Goal: Task Accomplishment & Management: Complete application form

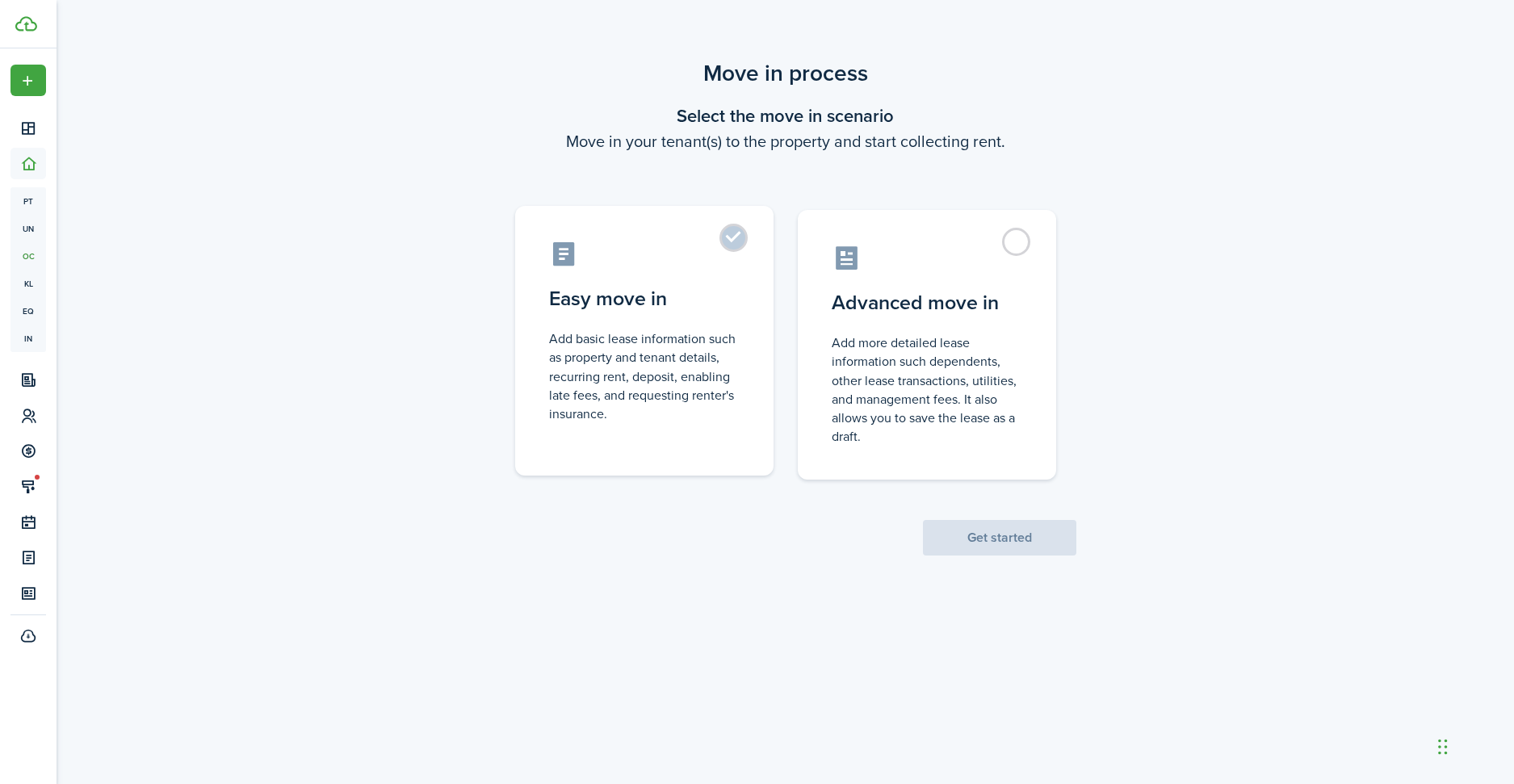
click at [678, 336] on control-radio-card-description "Add basic lease information such as property and tenant details, recurring rent…" at bounding box center [644, 376] width 191 height 94
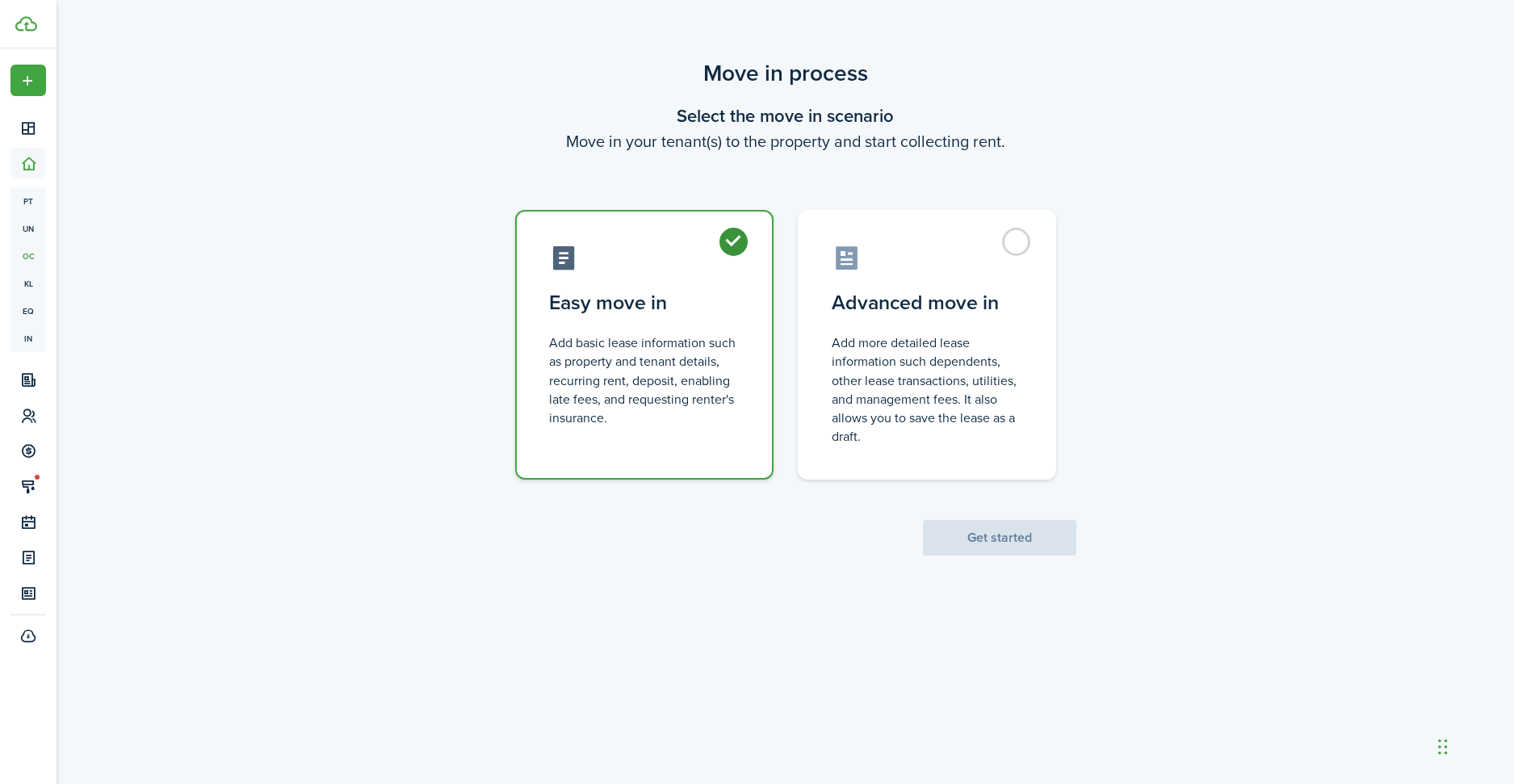
radio input "true"
click at [997, 538] on button "Get started" at bounding box center [1000, 537] width 154 height 35
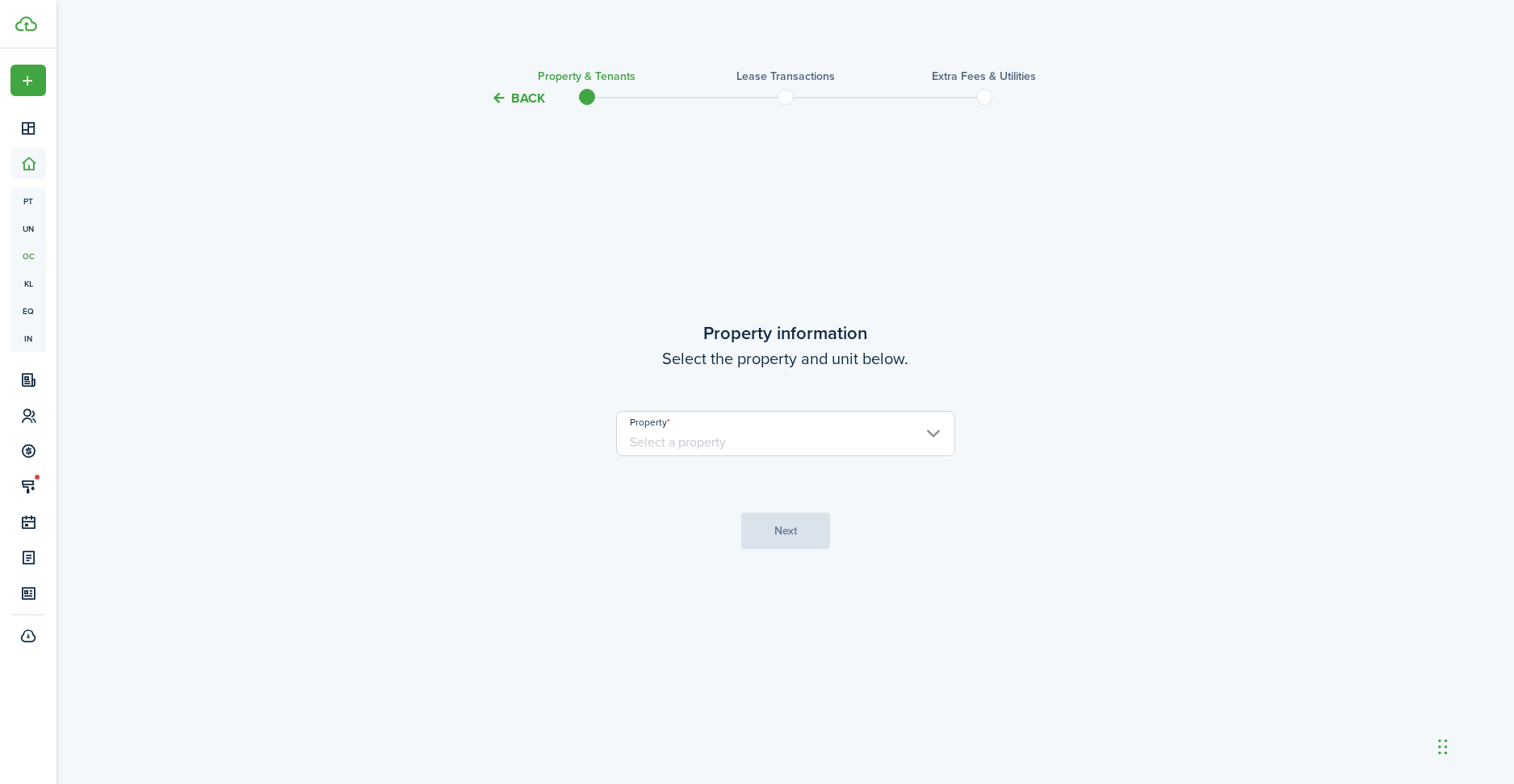
click at [707, 448] on input "Property" at bounding box center [785, 434] width 339 height 45
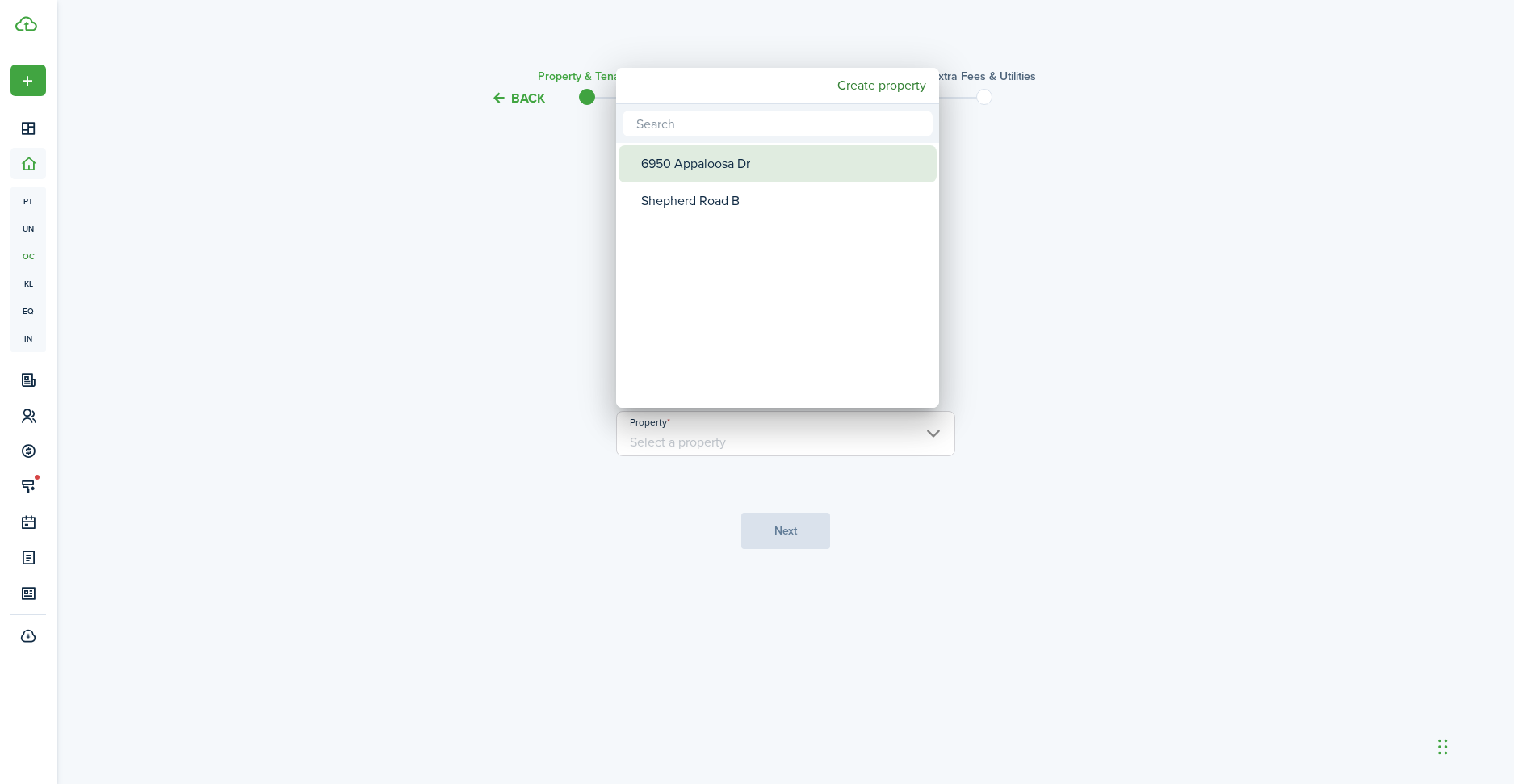
click at [685, 170] on div "6950 Appaloosa Dr" at bounding box center [784, 164] width 286 height 37
type input "6950 Appaloosa Dr"
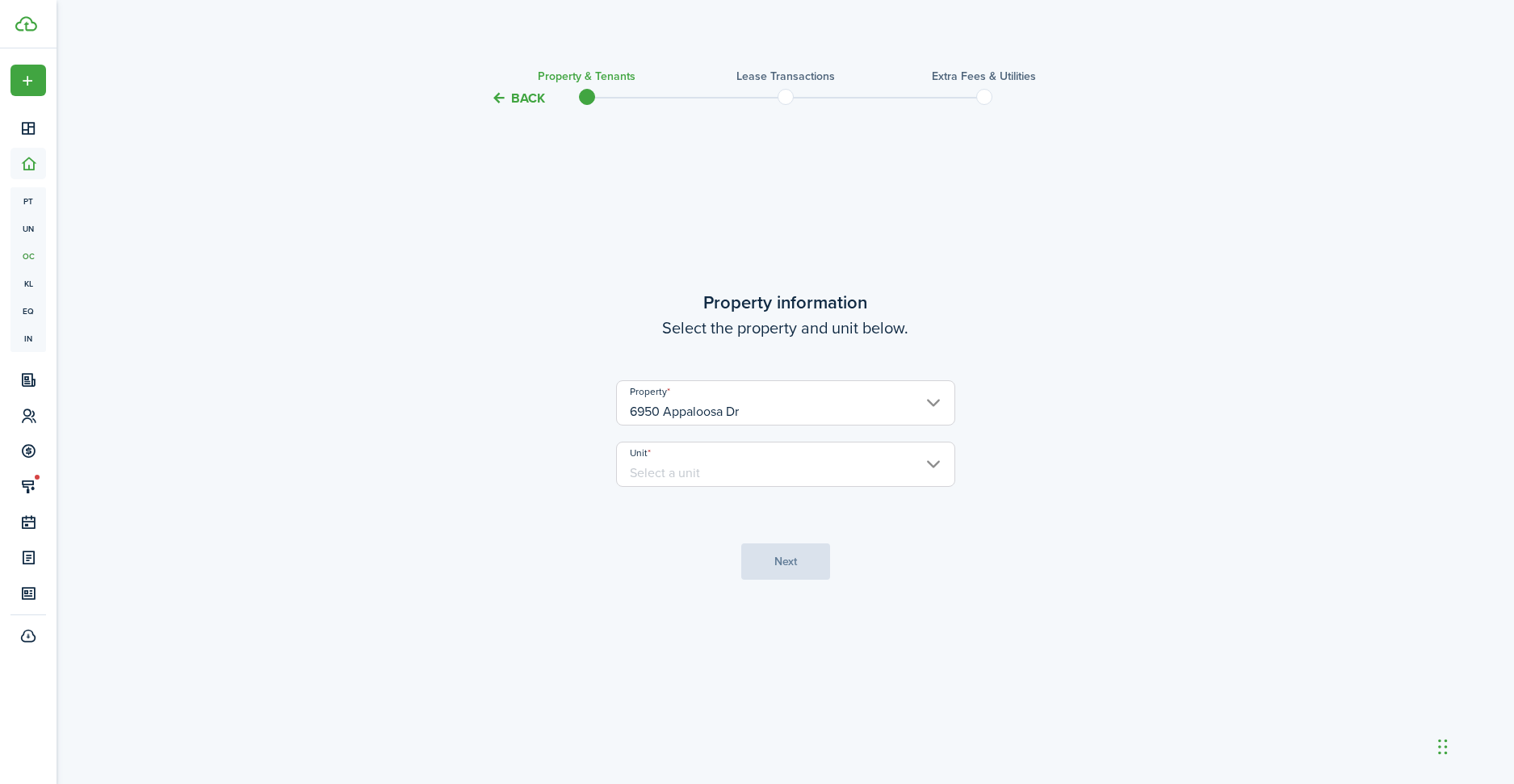
click at [705, 467] on input "Unit" at bounding box center [785, 464] width 339 height 45
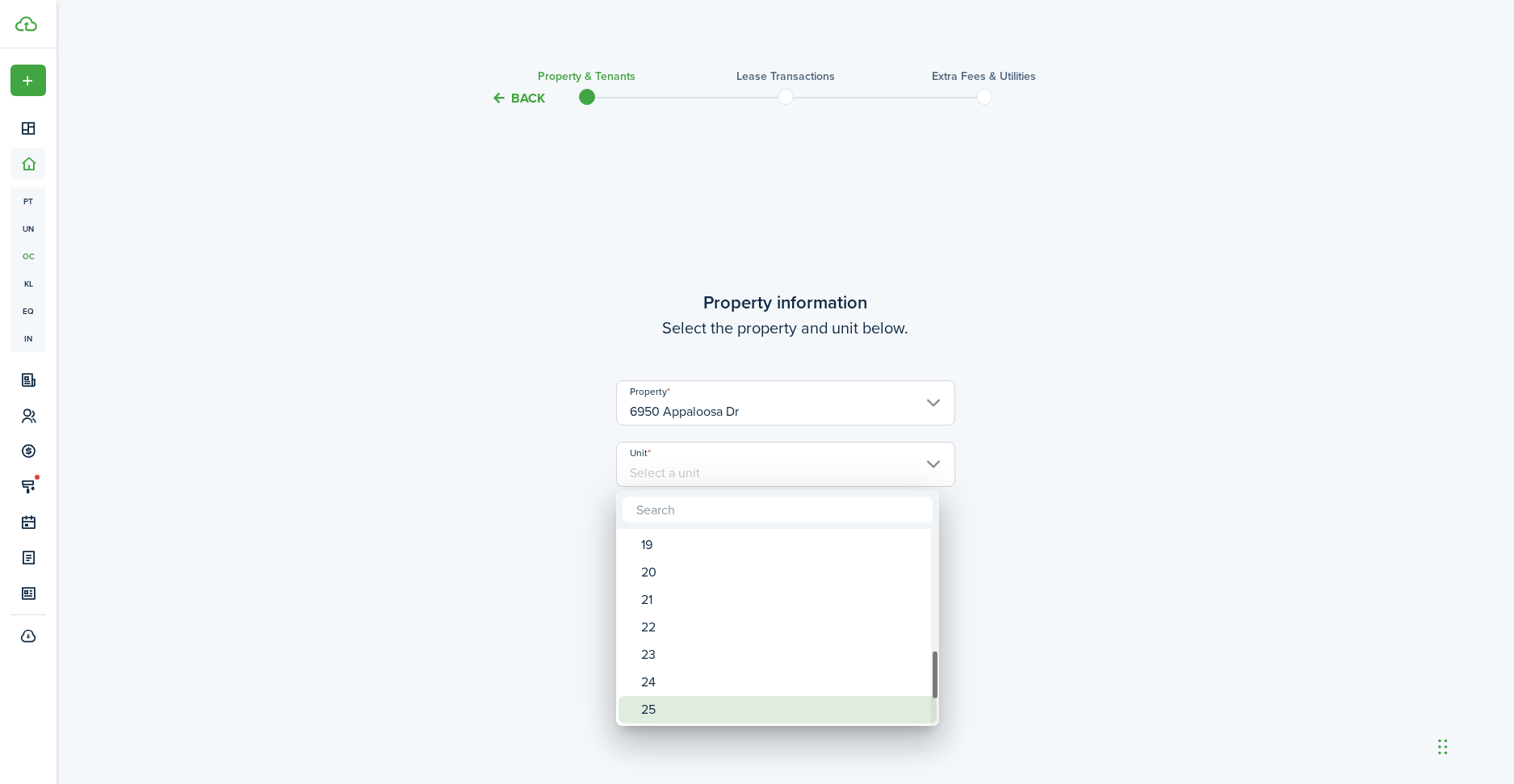
click at [658, 704] on div "25" at bounding box center [784, 710] width 286 height 27
type input "25"
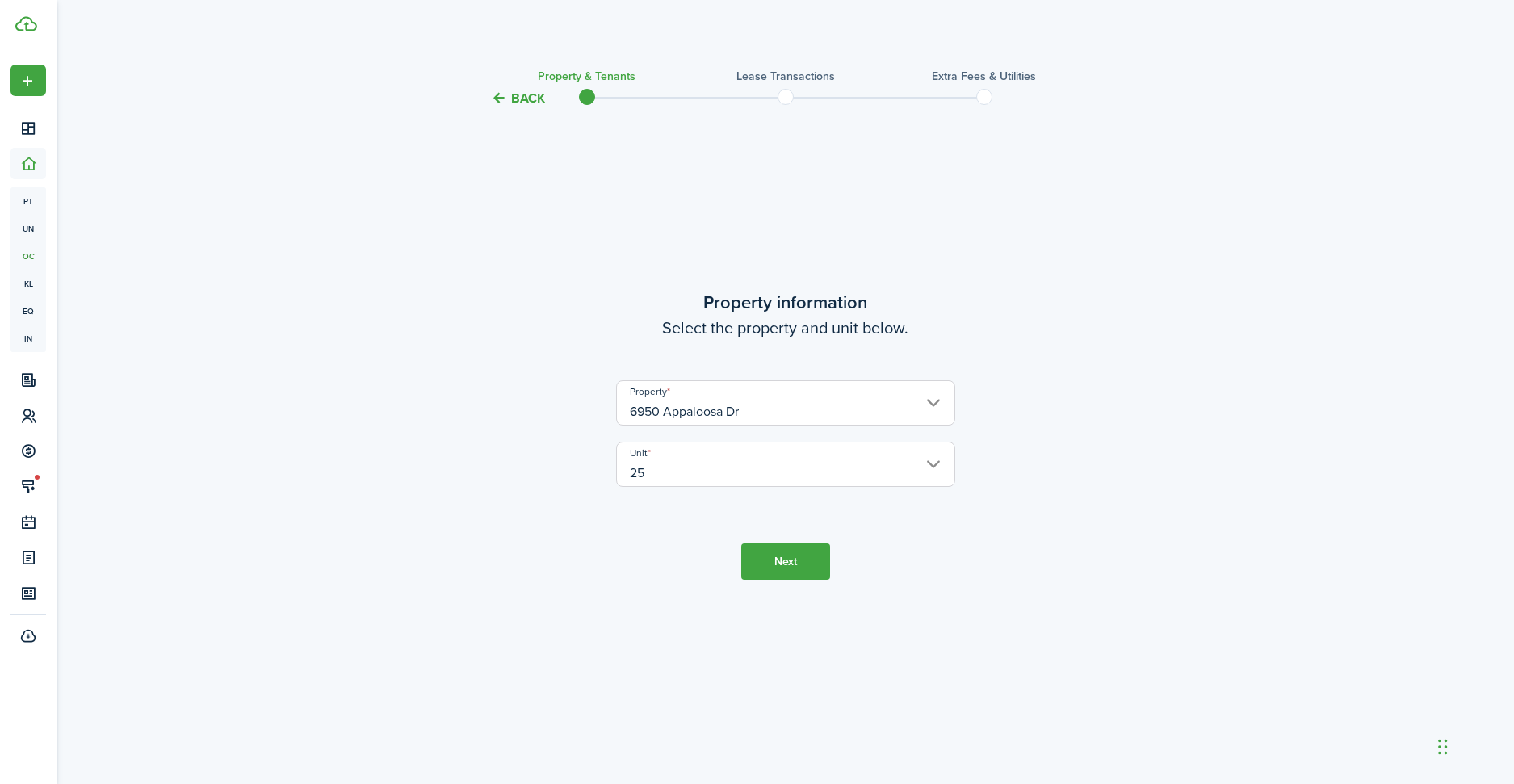
click at [772, 575] on button "Next" at bounding box center [786, 562] width 89 height 36
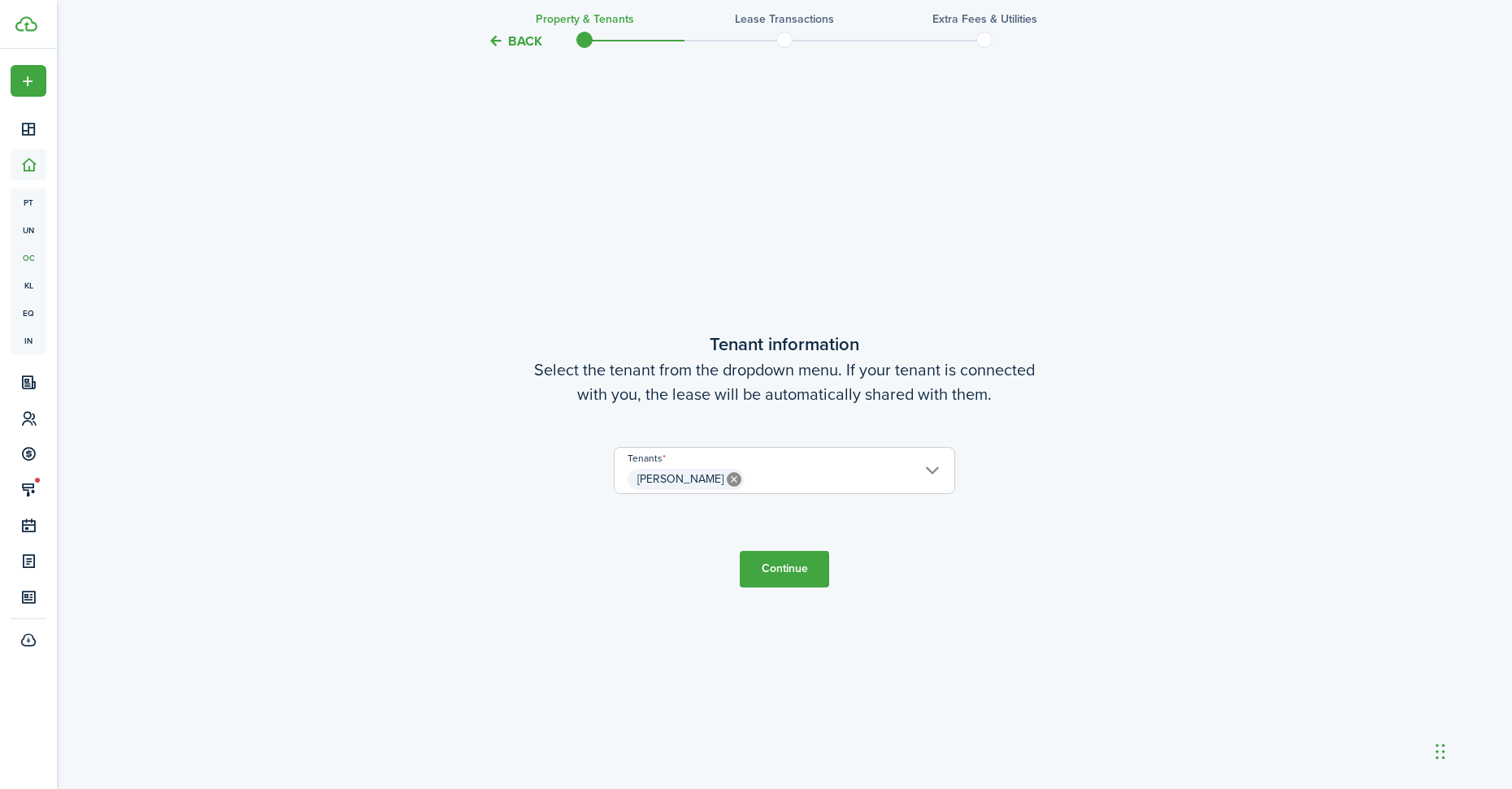
click at [790, 574] on button "Continue" at bounding box center [785, 569] width 89 height 36
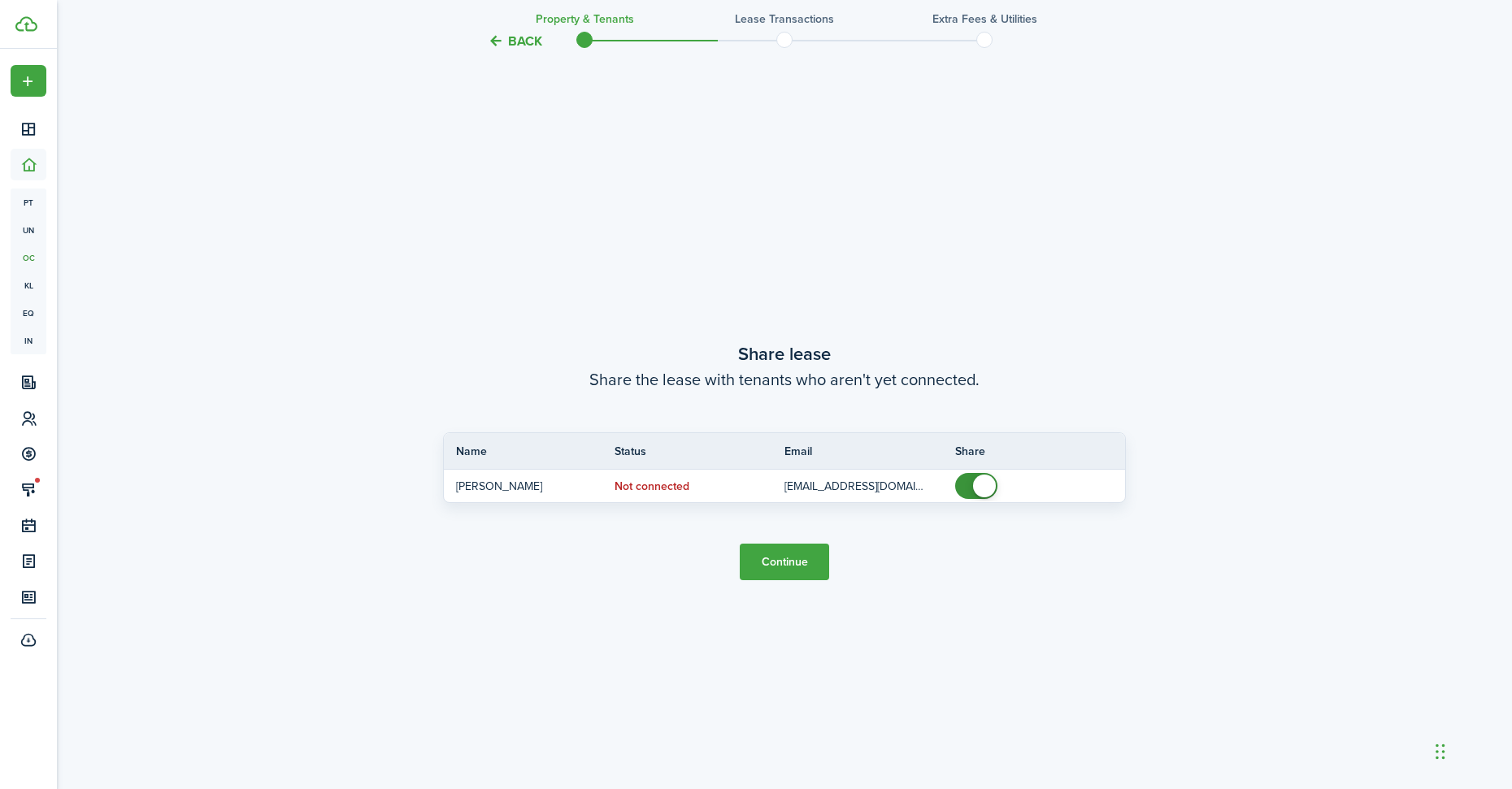
scroll to position [1469, 0]
click at [771, 565] on button "Continue" at bounding box center [785, 561] width 89 height 36
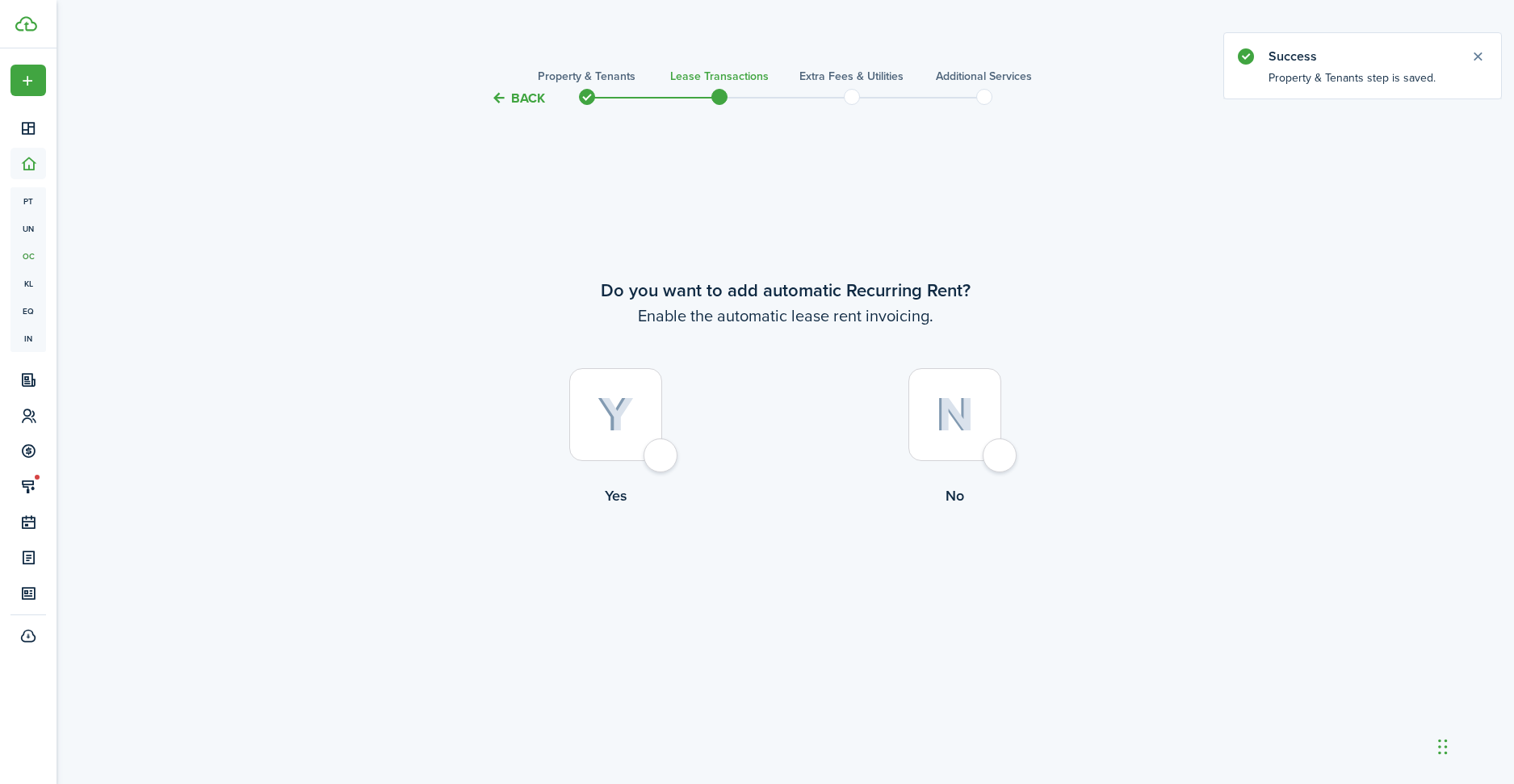
click at [638, 437] on div at bounding box center [616, 414] width 93 height 93
radio input "true"
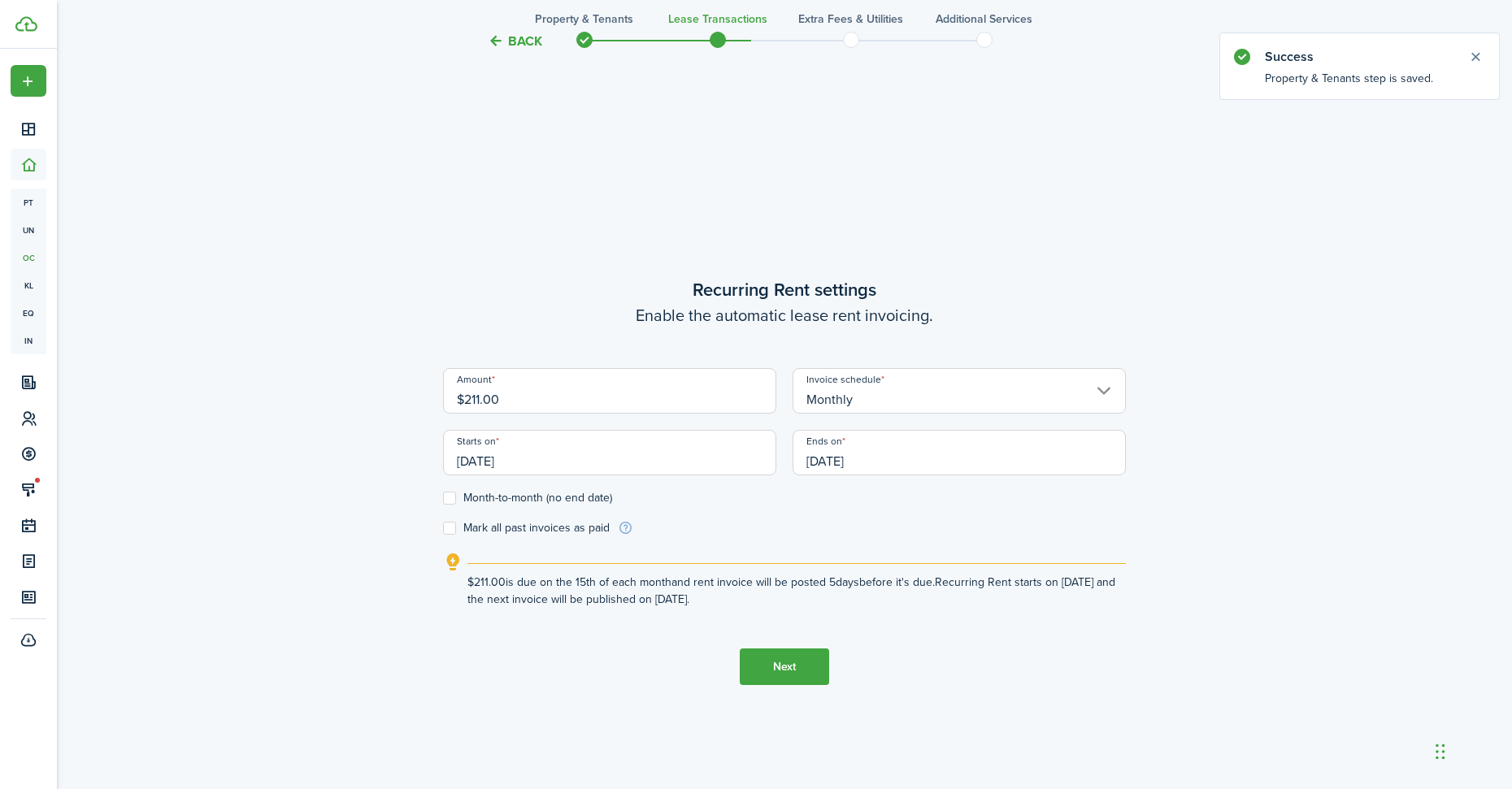
scroll to position [680, 0]
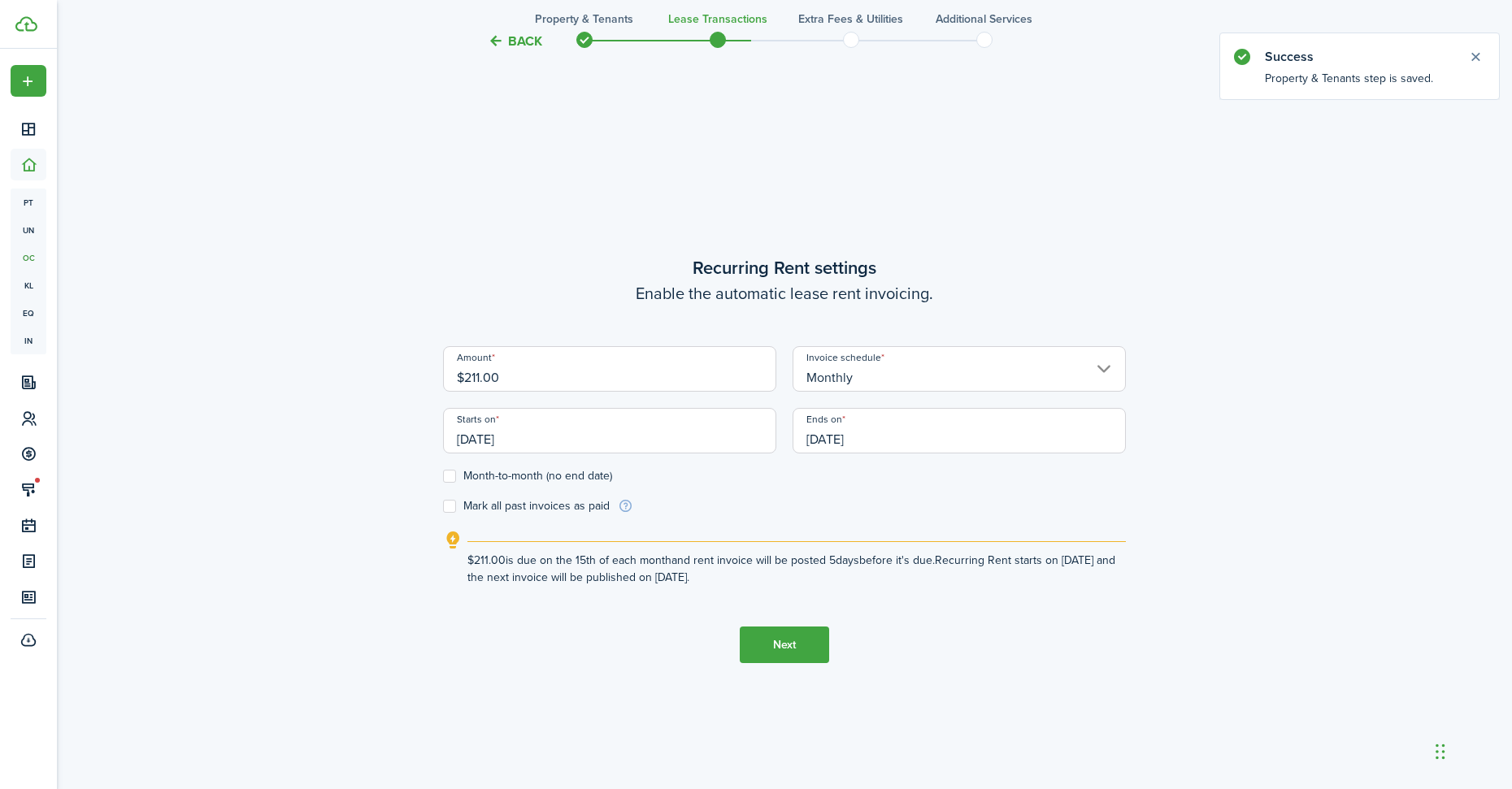
click at [864, 369] on input "Monthly" at bounding box center [959, 369] width 333 height 46
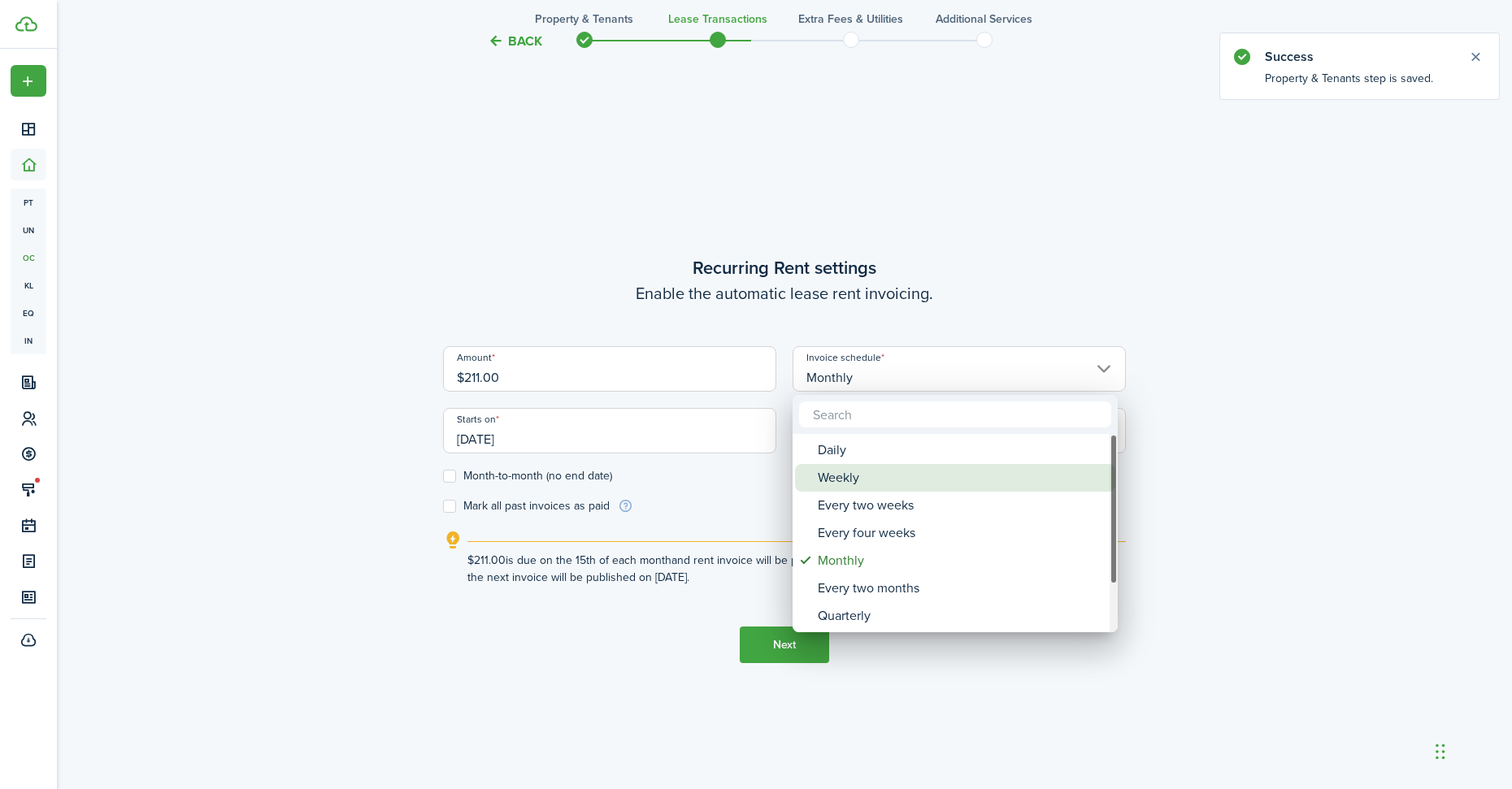
click at [827, 478] on div "Weekly" at bounding box center [961, 478] width 288 height 27
type input "Weekly"
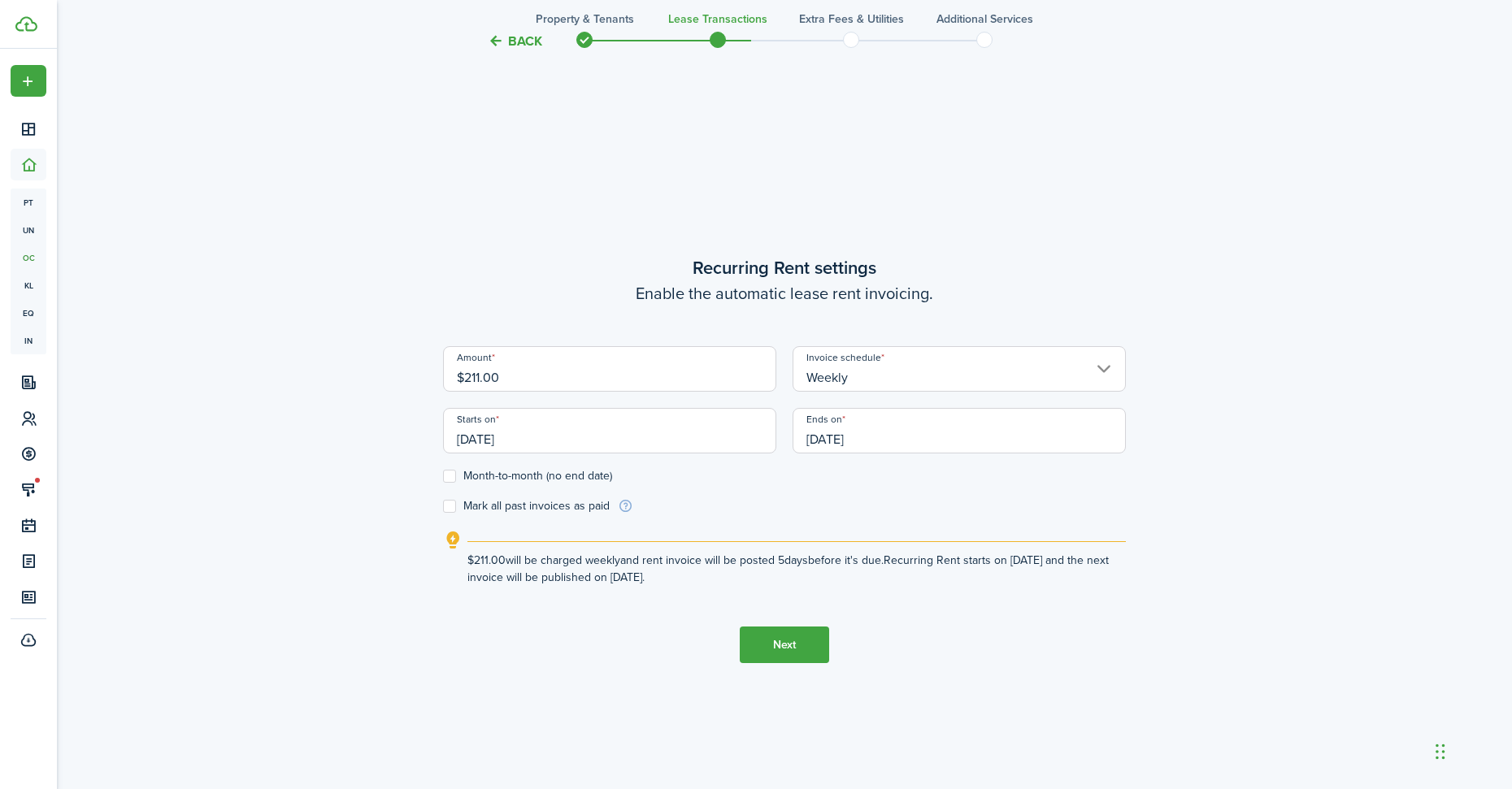
click at [512, 380] on input "$211.00" at bounding box center [610, 369] width 333 height 46
click at [596, 439] on input "[DATE]" at bounding box center [610, 430] width 333 height 46
type input "$175.00"
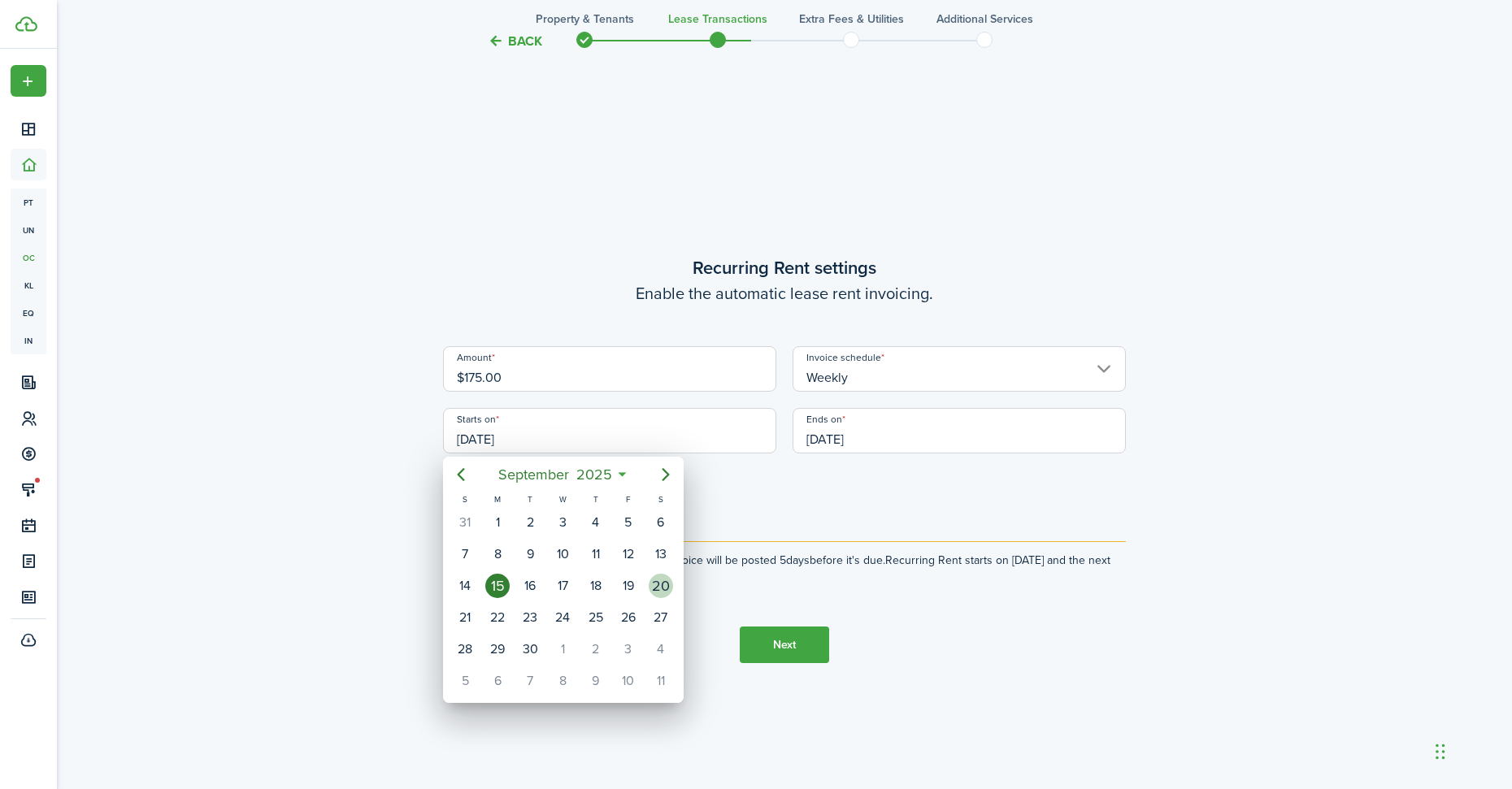
click at [659, 591] on div "20" at bounding box center [661, 585] width 25 height 25
type input "[DATE]"
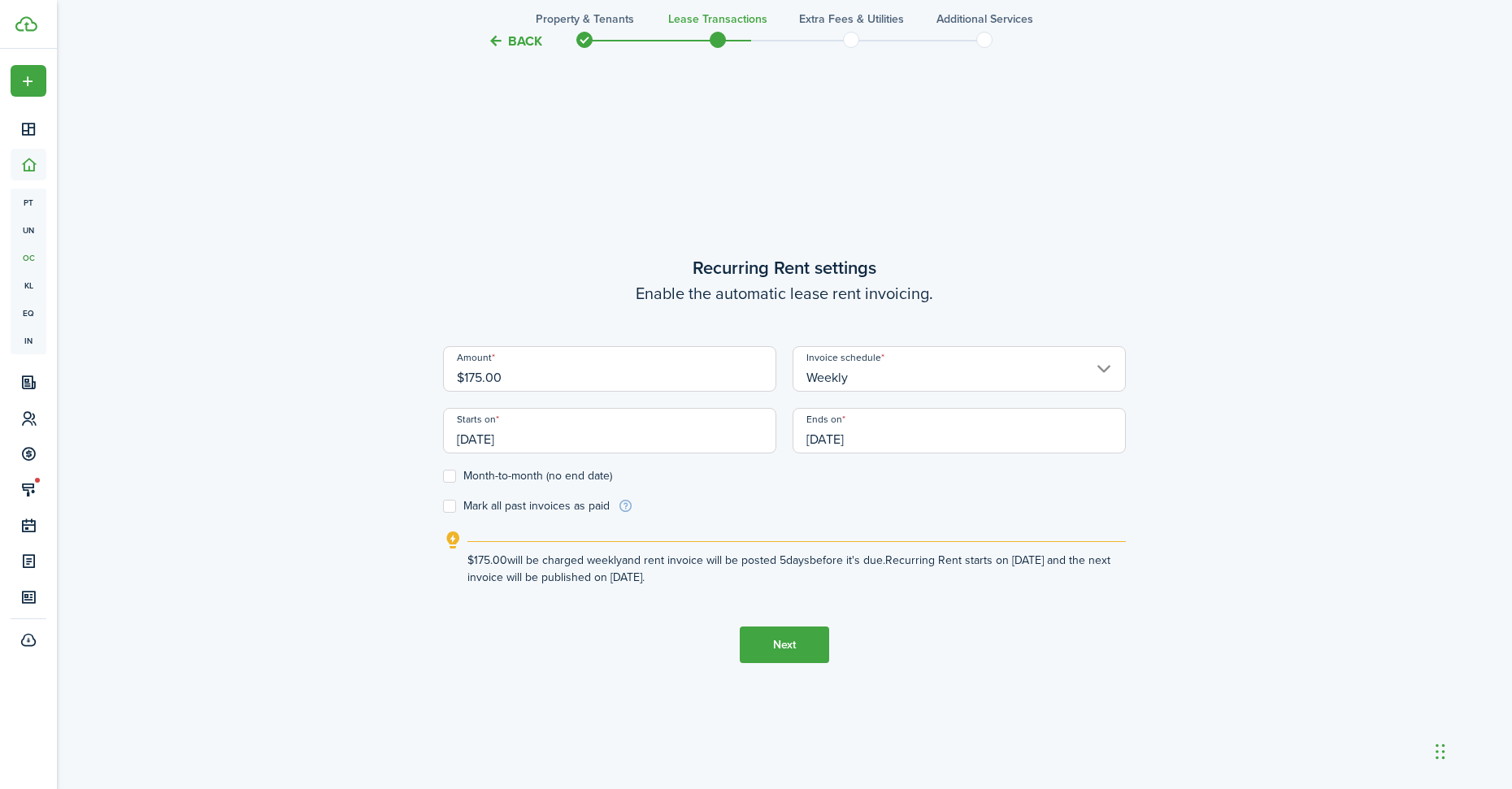
click at [447, 479] on label "Month-to-month (no end date)" at bounding box center [528, 476] width 169 height 13
click at [443, 477] on input "Month-to-month (no end date)" at bounding box center [442, 476] width 1 height 1
checkbox input "true"
click at [762, 642] on button "Next" at bounding box center [785, 644] width 89 height 36
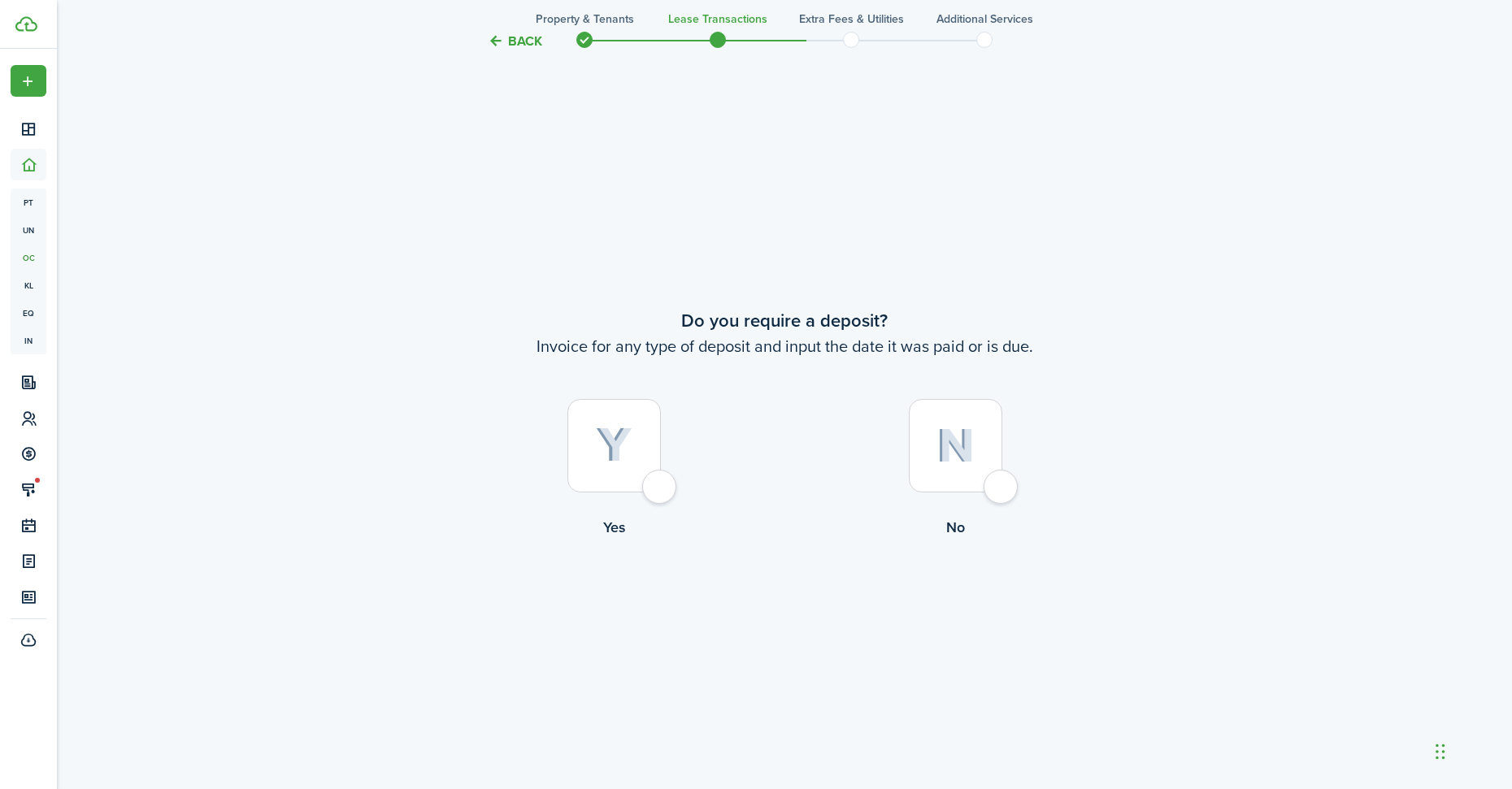
scroll to position [1469, 0]
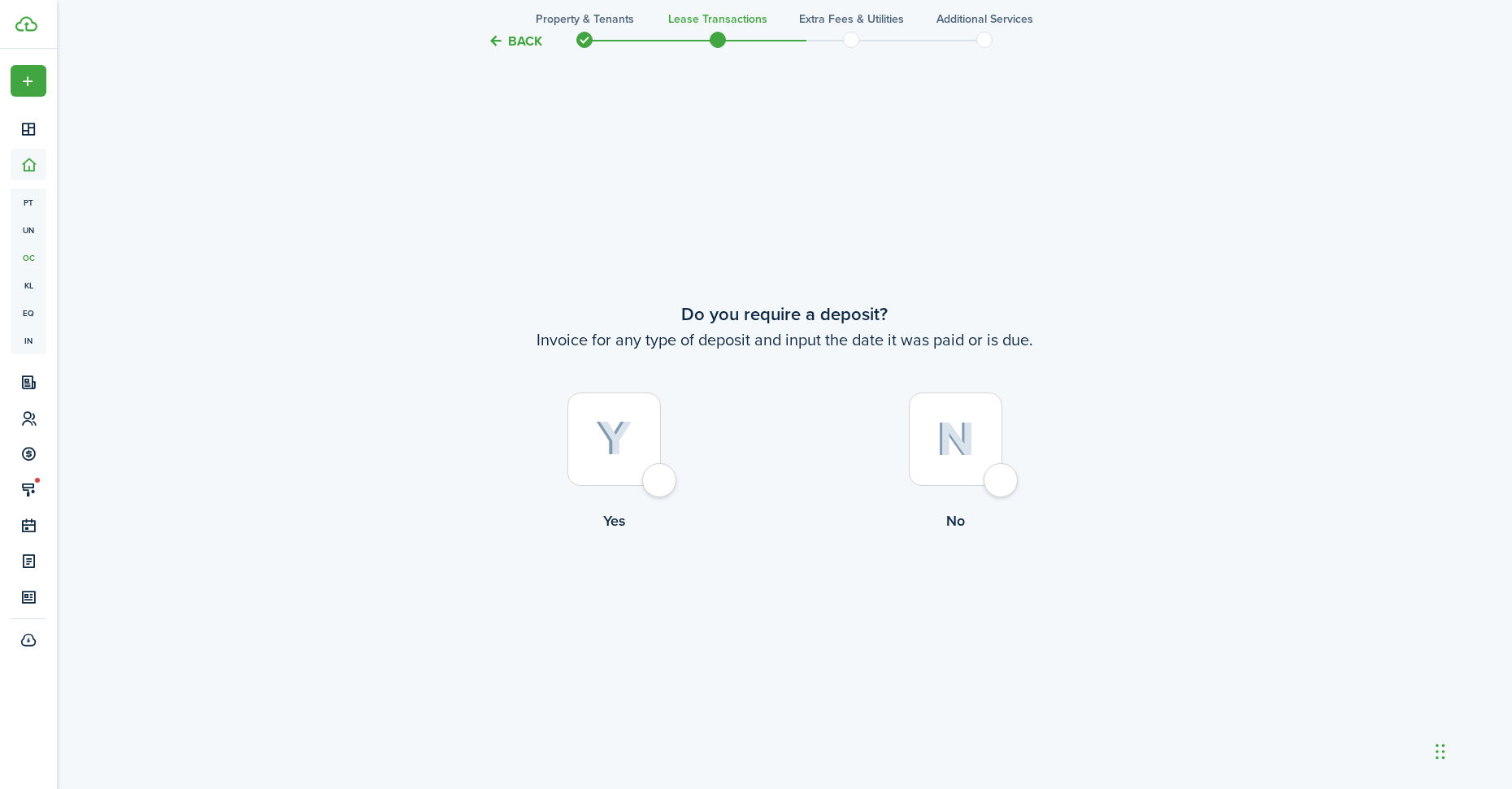
click at [624, 461] on div at bounding box center [614, 439] width 94 height 94
radio input "true"
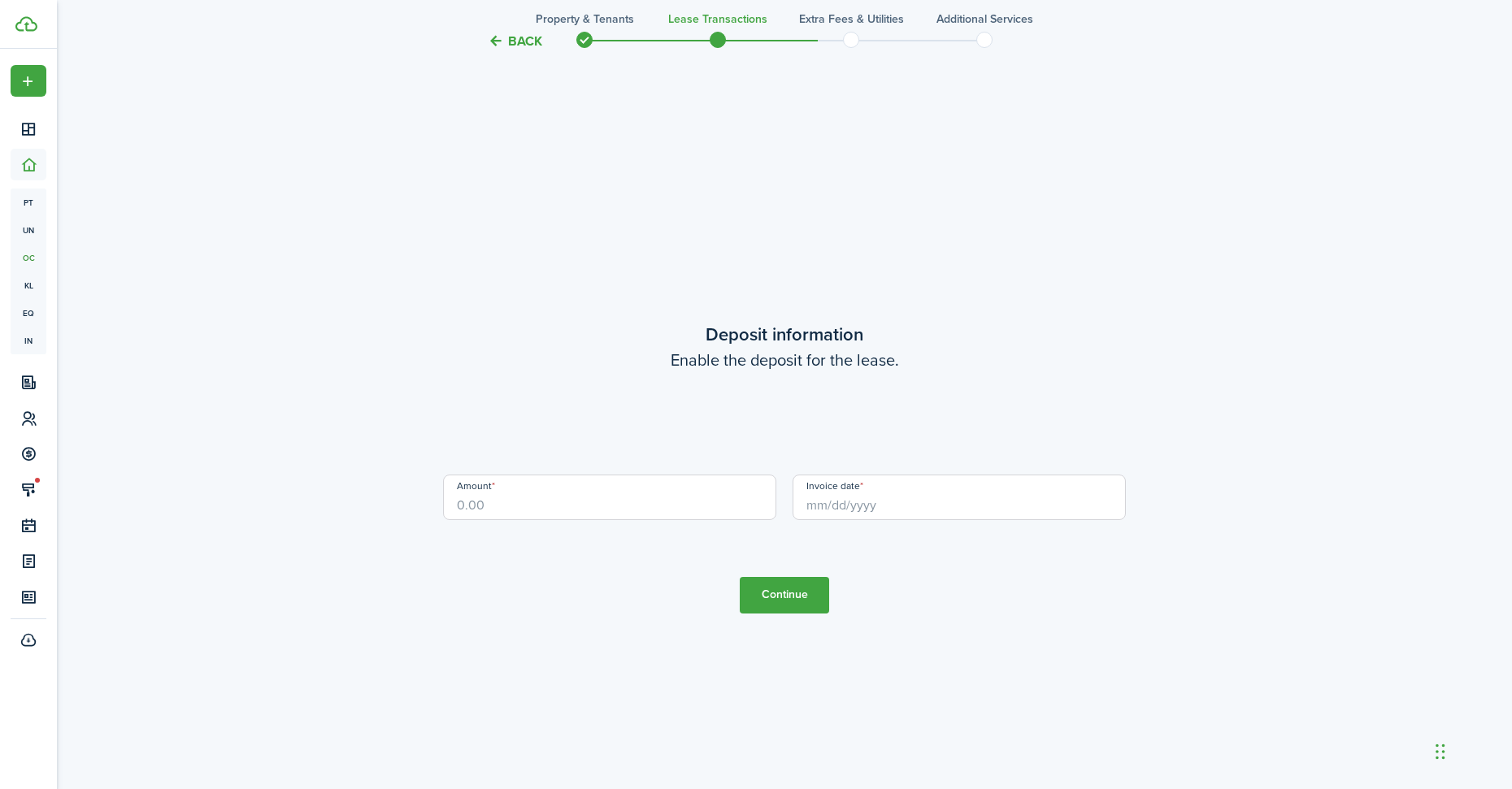
scroll to position [2259, 0]
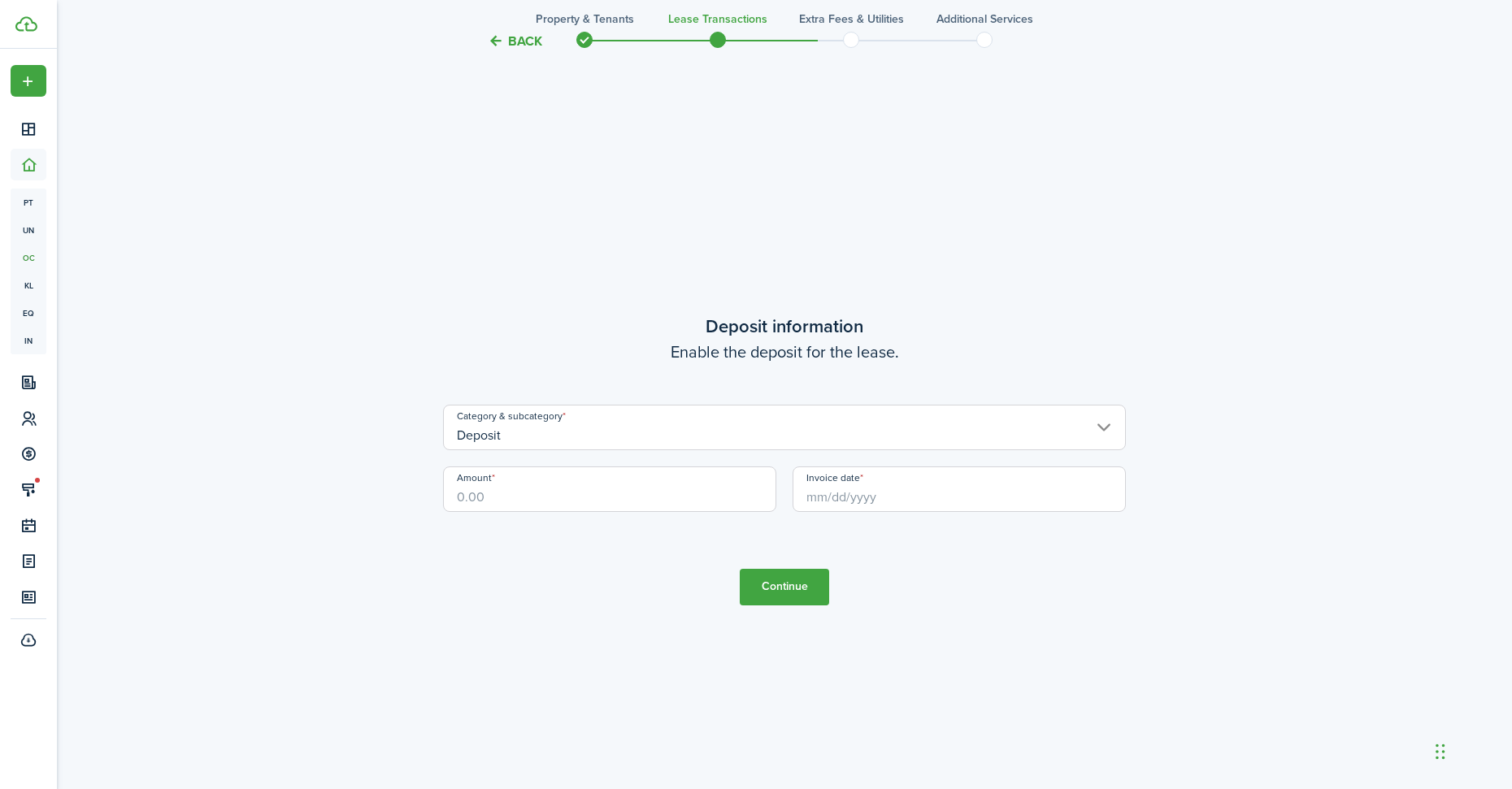
click at [599, 491] on input "Amount" at bounding box center [610, 490] width 333 height 46
click at [852, 493] on input "Invoice date" at bounding box center [959, 490] width 333 height 46
type input "$500.00"
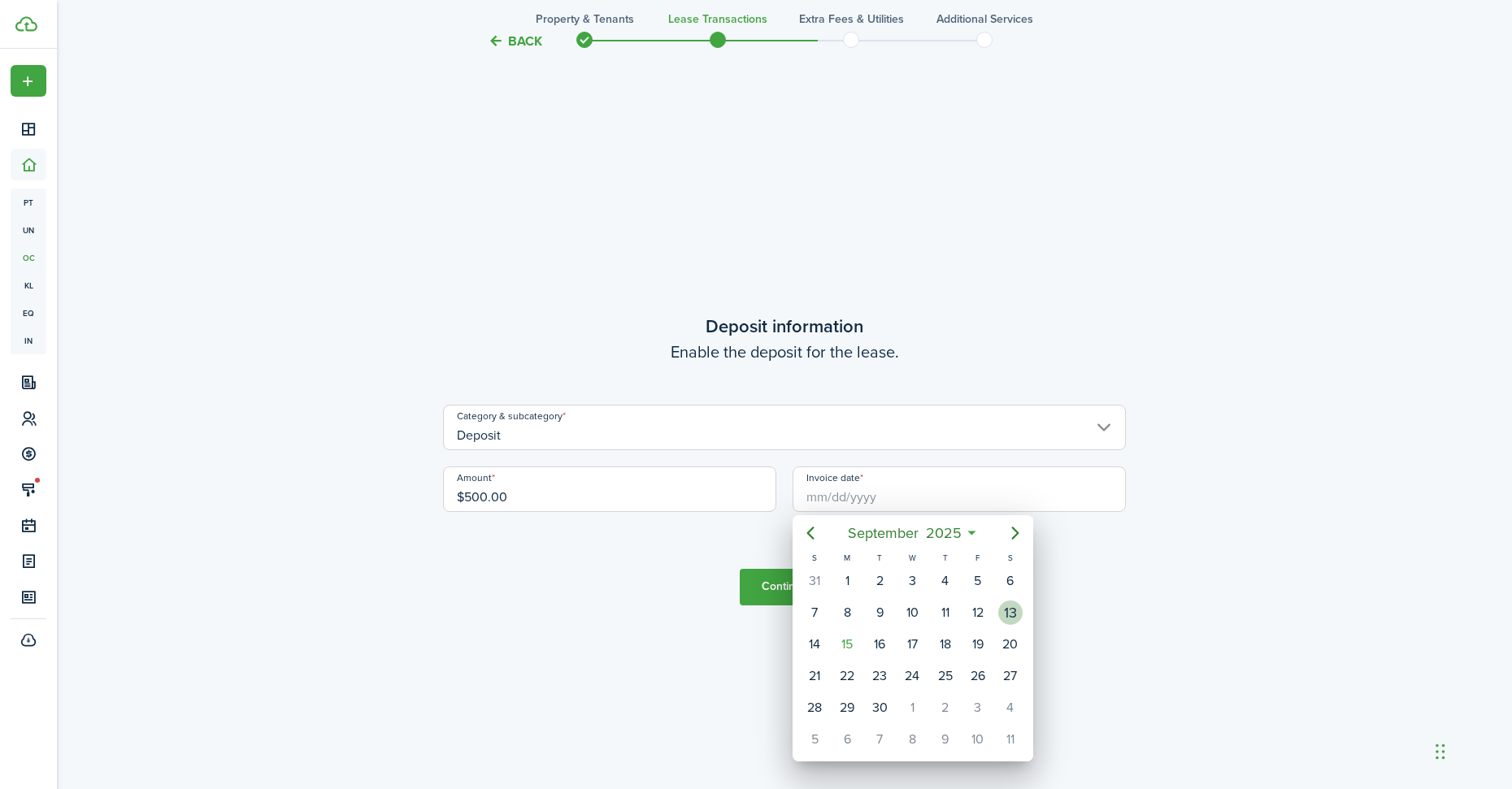
click at [1019, 610] on div "13" at bounding box center [1010, 612] width 25 height 25
type input "[DATE]"
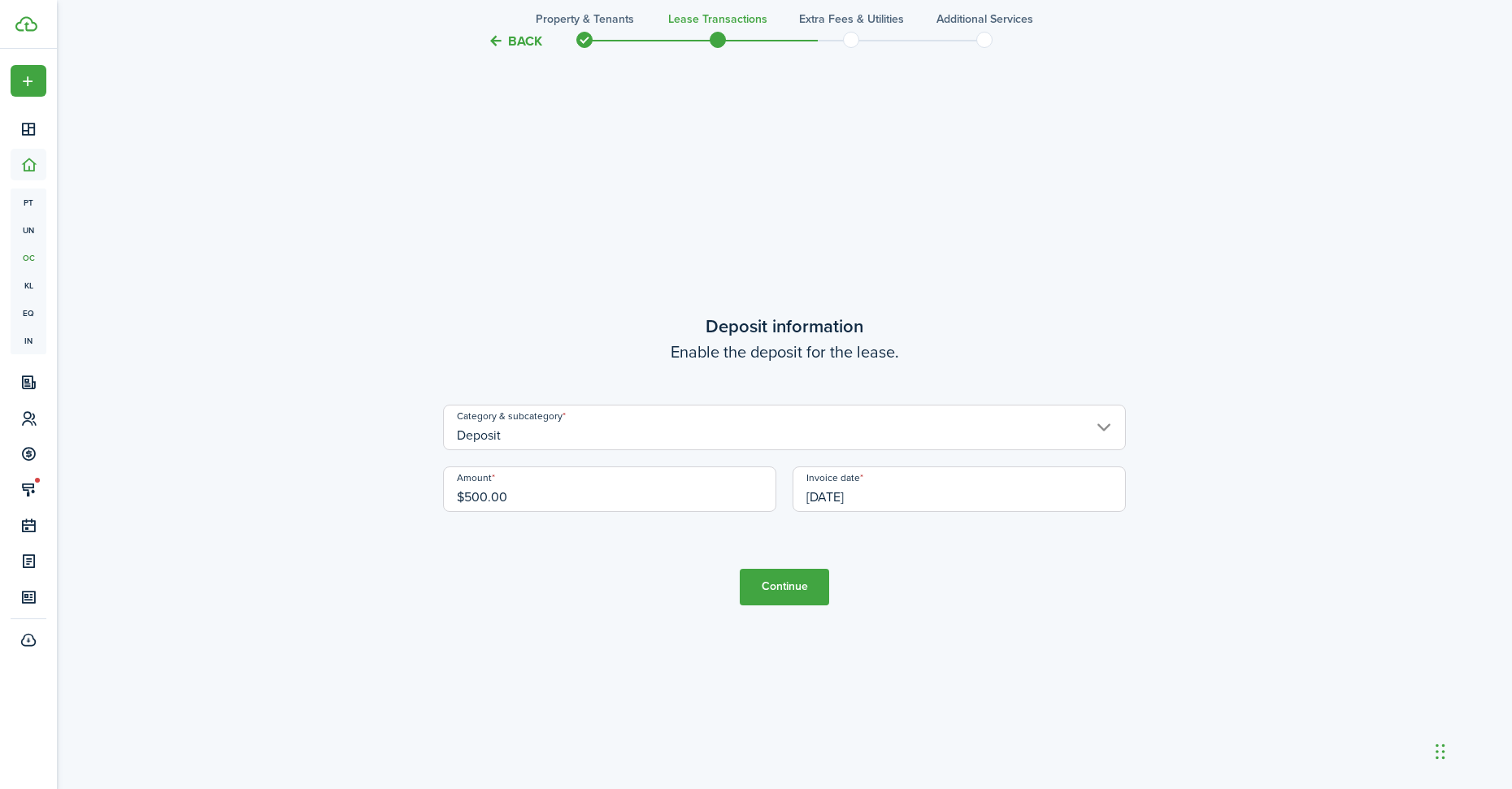
click at [778, 594] on button "Continue" at bounding box center [785, 587] width 89 height 36
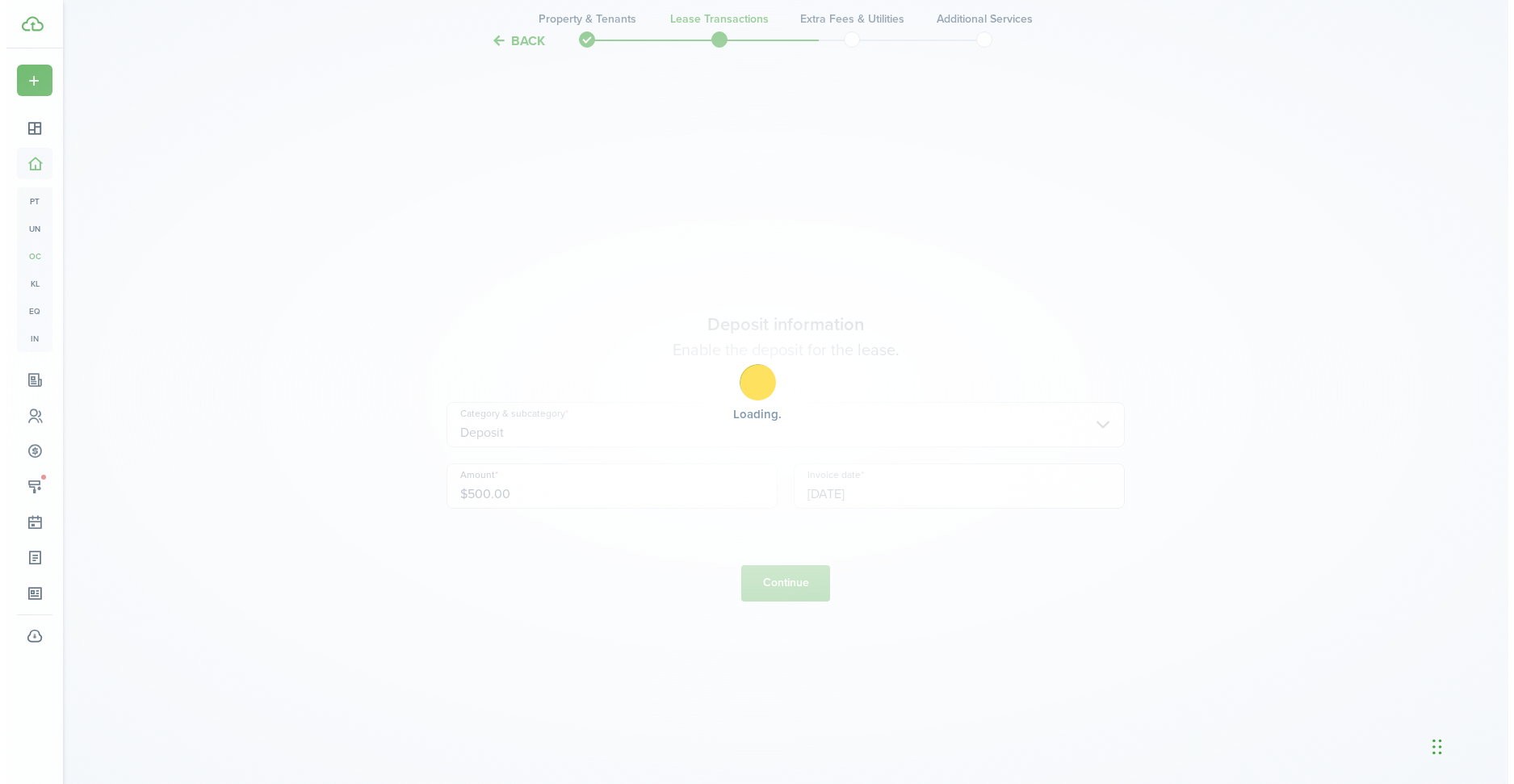
scroll to position [0, 0]
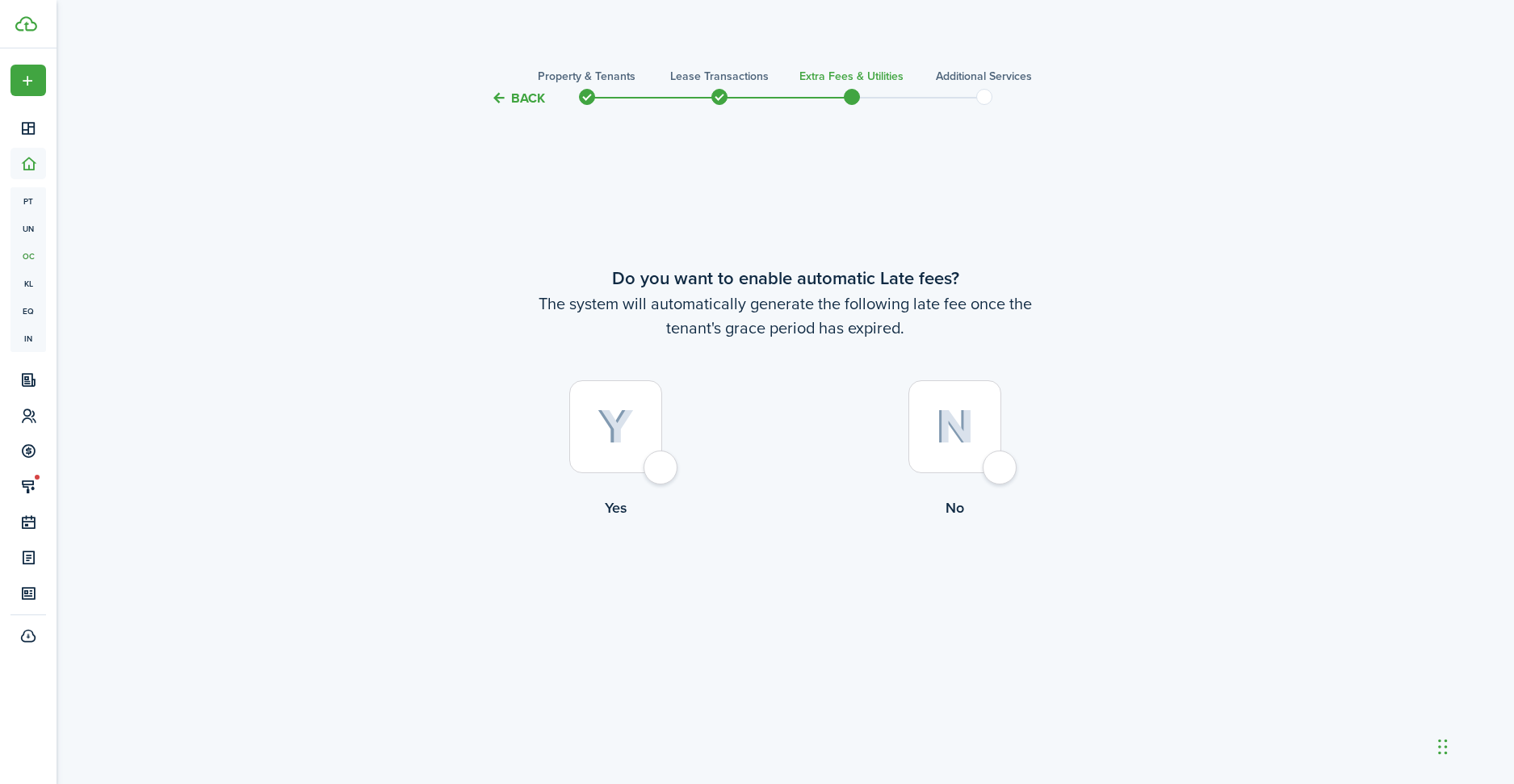
click at [639, 443] on div at bounding box center [616, 427] width 93 height 93
radio input "true"
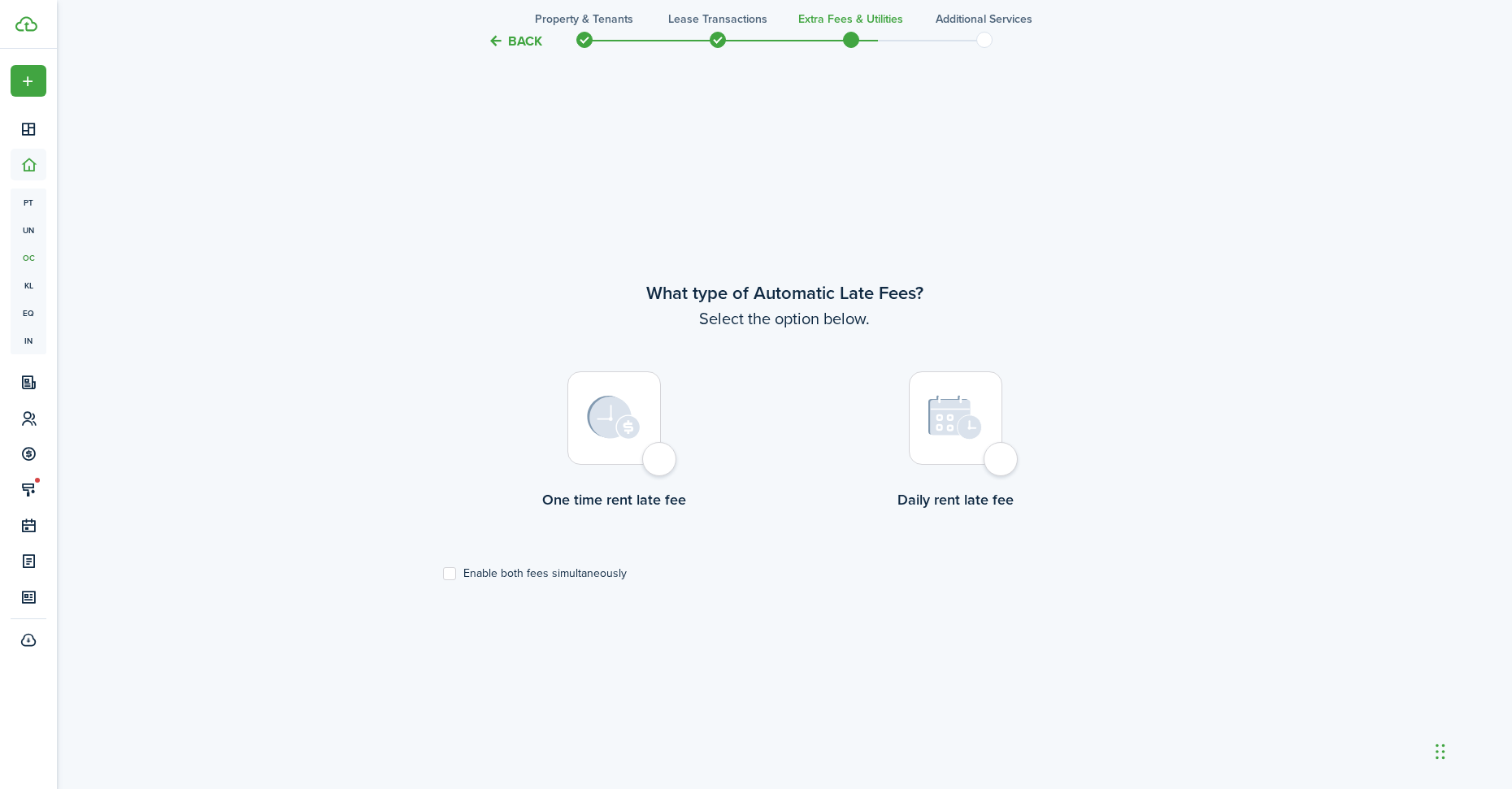
scroll to position [680, 0]
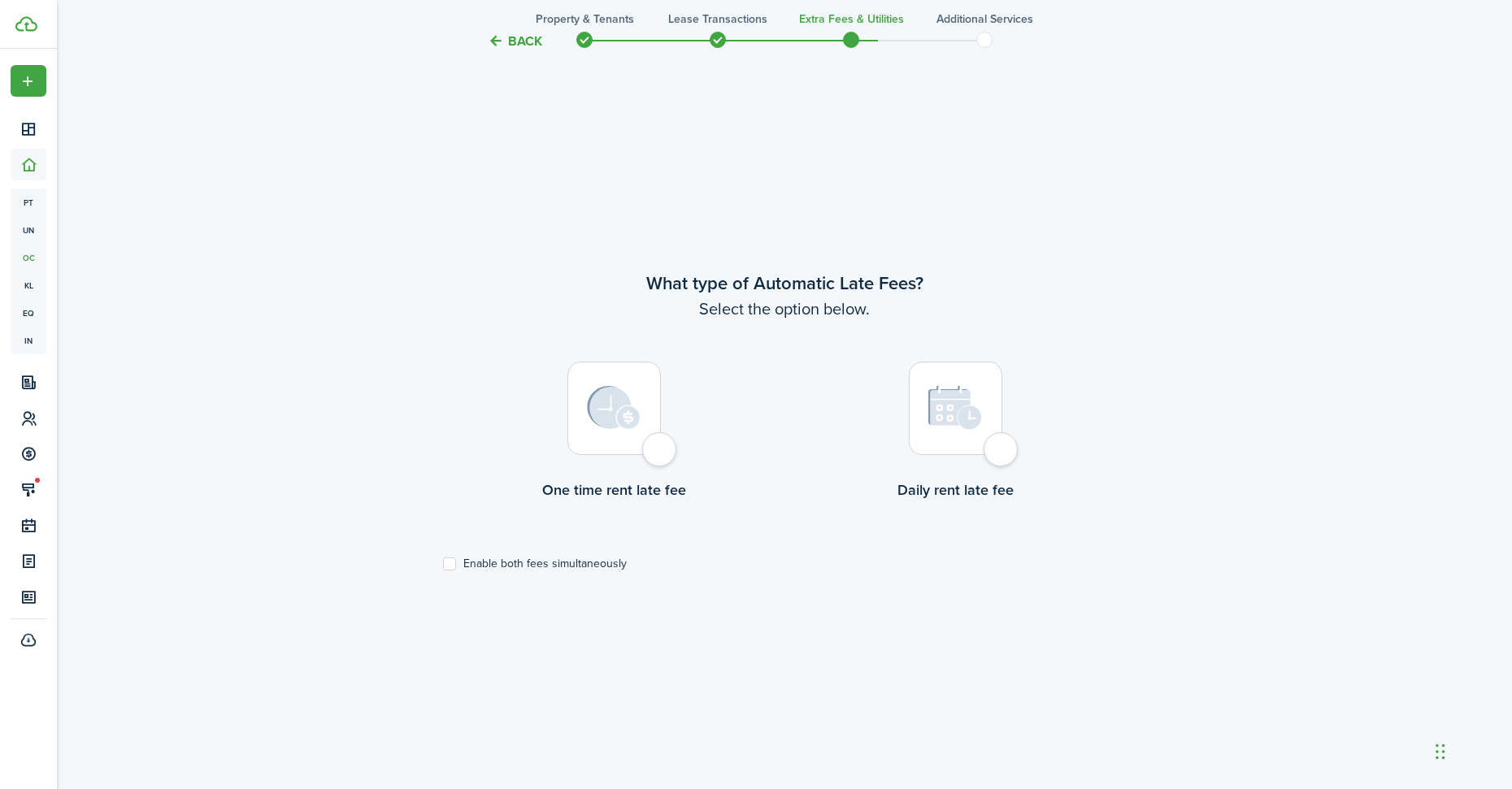
click at [951, 437] on div at bounding box center [955, 408] width 94 height 94
radio input "true"
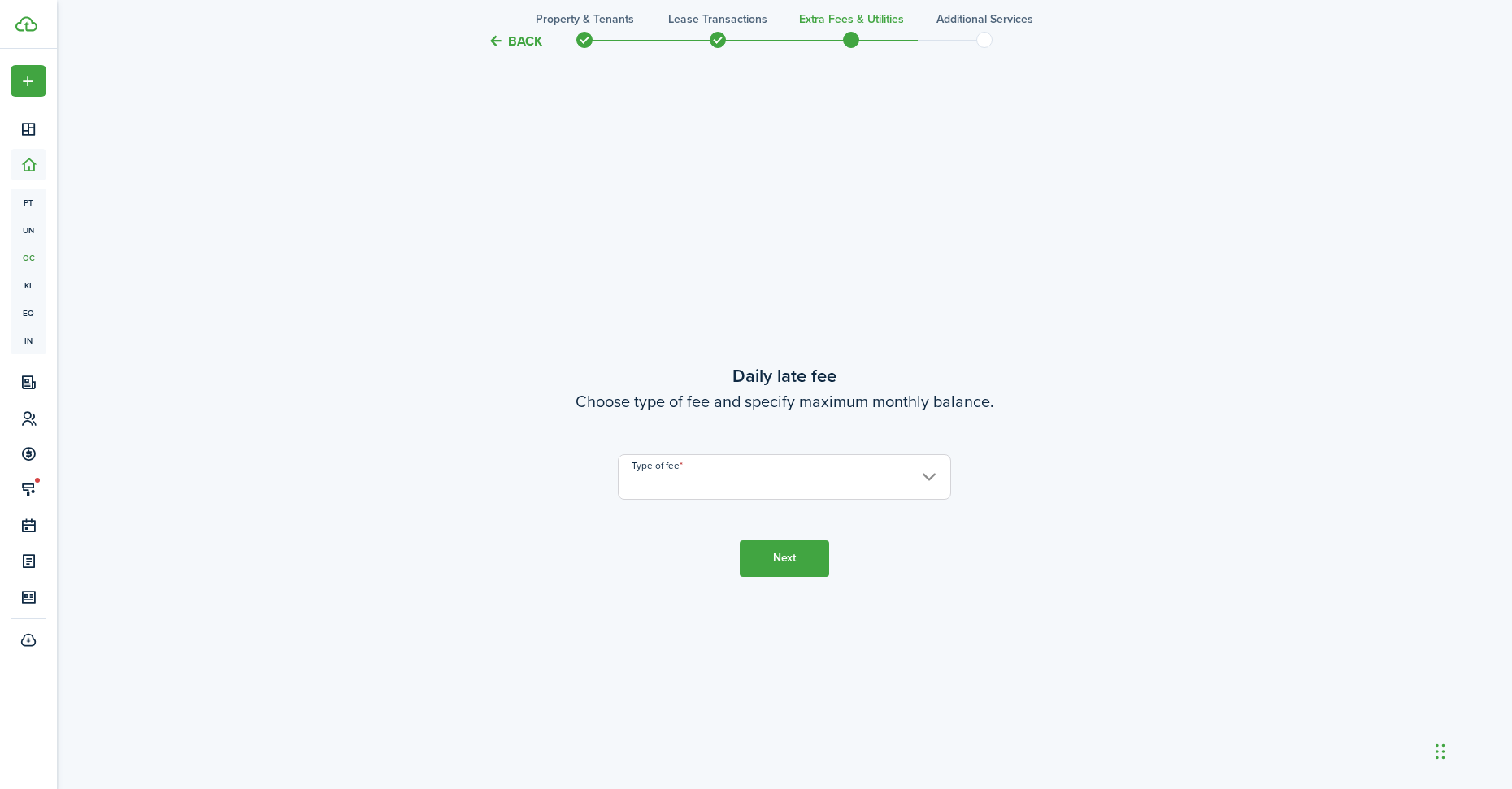
scroll to position [1469, 0]
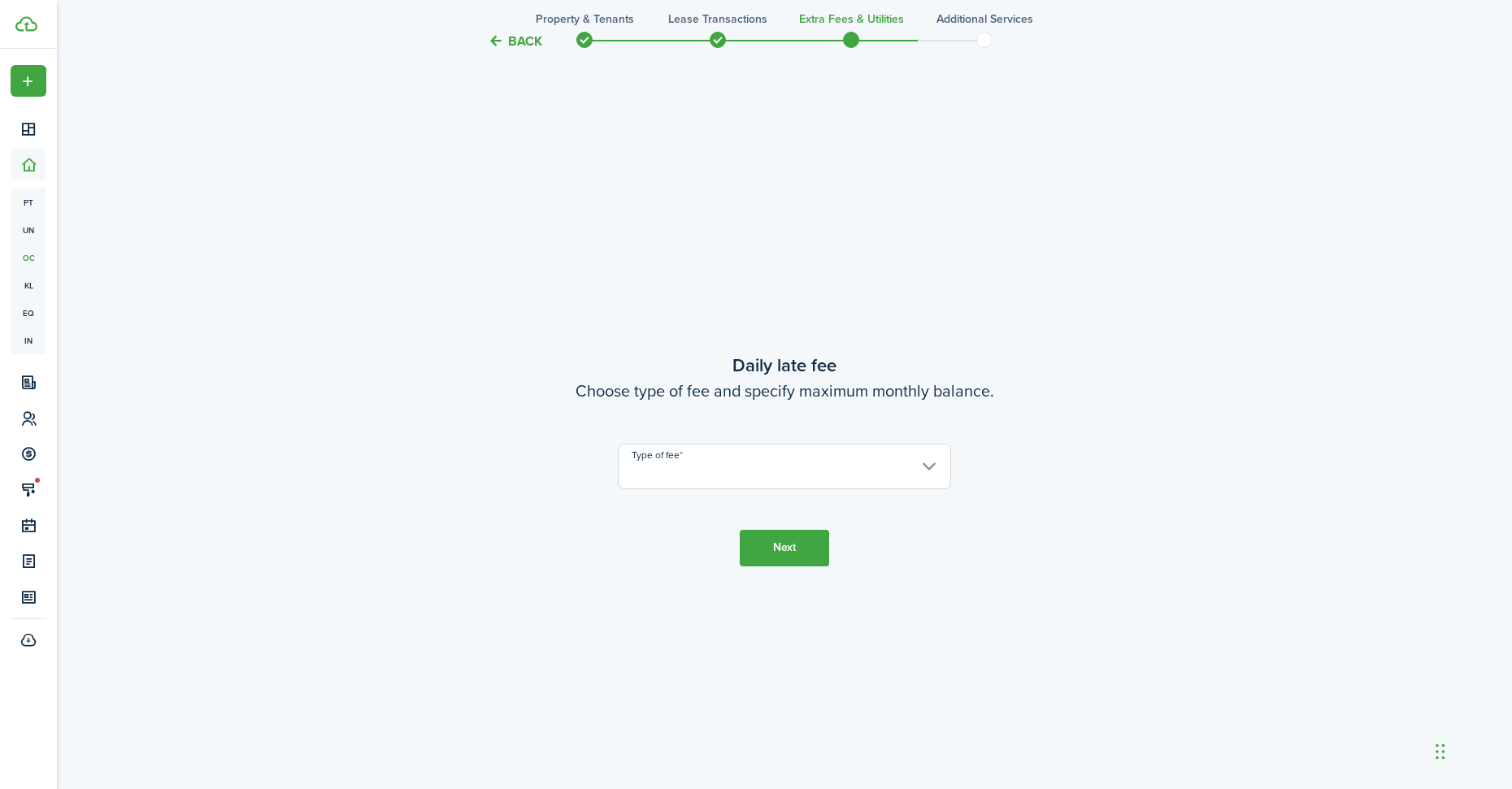
click at [713, 450] on input "Type of fee" at bounding box center [785, 467] width 333 height 46
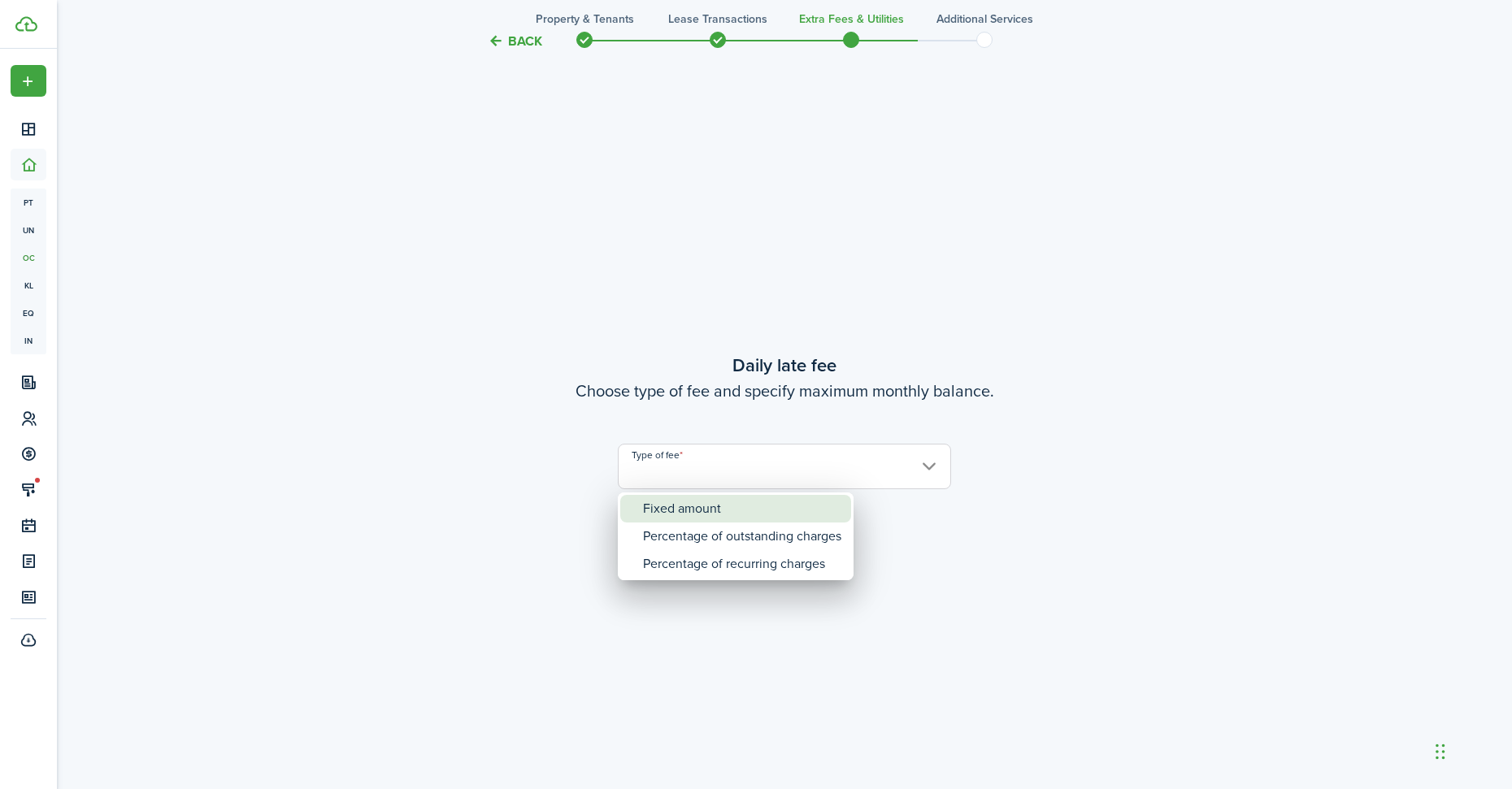
click at [675, 510] on div "Fixed amount" at bounding box center [742, 509] width 198 height 27
type input "Fixed amount"
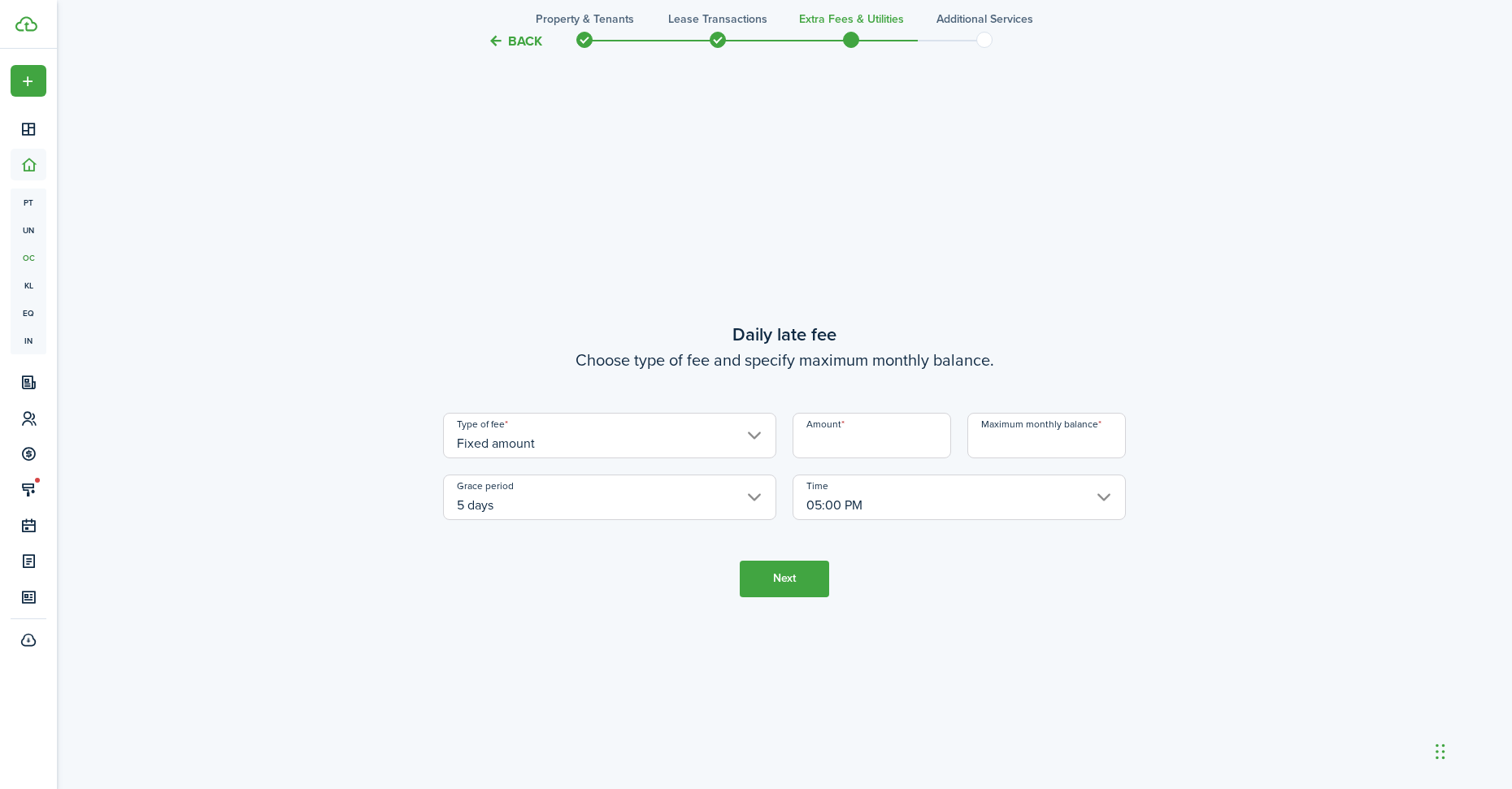
click at [827, 439] on input "Amount" at bounding box center [872, 436] width 158 height 46
type input "$5.00"
click at [1022, 439] on input "Maximum monthly balance" at bounding box center [1047, 436] width 158 height 46
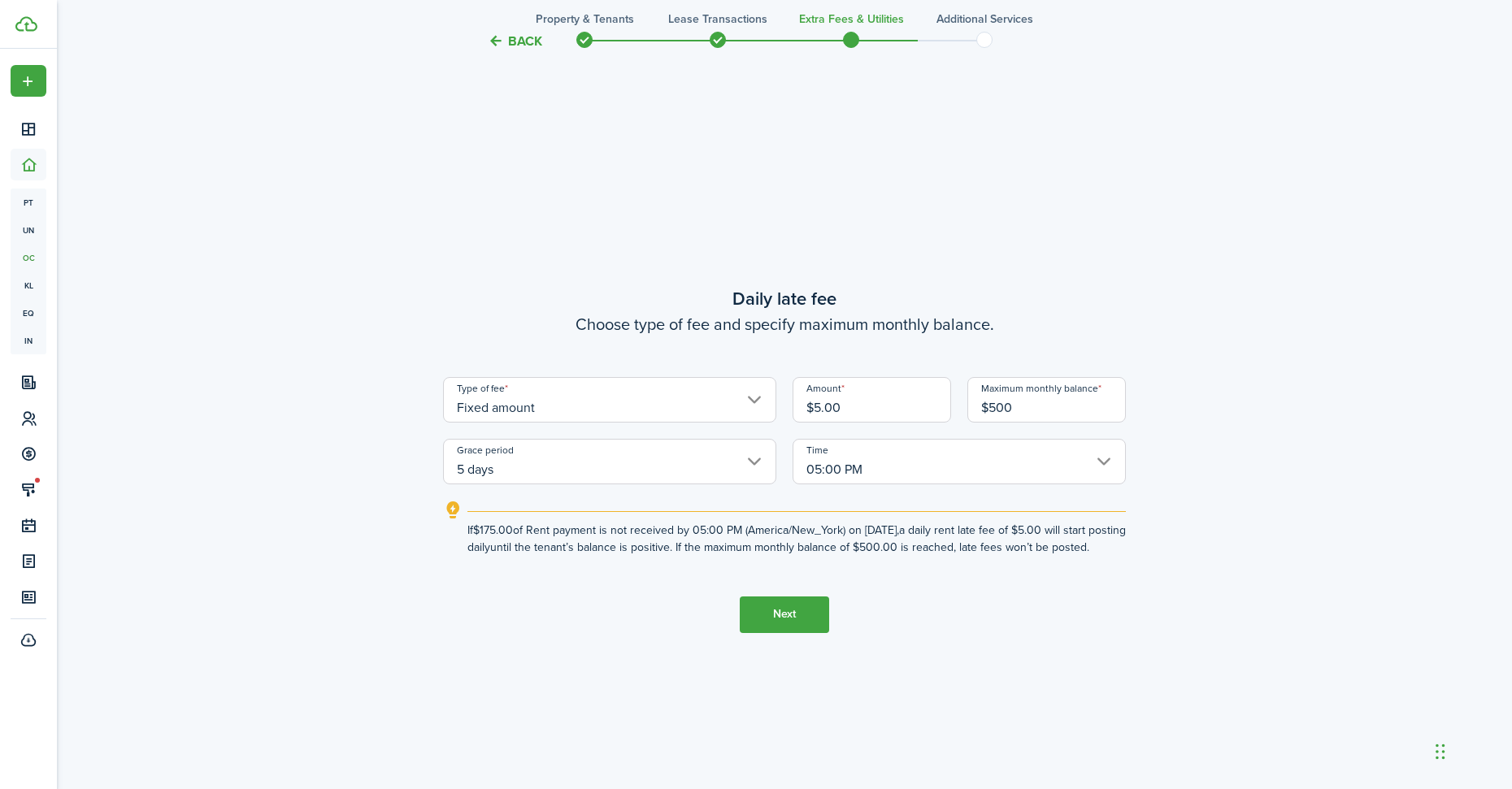
type input "$500.00"
click at [770, 617] on button "Next" at bounding box center [785, 614] width 89 height 36
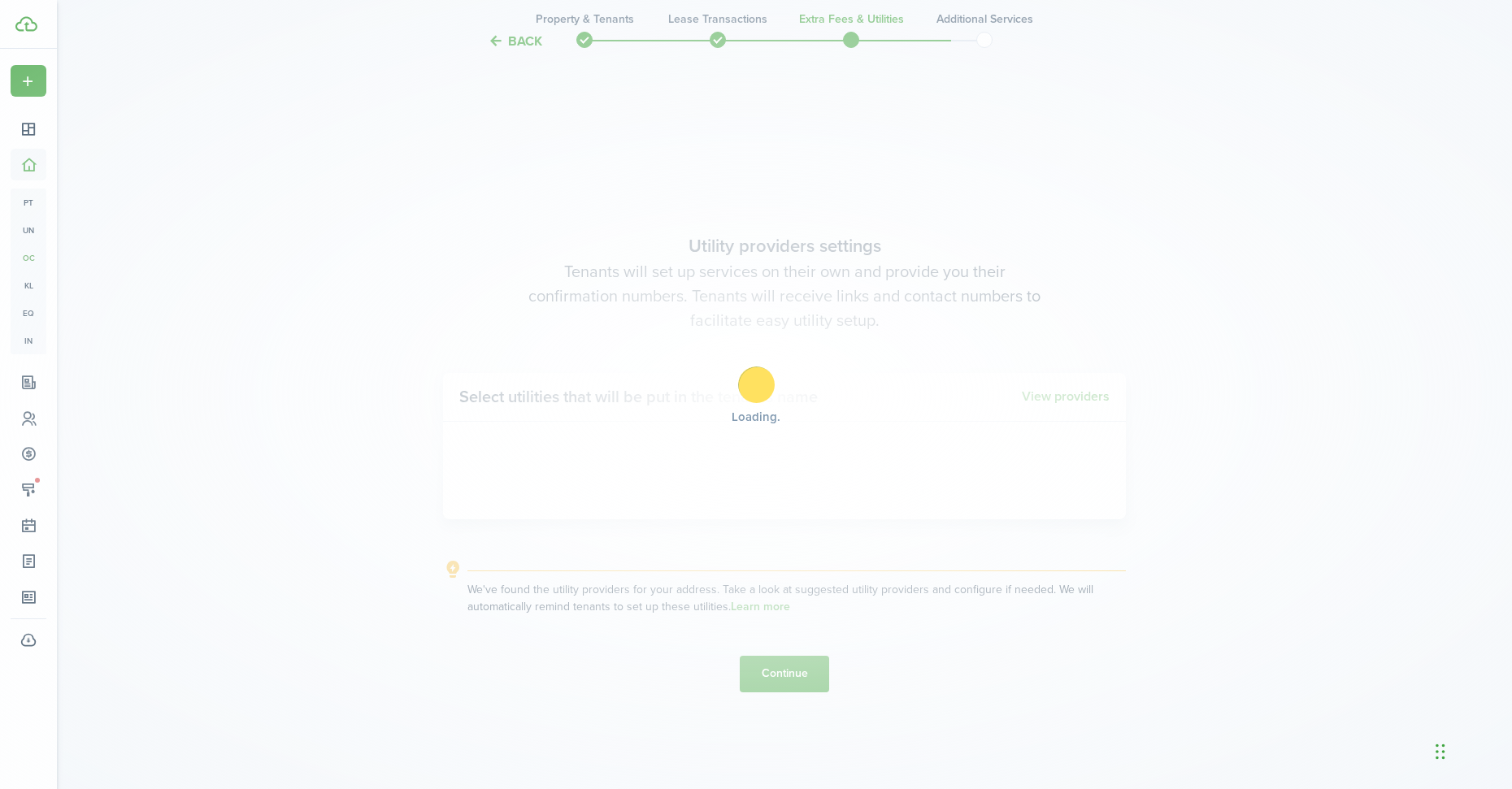
scroll to position [2259, 0]
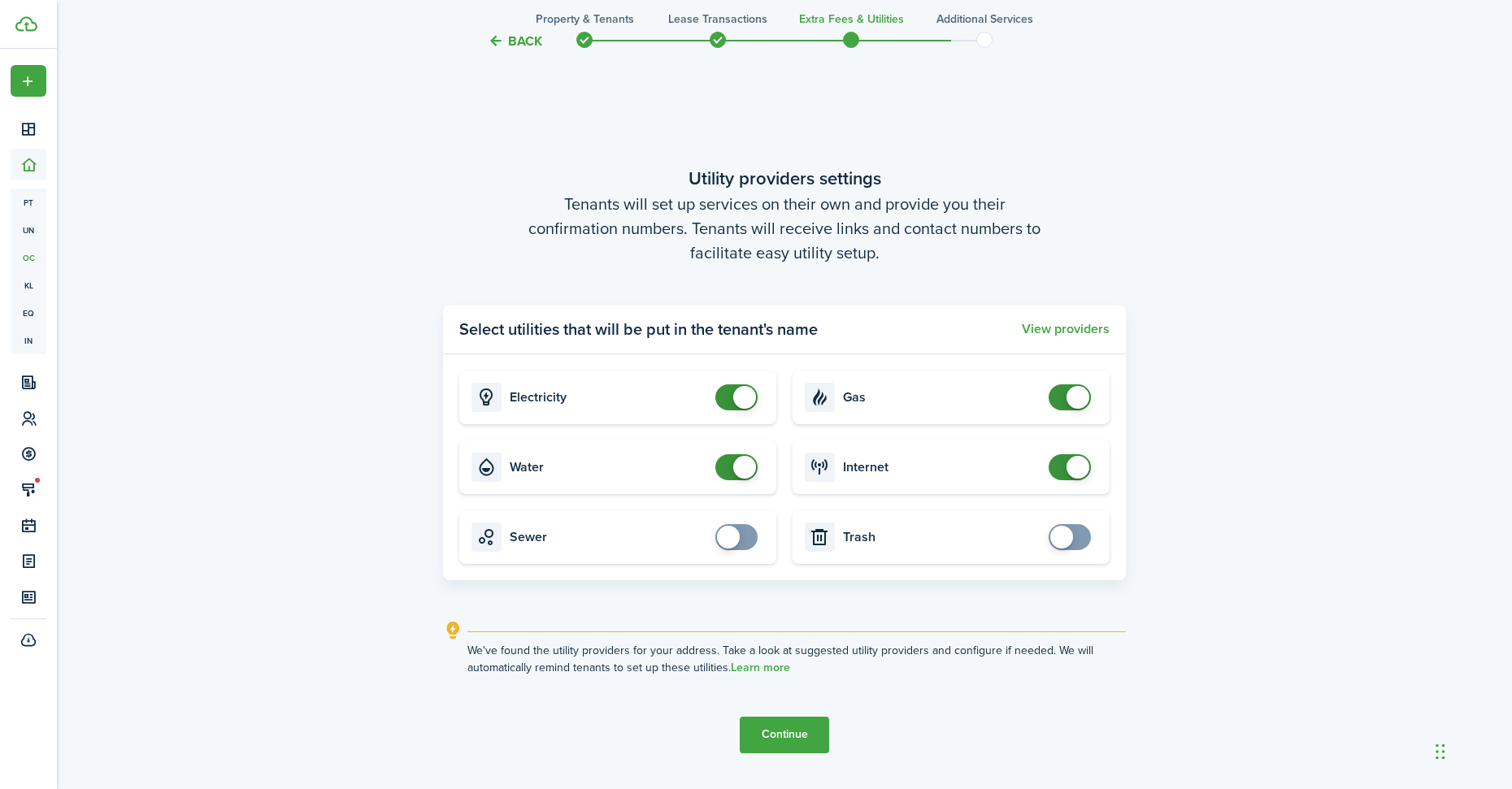
checkbox input "false"
click at [1071, 464] on span at bounding box center [1078, 467] width 23 height 23
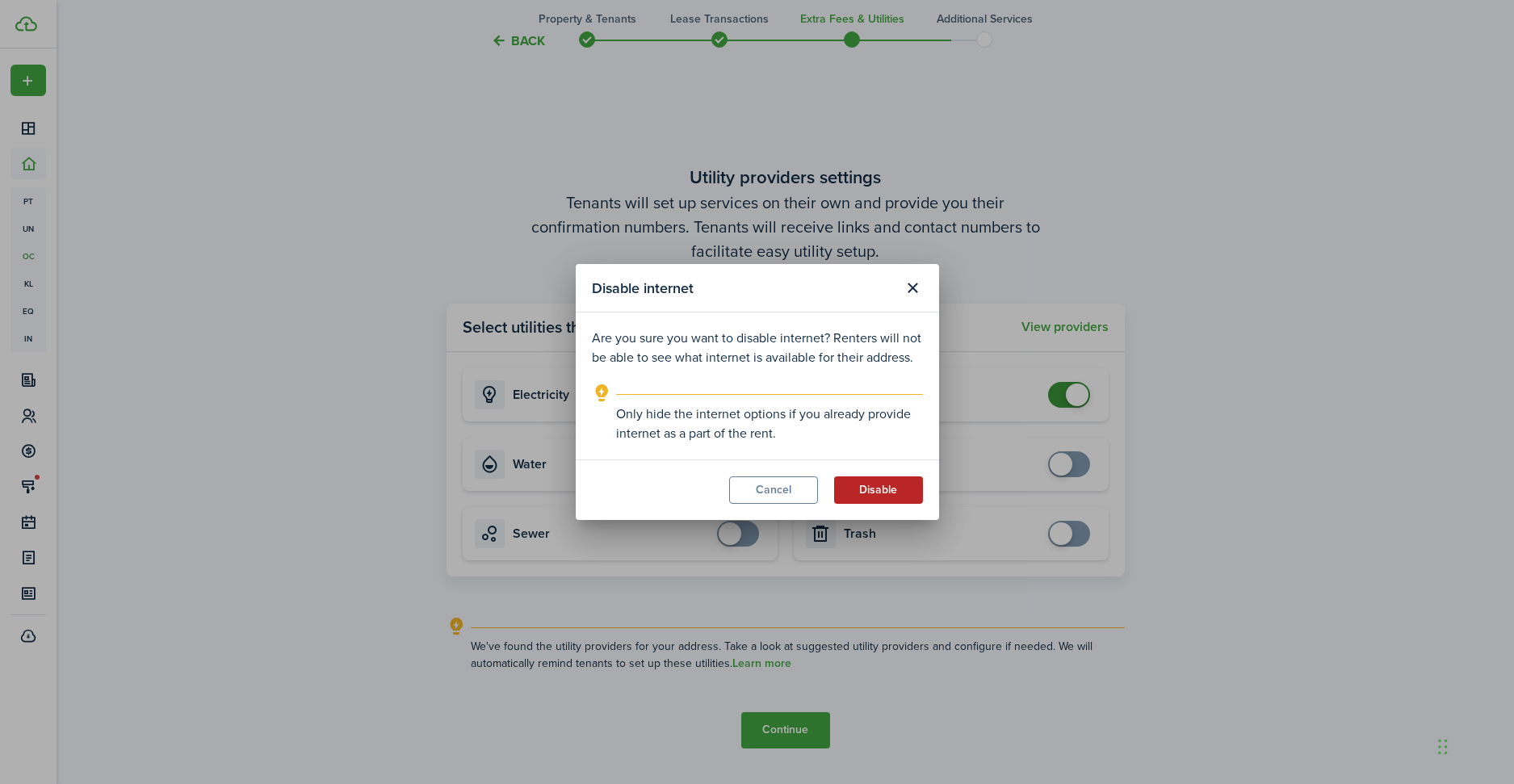
click at [856, 493] on button "Disable" at bounding box center [878, 490] width 89 height 27
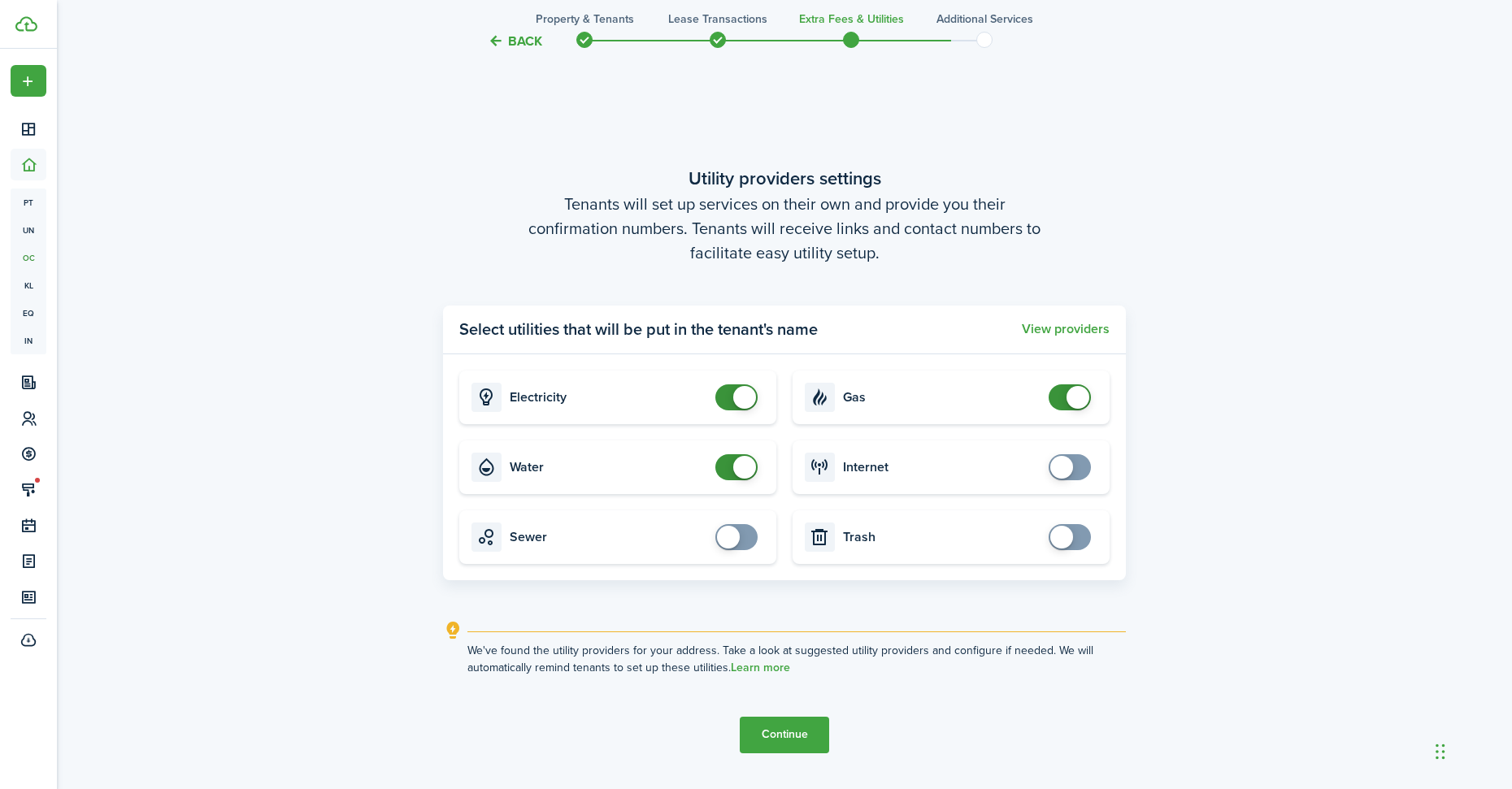
checkbox input "false"
click at [737, 466] on span at bounding box center [744, 467] width 23 height 23
checkbox input "false"
click at [737, 406] on span at bounding box center [744, 397] width 23 height 23
checkbox input "false"
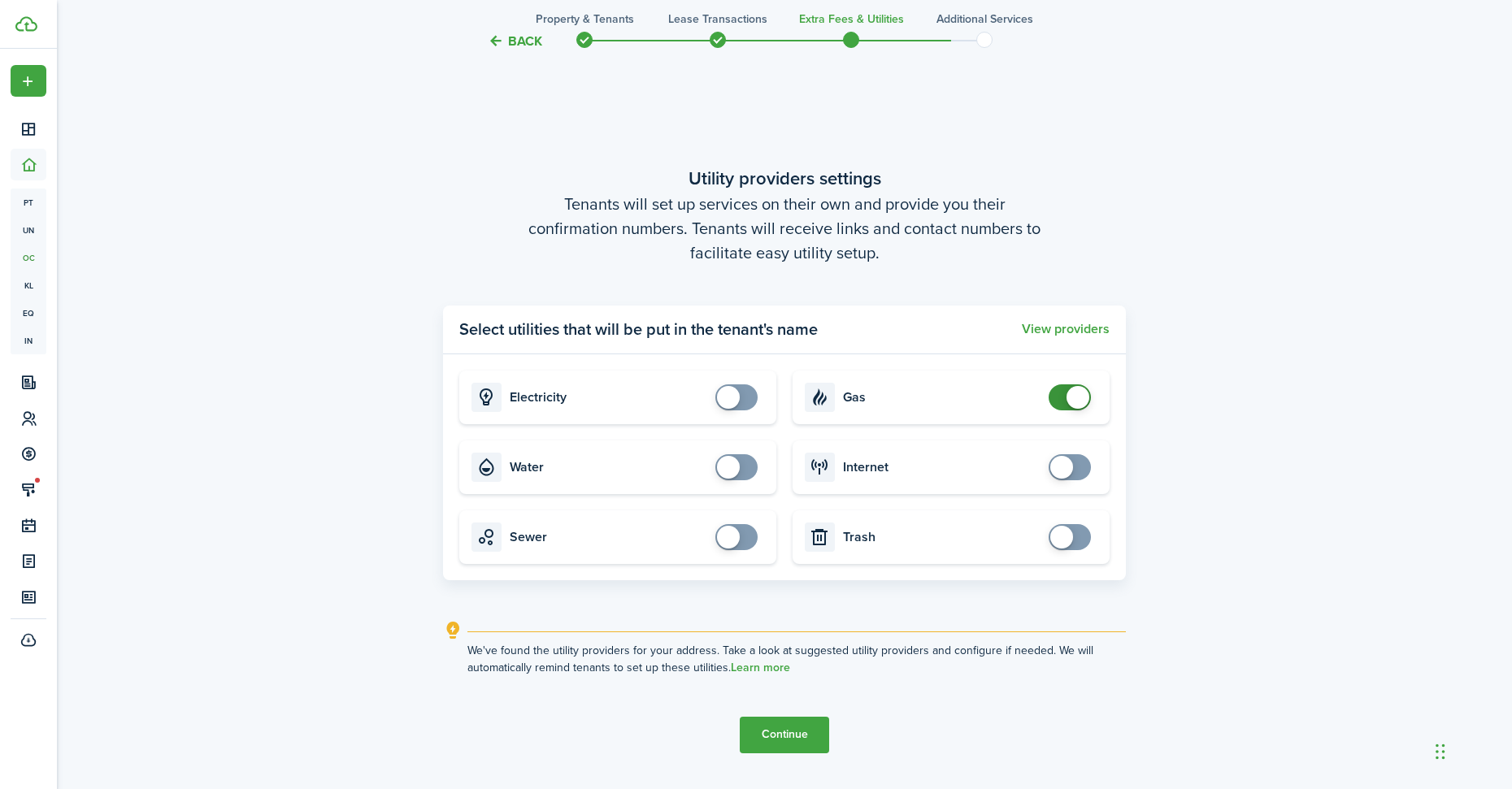
click at [1061, 399] on span at bounding box center [1070, 397] width 16 height 26
click at [769, 736] on button "Continue" at bounding box center [785, 735] width 89 height 36
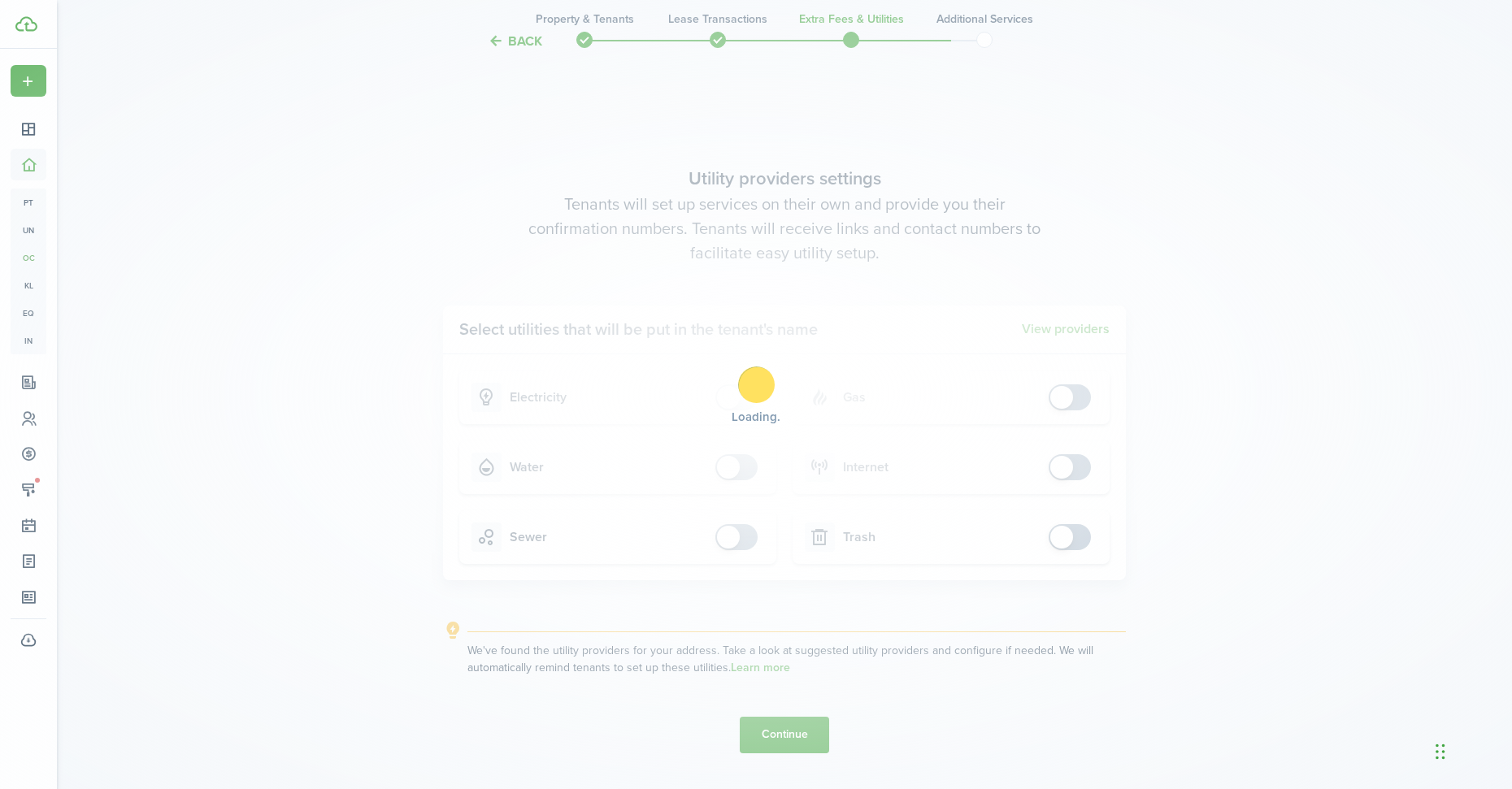
scroll to position [0, 0]
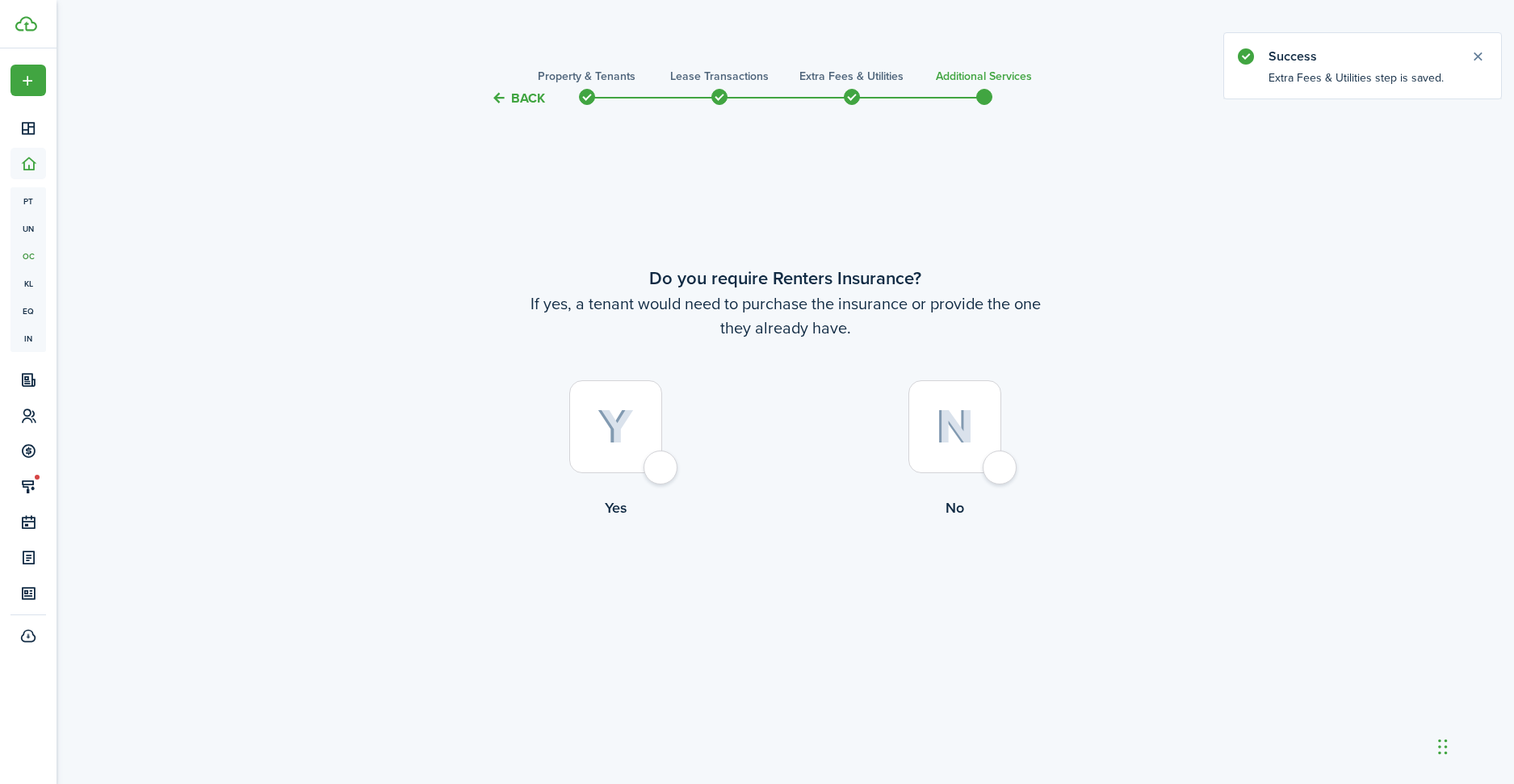
click at [944, 453] on div at bounding box center [955, 427] width 93 height 93
radio input "true"
click at [757, 582] on button "Complete move in" at bounding box center [785, 586] width 118 height 36
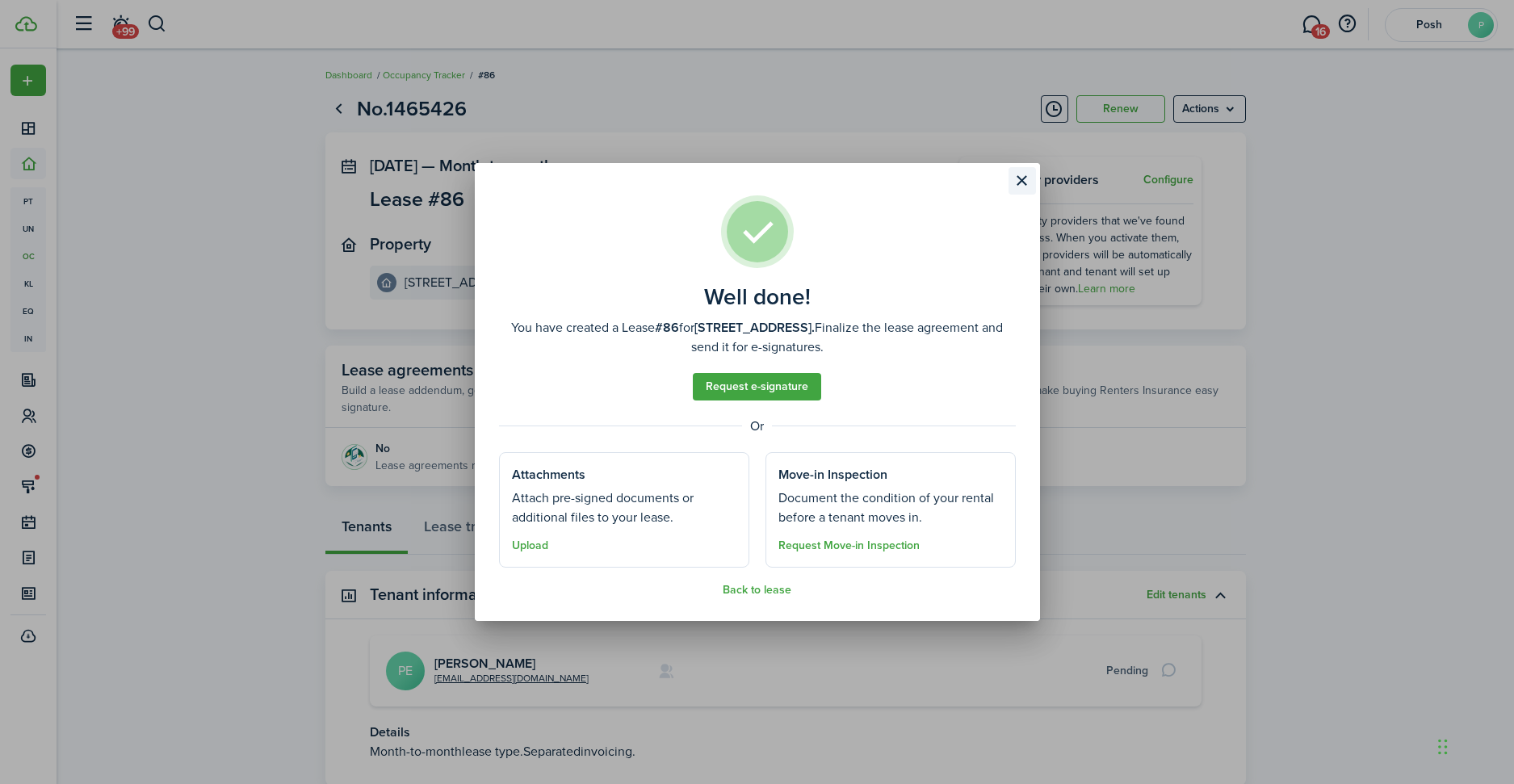
click at [1019, 180] on button "Close modal" at bounding box center [1022, 181] width 27 height 27
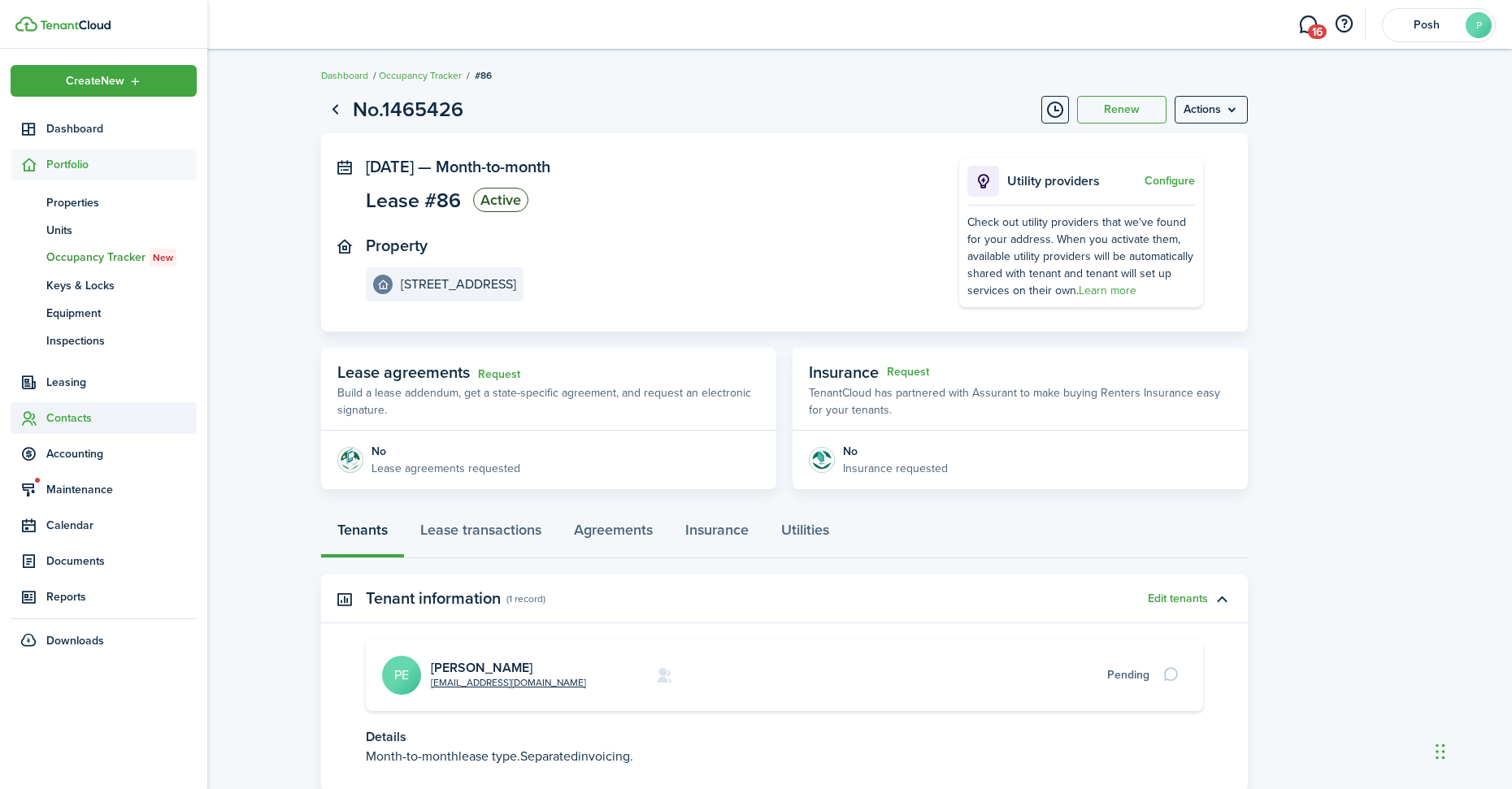
click at [65, 425] on span "Contacts" at bounding box center [121, 418] width 150 height 17
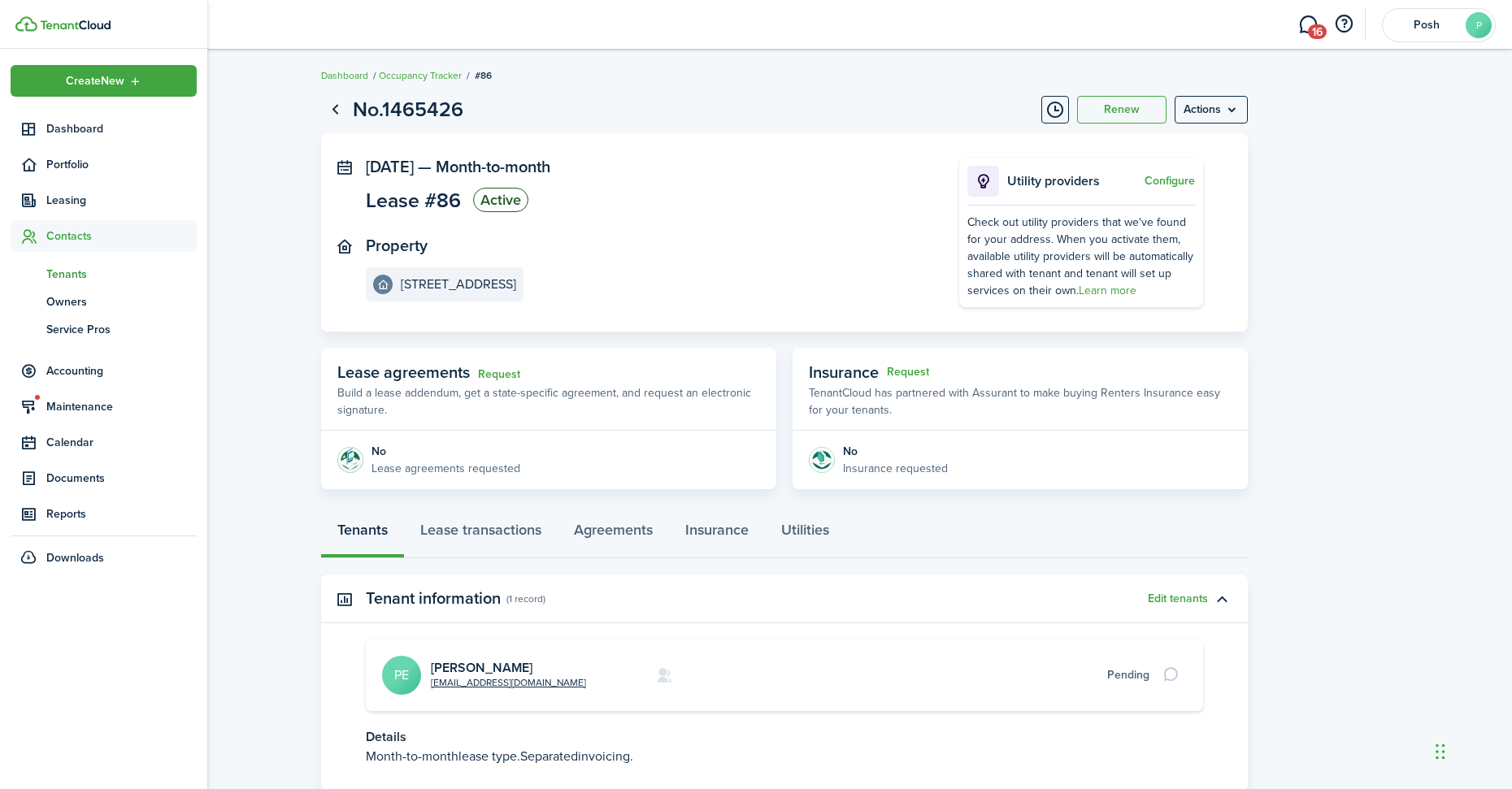
click at [66, 278] on span "Tenants" at bounding box center [121, 274] width 150 height 17
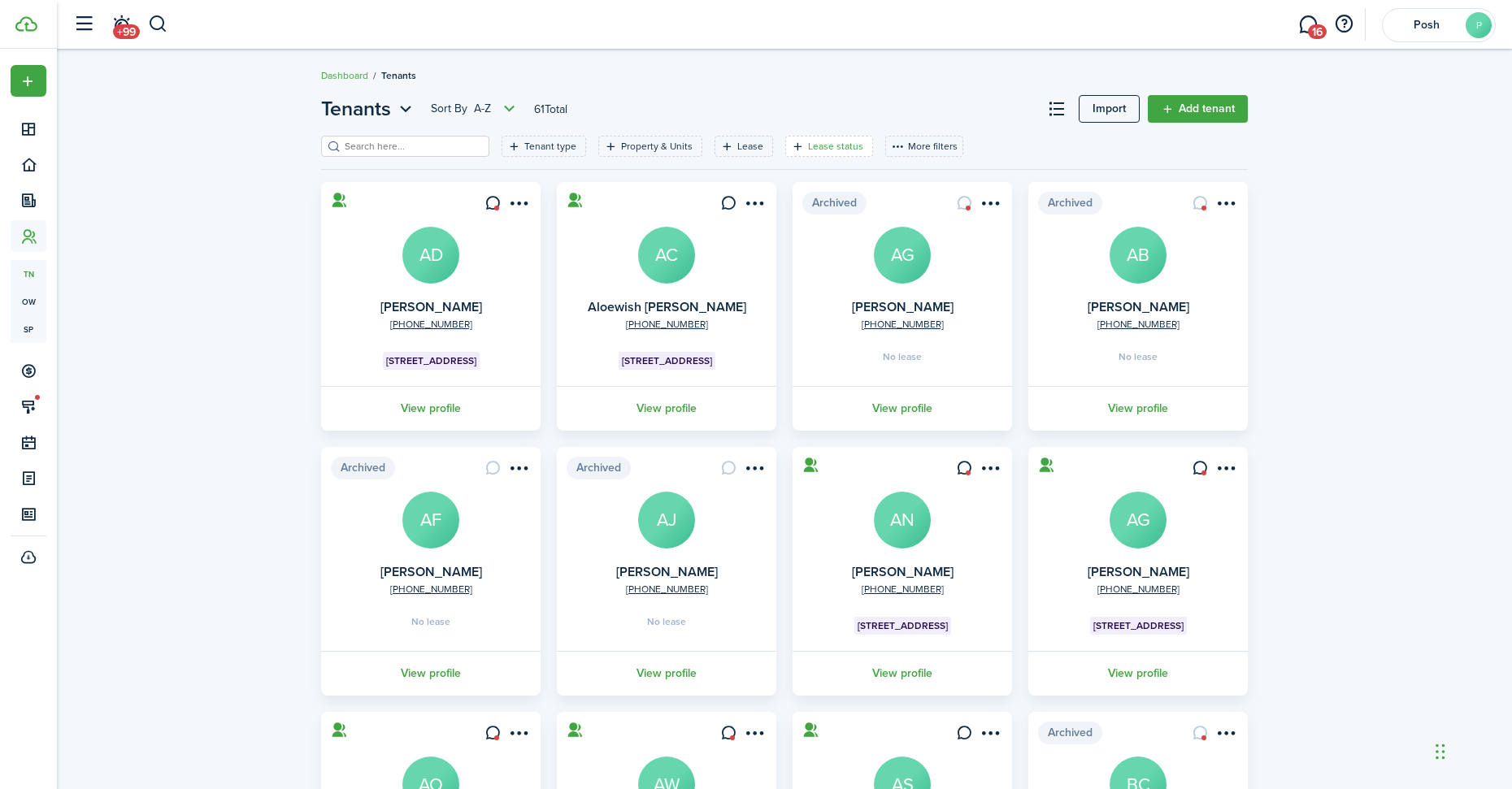
click at [808, 146] on filter-tag-label "Lease status" at bounding box center [836, 147] width 56 height 15
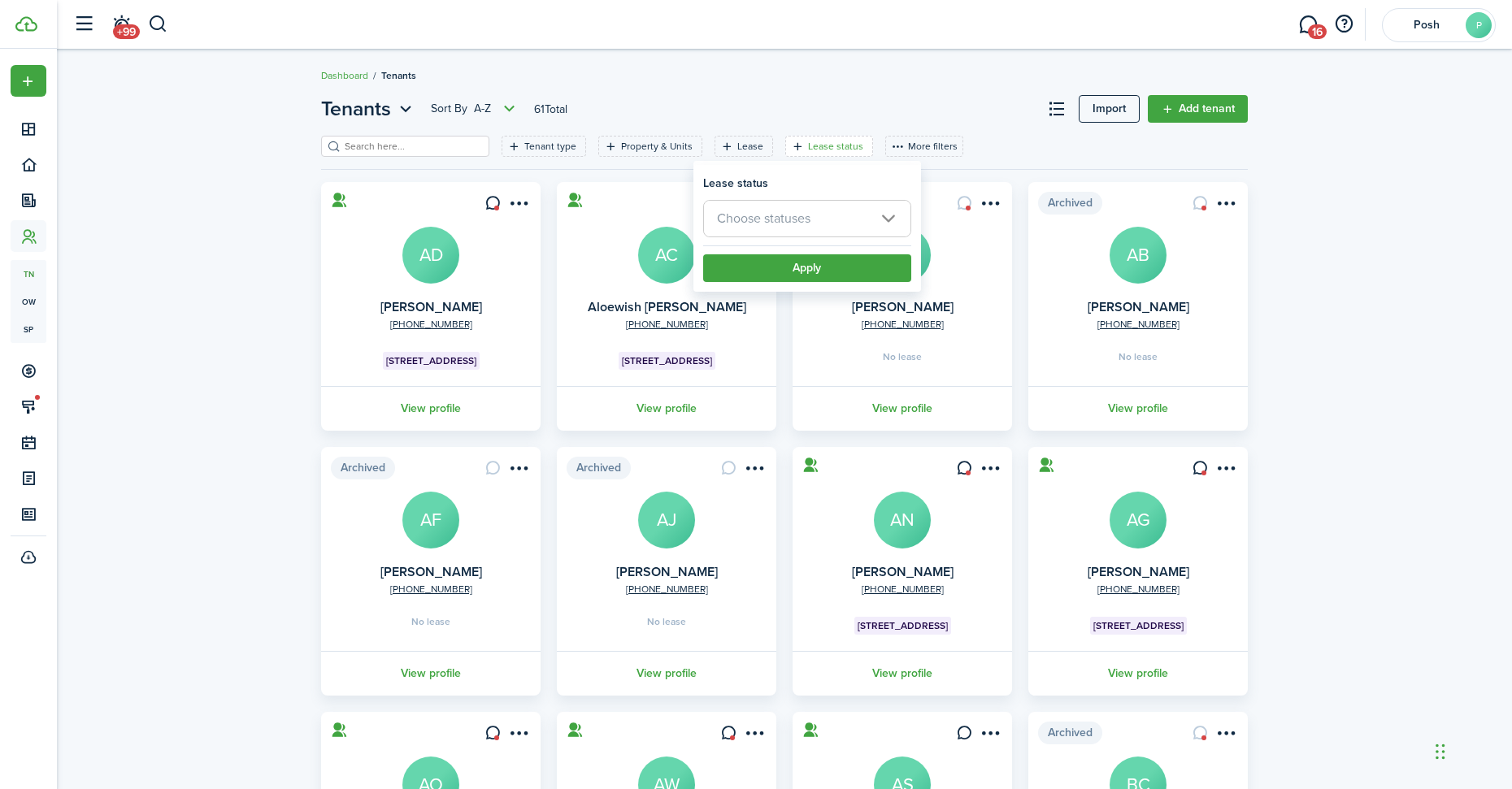
click at [769, 220] on span "Choose statuses" at bounding box center [764, 217] width 94 height 19
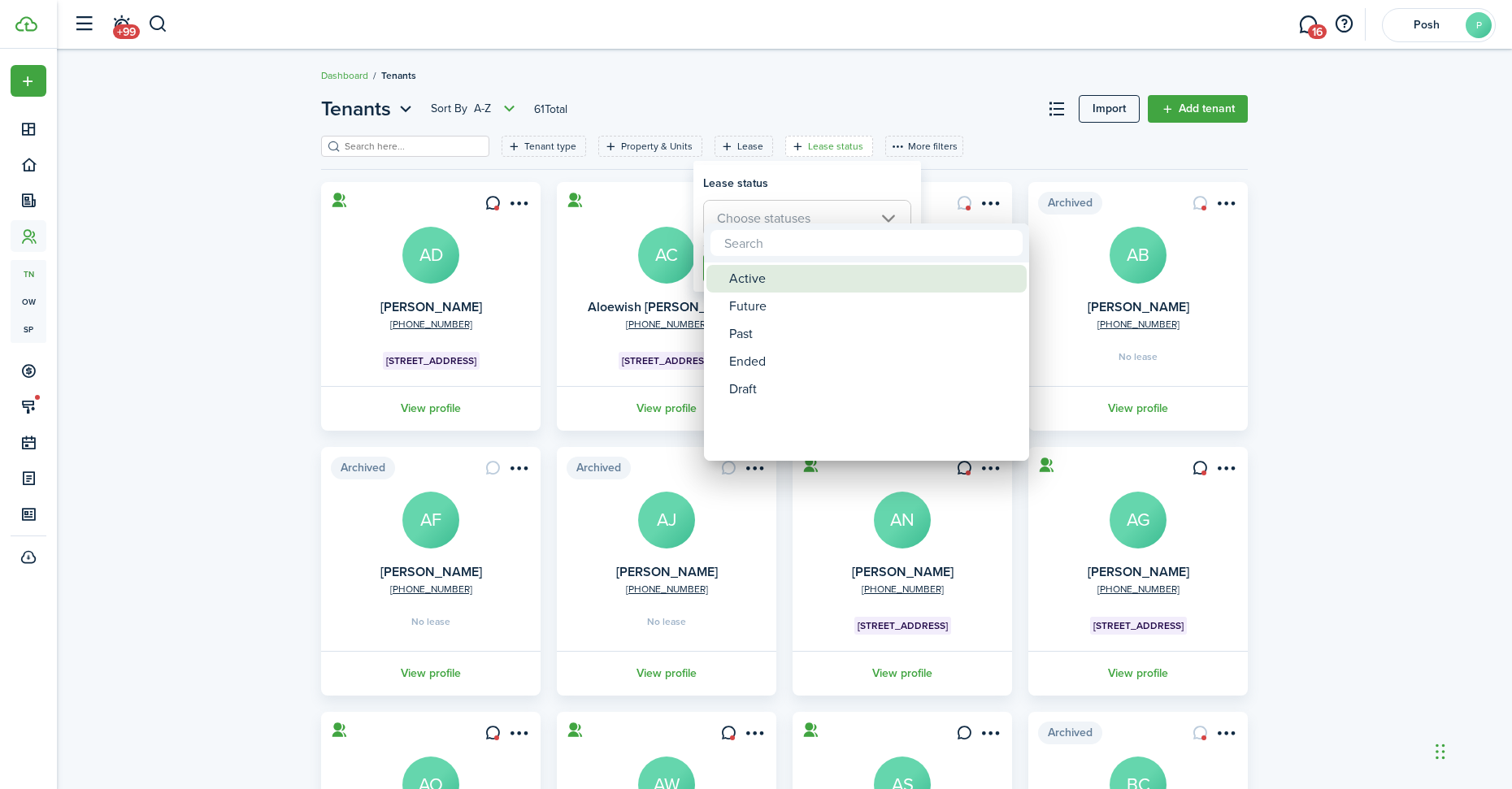
click at [763, 278] on div "Active" at bounding box center [873, 278] width 288 height 27
type input "Active"
click at [810, 177] on div at bounding box center [756, 394] width 1772 height 1049
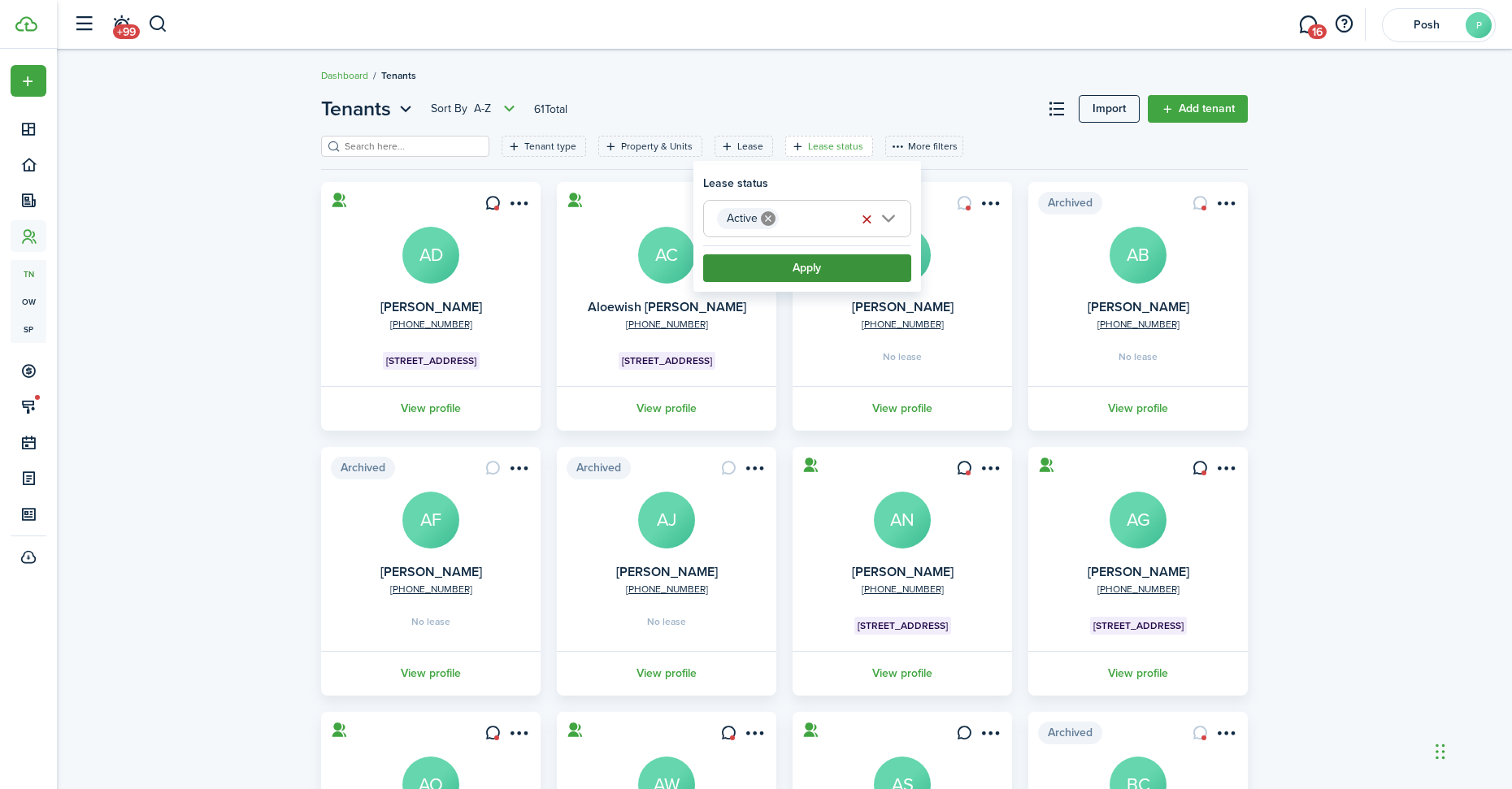
click at [766, 278] on button "Apply" at bounding box center [807, 268] width 208 height 27
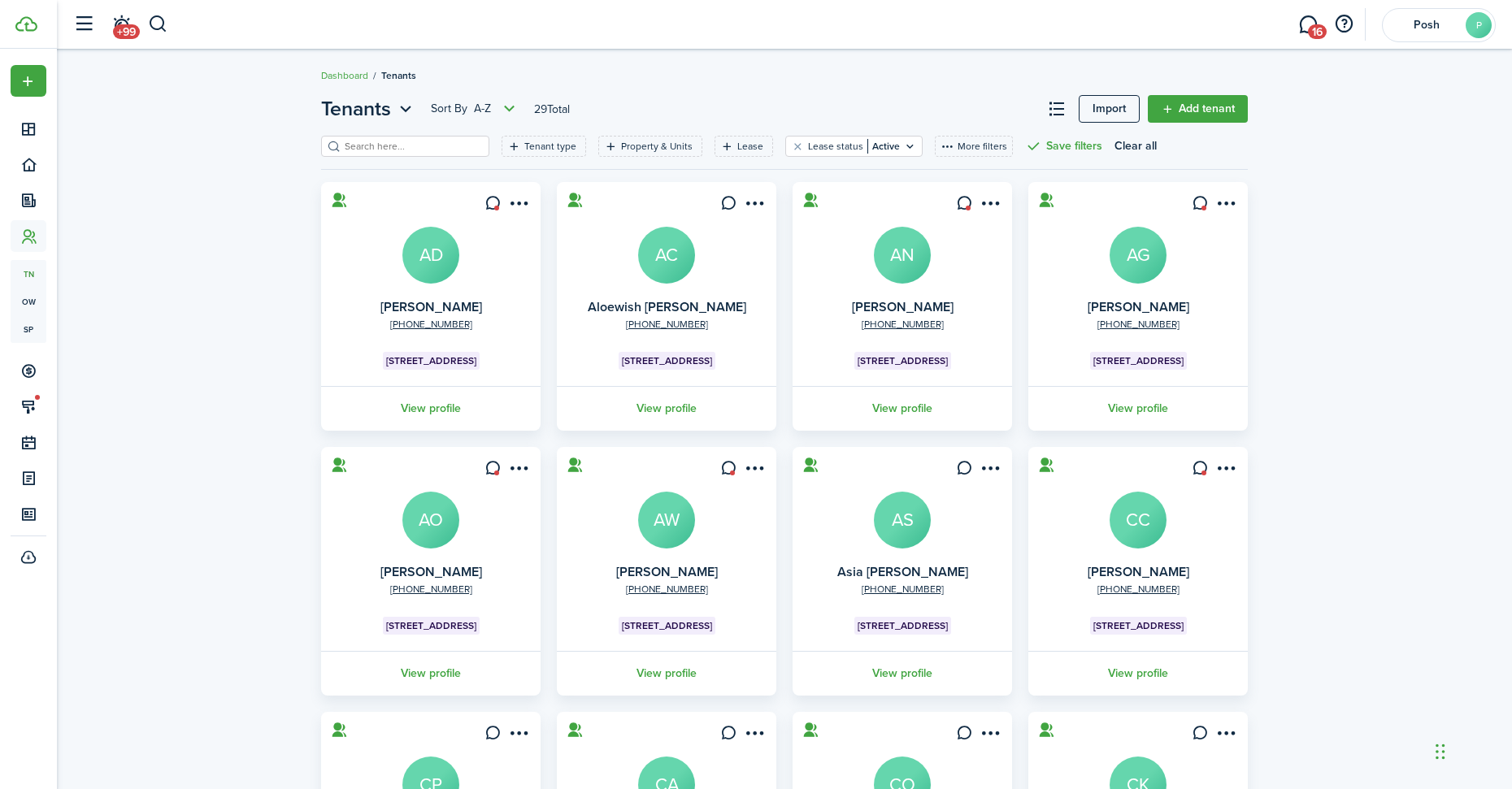
click at [627, 133] on header-page "Tenants Sort by A-Z 29 Total Import Add tenant" at bounding box center [785, 116] width 927 height 42
click at [631, 145] on filter-tag-label "Property & Units" at bounding box center [656, 147] width 72 height 15
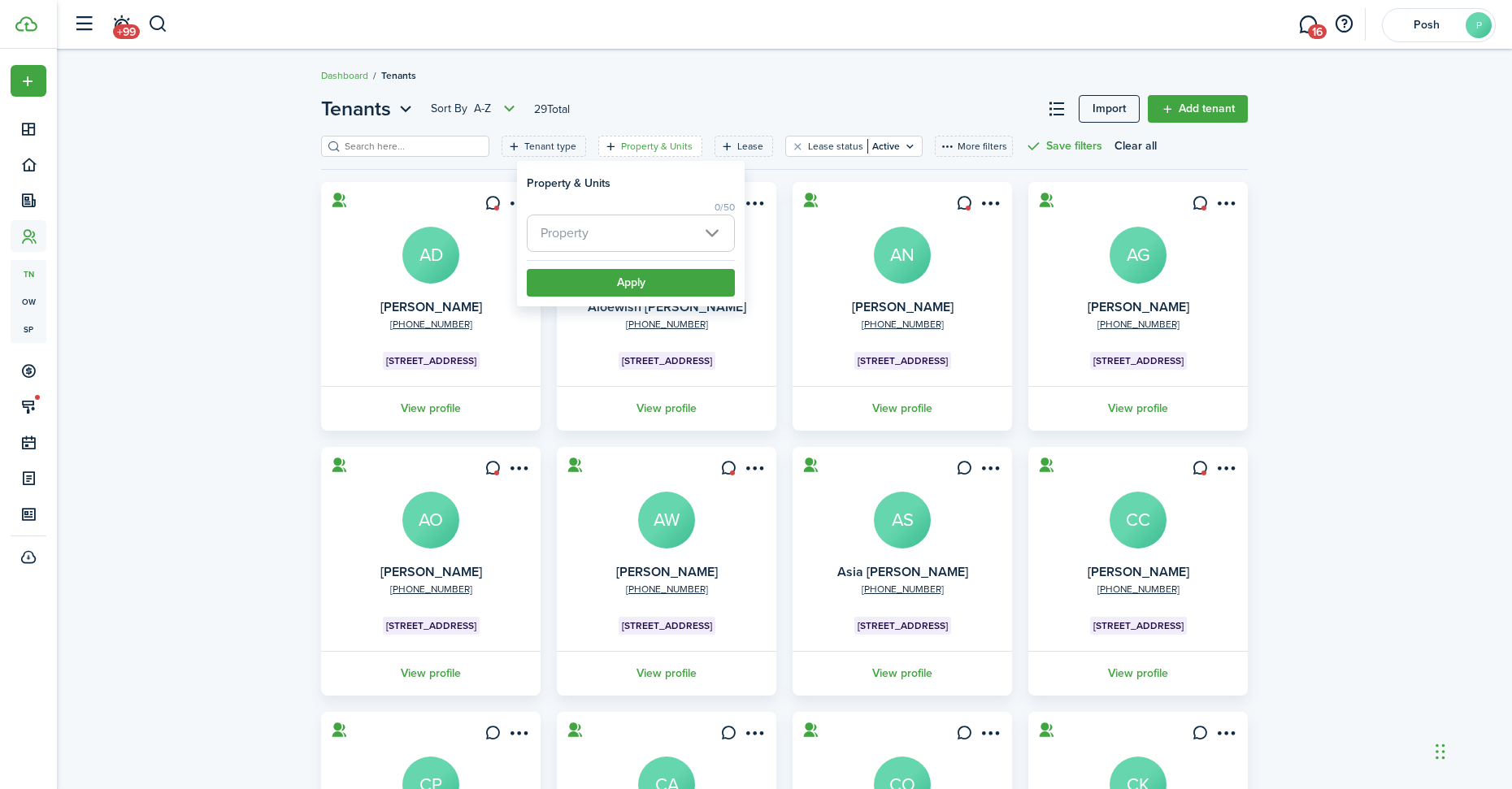
click at [559, 221] on span "Property" at bounding box center [631, 233] width 207 height 35
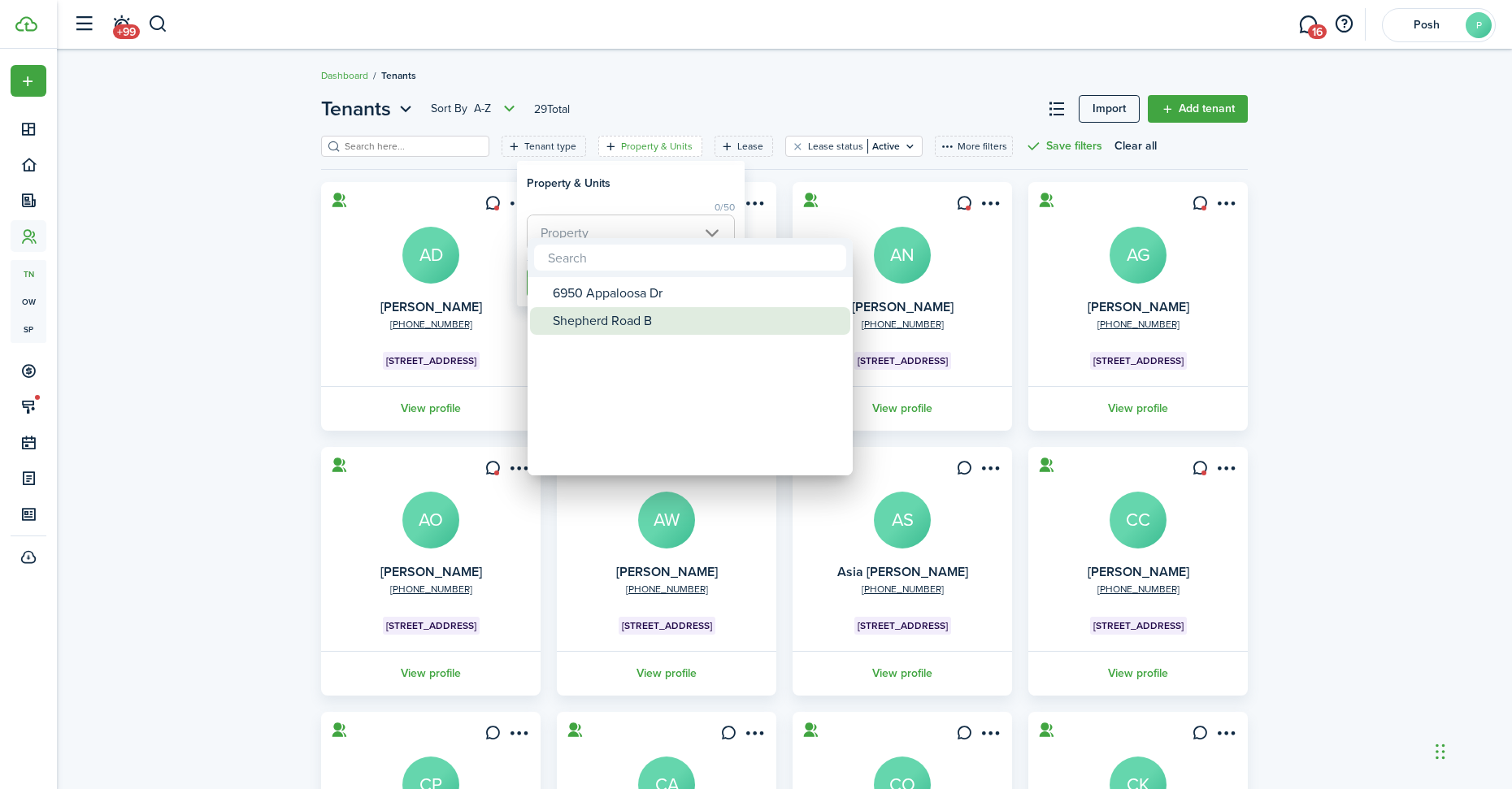
click at [587, 328] on div "Shepherd Road B" at bounding box center [696, 321] width 288 height 27
type input "Shepherd Road B"
click at [652, 178] on div at bounding box center [756, 394] width 1772 height 1049
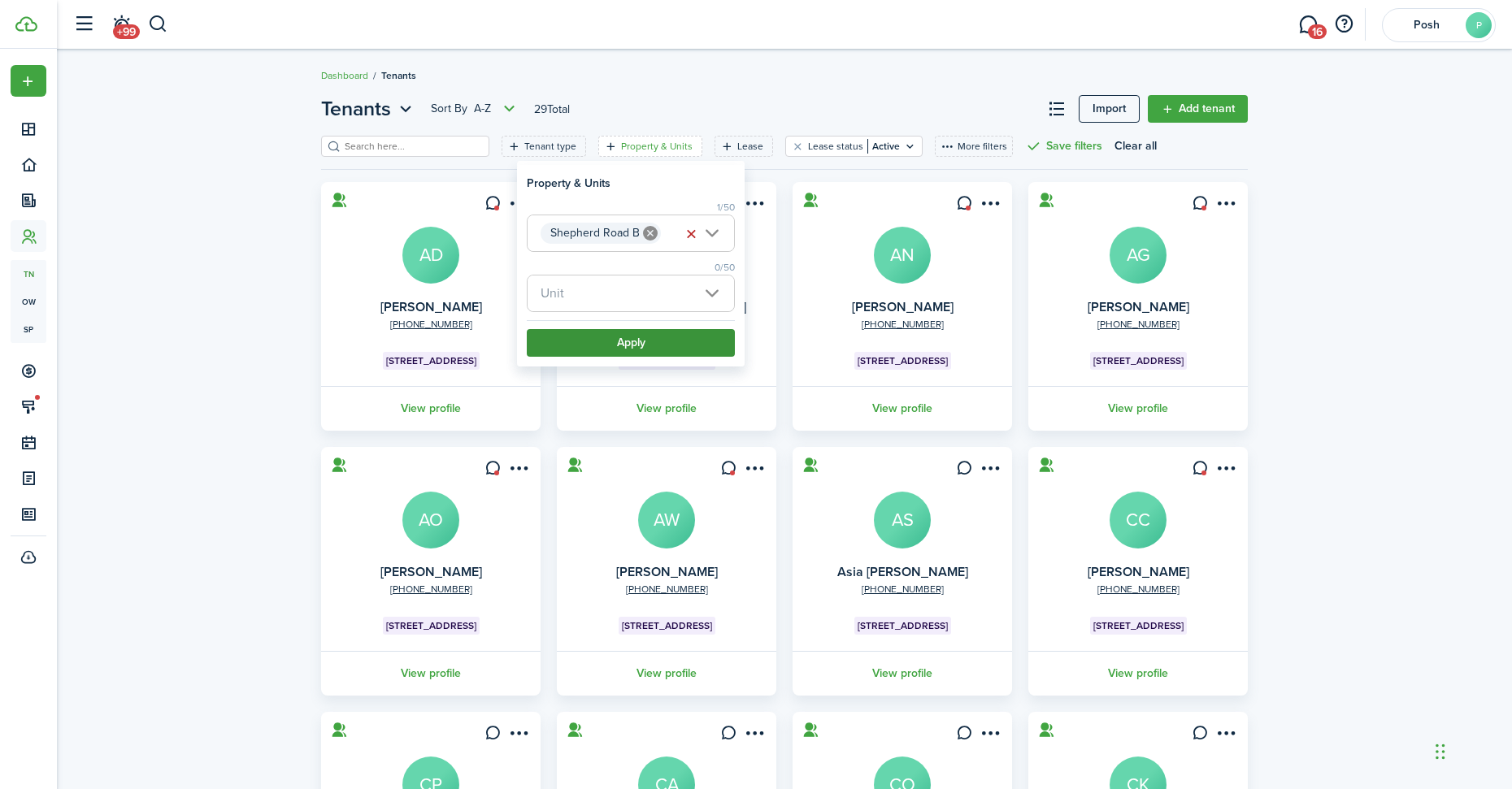
click at [586, 337] on button "Apply" at bounding box center [631, 343] width 208 height 27
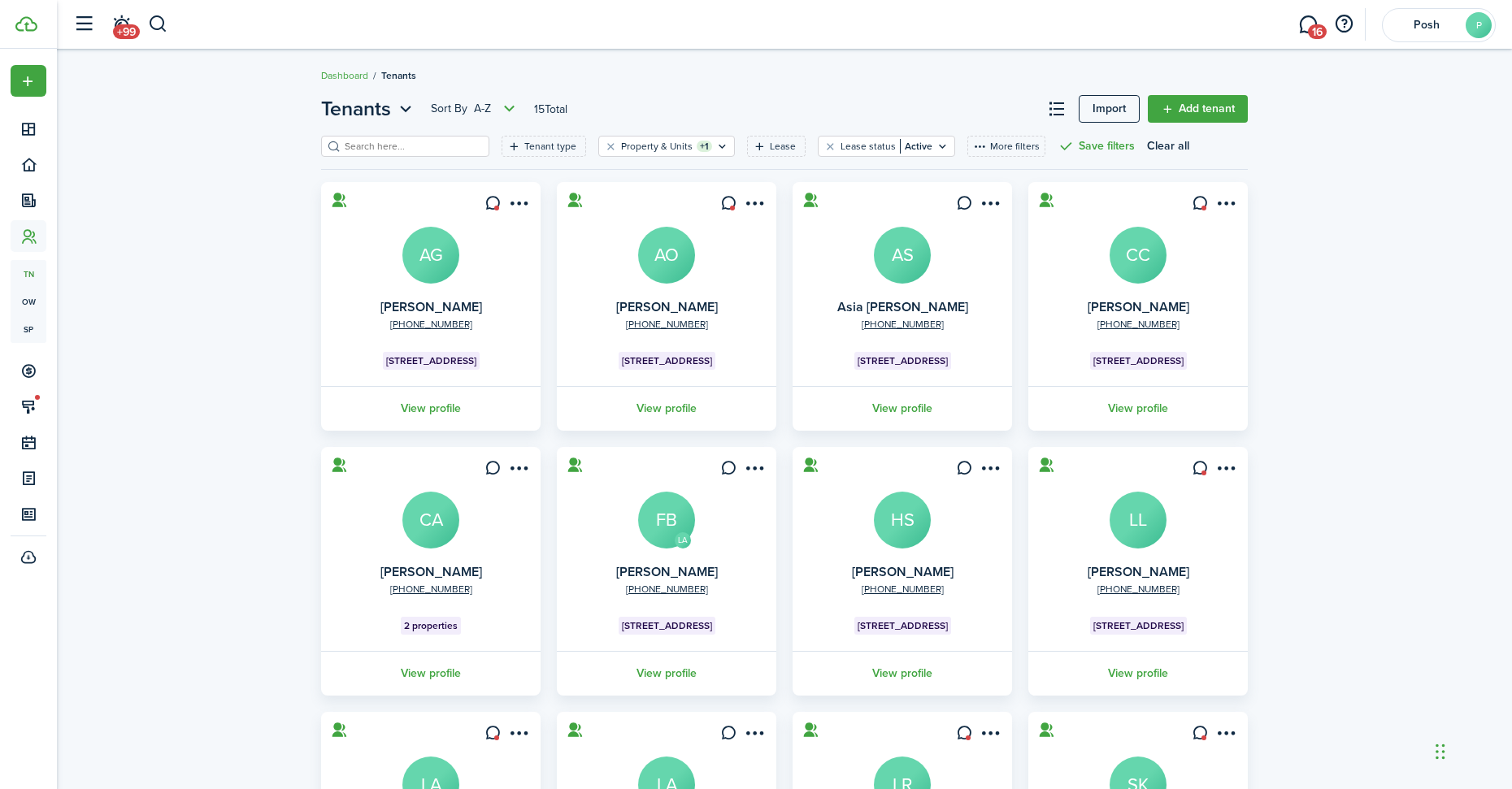
click at [403, 273] on link "AG" at bounding box center [431, 255] width 57 height 57
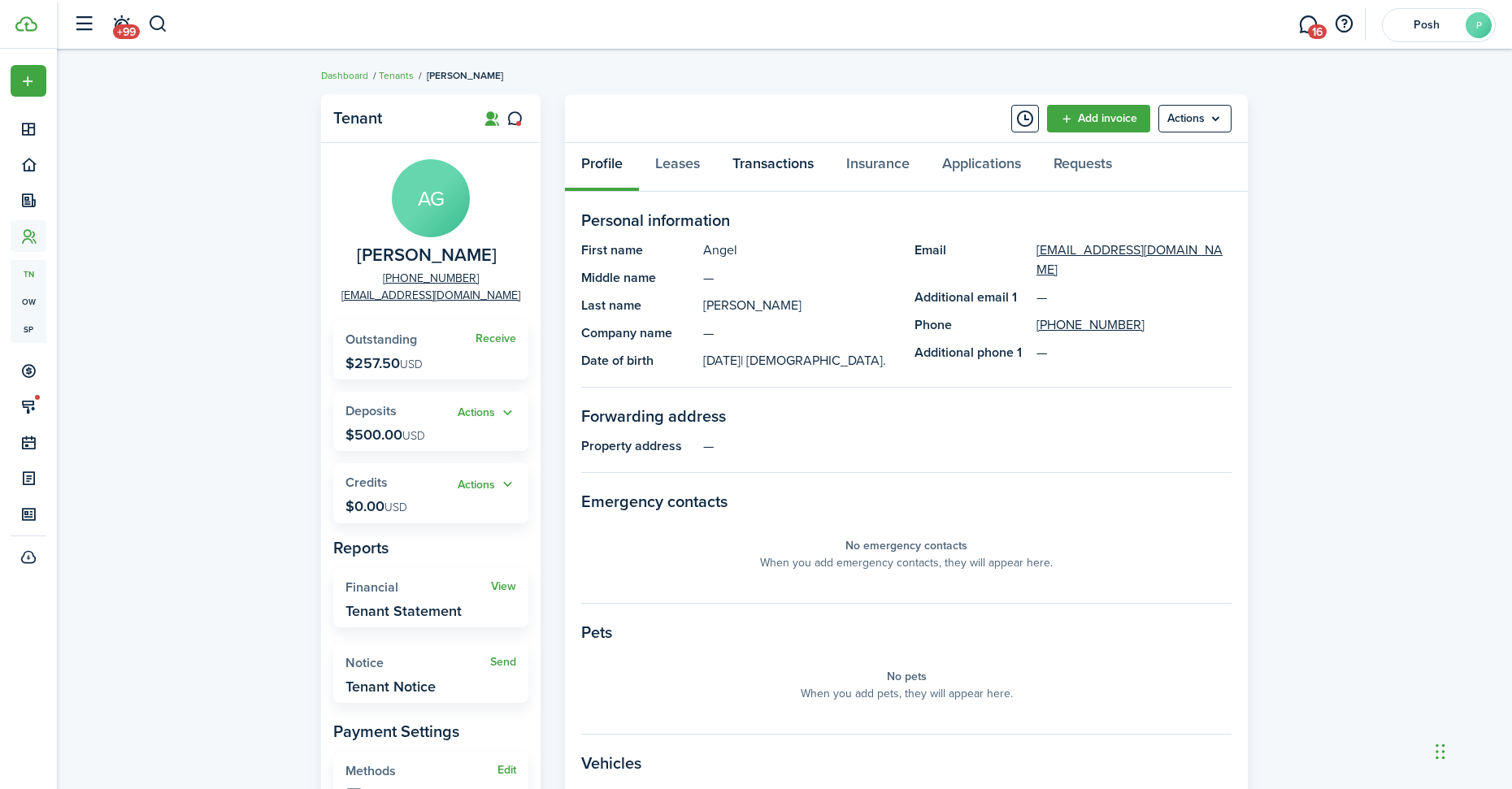
click at [780, 163] on link "Transactions" at bounding box center [773, 167] width 114 height 49
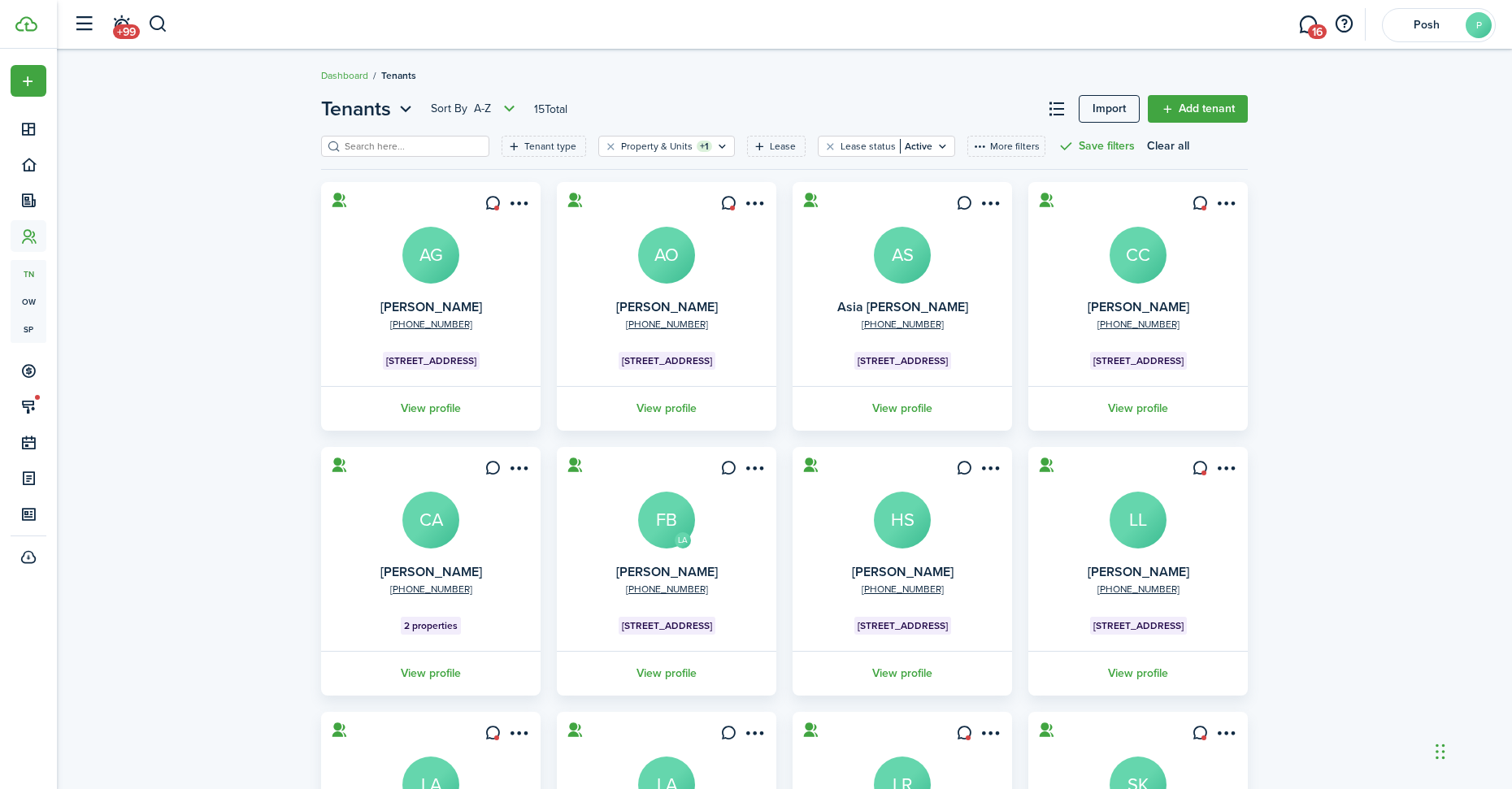
click at [667, 255] on avatar-text "AO" at bounding box center [666, 255] width 57 height 57
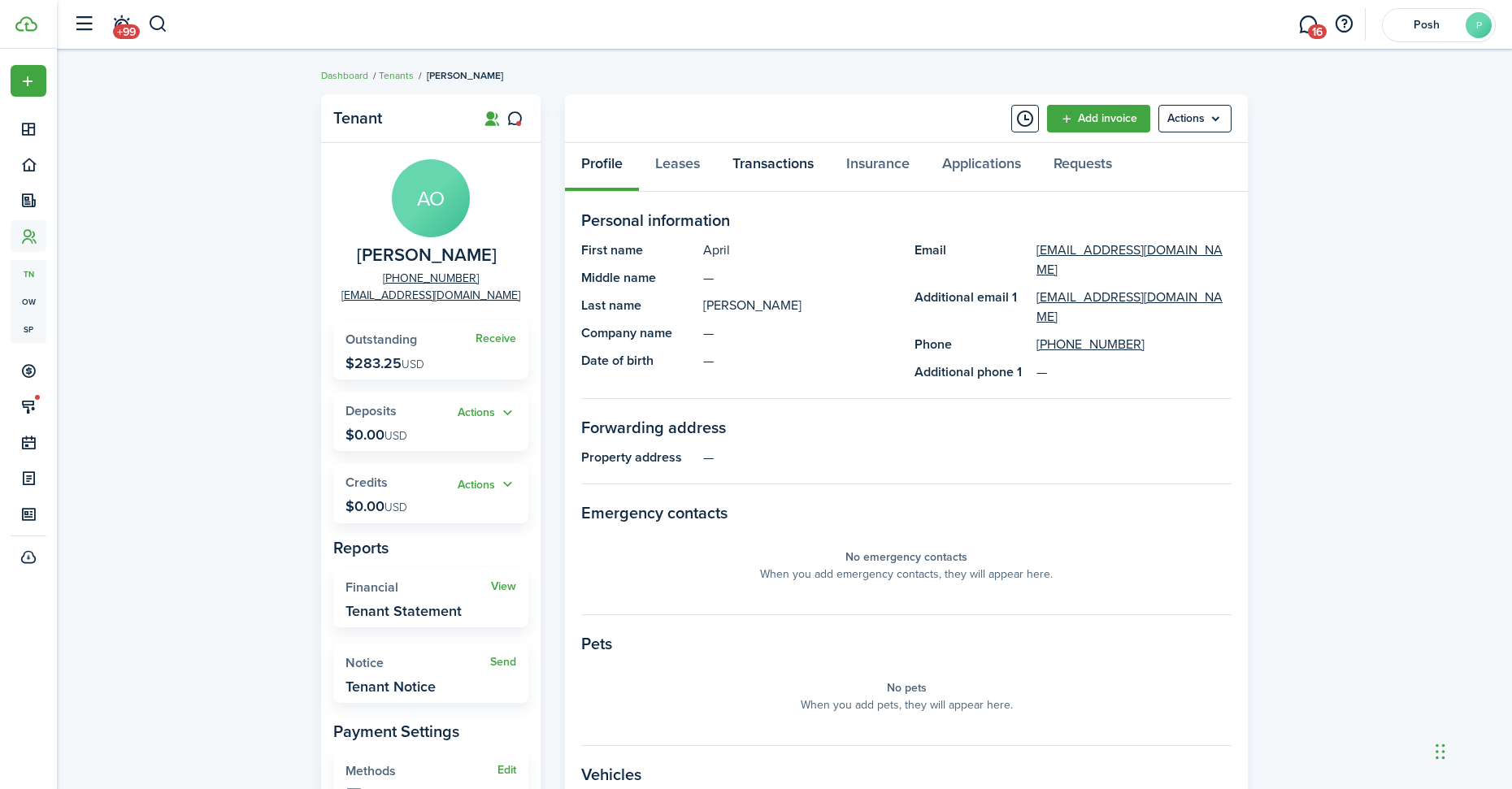
click at [753, 161] on link "Transactions" at bounding box center [773, 167] width 114 height 49
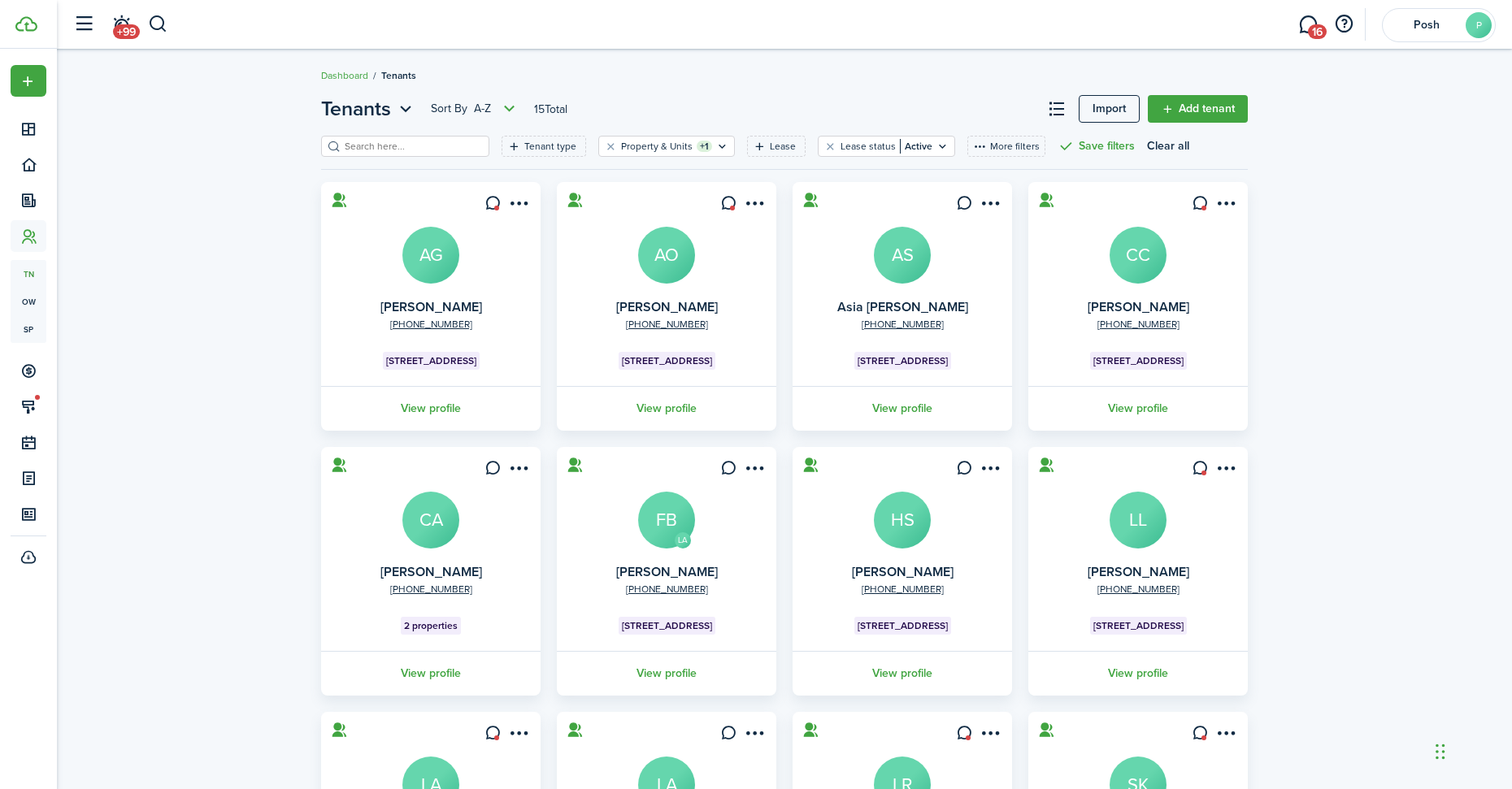
click at [910, 262] on avatar-text "AS" at bounding box center [902, 255] width 57 height 57
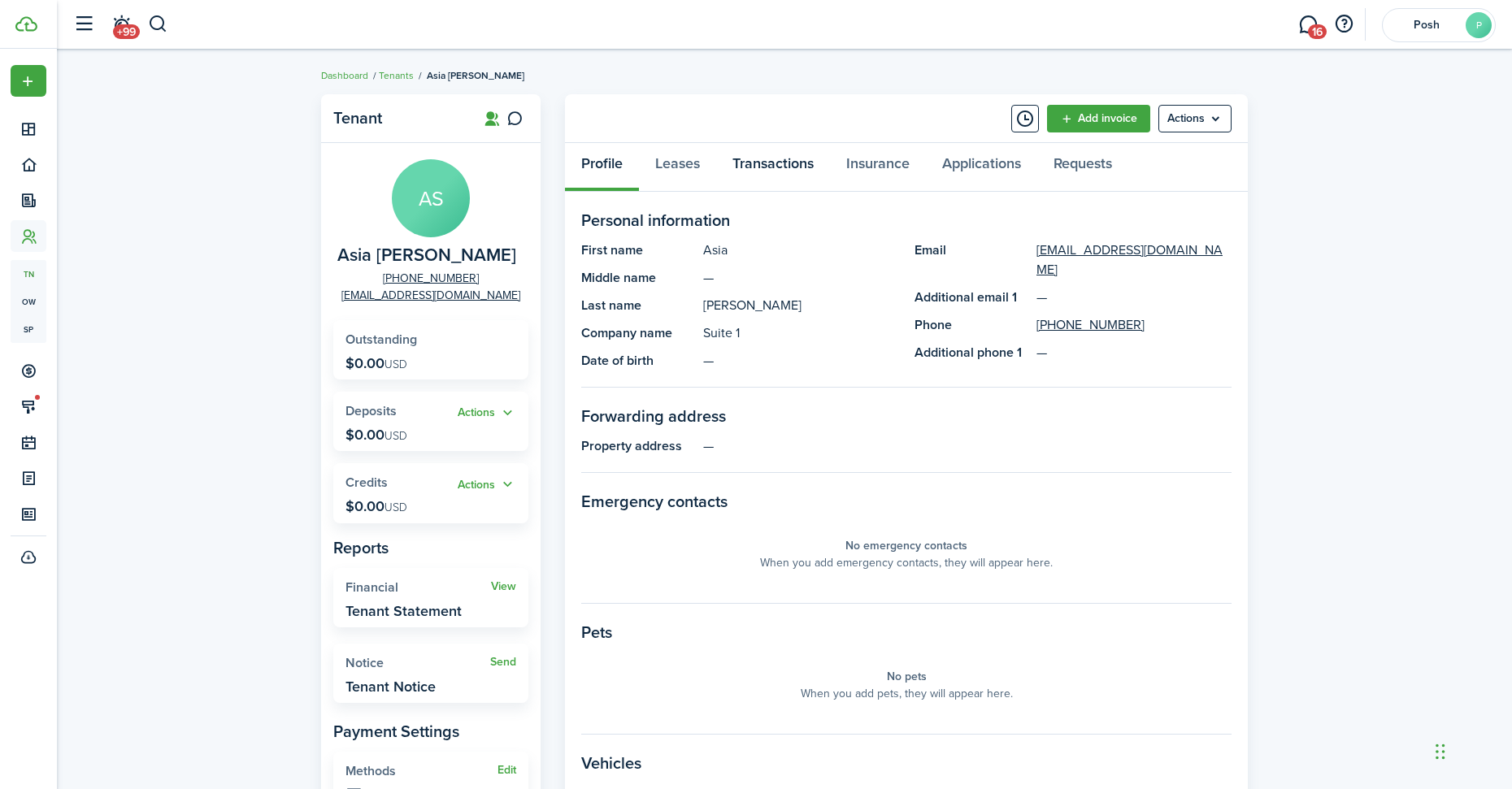
click at [786, 164] on link "Transactions" at bounding box center [773, 167] width 114 height 49
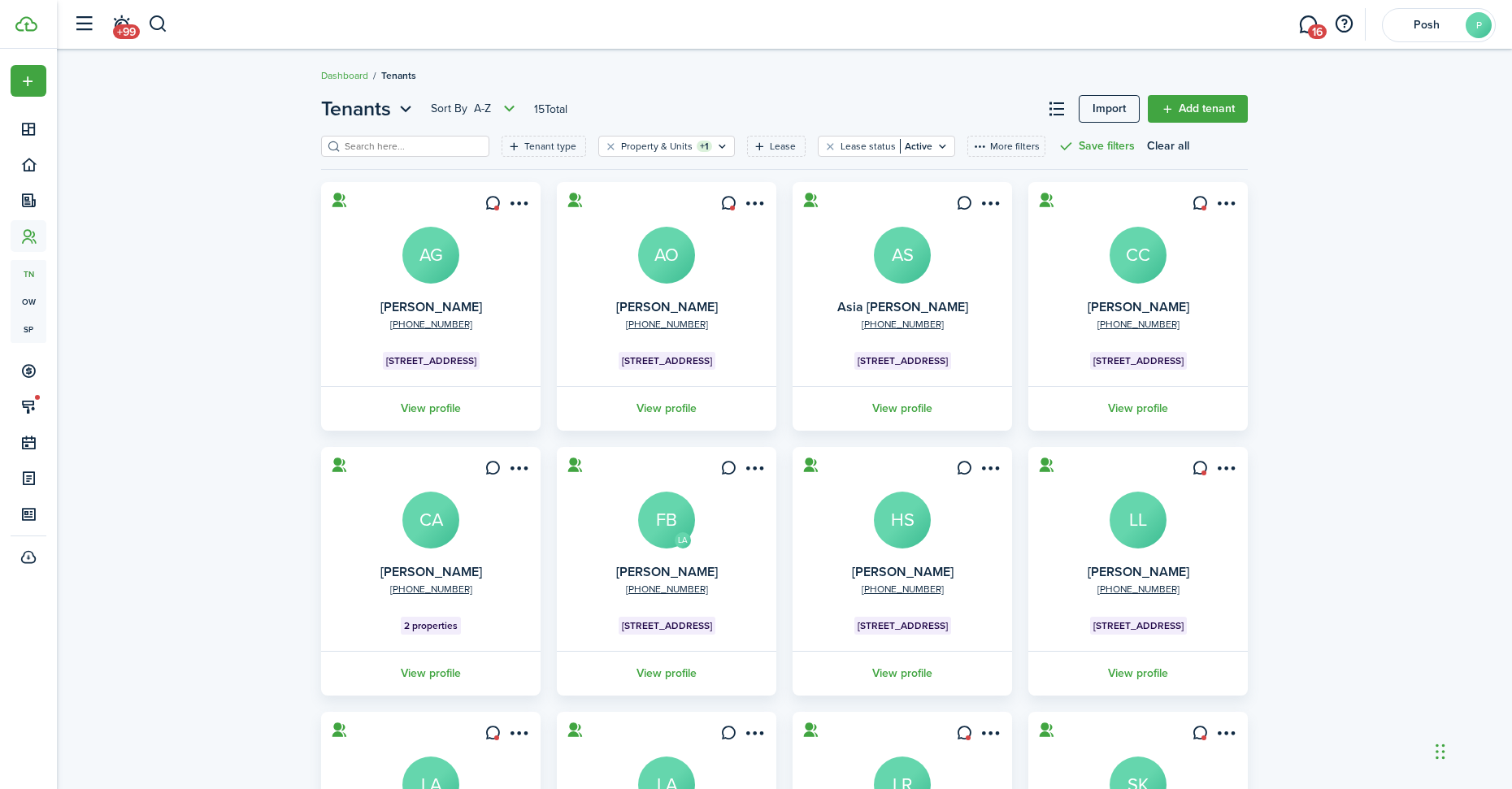
click at [1158, 255] on avatar-text "CC" at bounding box center [1138, 255] width 57 height 57
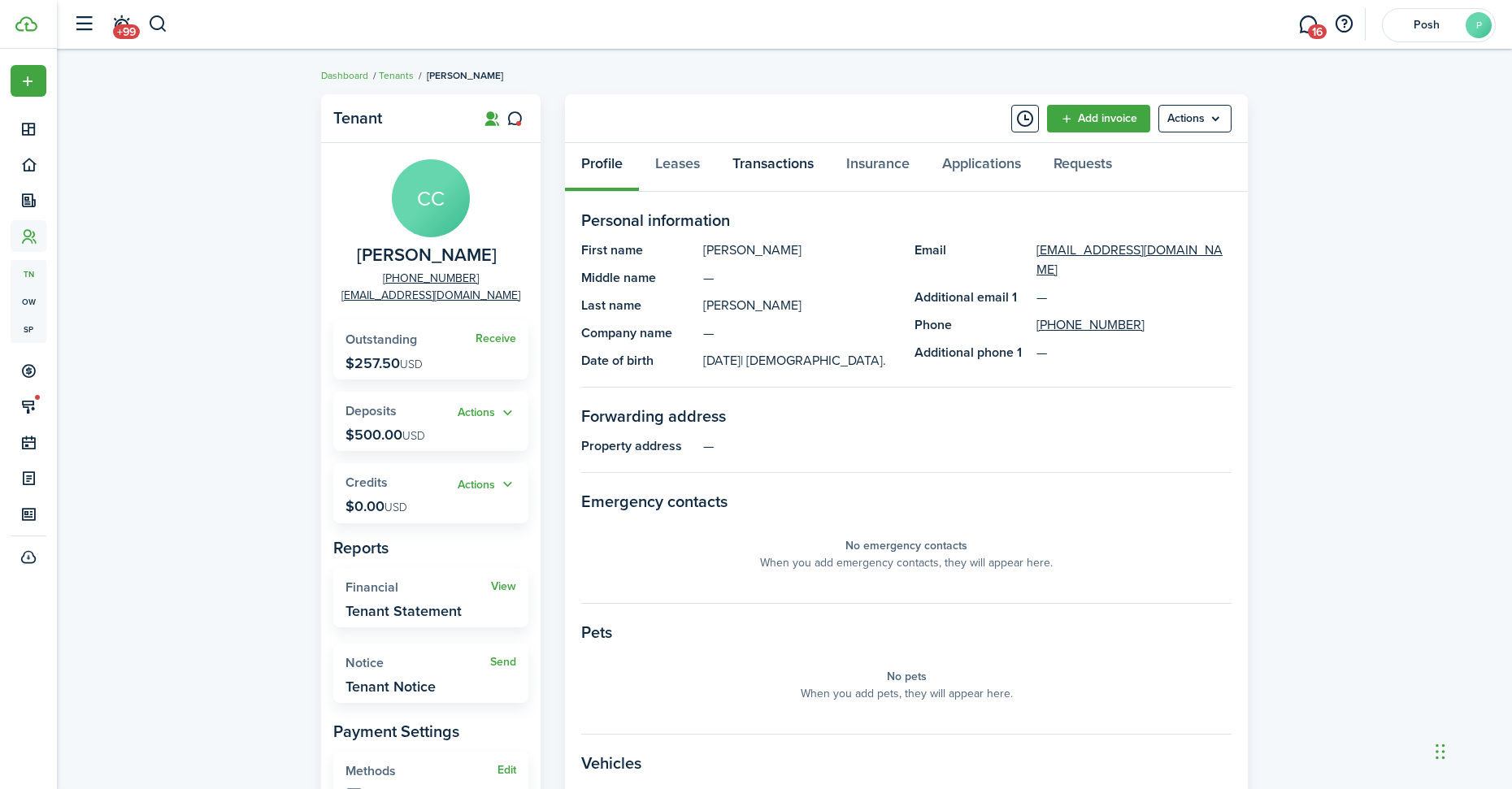
click at [792, 171] on link "Transactions" at bounding box center [773, 167] width 114 height 49
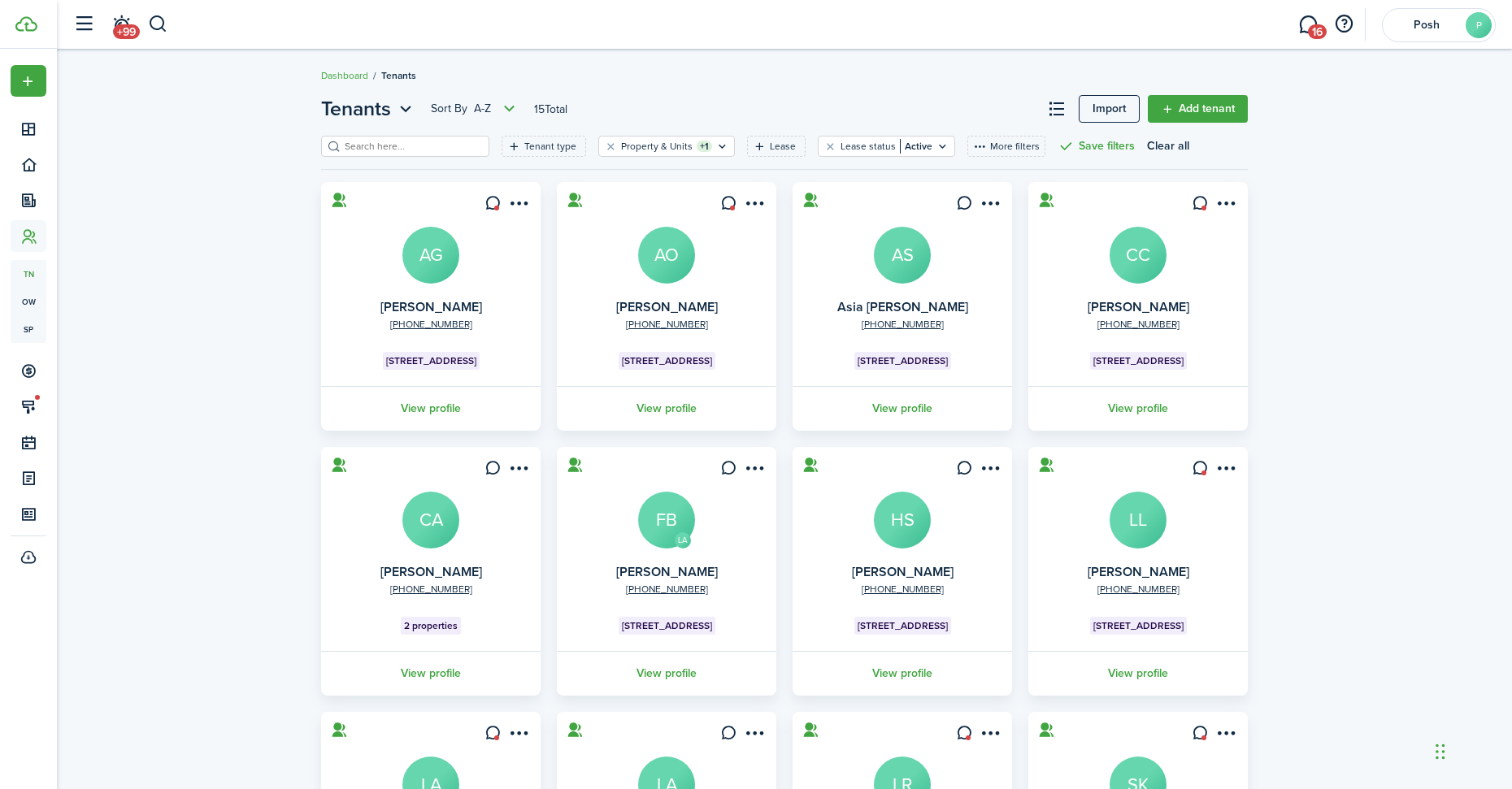
click at [430, 519] on avatar-text "CA" at bounding box center [431, 520] width 57 height 57
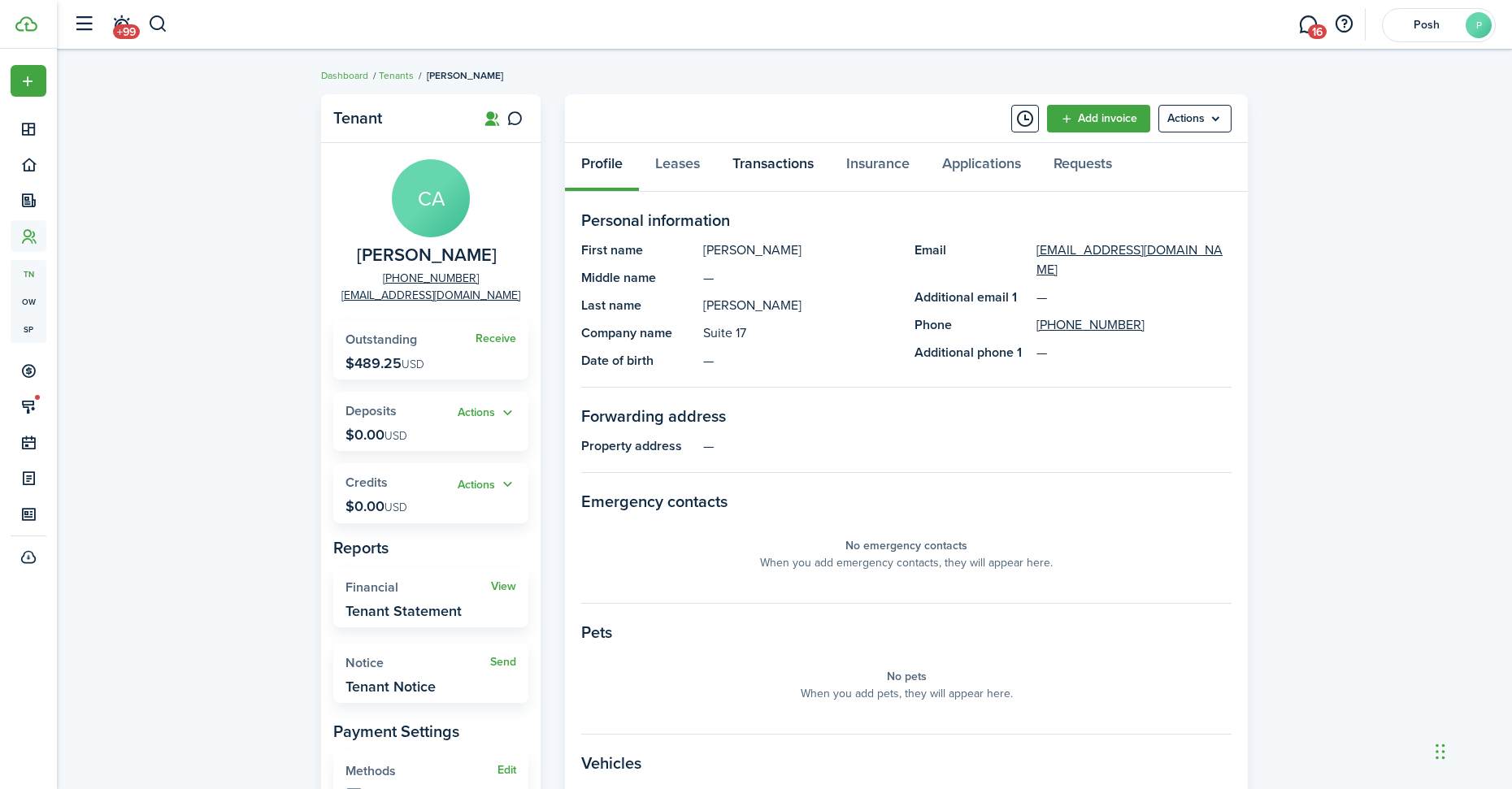
click at [758, 157] on link "Transactions" at bounding box center [773, 167] width 114 height 49
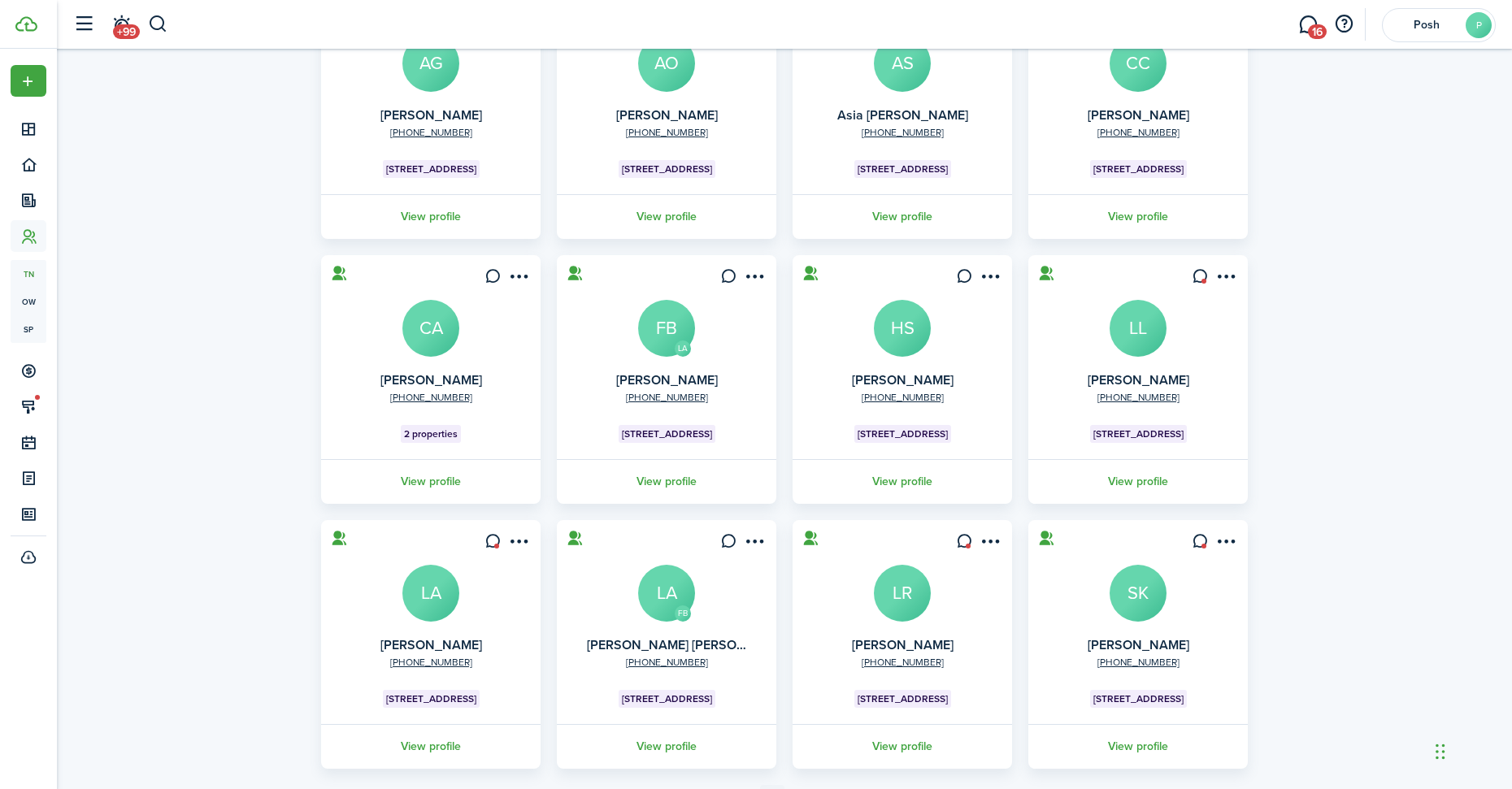
scroll to position [163, 0]
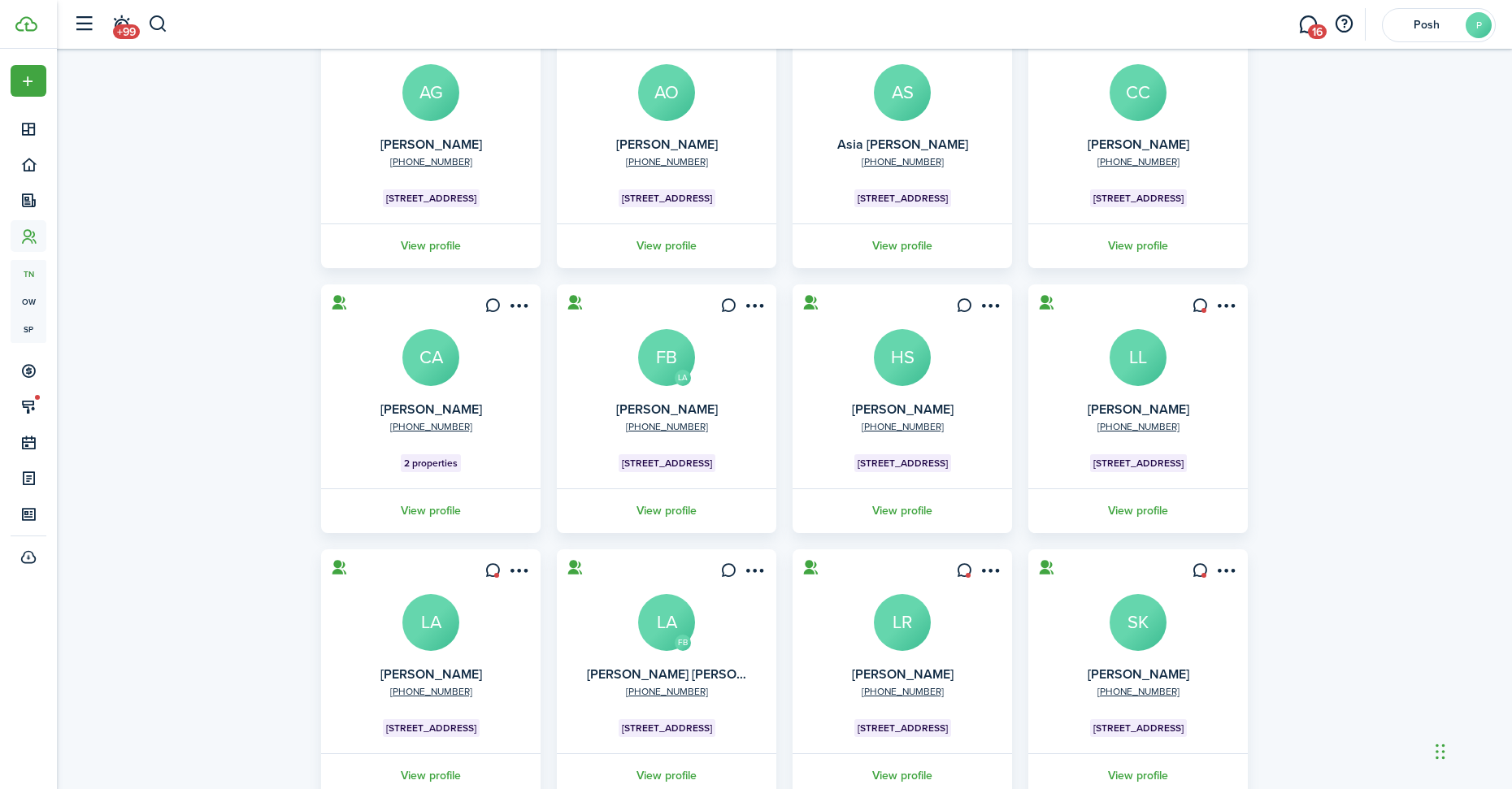
click at [661, 342] on avatar-text "FB" at bounding box center [666, 358] width 57 height 57
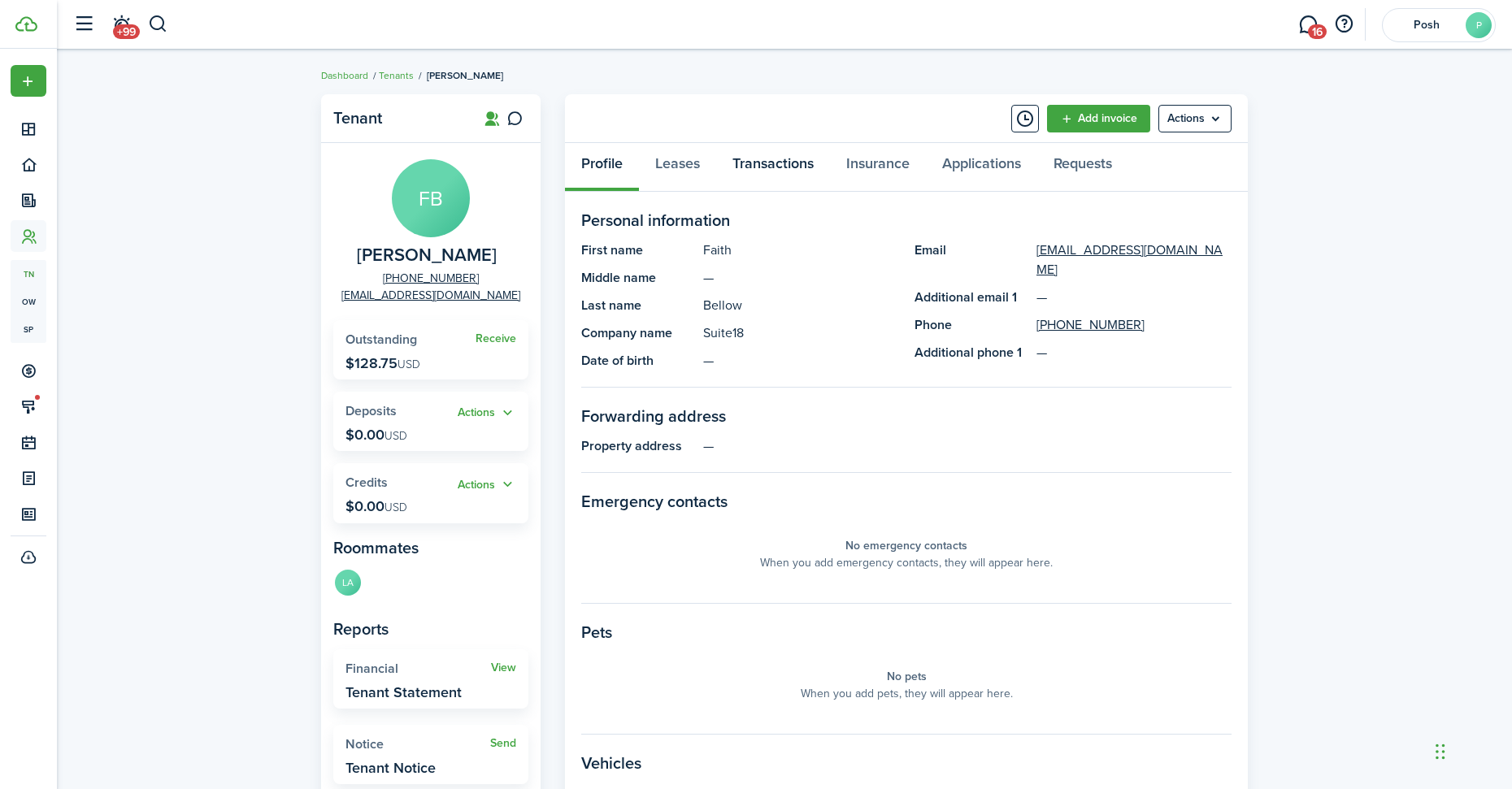
click at [759, 160] on link "Transactions" at bounding box center [773, 167] width 114 height 49
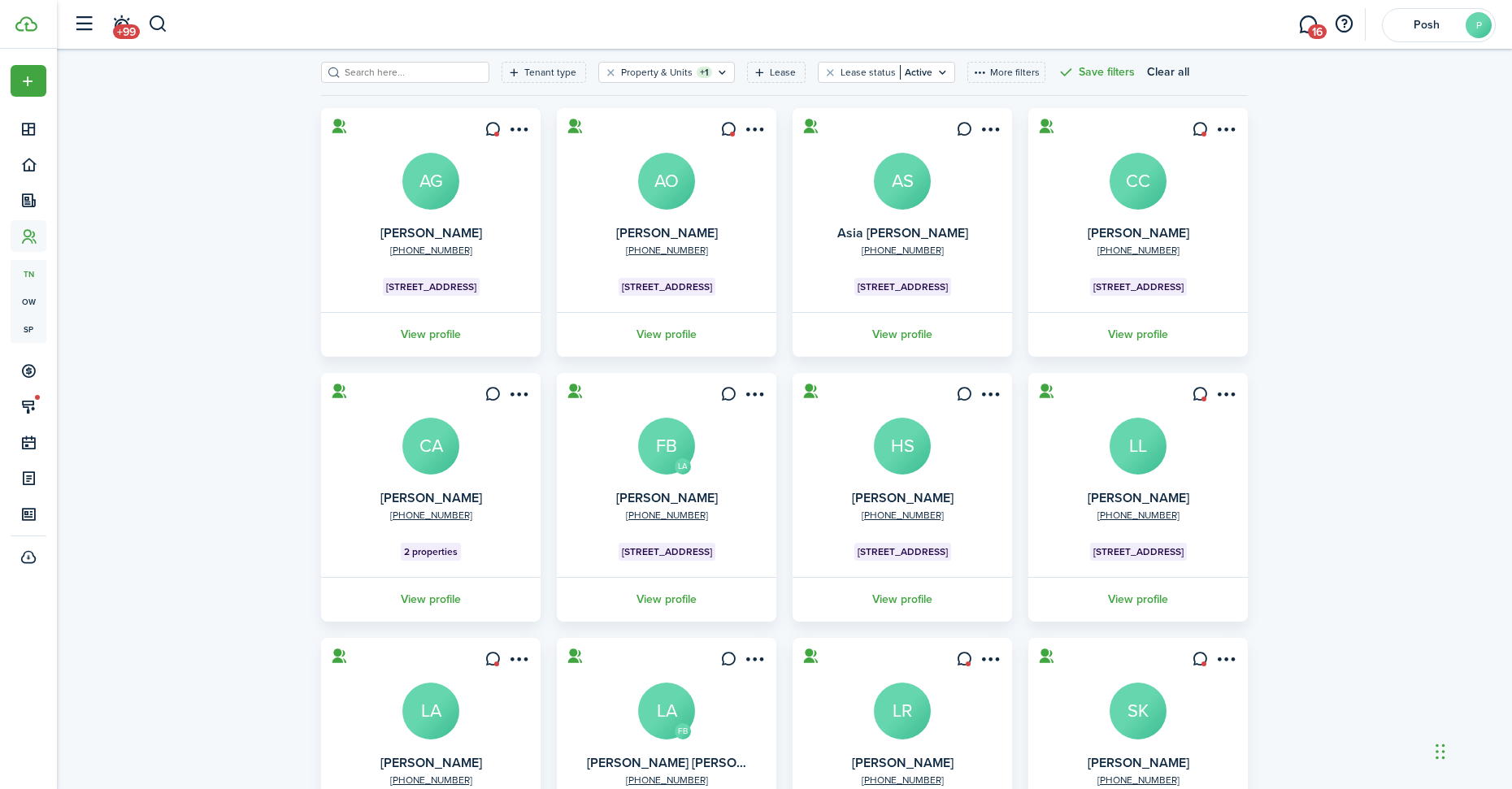
scroll to position [163, 0]
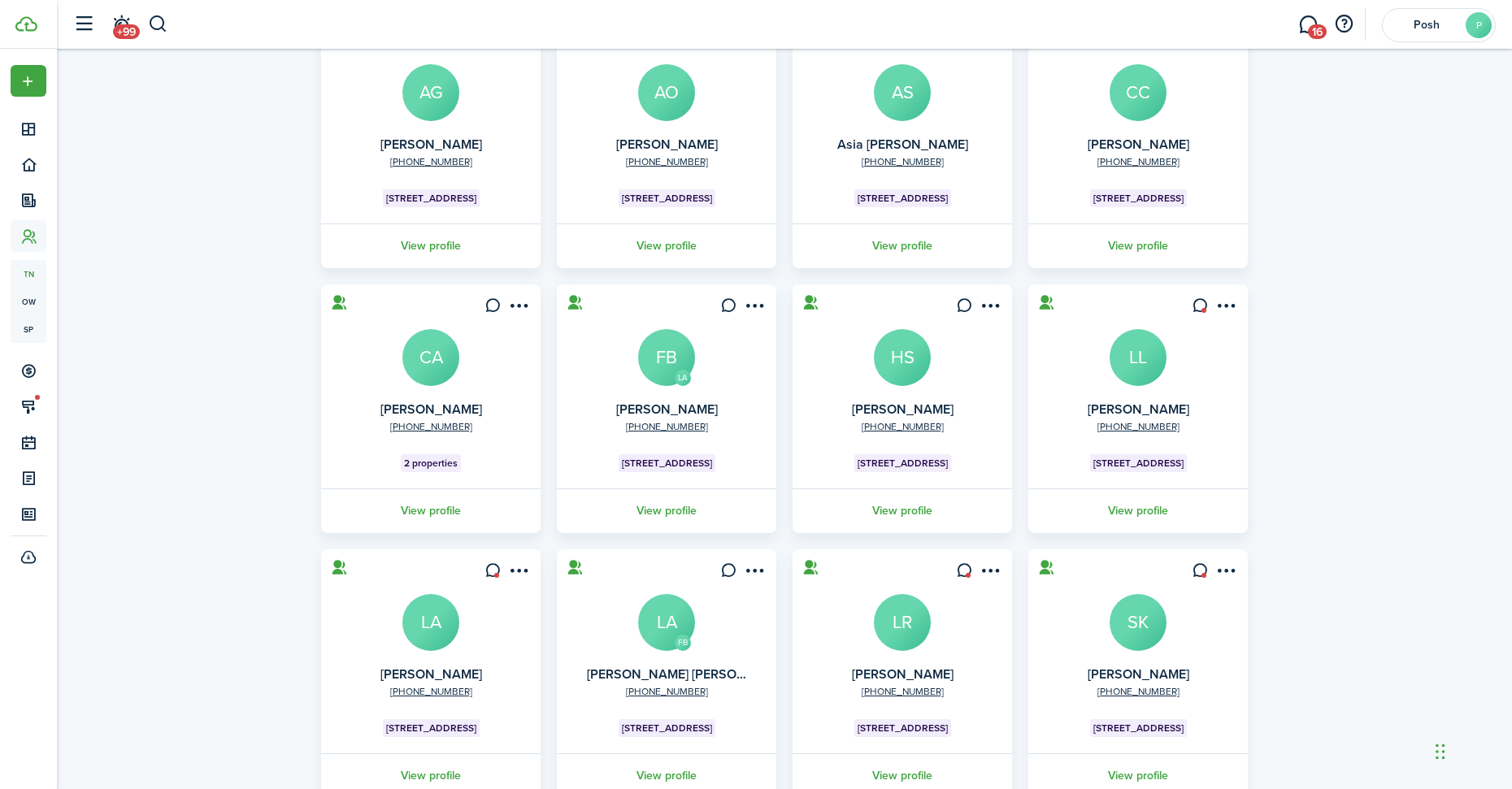
click at [908, 347] on avatar-text "HS" at bounding box center [902, 358] width 57 height 57
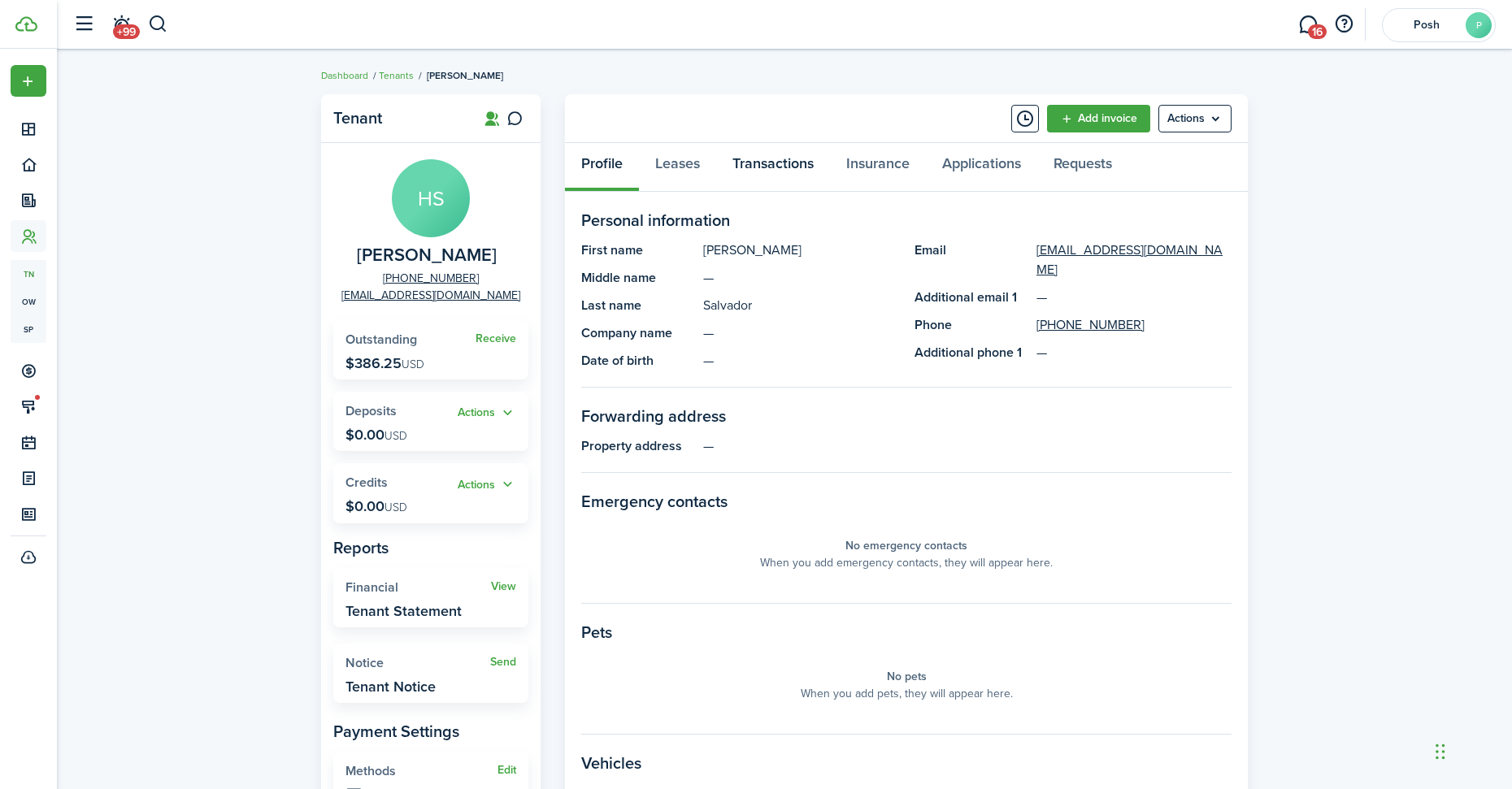
click at [784, 163] on link "Transactions" at bounding box center [773, 167] width 114 height 49
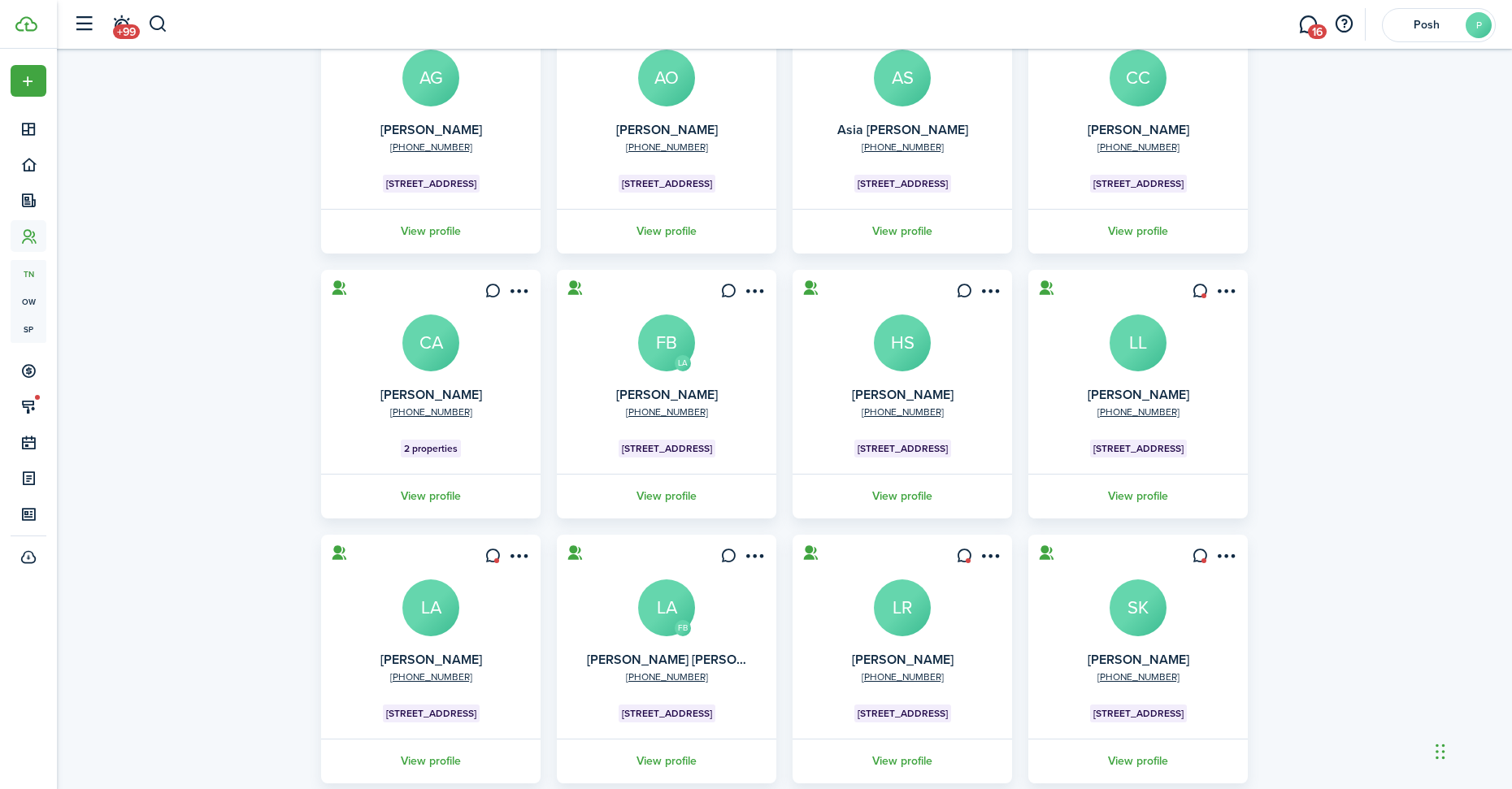
scroll to position [273, 0]
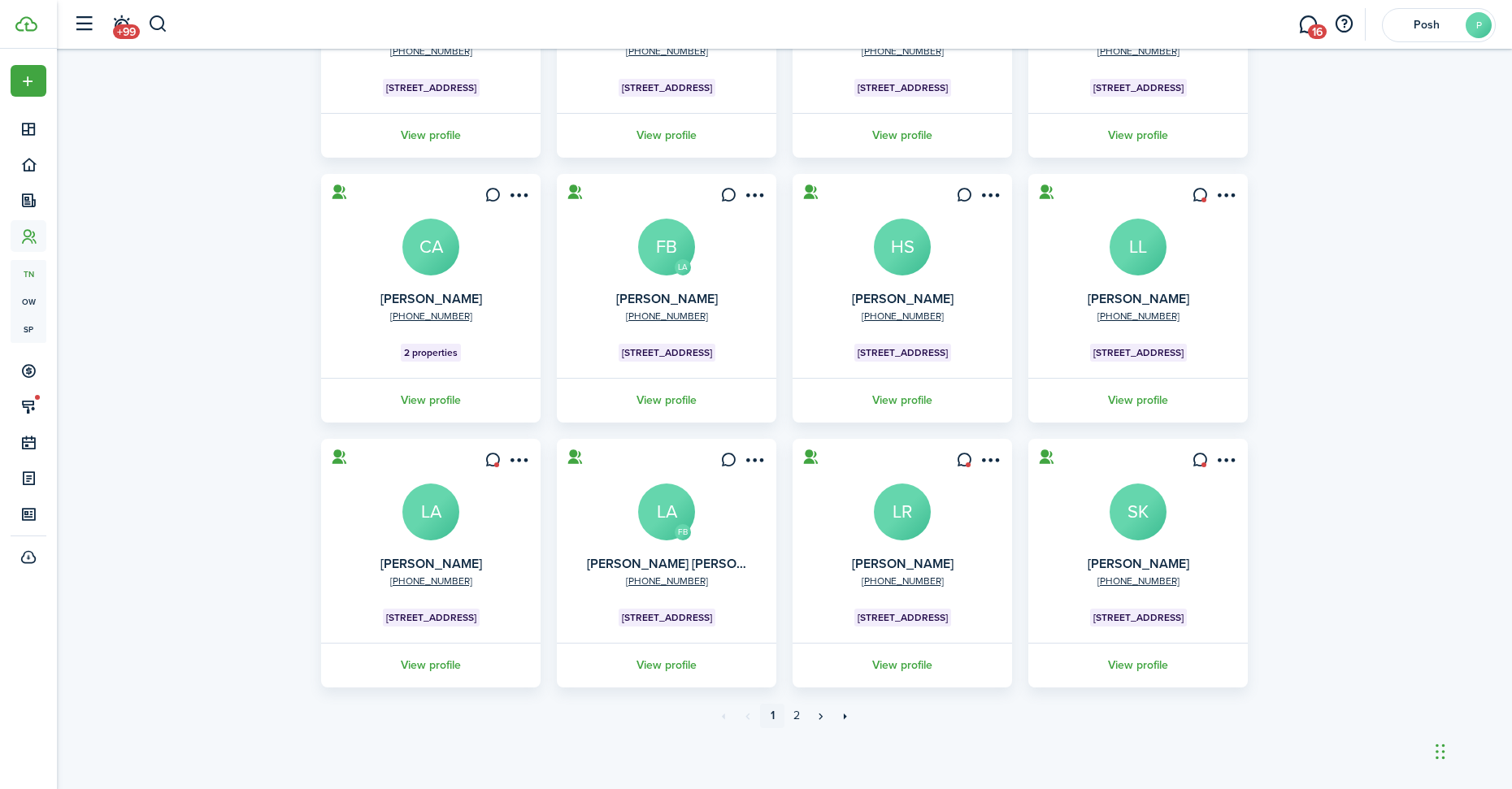
click at [1136, 246] on avatar-text "LL" at bounding box center [1138, 247] width 57 height 57
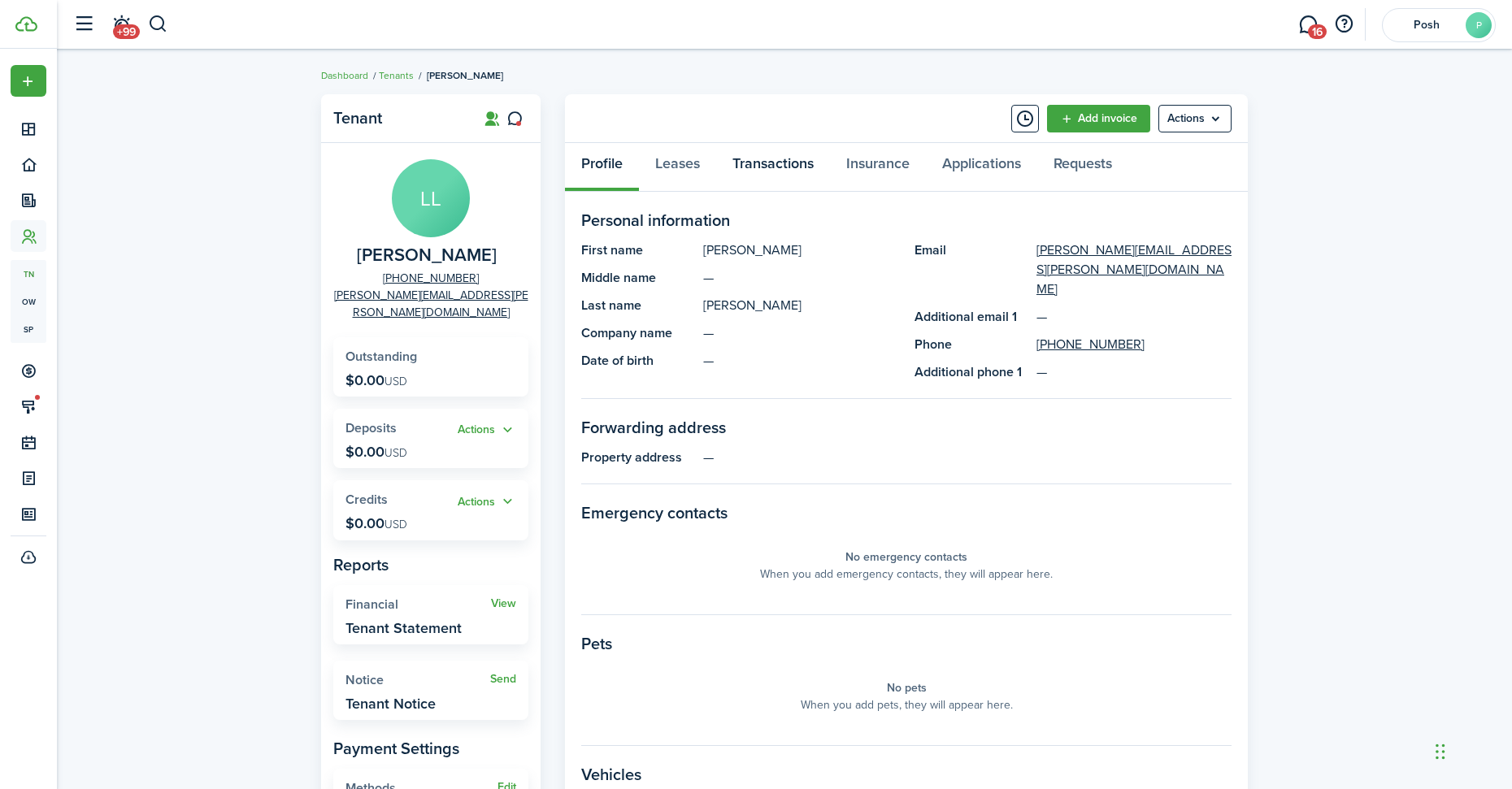
click at [777, 152] on link "Transactions" at bounding box center [773, 167] width 114 height 49
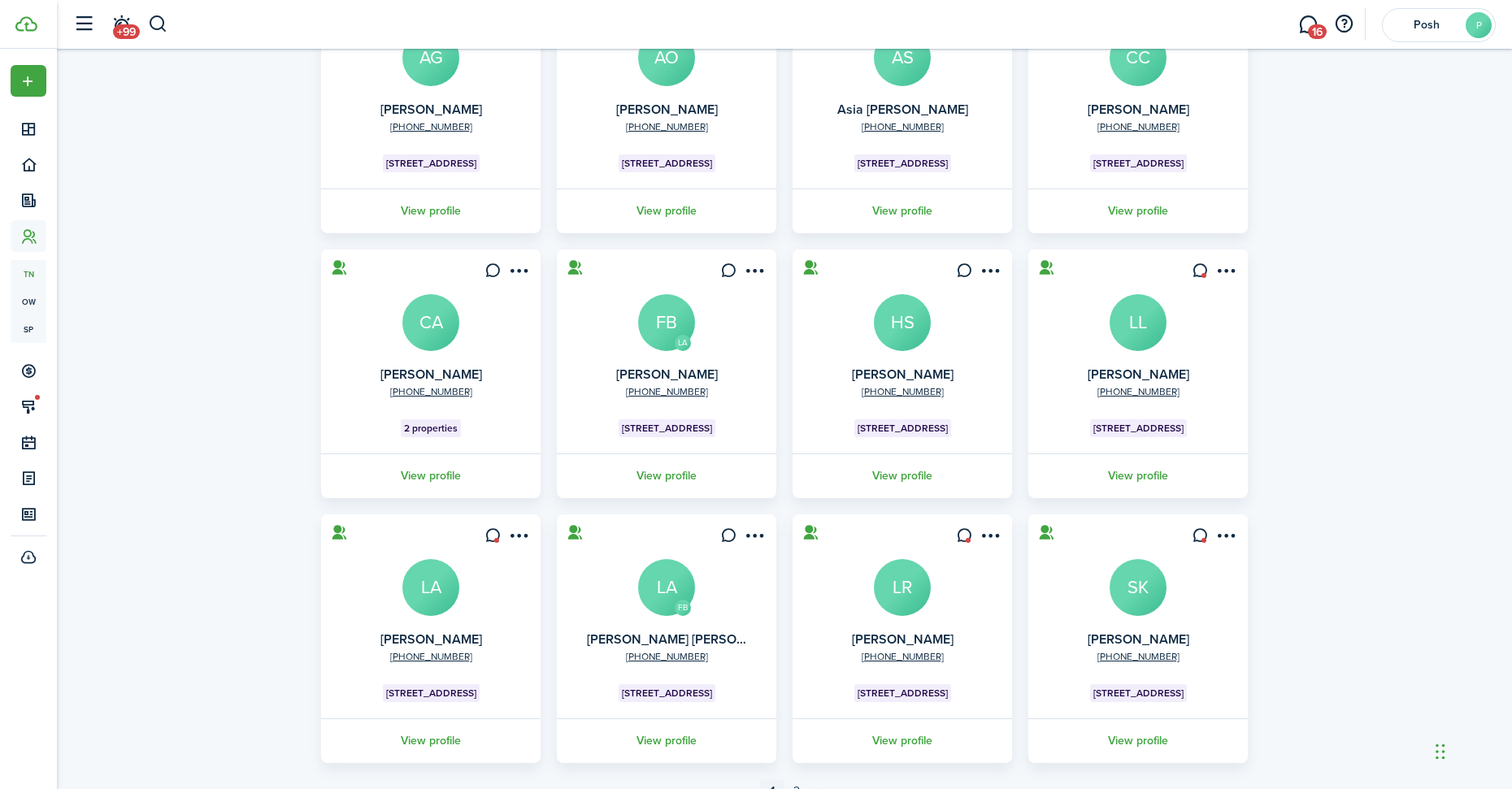
scroll to position [273, 0]
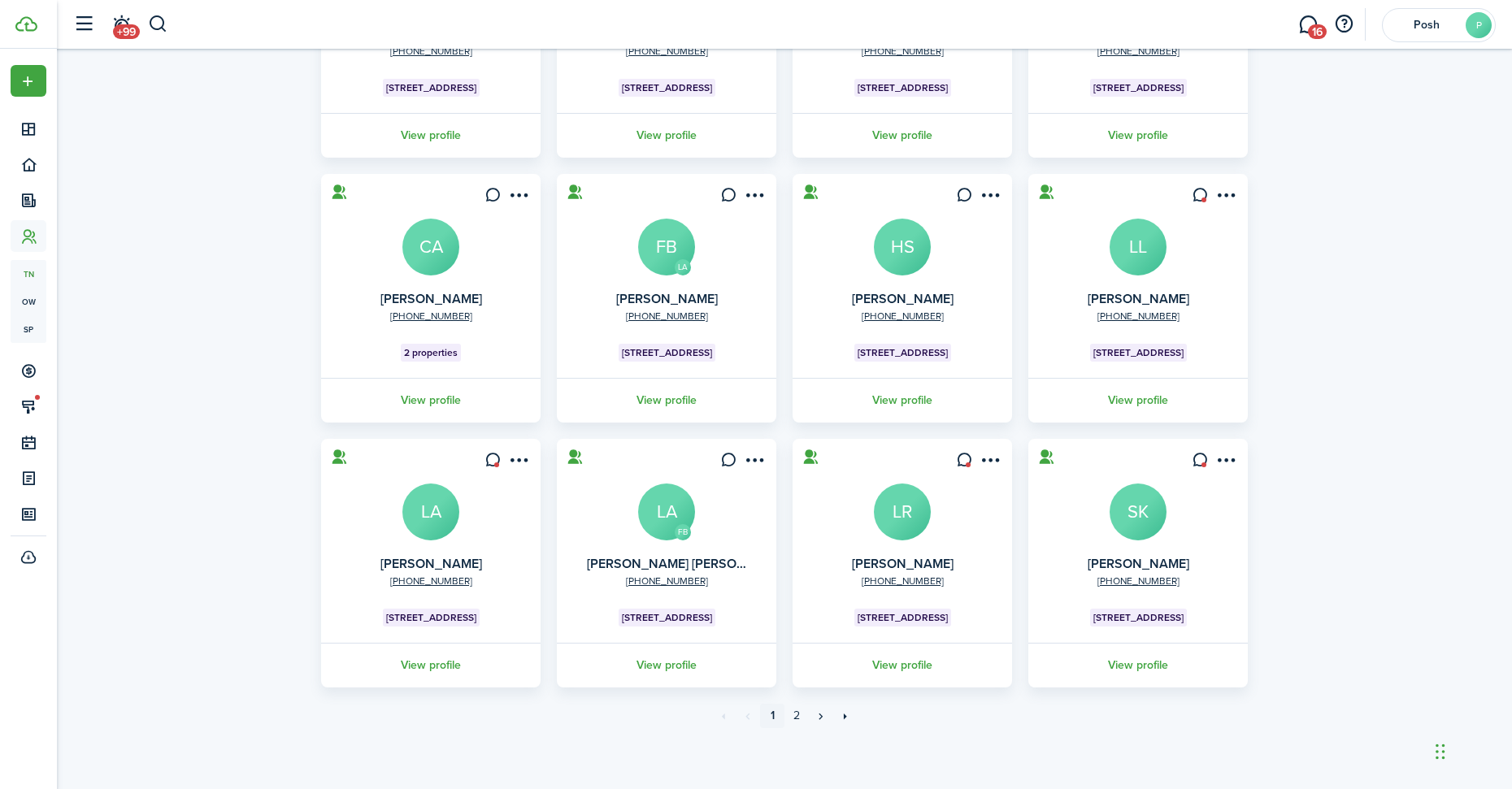
click at [420, 513] on avatar-text "LA" at bounding box center [431, 511] width 57 height 57
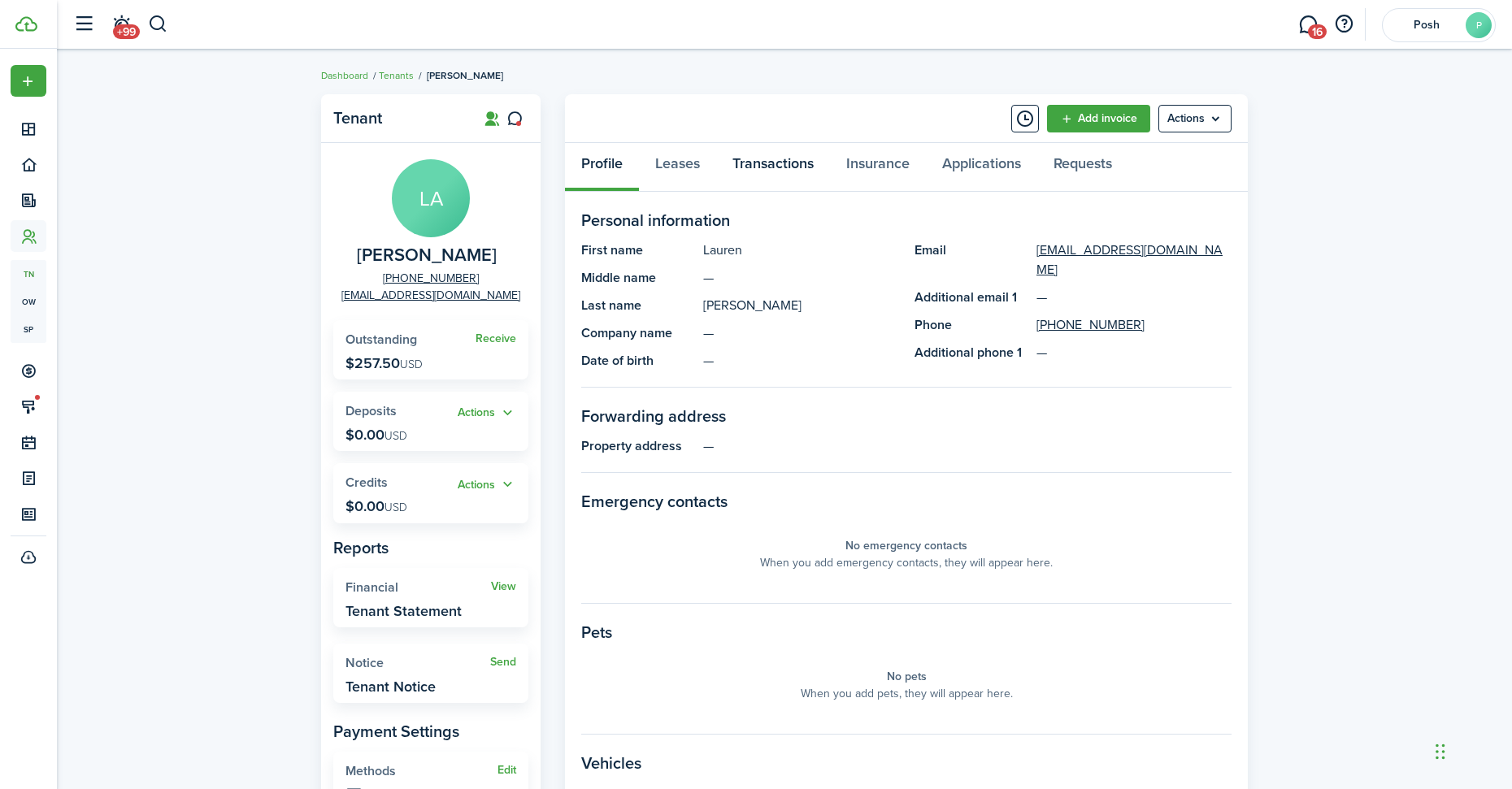
click at [786, 178] on link "Transactions" at bounding box center [773, 167] width 114 height 49
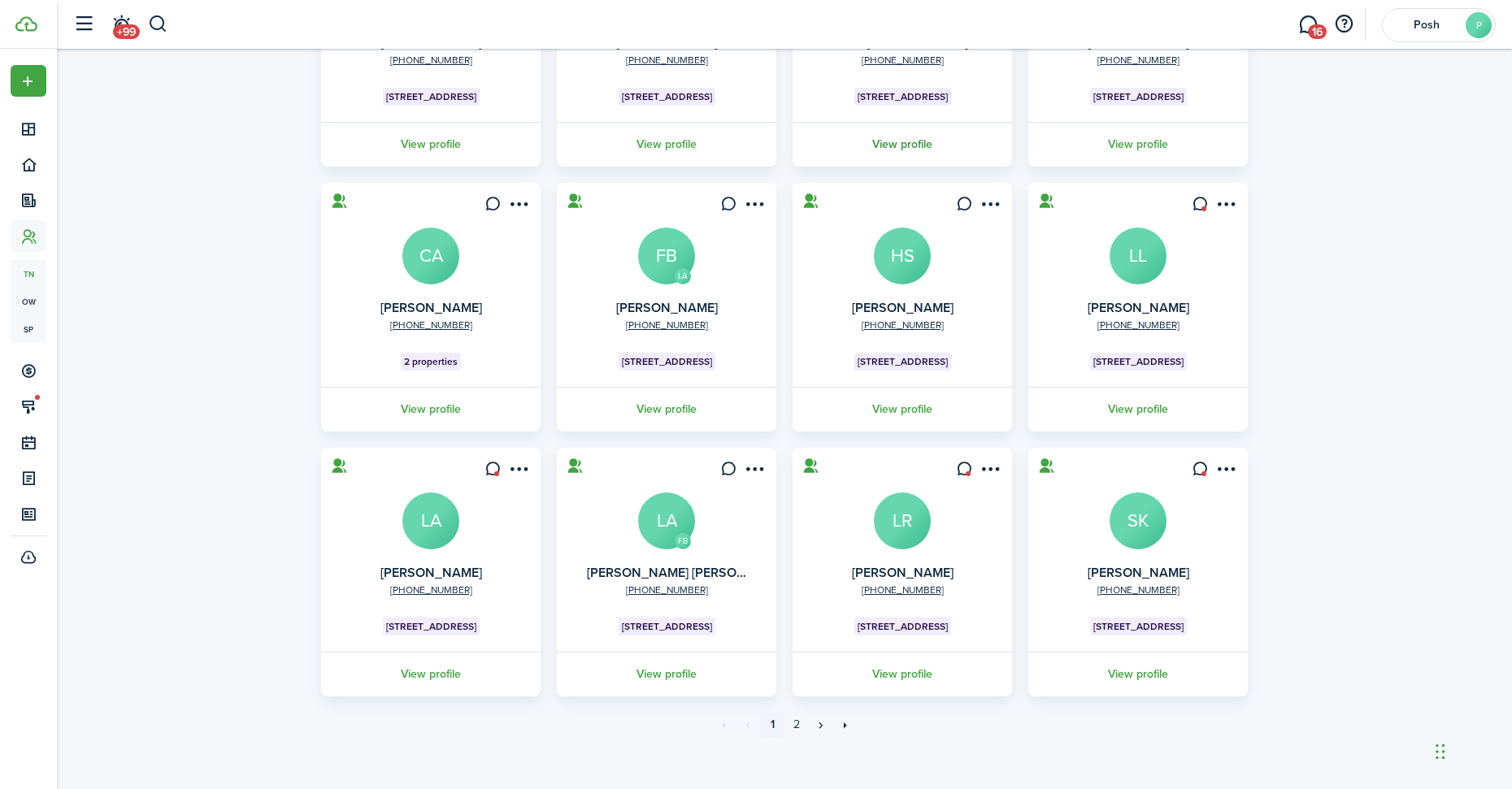
scroll to position [273, 0]
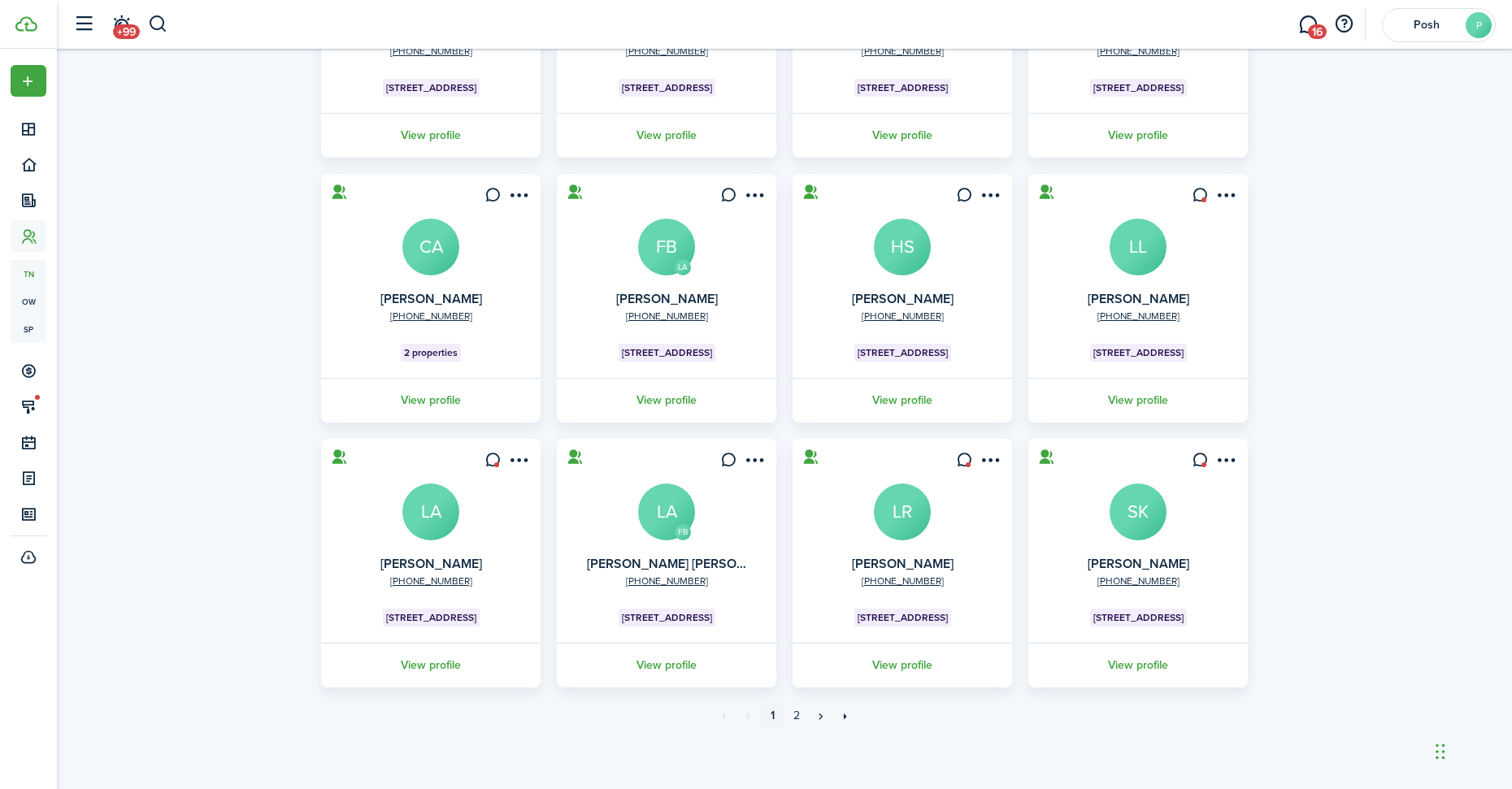
click at [660, 501] on avatar-text "LA" at bounding box center [666, 511] width 57 height 57
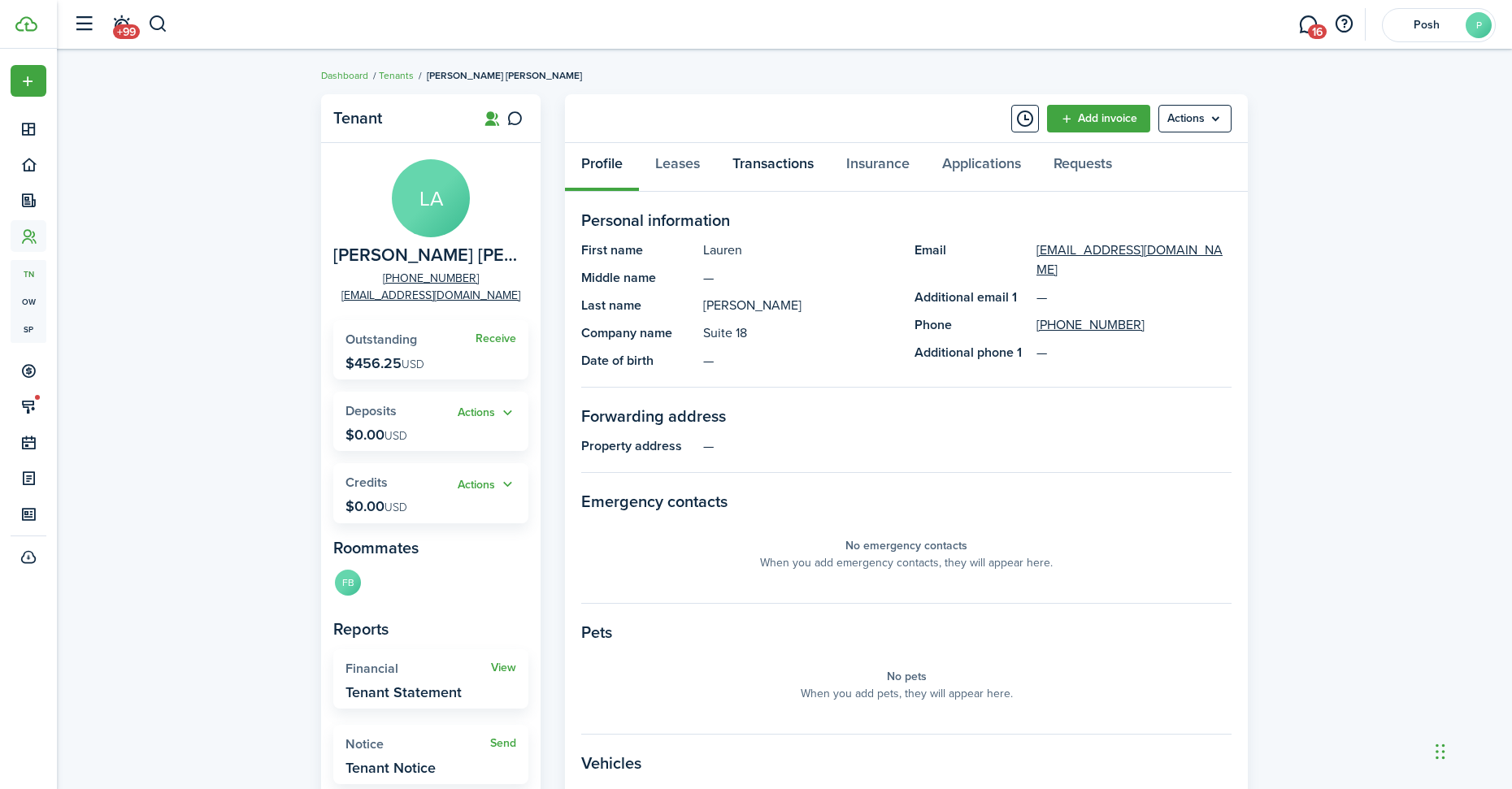
click at [773, 167] on link "Transactions" at bounding box center [773, 167] width 114 height 49
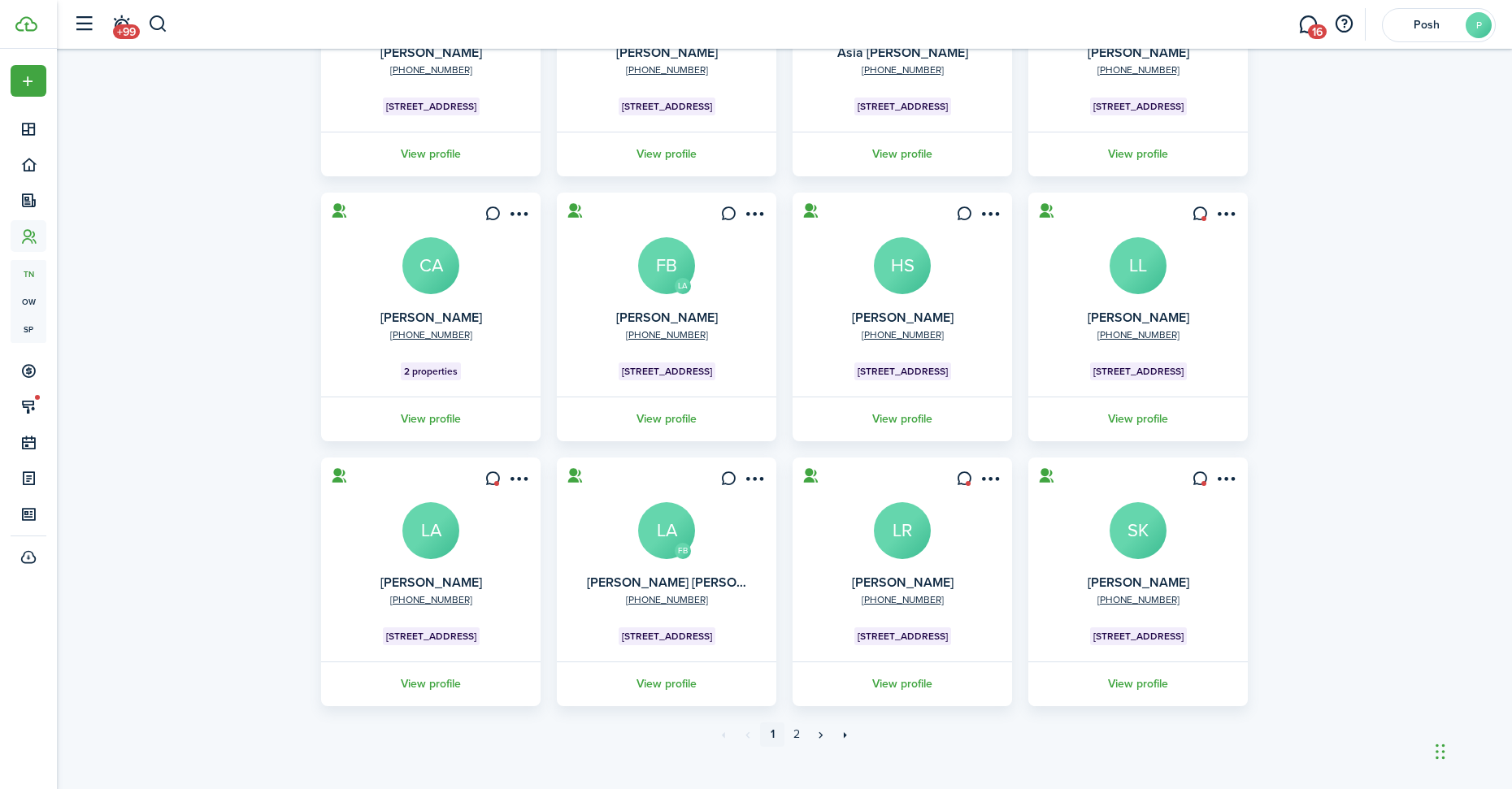
scroll to position [273, 0]
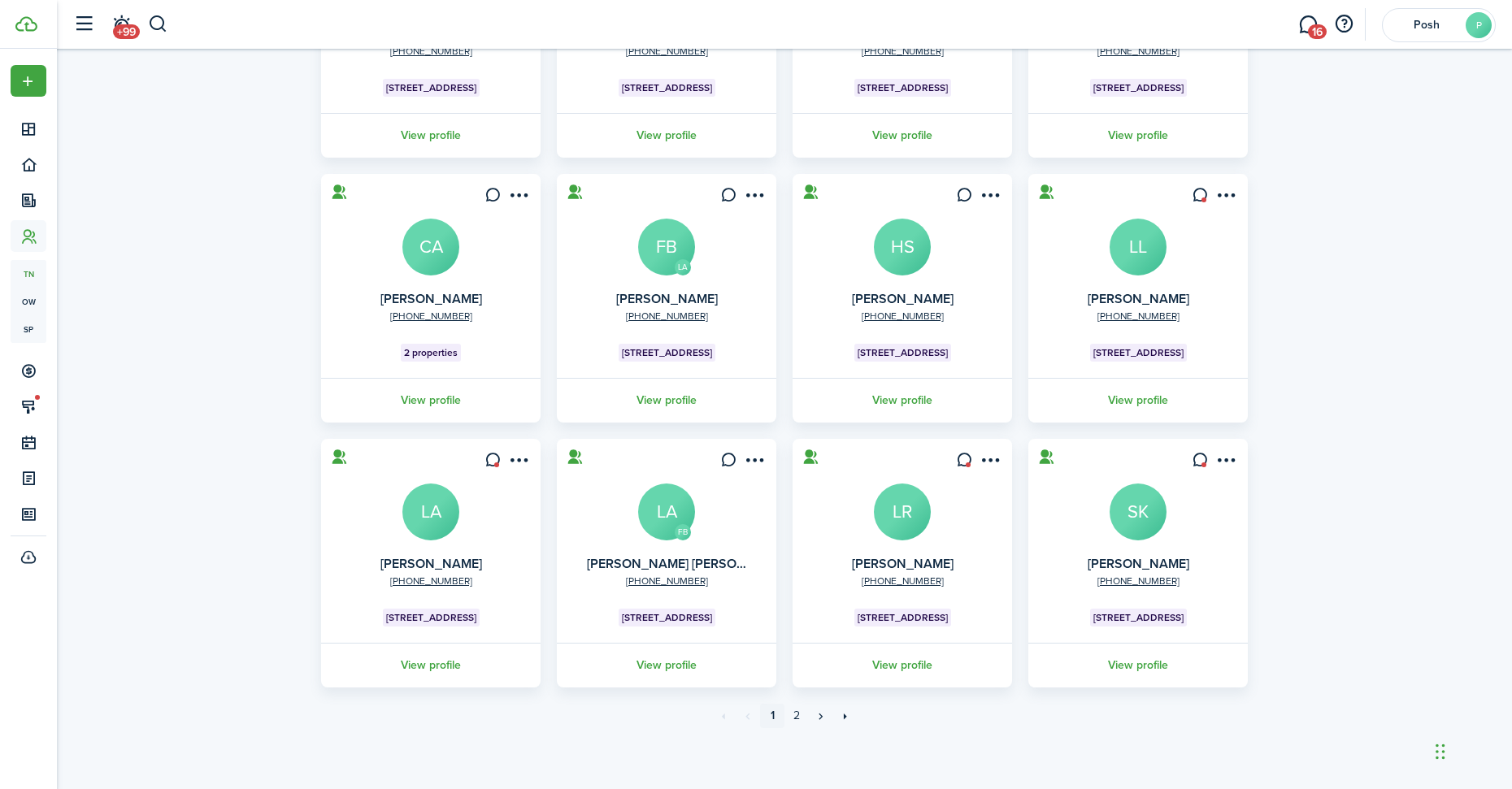
click at [900, 523] on avatar-text "LR" at bounding box center [902, 511] width 57 height 57
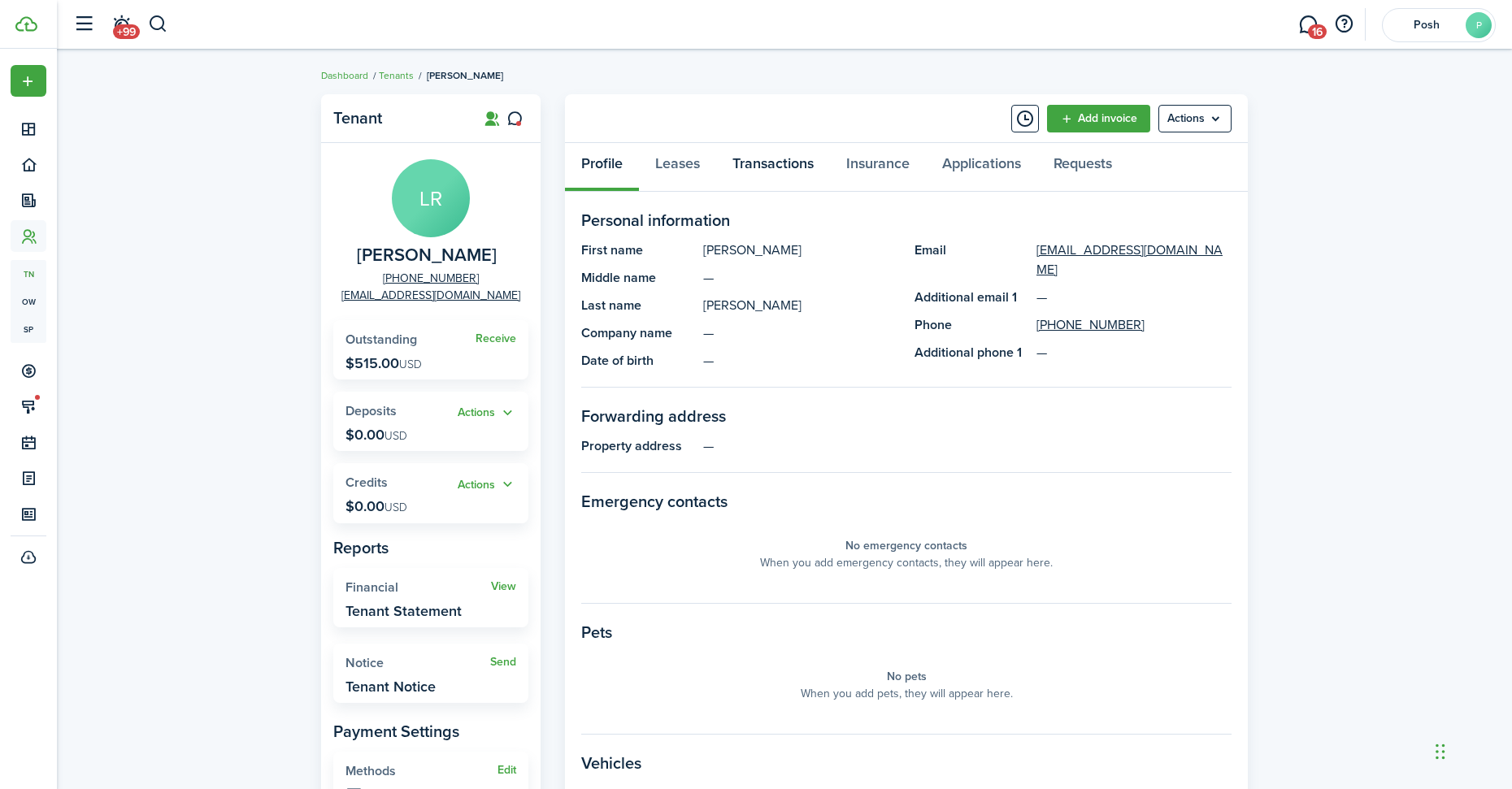
drag, startPoint x: 786, startPoint y: 167, endPoint x: 766, endPoint y: 167, distance: 20.0
click at [786, 167] on link "Transactions" at bounding box center [773, 167] width 114 height 49
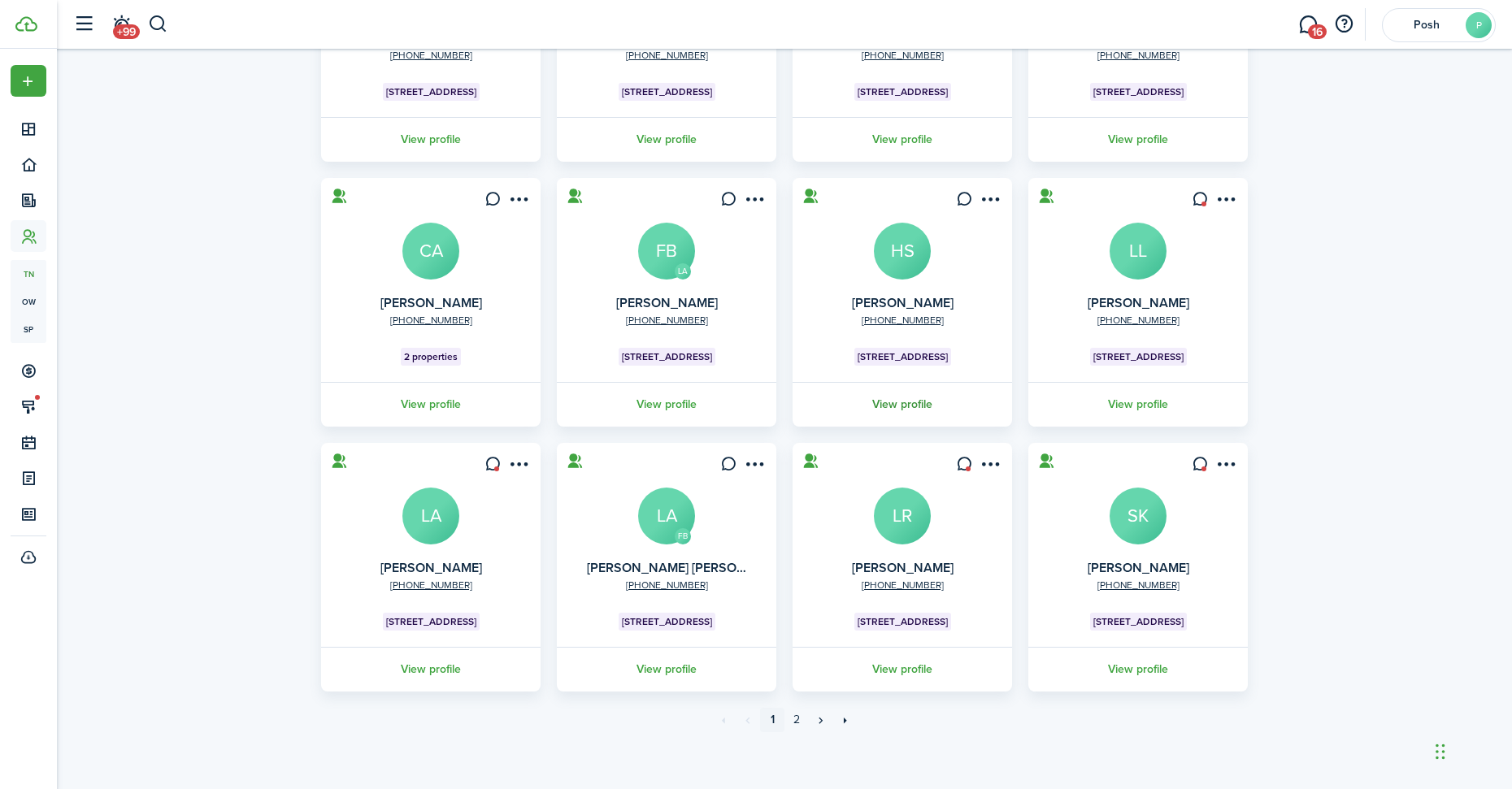
scroll to position [273, 0]
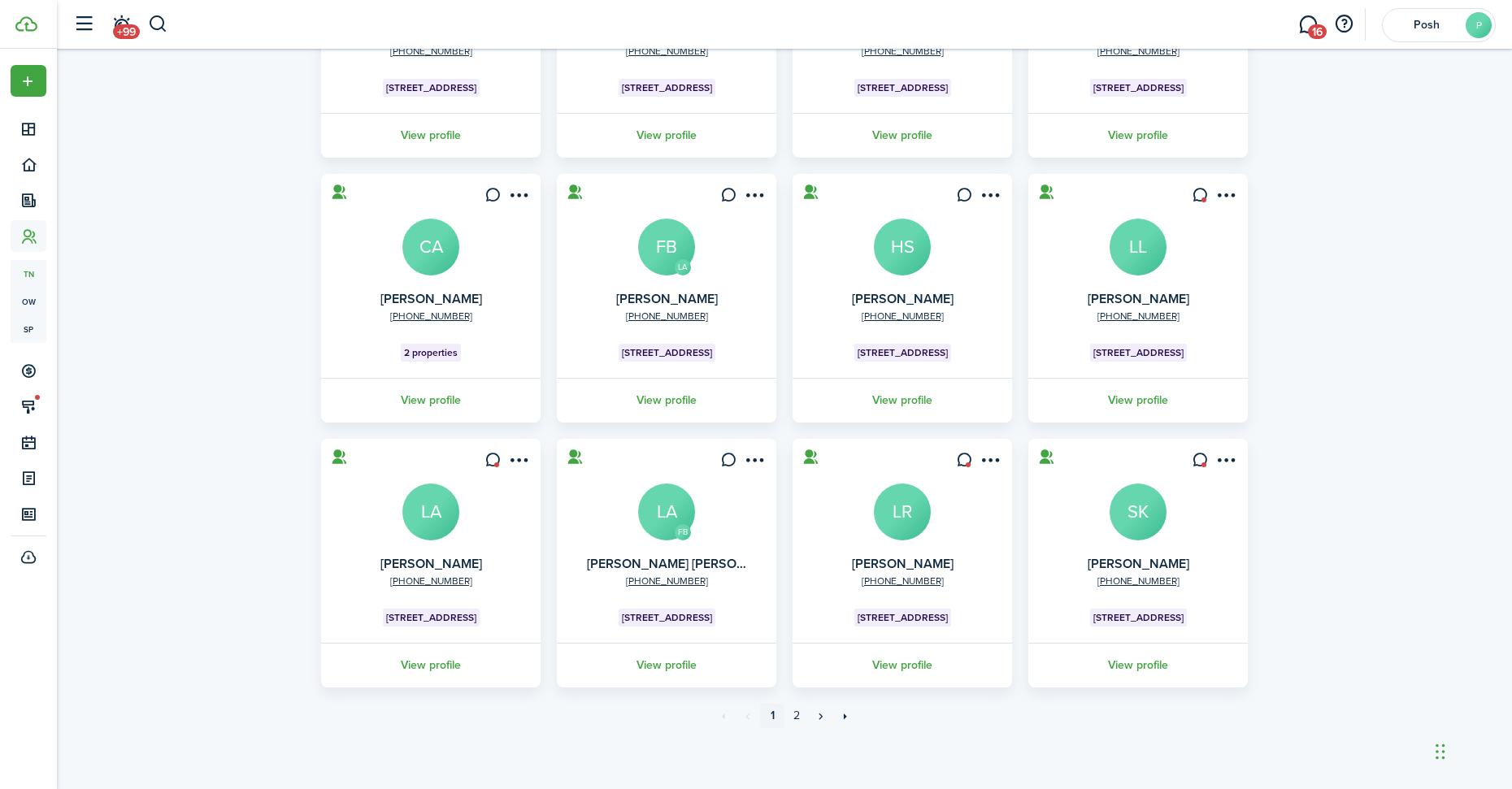
click at [1136, 508] on avatar-text "SK" at bounding box center [1138, 511] width 57 height 57
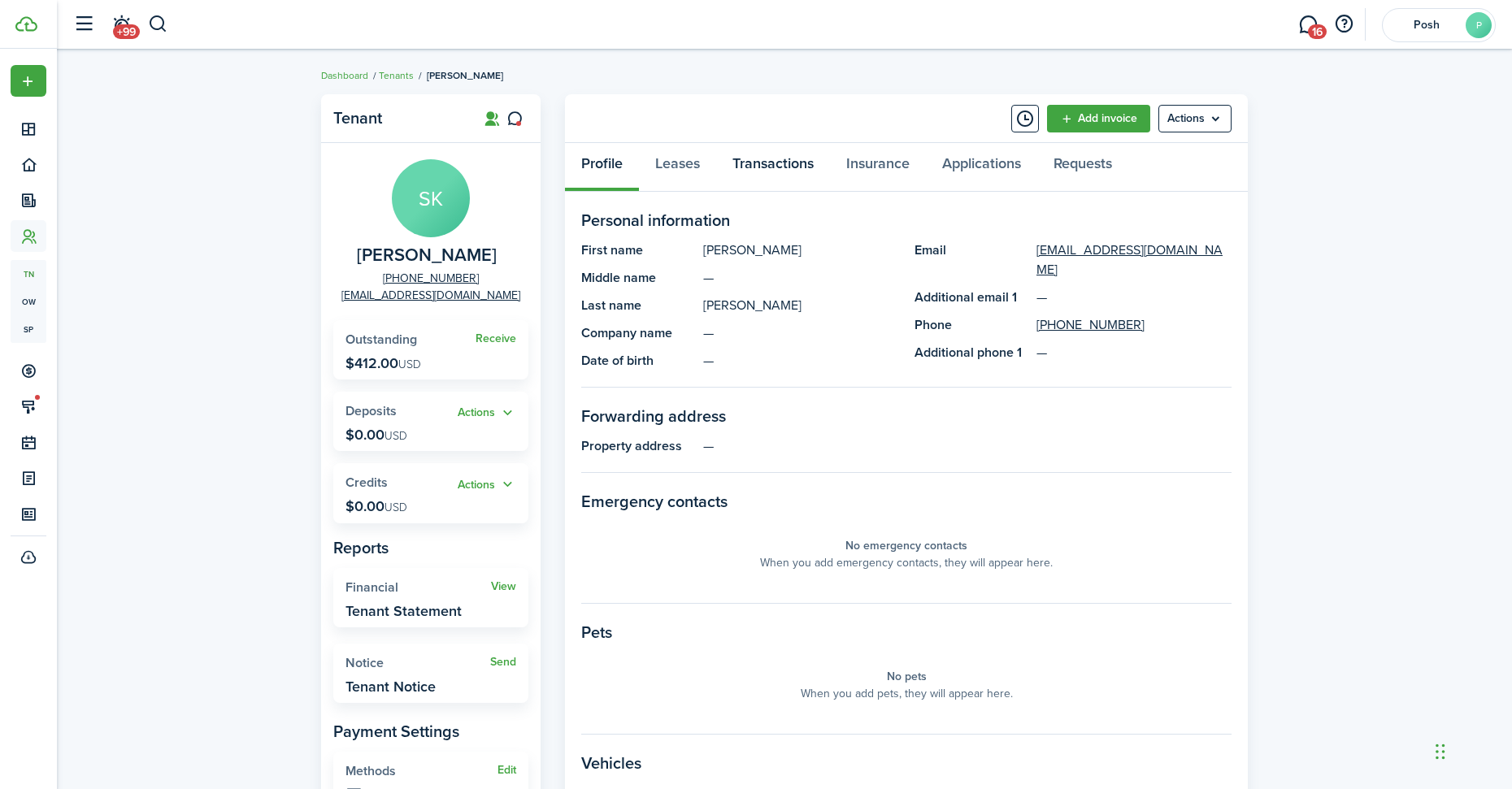
click at [807, 161] on link "Transactions" at bounding box center [773, 167] width 114 height 49
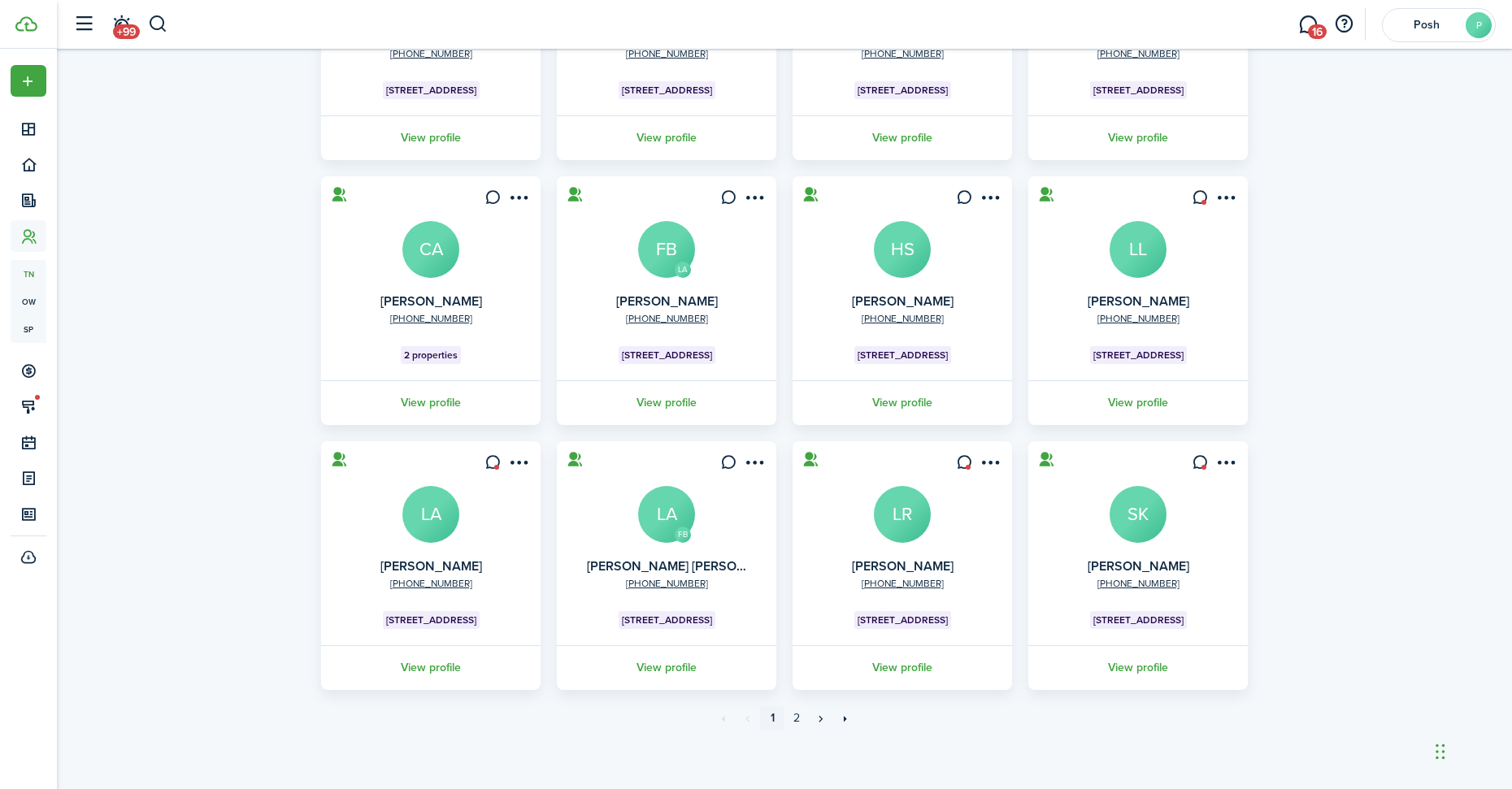
scroll to position [273, 0]
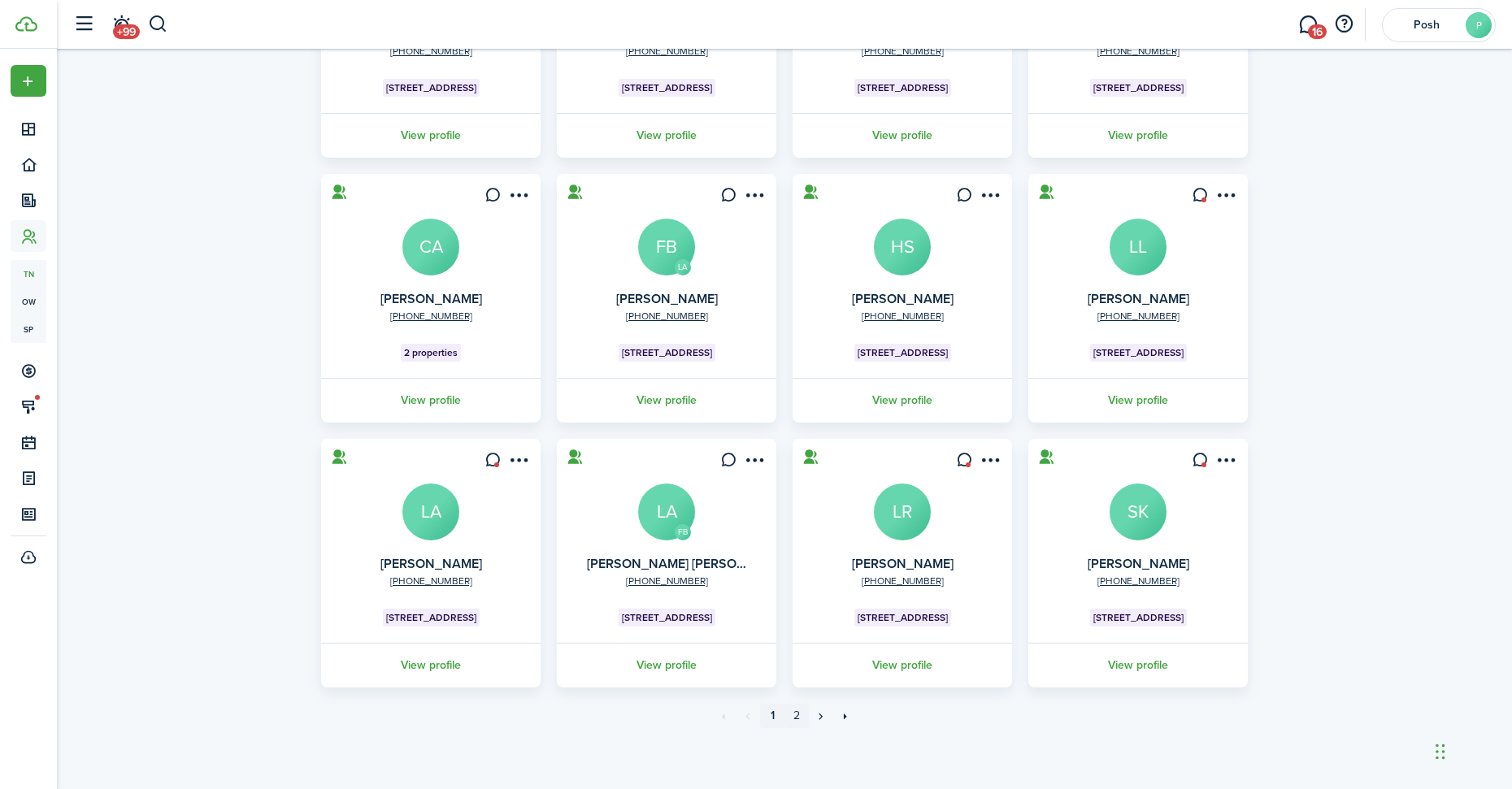
click at [797, 717] on link "2" at bounding box center [797, 715] width 25 height 25
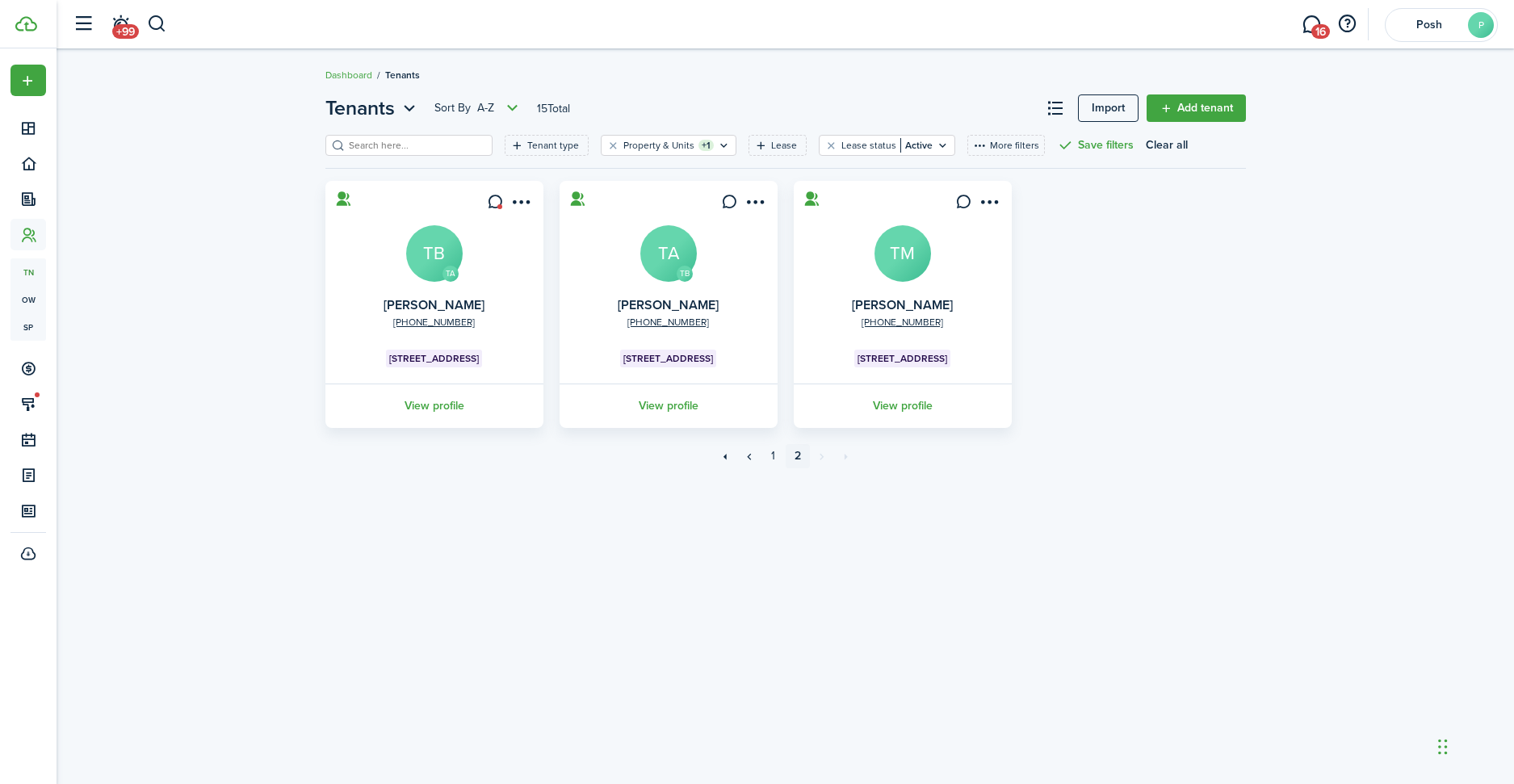
click at [449, 252] on avatar-text "TB" at bounding box center [434, 253] width 57 height 57
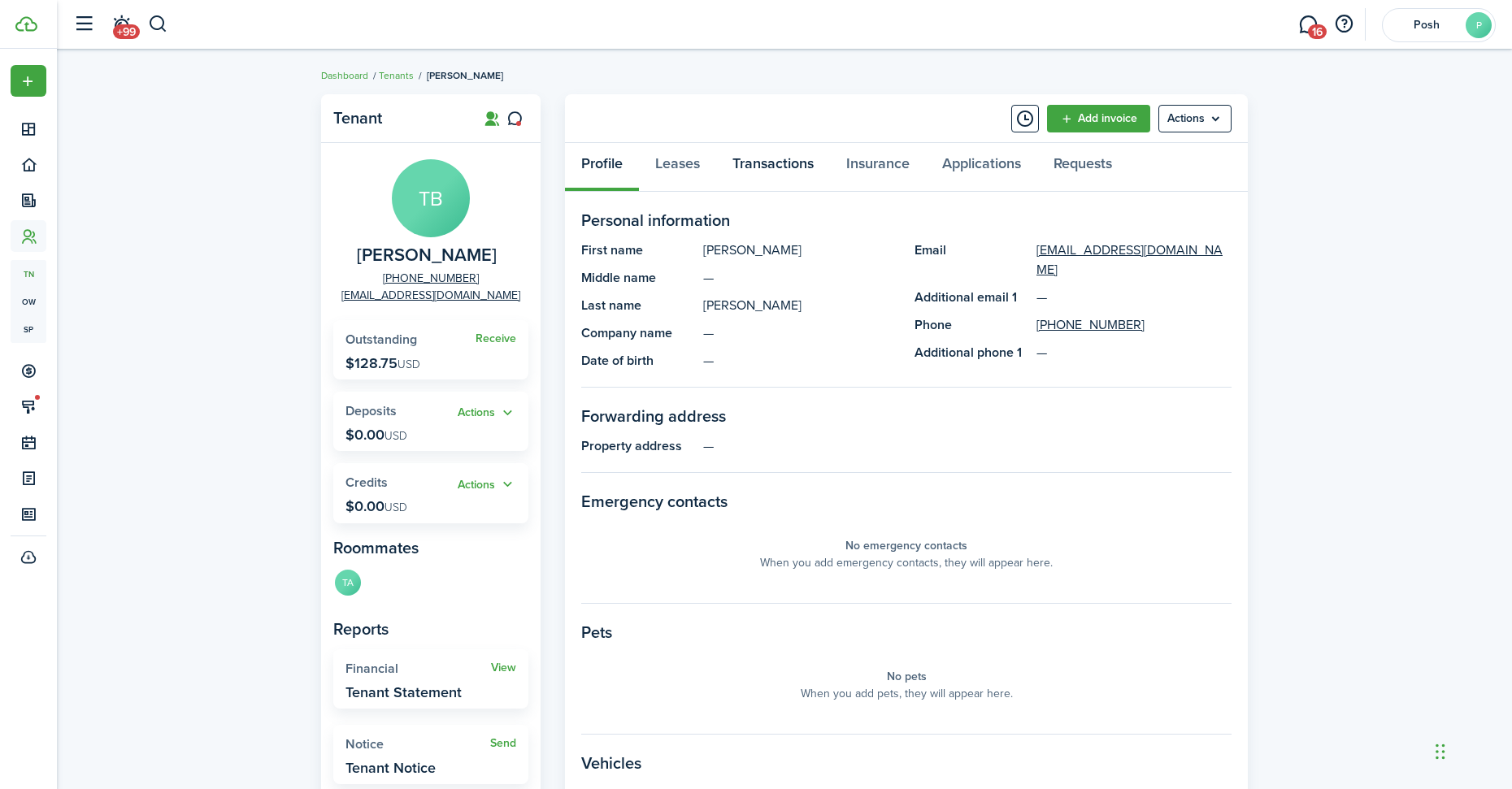
click at [762, 170] on link "Transactions" at bounding box center [773, 167] width 114 height 49
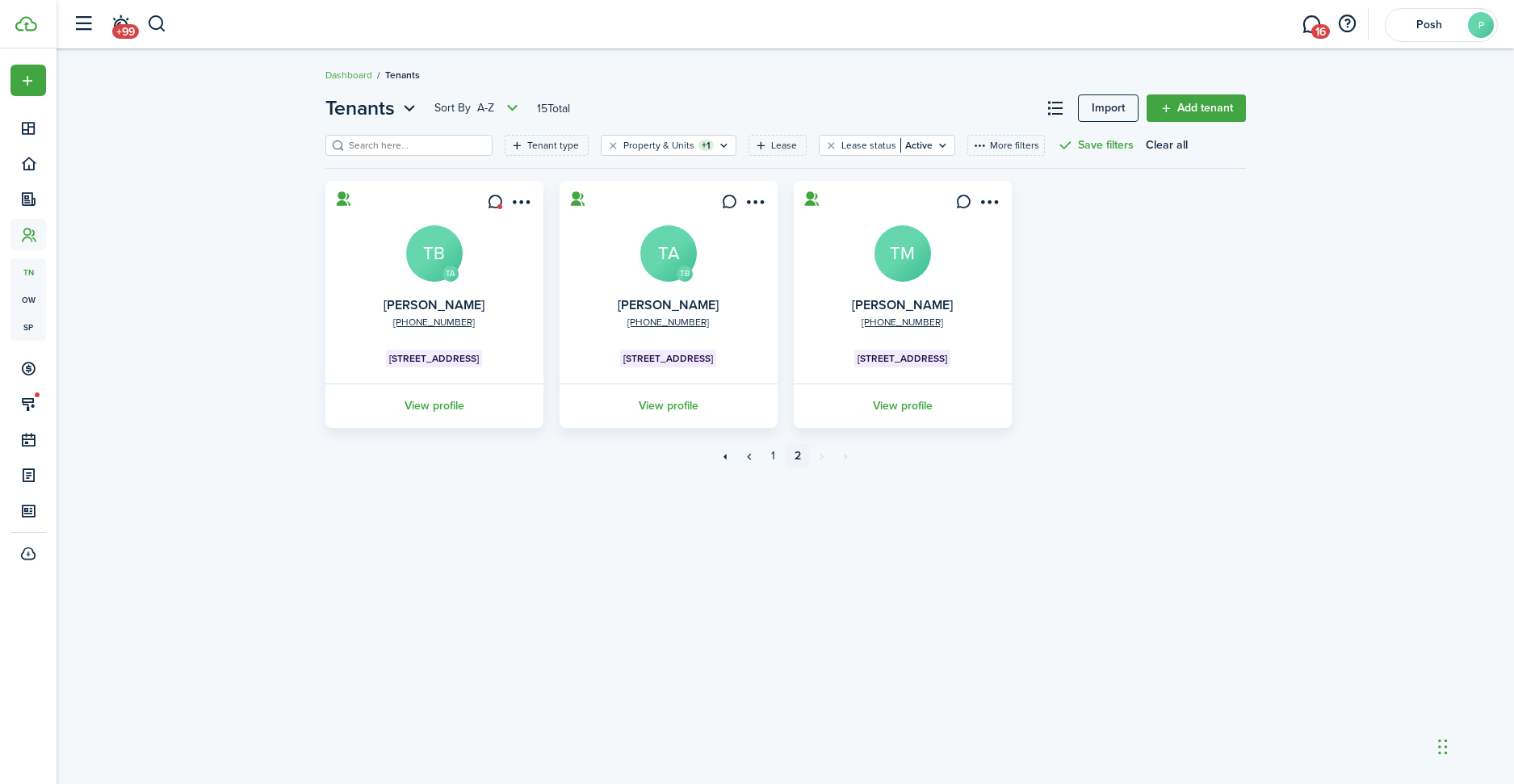
click at [667, 260] on avatar-text "TA" at bounding box center [668, 253] width 57 height 57
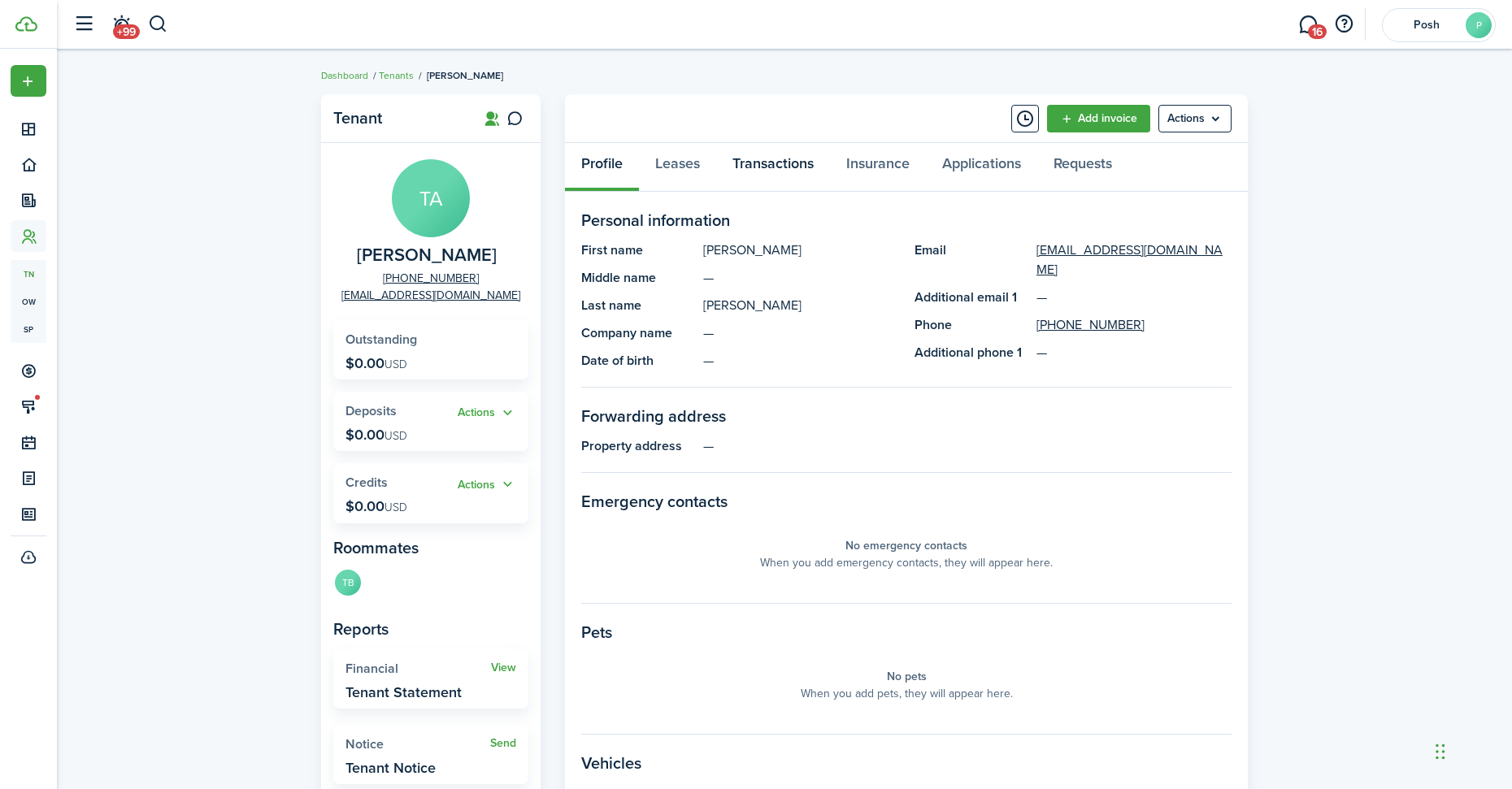
click at [797, 154] on link "Transactions" at bounding box center [773, 167] width 114 height 49
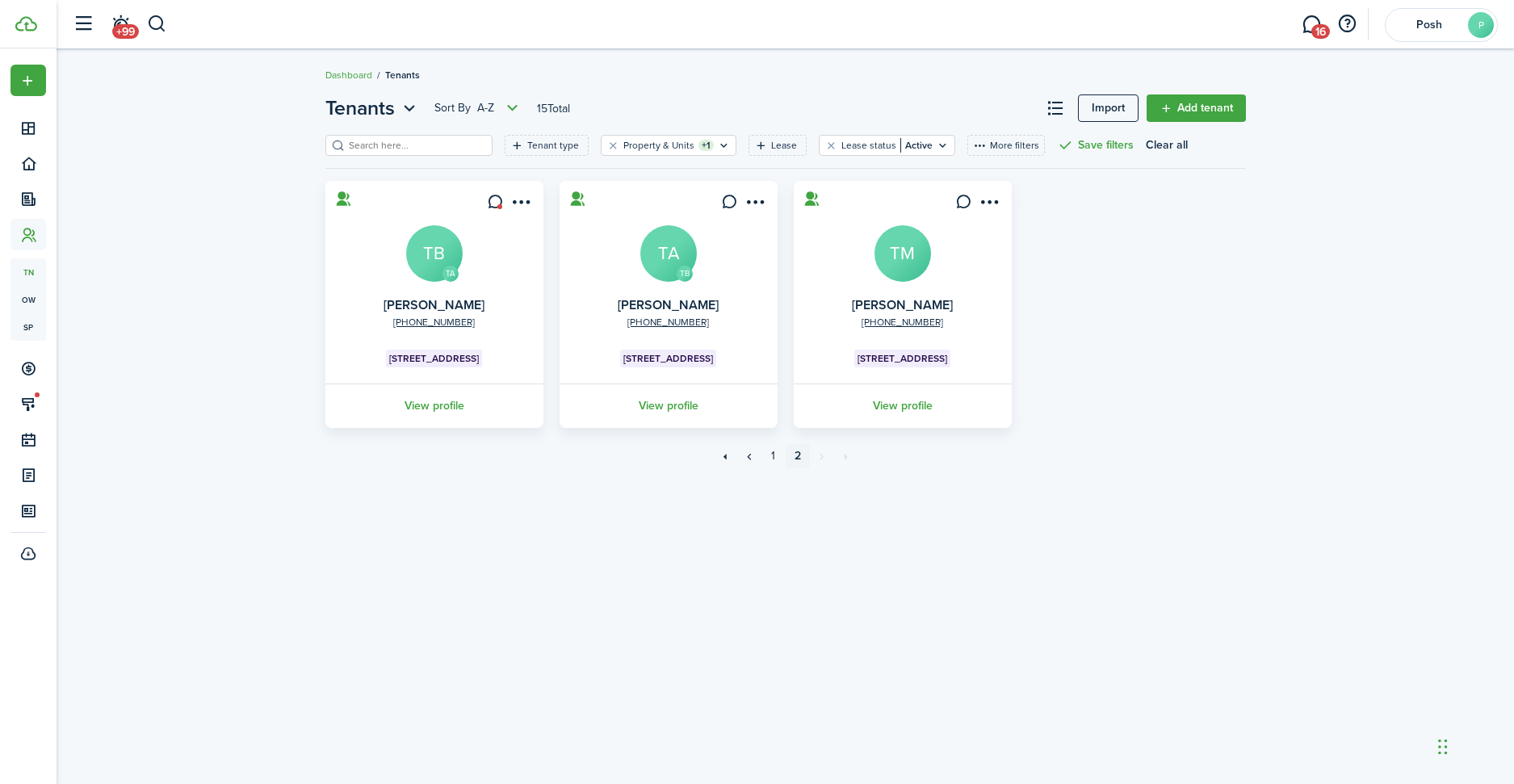
click at [894, 254] on avatar-text "TM" at bounding box center [903, 253] width 57 height 57
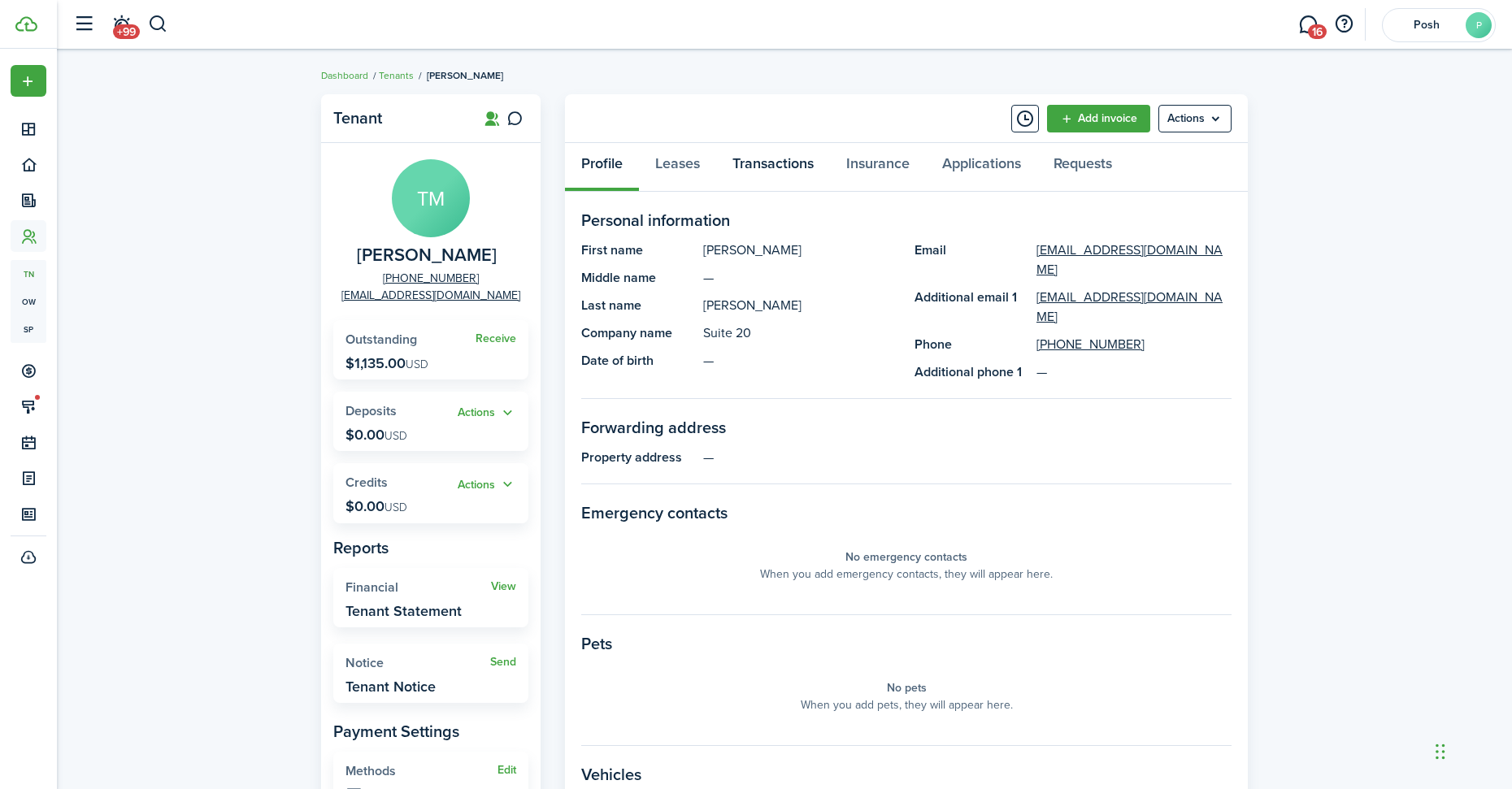
click at [776, 163] on link "Transactions" at bounding box center [773, 167] width 114 height 49
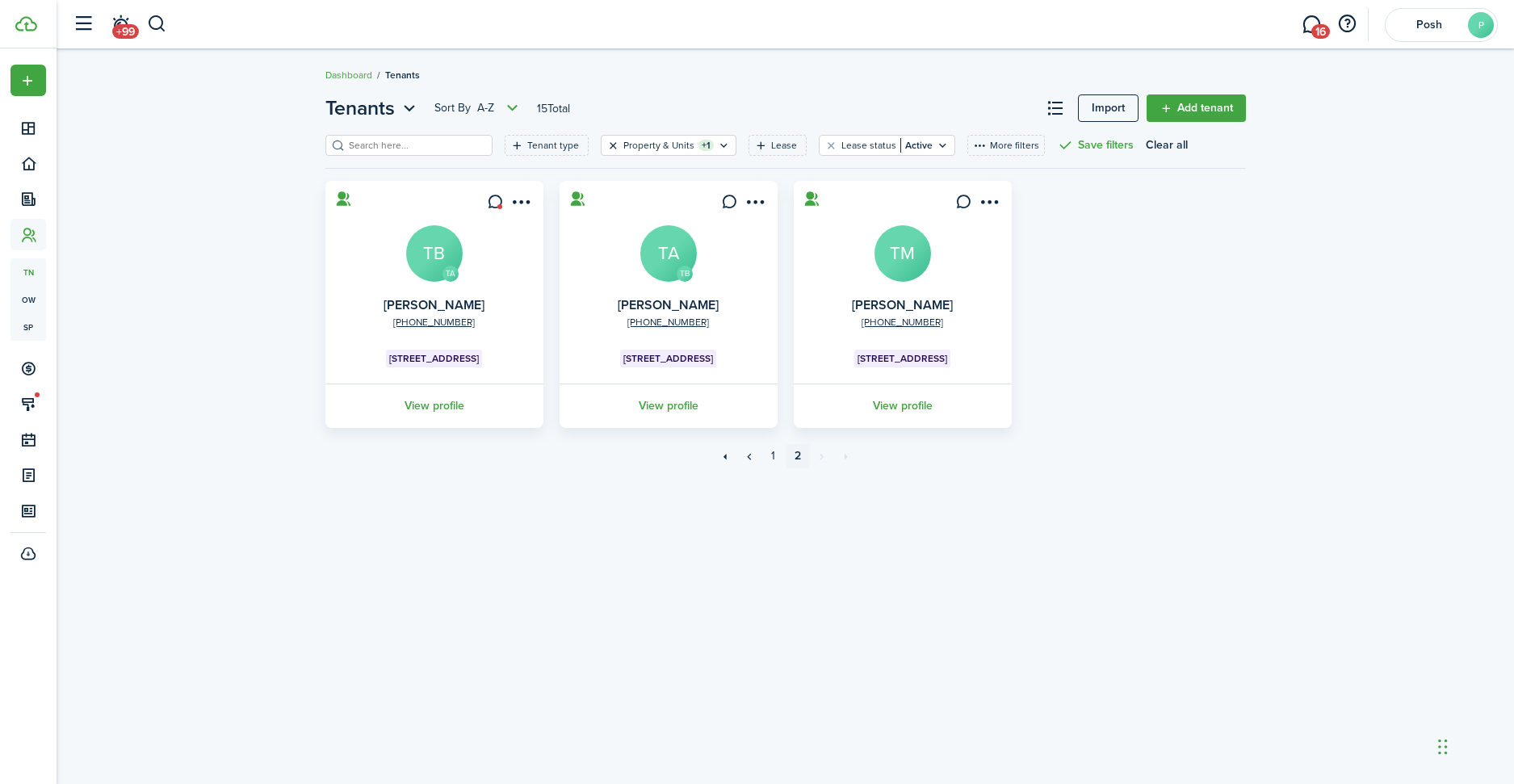
click at [607, 144] on button "Clear filter" at bounding box center [613, 146] width 14 height 13
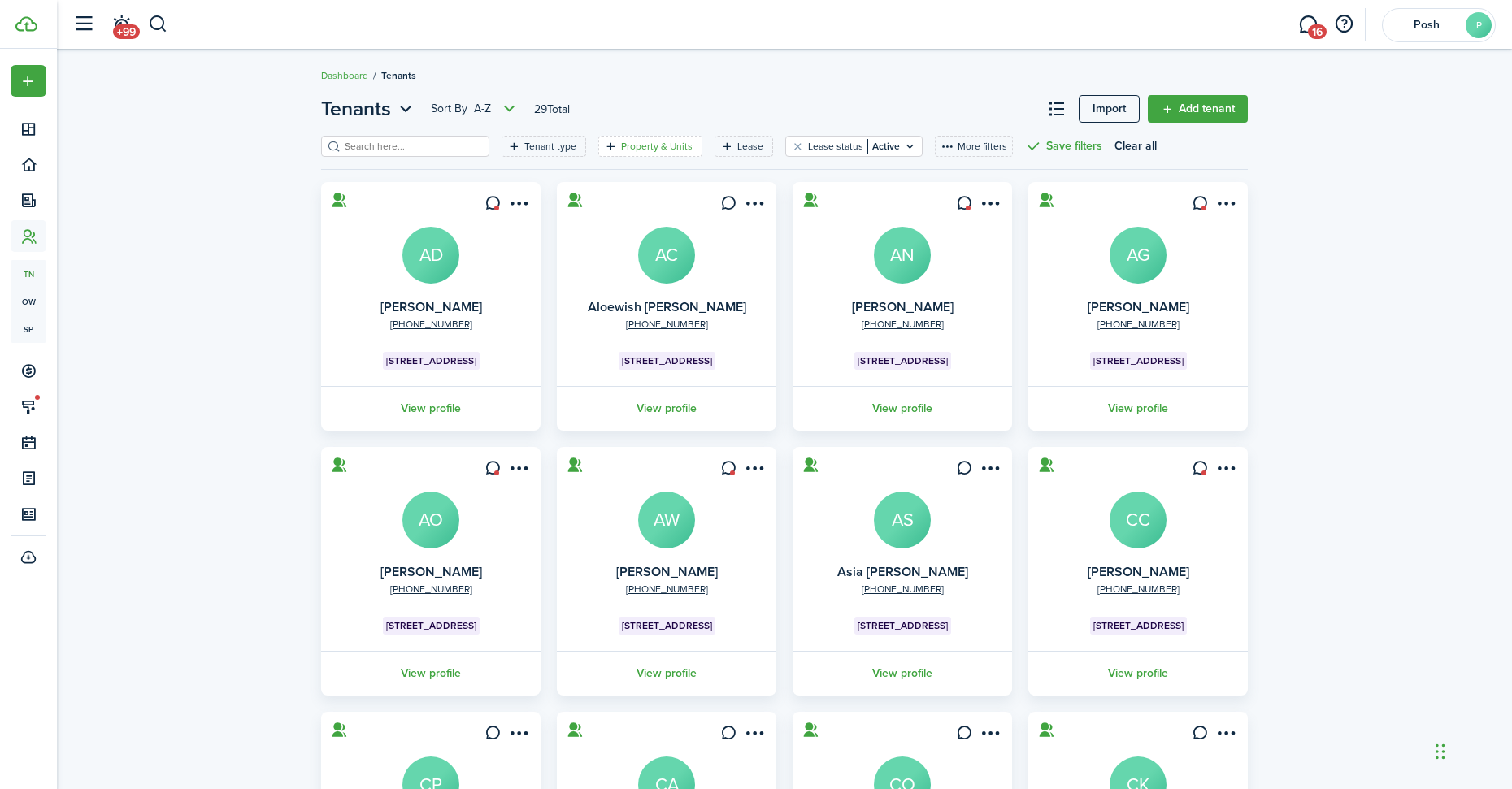
click at [621, 144] on filter-tag-label "Property & Units" at bounding box center [656, 147] width 72 height 15
click at [611, 238] on span "Property" at bounding box center [631, 233] width 207 height 35
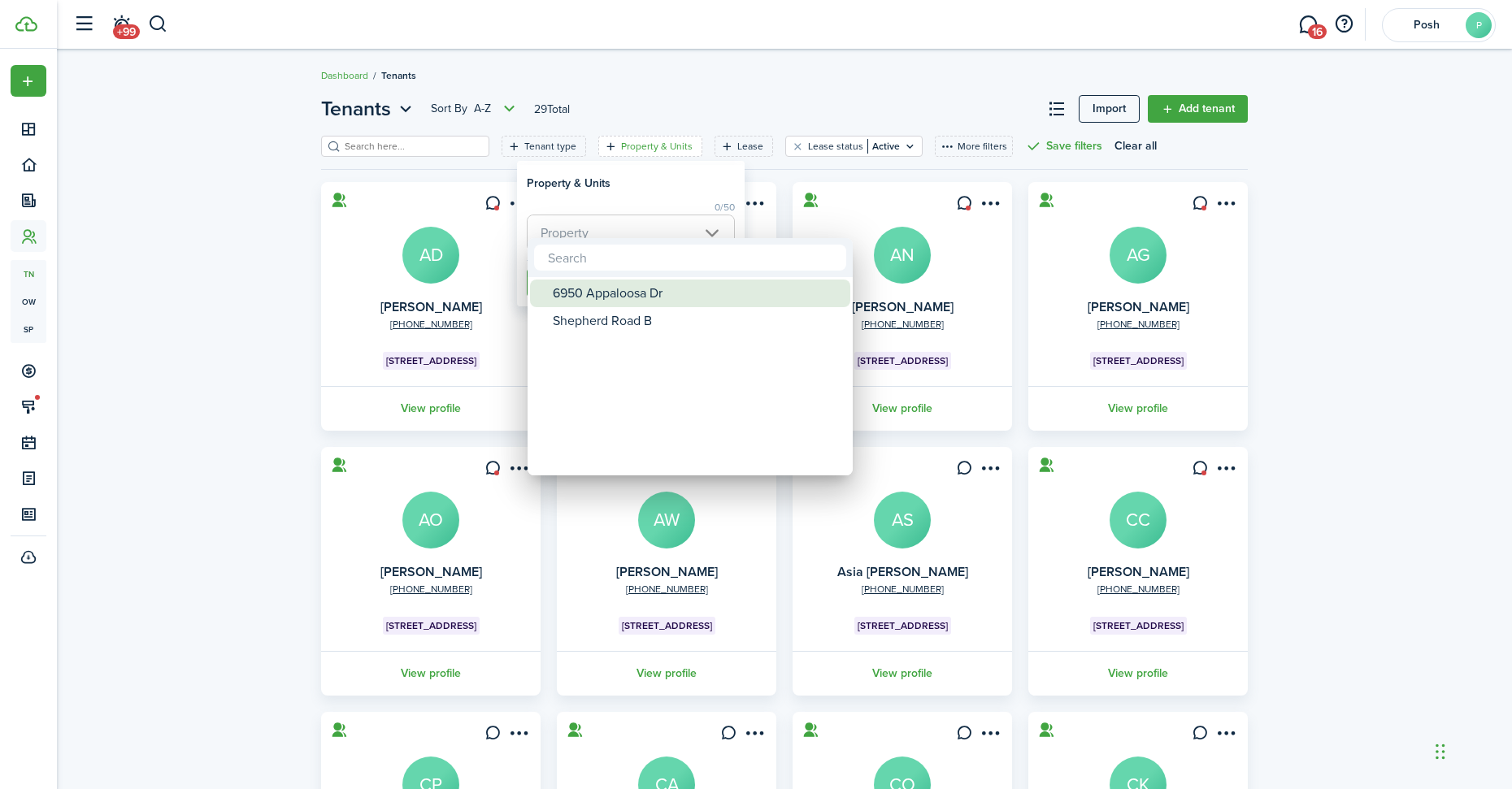
click at [577, 295] on div "6950 Appaloosa Dr" at bounding box center [696, 293] width 288 height 27
type input "6950 Appaloosa Dr"
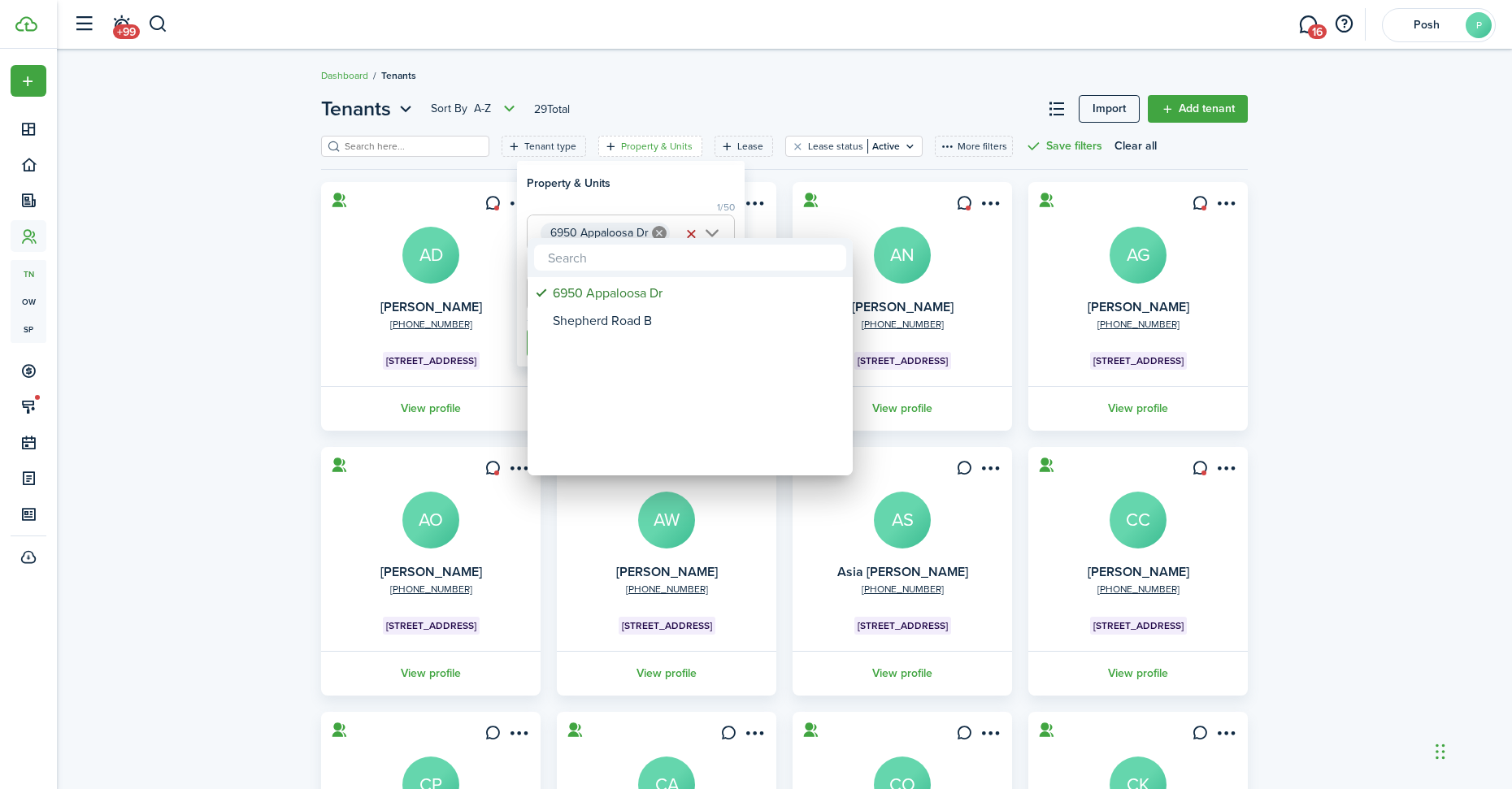
click at [634, 193] on div at bounding box center [756, 394] width 1772 height 1049
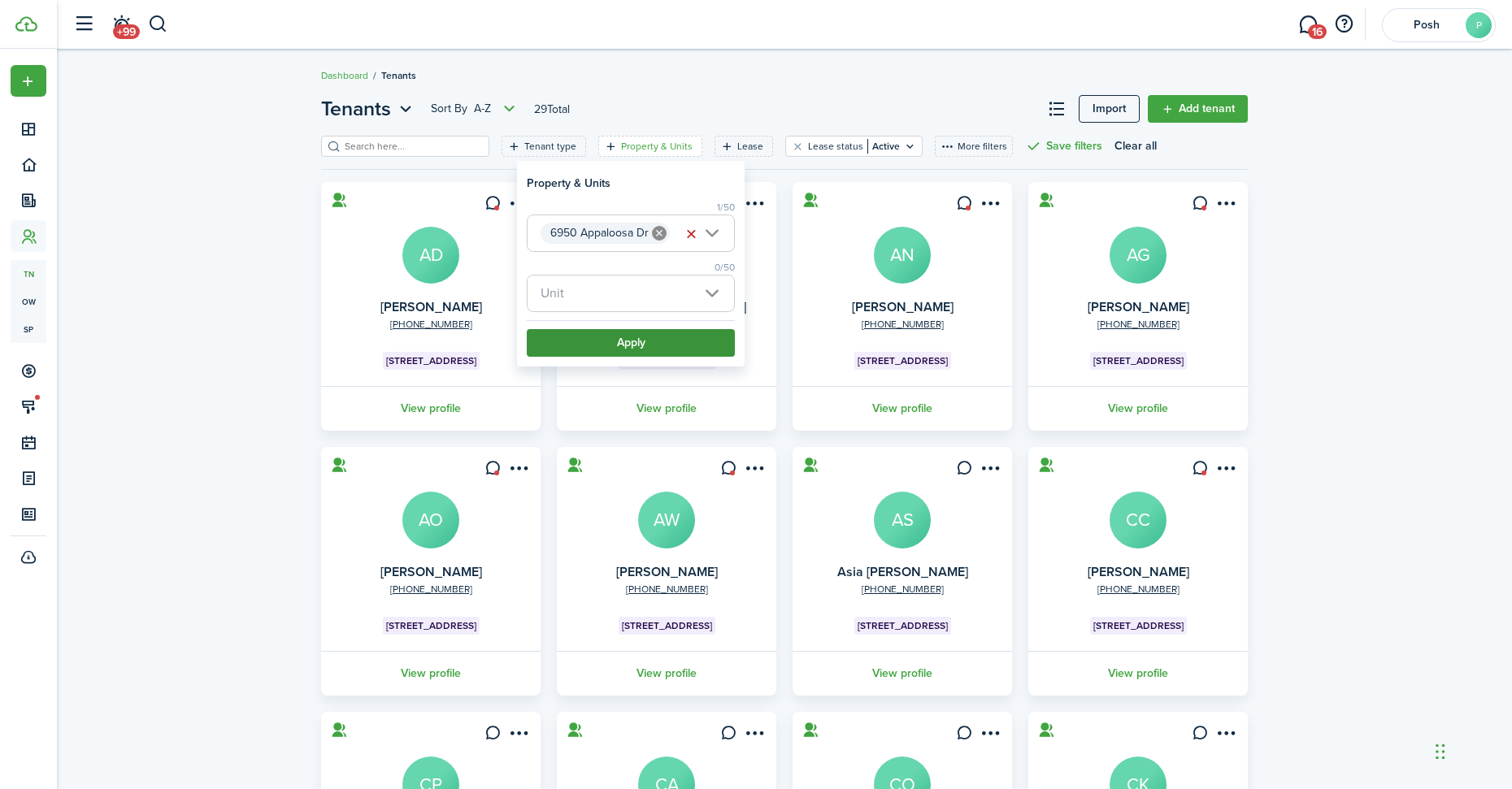
click at [592, 349] on button "Apply" at bounding box center [631, 343] width 208 height 27
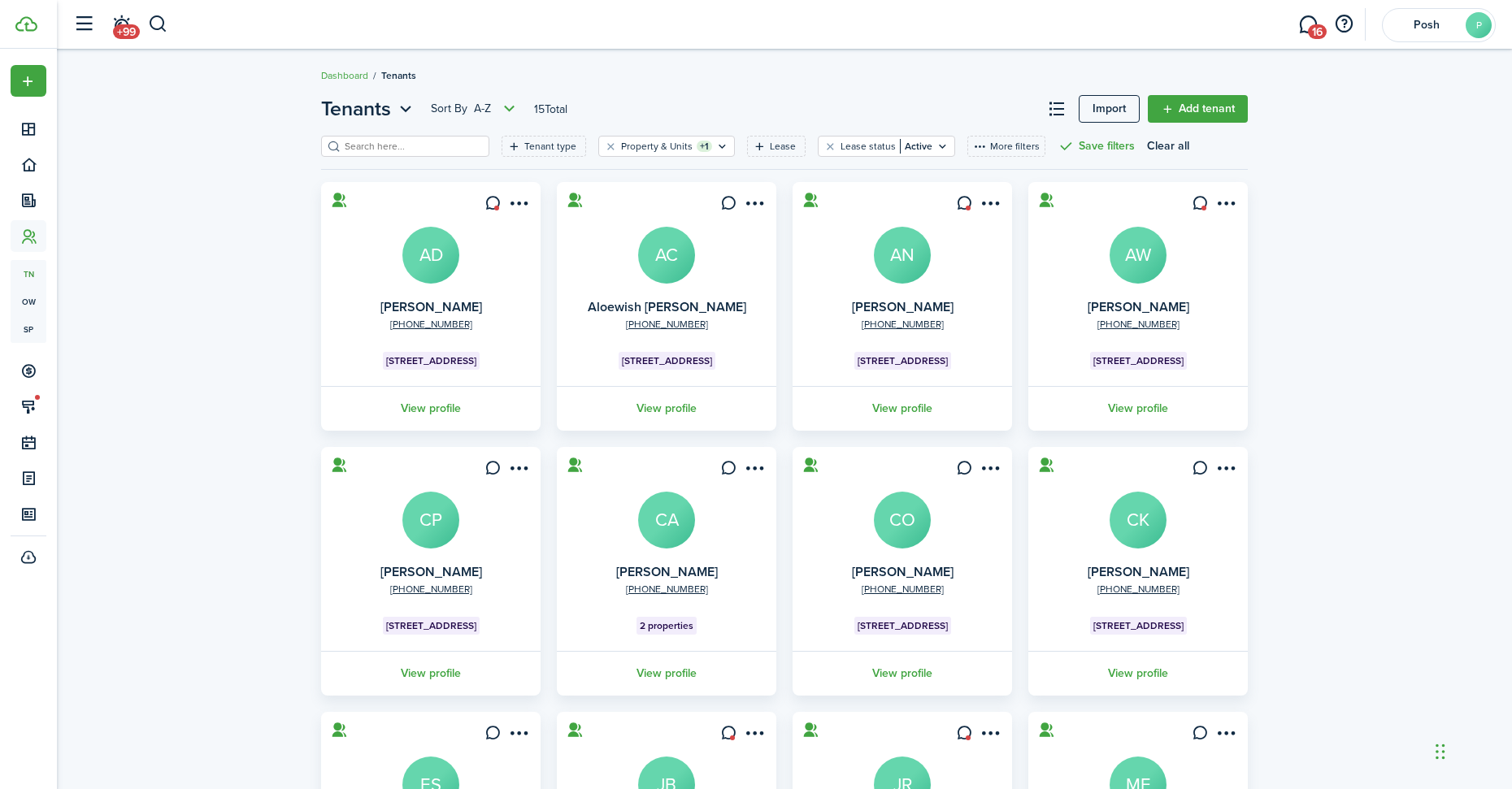
click at [427, 244] on avatar-text "AD" at bounding box center [431, 255] width 57 height 57
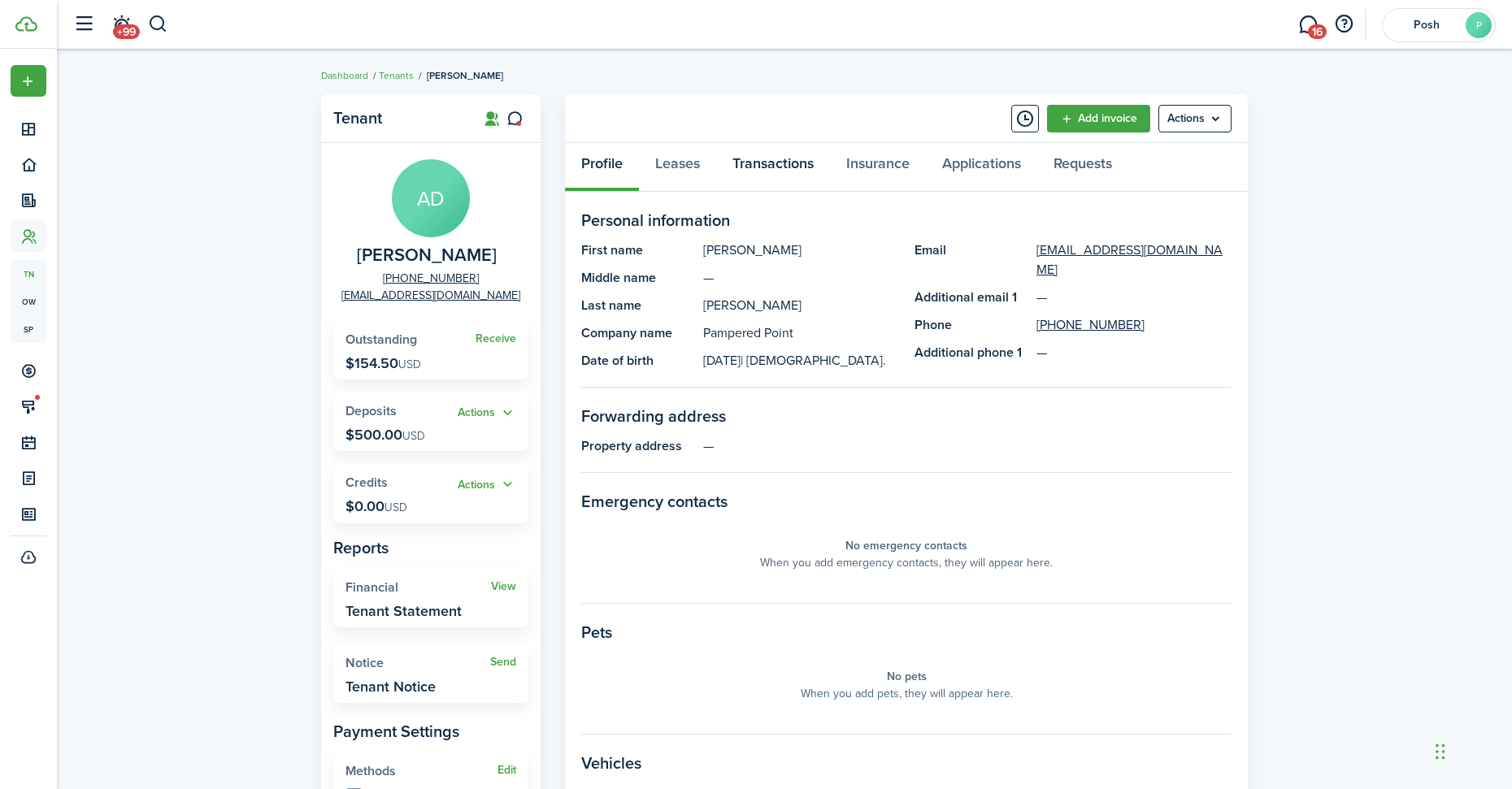
click at [791, 157] on link "Transactions" at bounding box center [773, 167] width 114 height 49
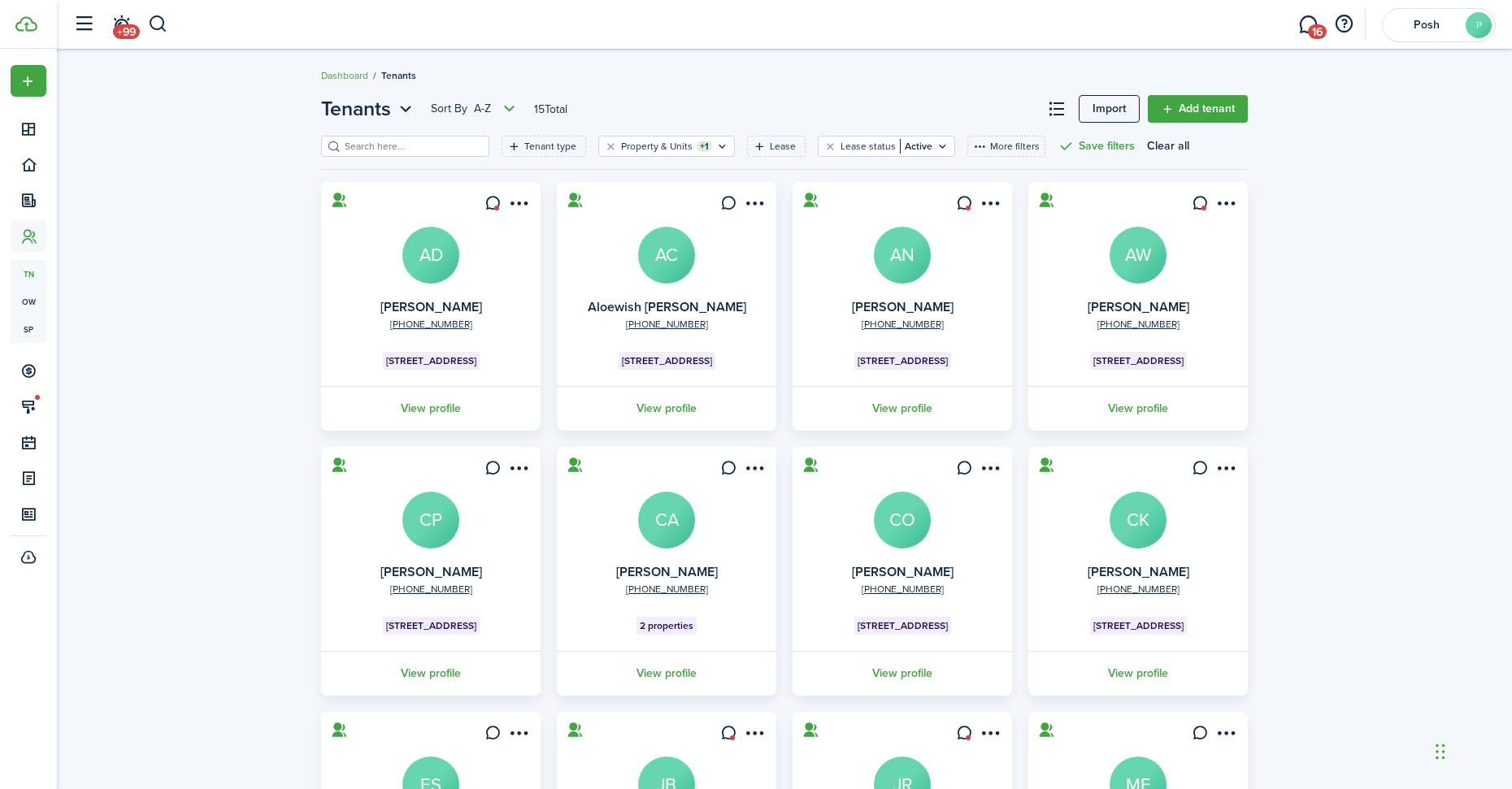
click at [672, 266] on avatar-text "AC" at bounding box center [666, 255] width 57 height 57
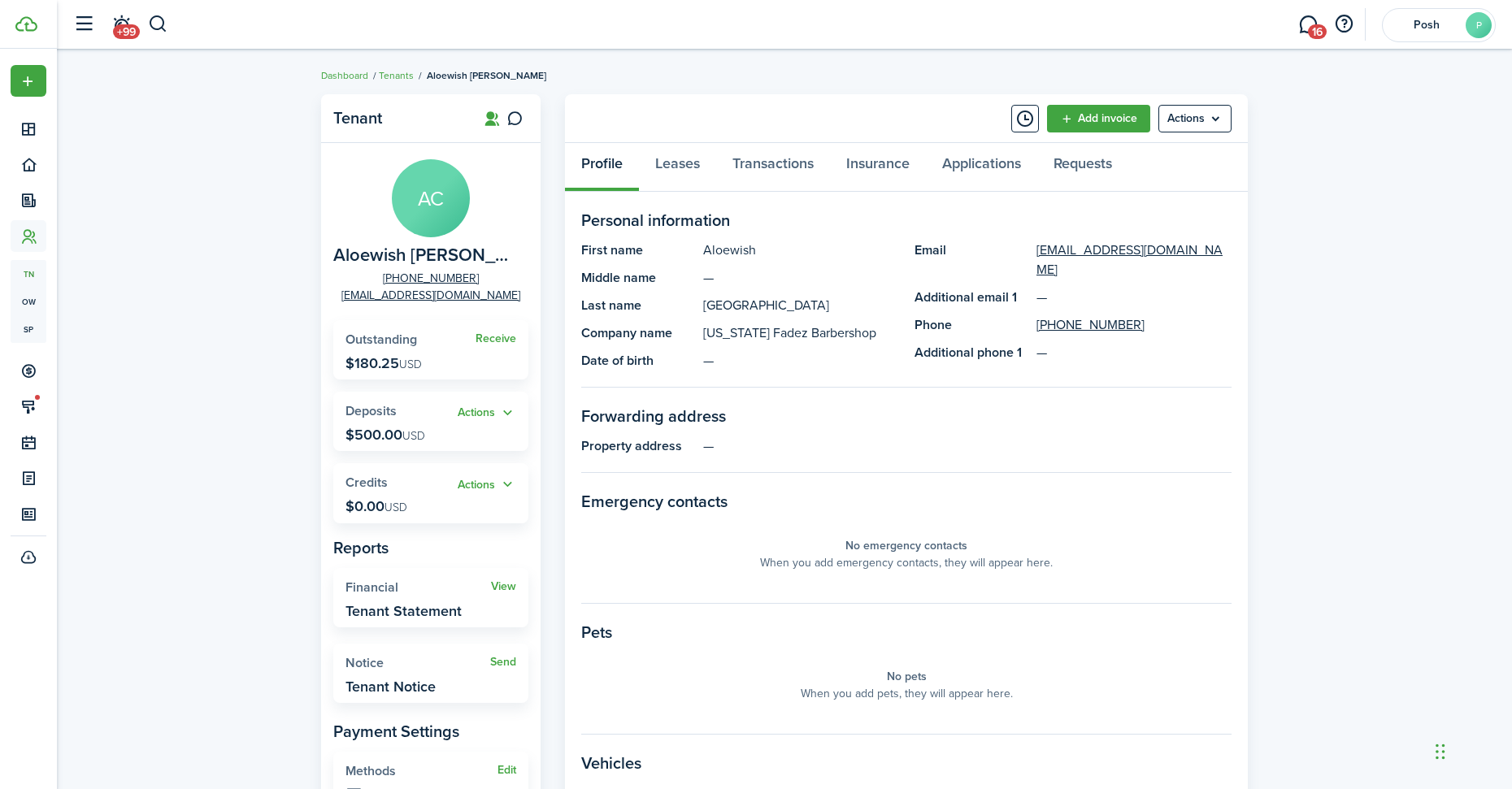
click at [764, 194] on panel-main-body "Personal information First name Aloewish Middle name — Last name [PERSON_NAME] …" at bounding box center [907, 593] width 683 height 804
click at [763, 189] on link "Transactions" at bounding box center [773, 167] width 114 height 49
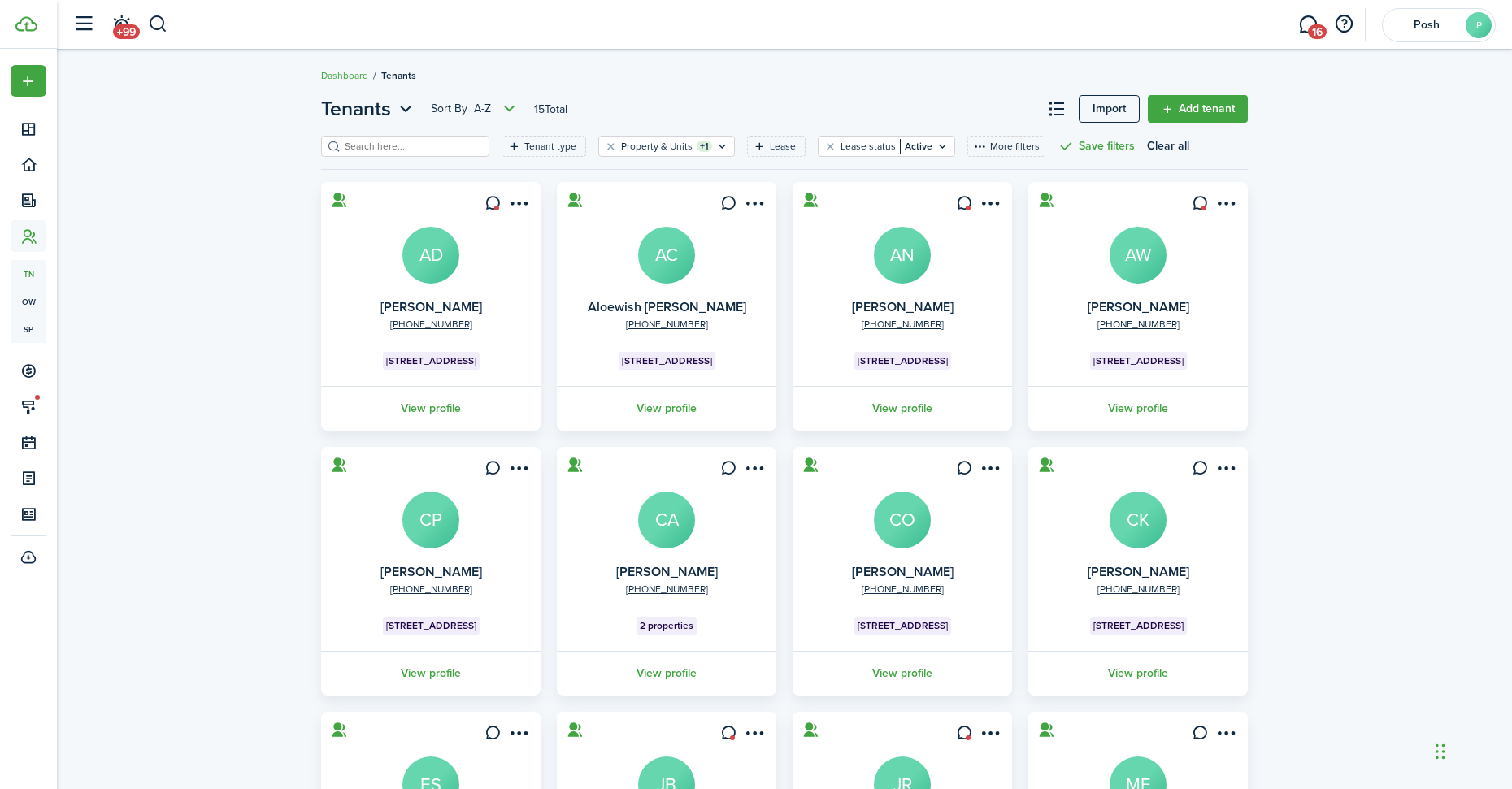
click at [896, 268] on avatar-text "AN" at bounding box center [902, 255] width 57 height 57
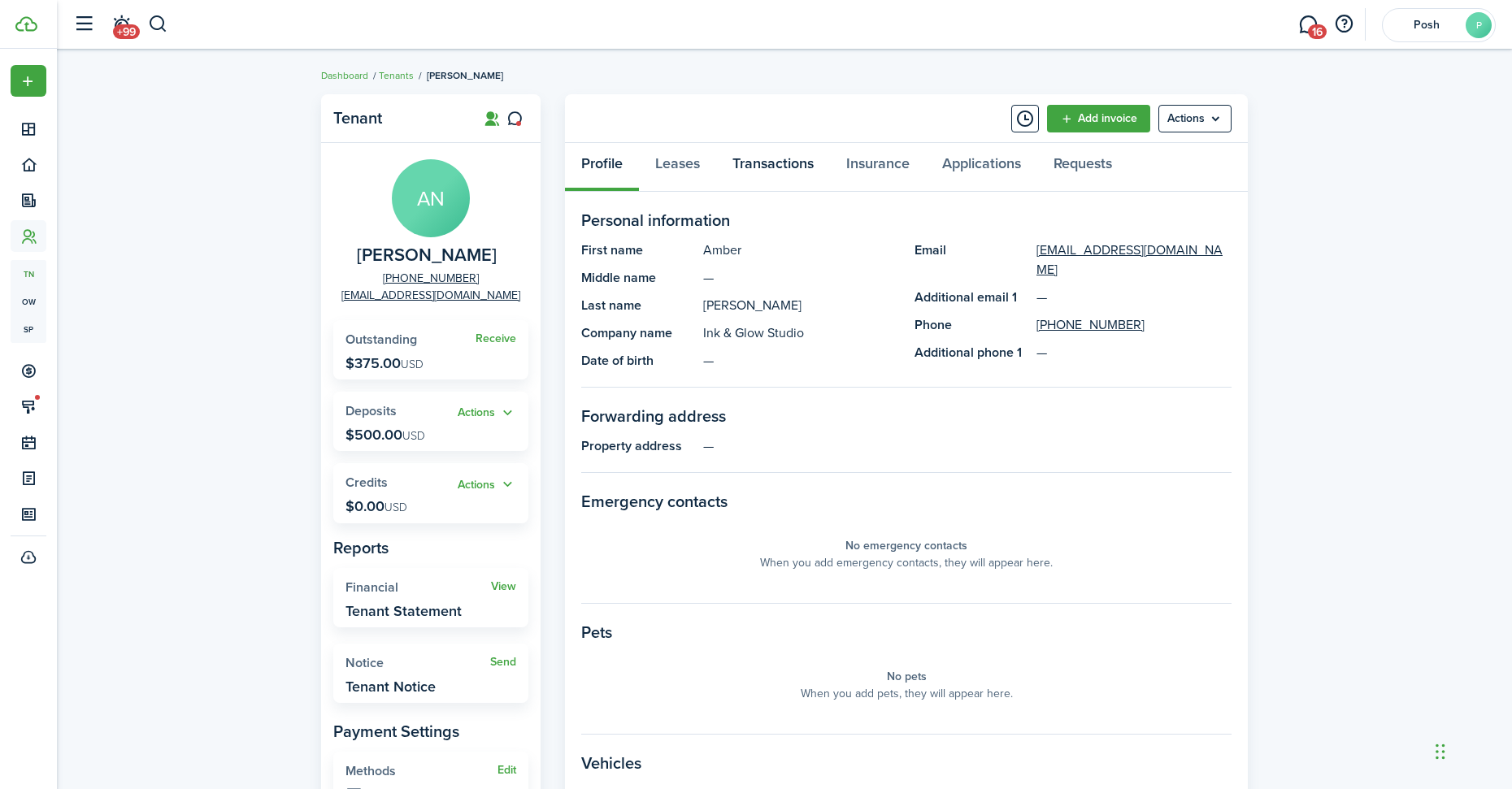
click at [816, 168] on link "Transactions" at bounding box center [773, 167] width 114 height 49
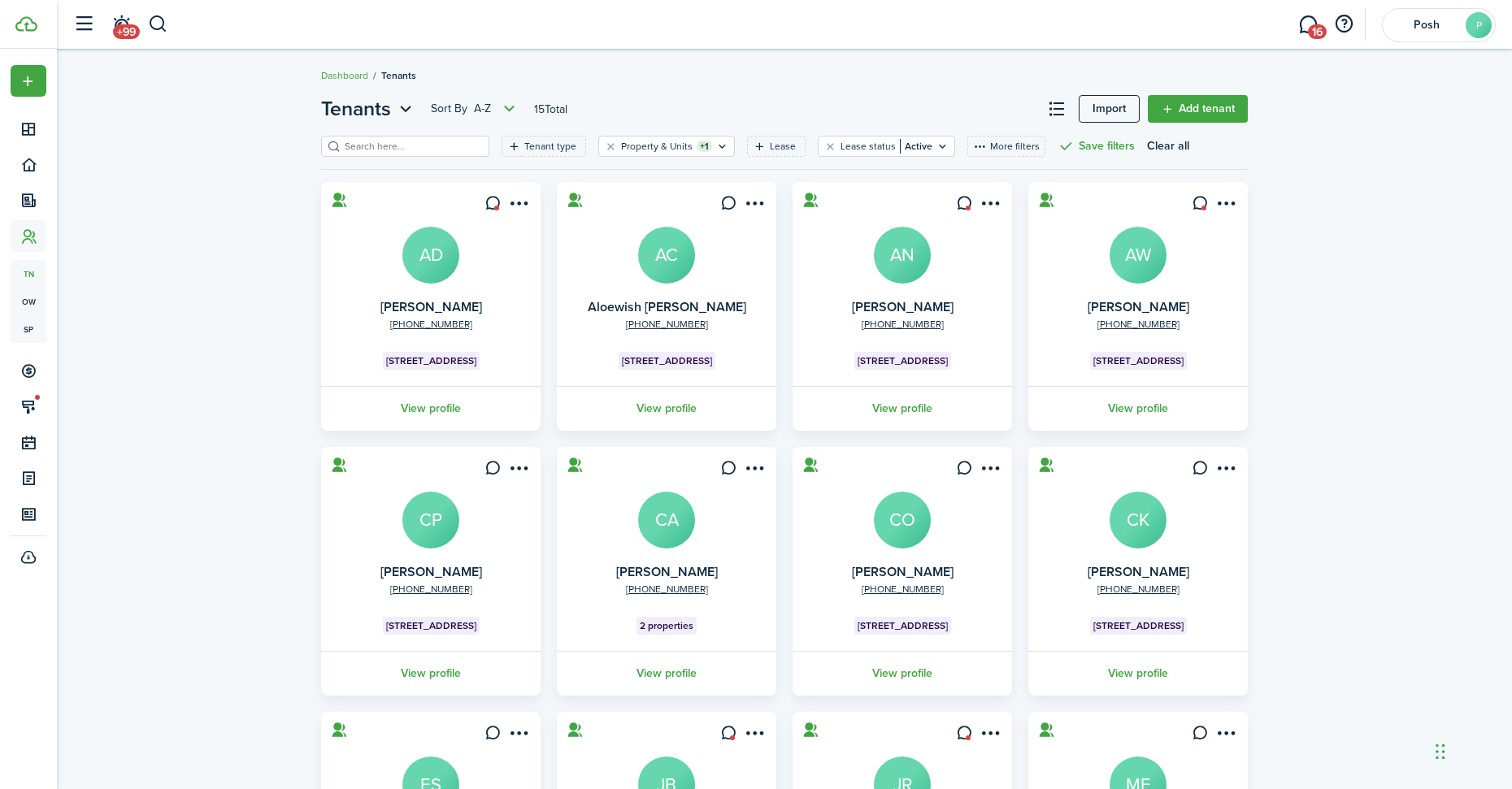
click at [1151, 252] on avatar-text "AW" at bounding box center [1138, 255] width 57 height 57
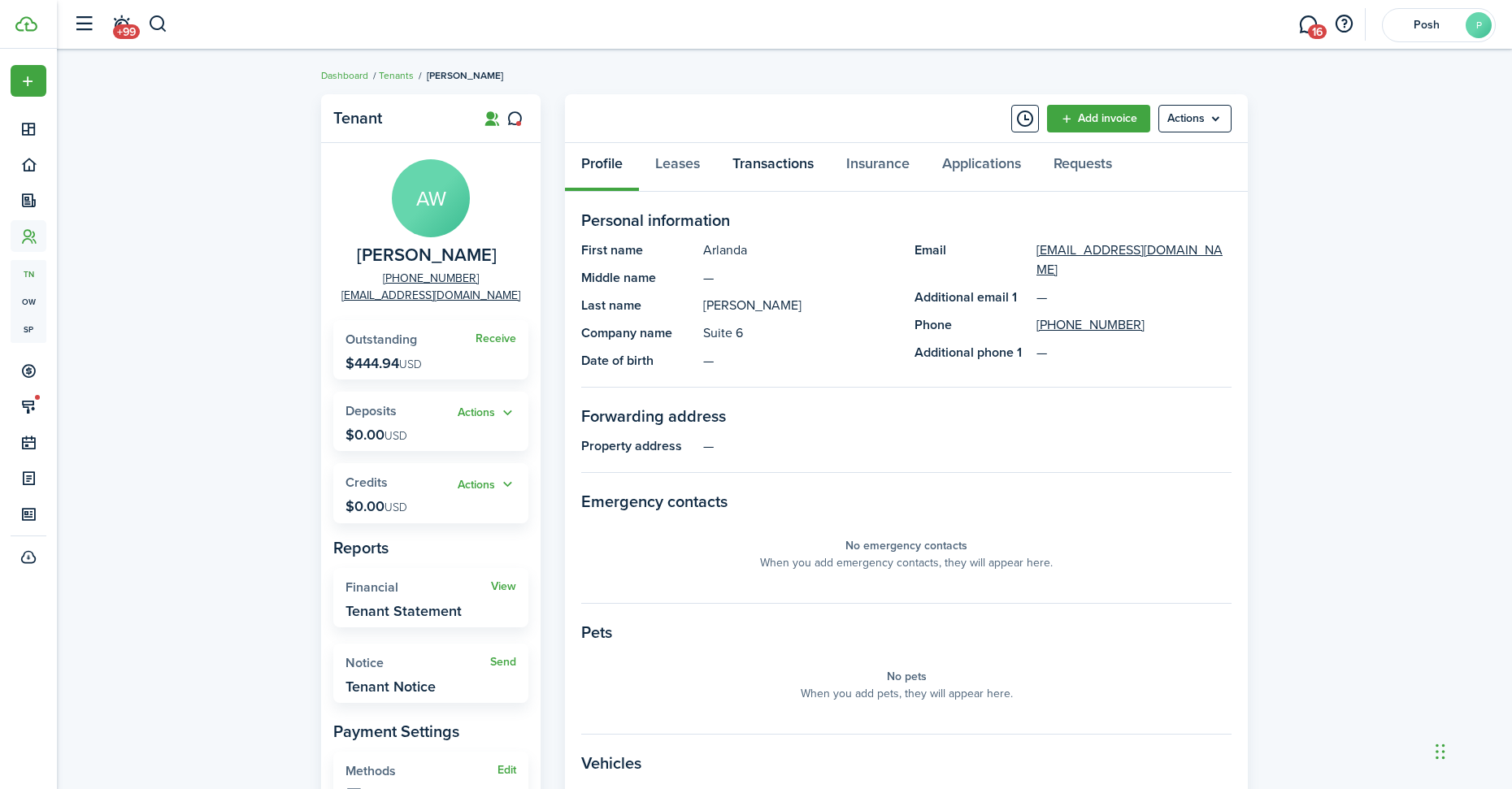
click at [791, 161] on link "Transactions" at bounding box center [773, 167] width 114 height 49
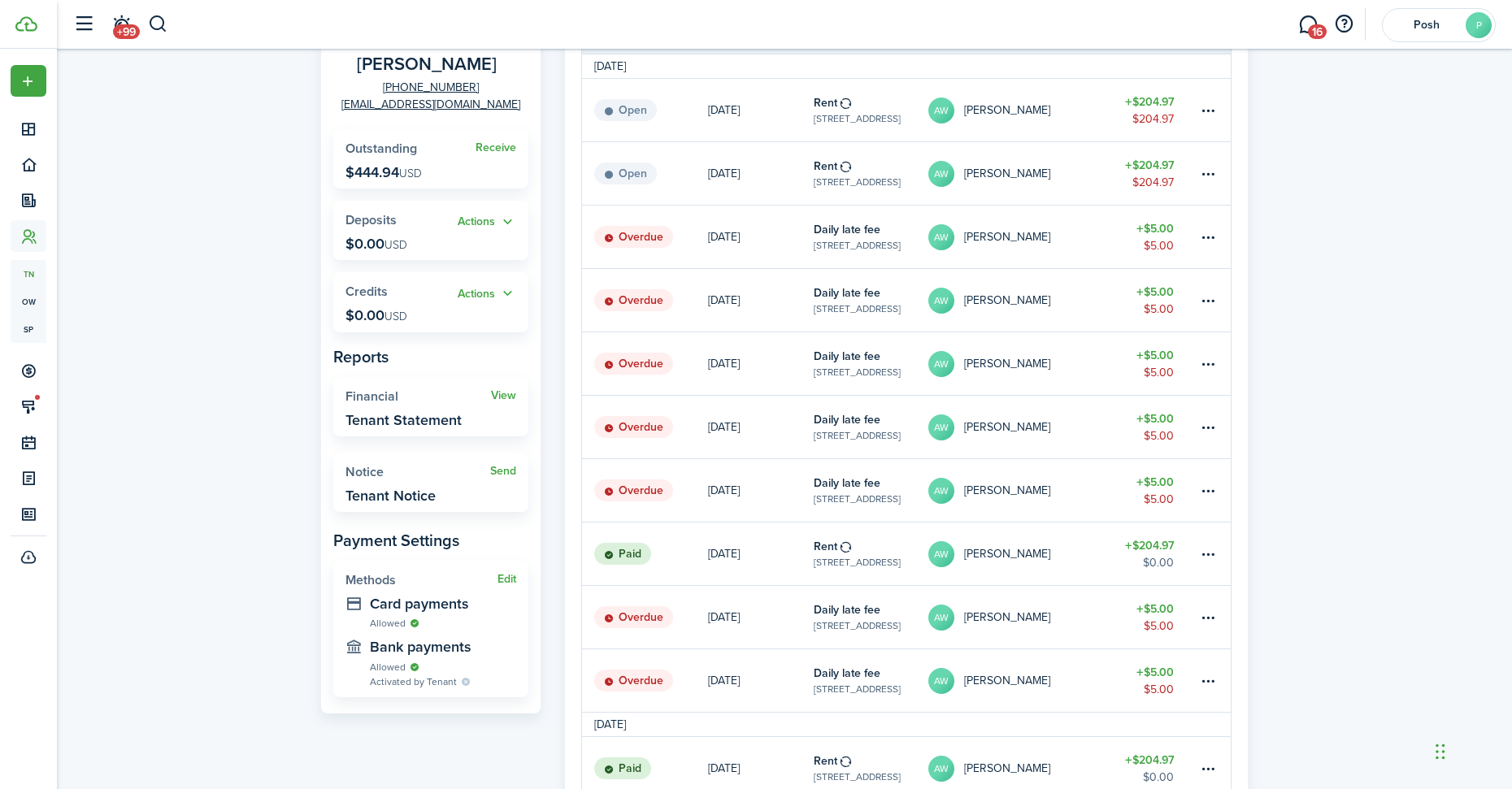
scroll to position [163, 0]
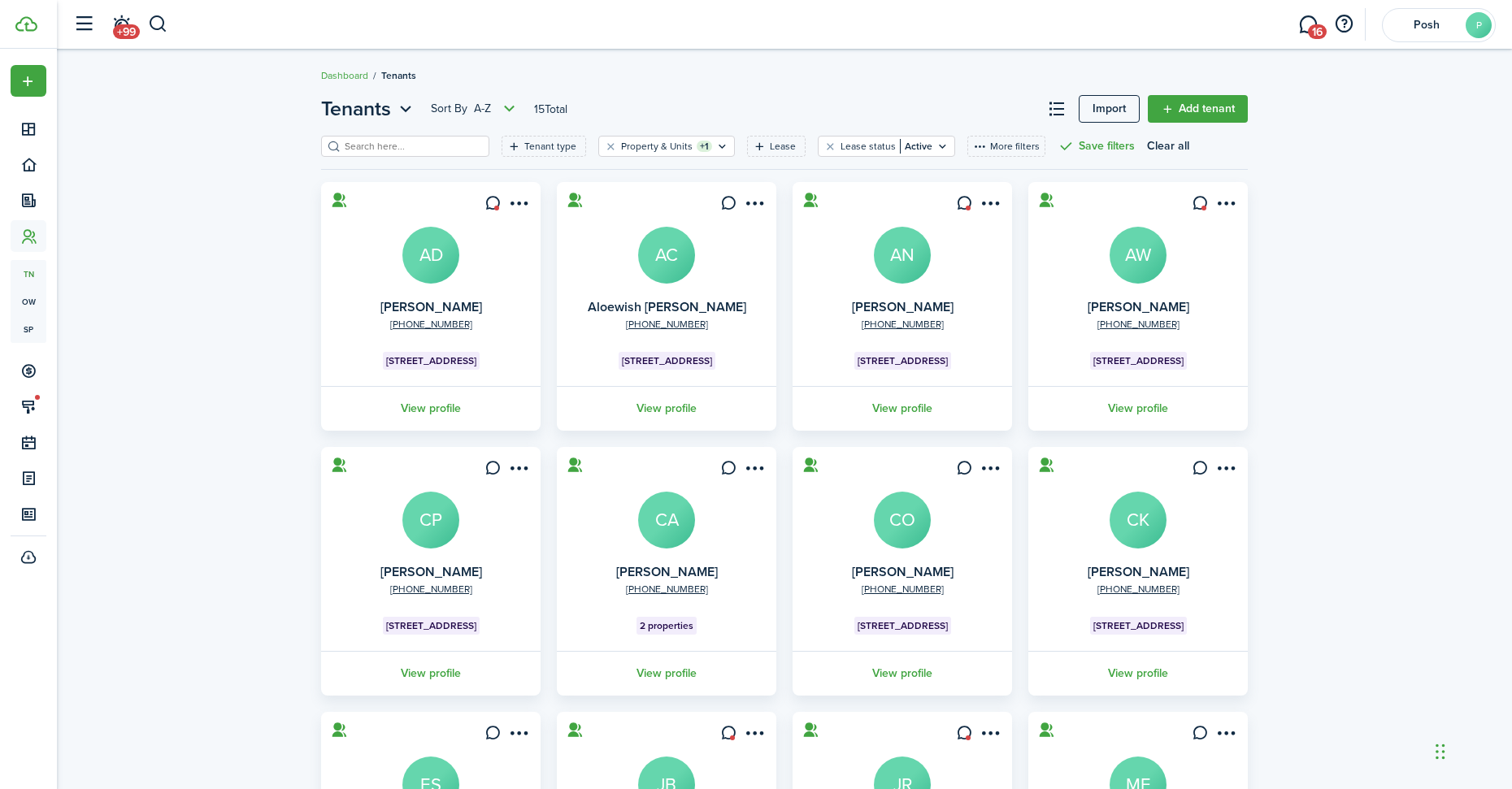
click at [439, 505] on avatar-text "CP" at bounding box center [431, 520] width 57 height 57
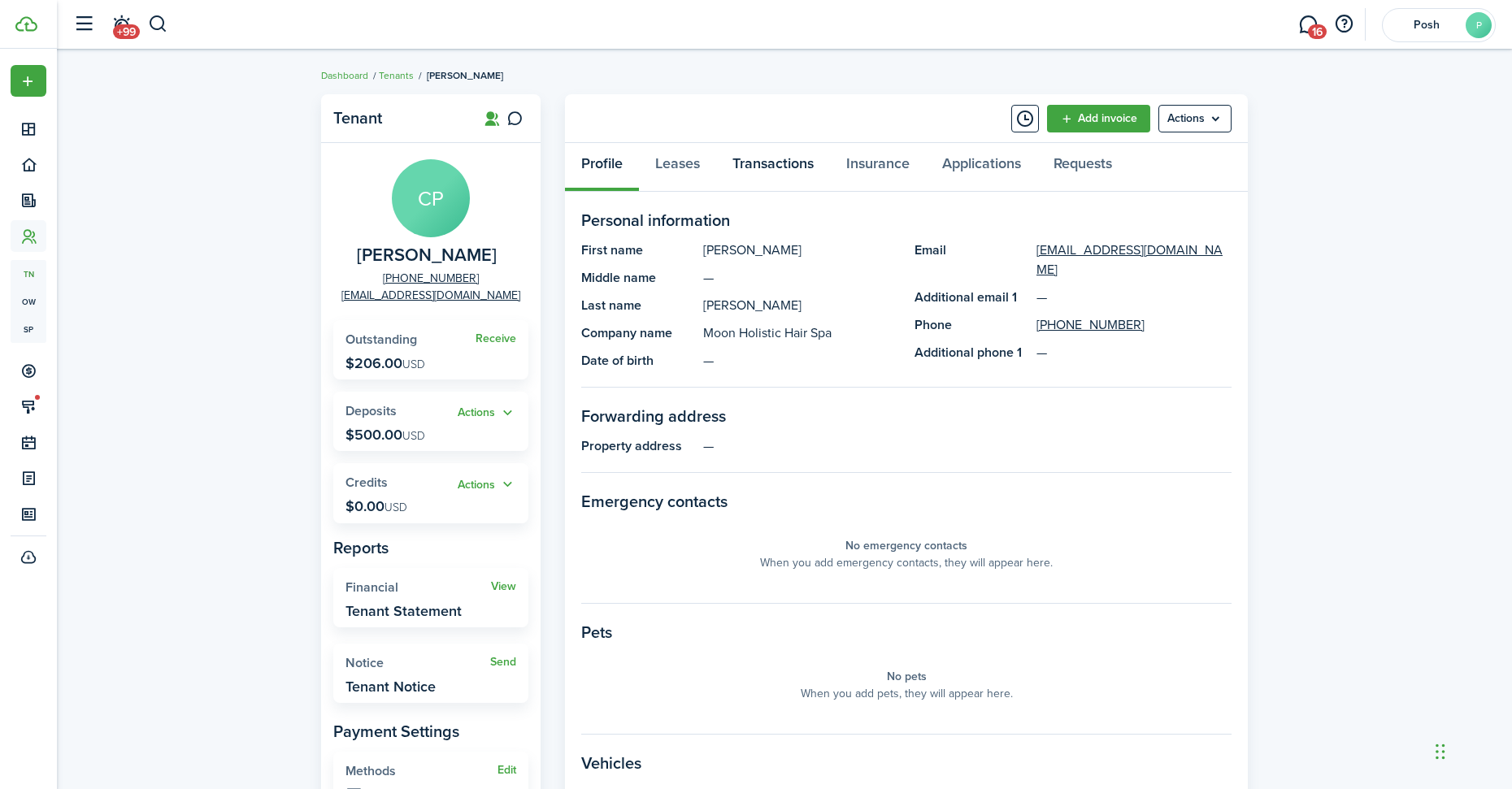
click at [771, 163] on link "Transactions" at bounding box center [773, 167] width 114 height 49
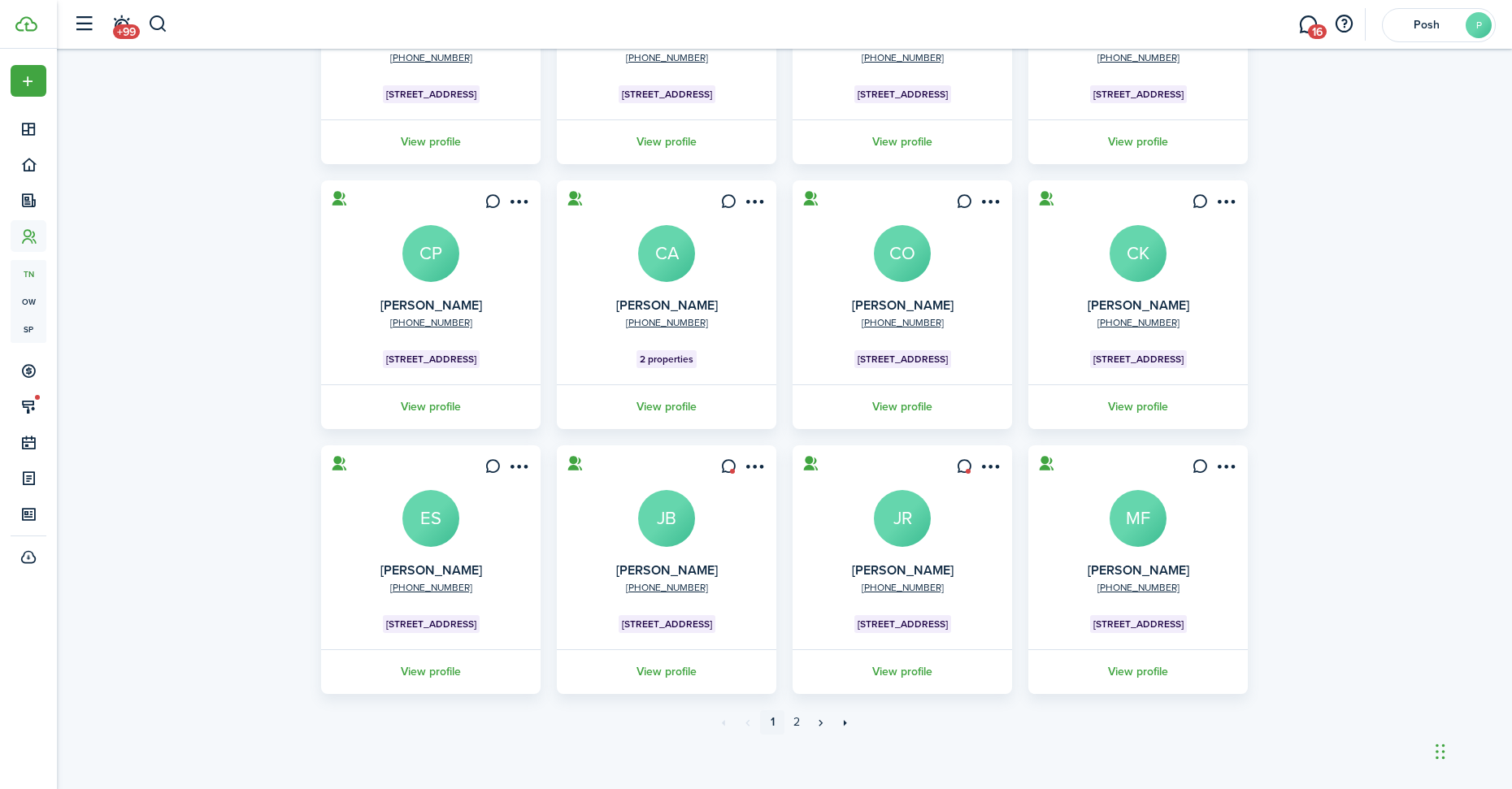
scroll to position [273, 0]
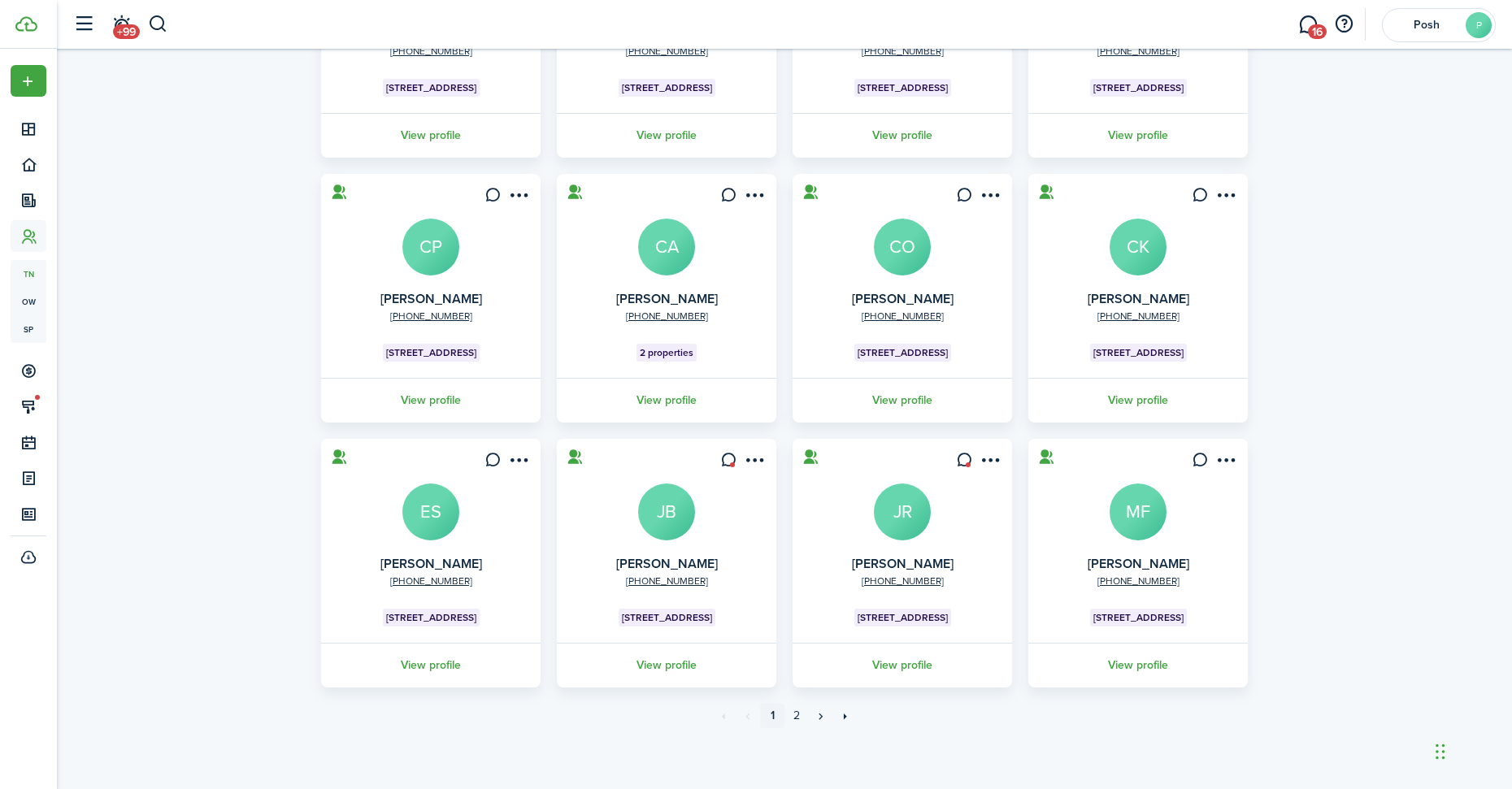
click at [895, 261] on avatar-text "CO" at bounding box center [902, 247] width 57 height 57
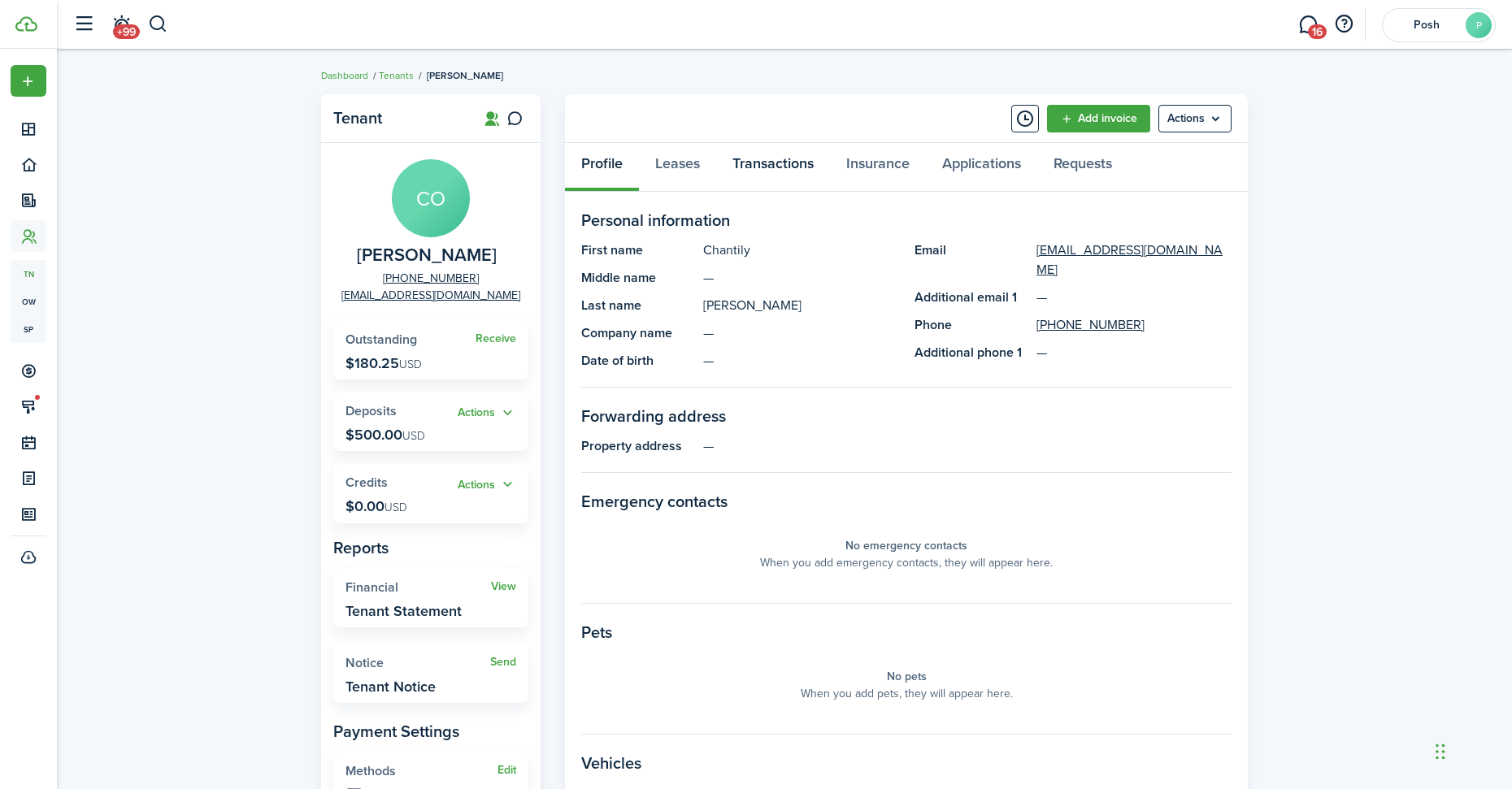
click at [756, 168] on link "Transactions" at bounding box center [773, 167] width 114 height 49
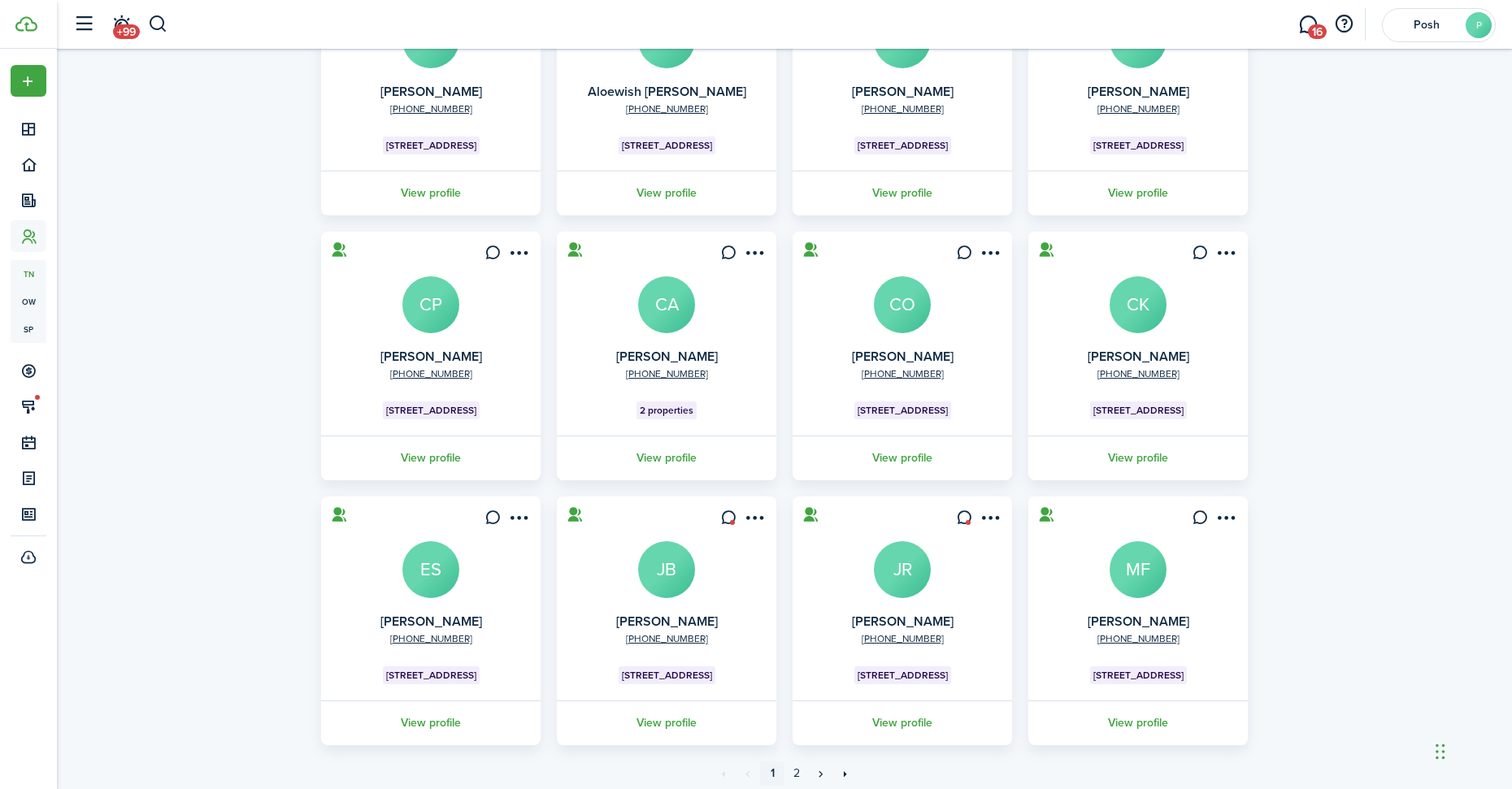
scroll to position [244, 0]
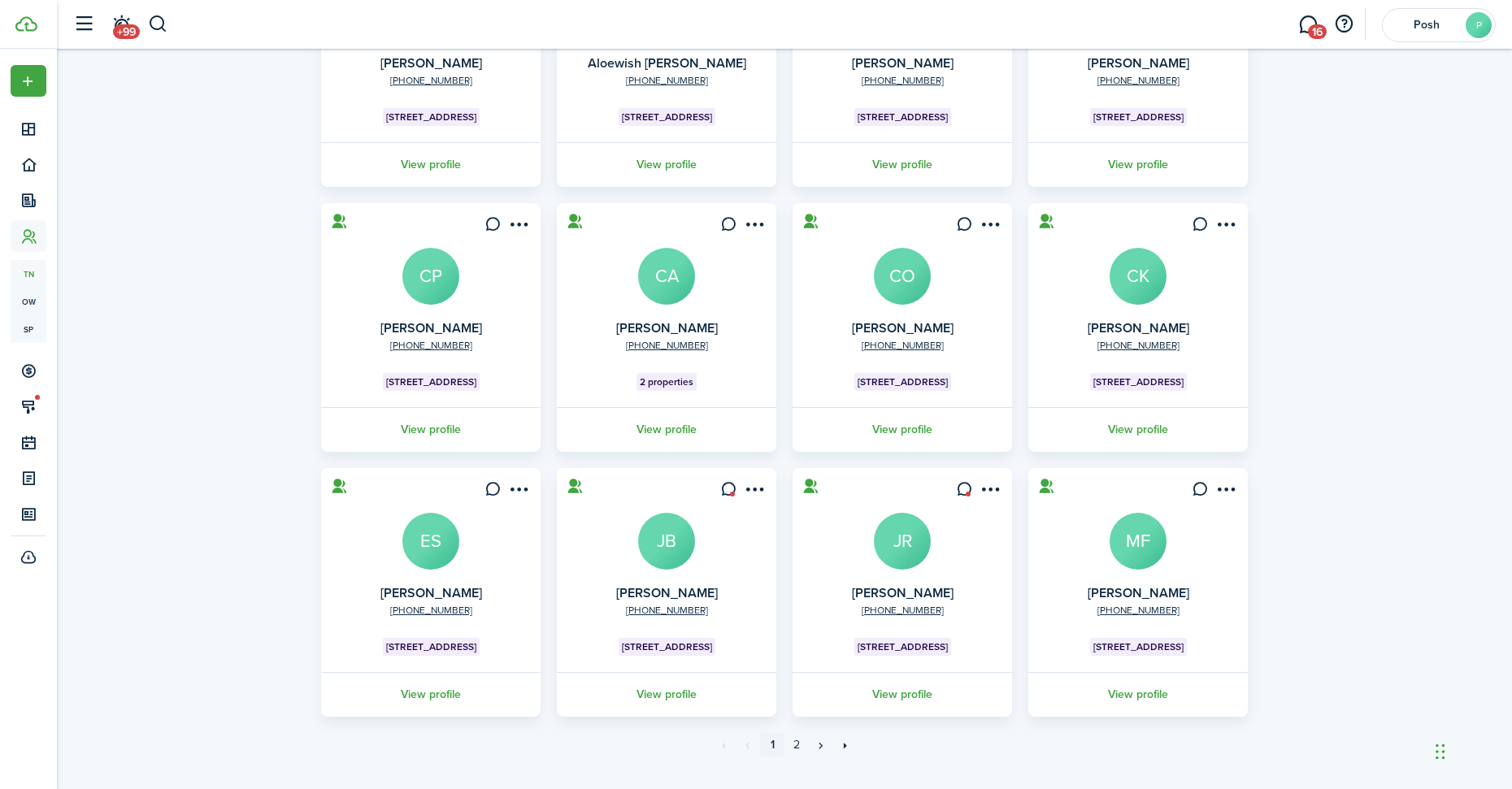
click at [1151, 280] on avatar-text "CK" at bounding box center [1138, 276] width 57 height 57
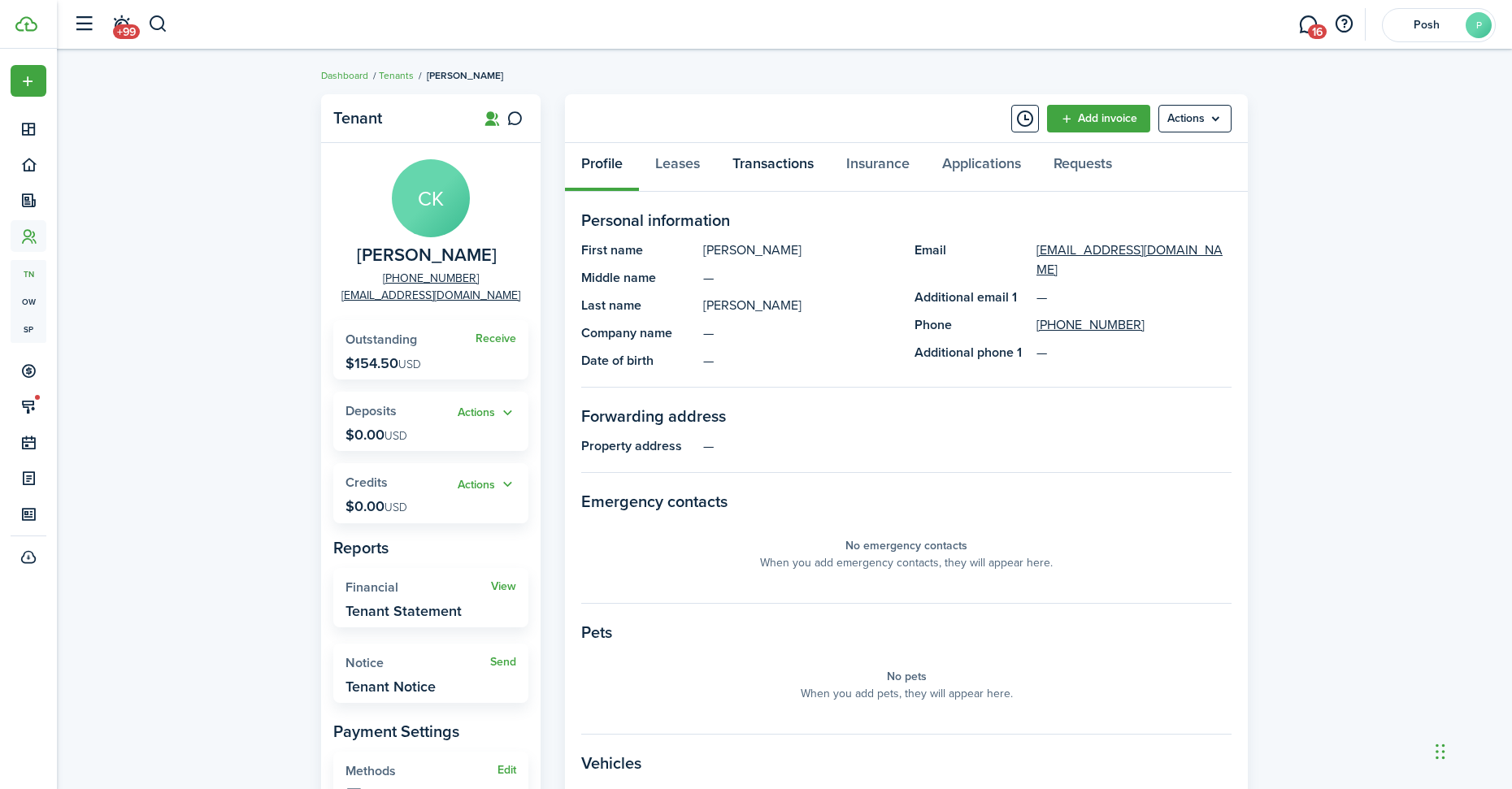
click at [795, 176] on link "Transactions" at bounding box center [773, 167] width 114 height 49
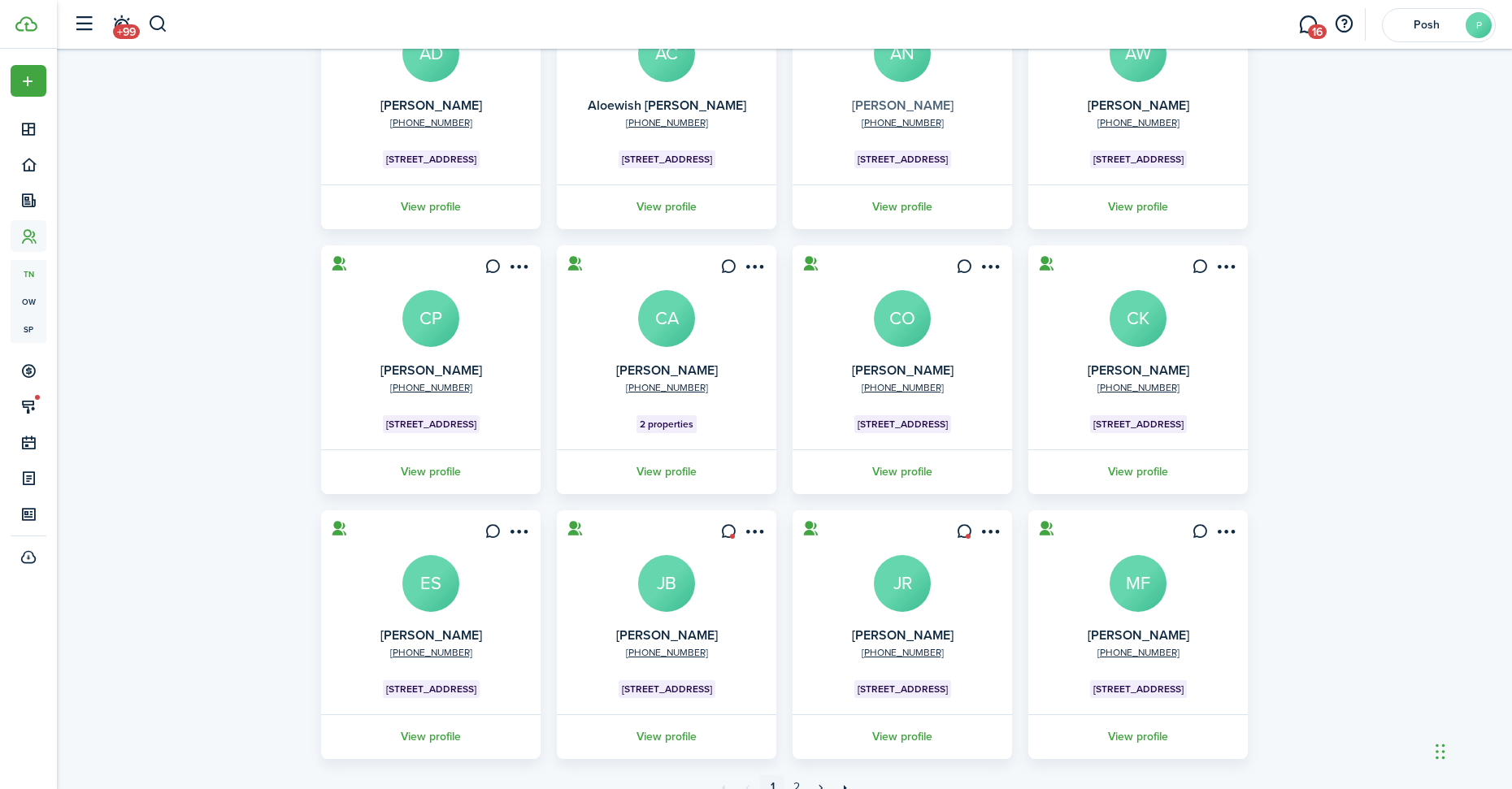
scroll to position [244, 0]
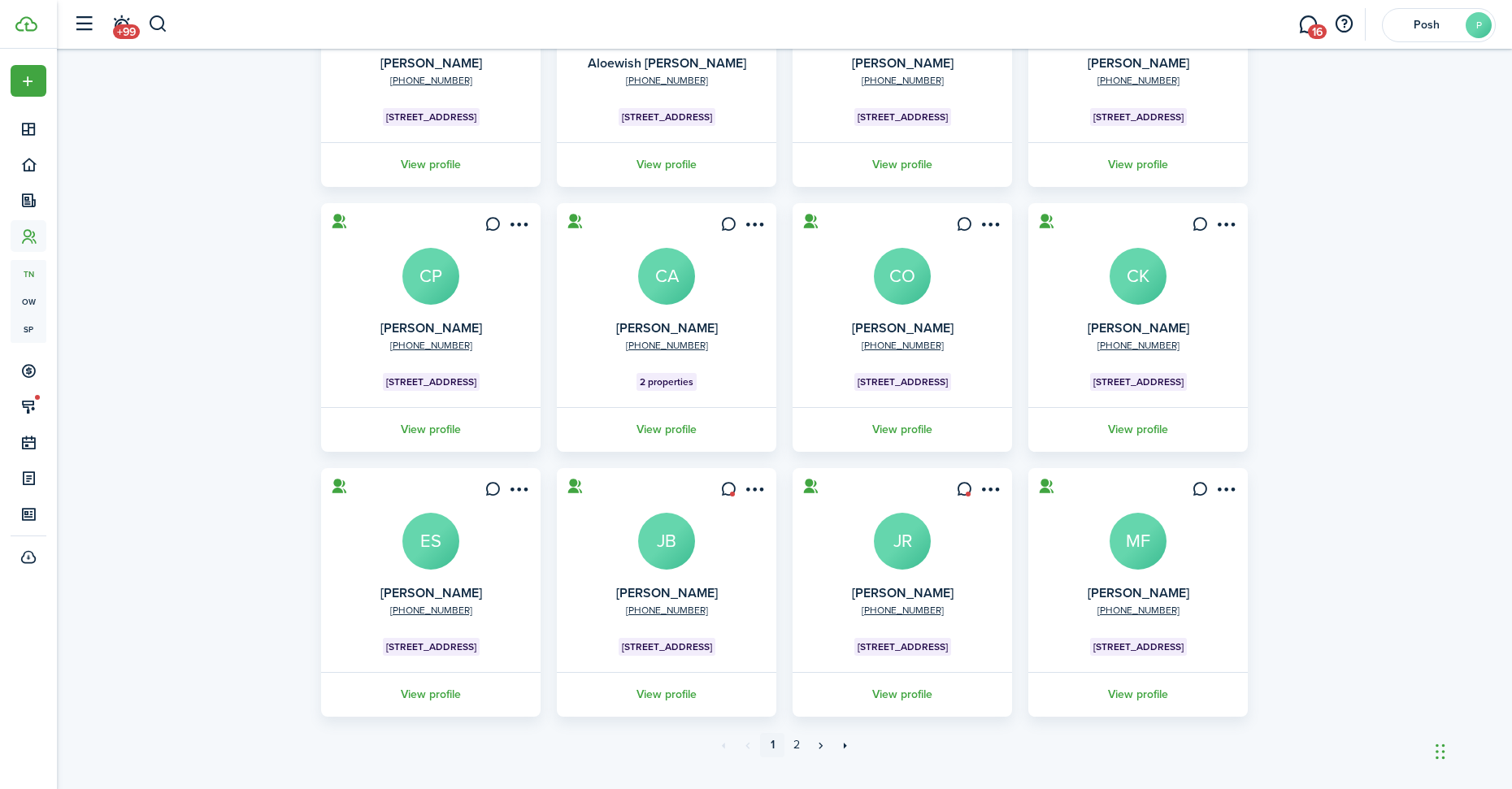
click at [430, 547] on avatar-text "ES" at bounding box center [431, 541] width 57 height 57
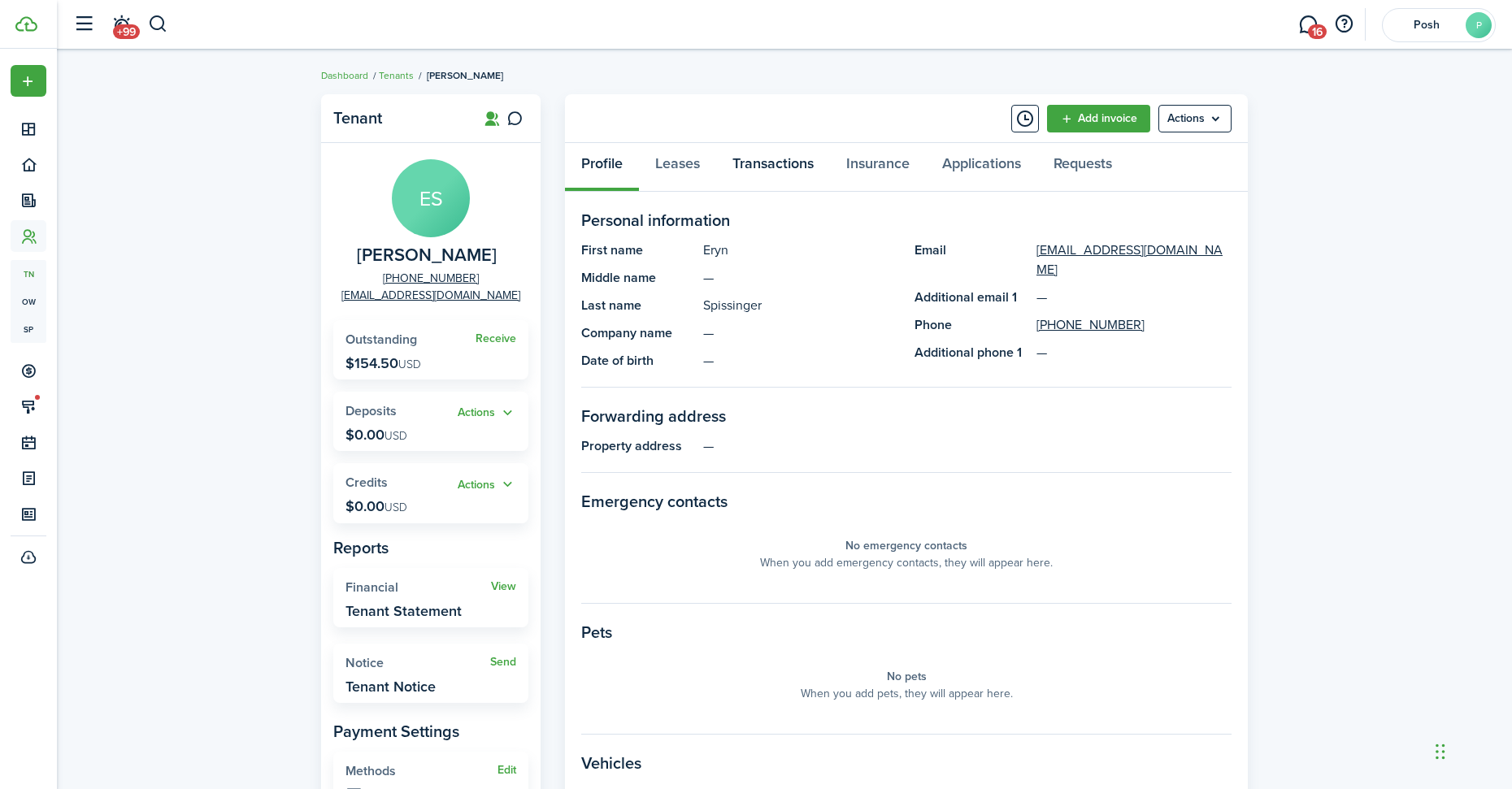
click at [779, 166] on link "Transactions" at bounding box center [773, 167] width 114 height 49
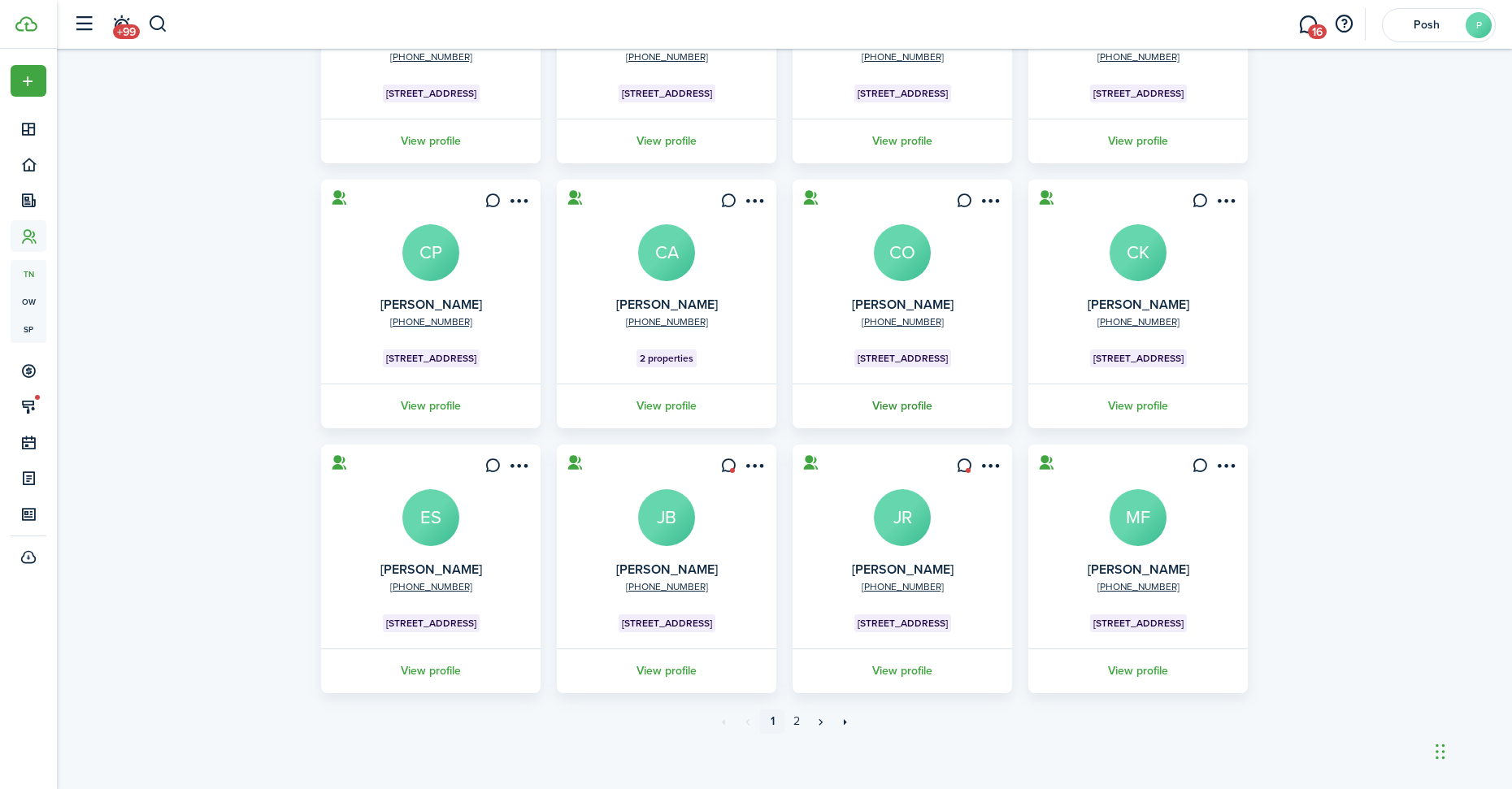
scroll to position [273, 0]
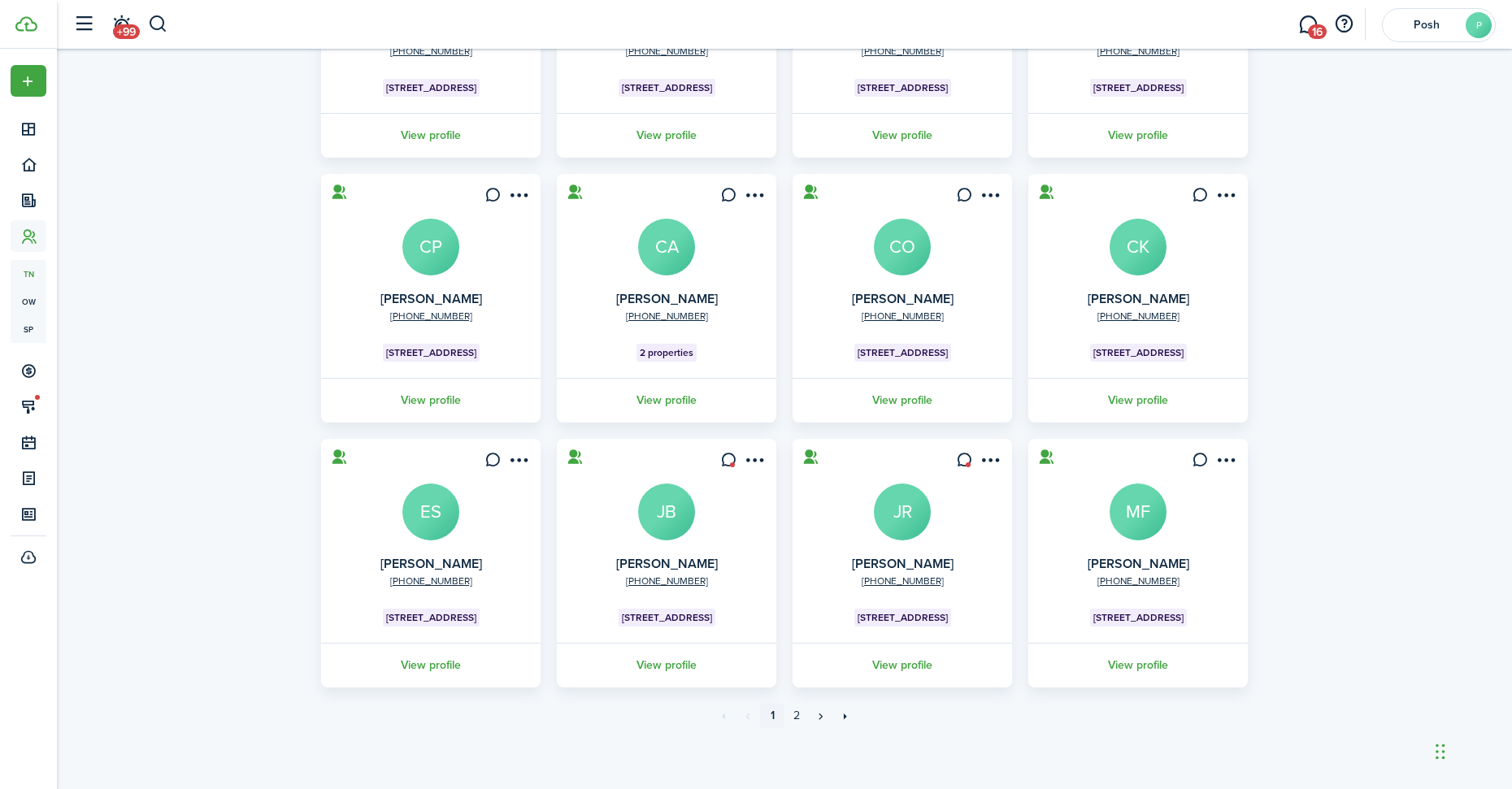
click at [678, 511] on avatar-text "JB" at bounding box center [666, 511] width 57 height 57
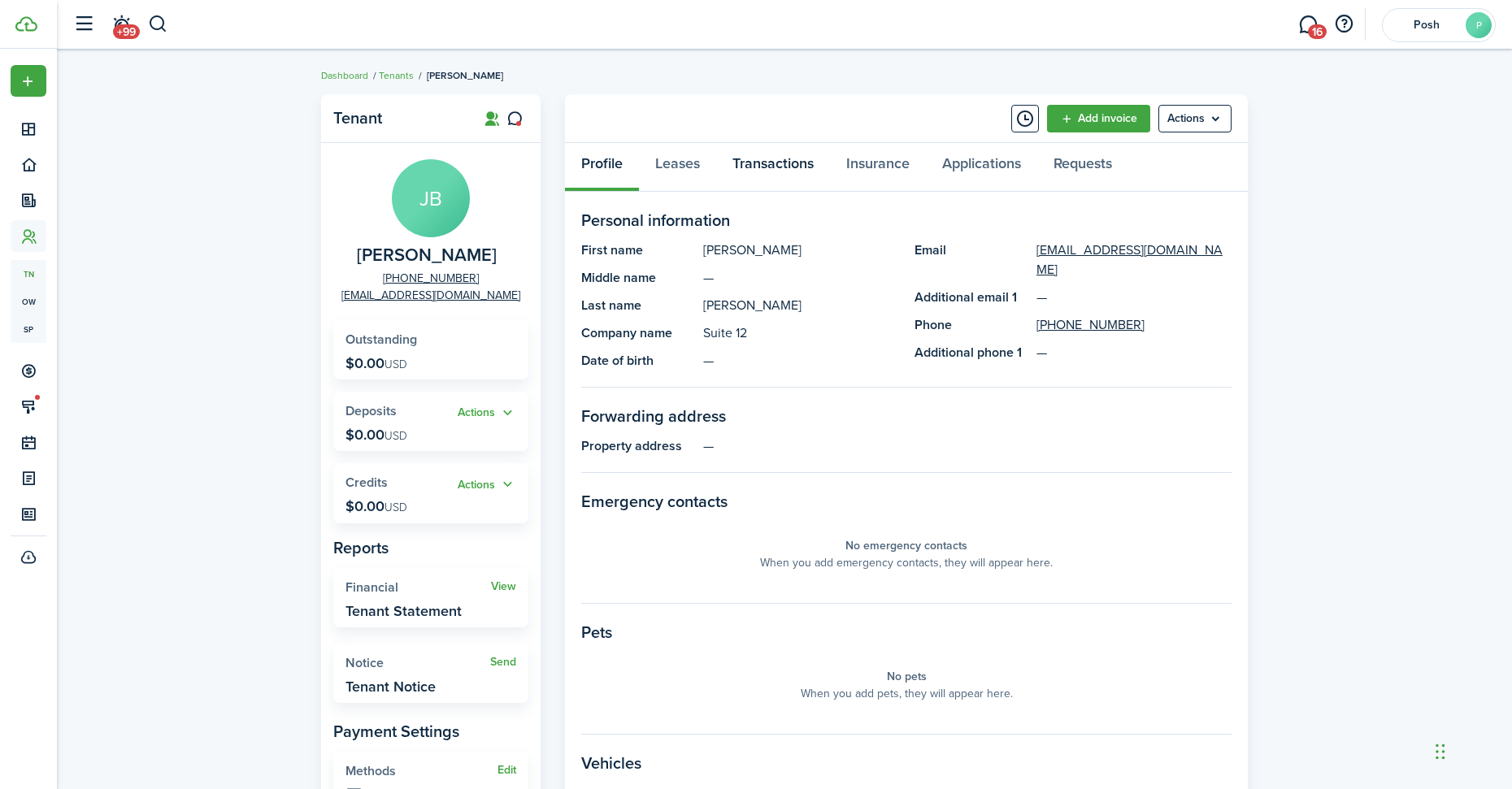
click at [792, 164] on link "Transactions" at bounding box center [773, 167] width 114 height 49
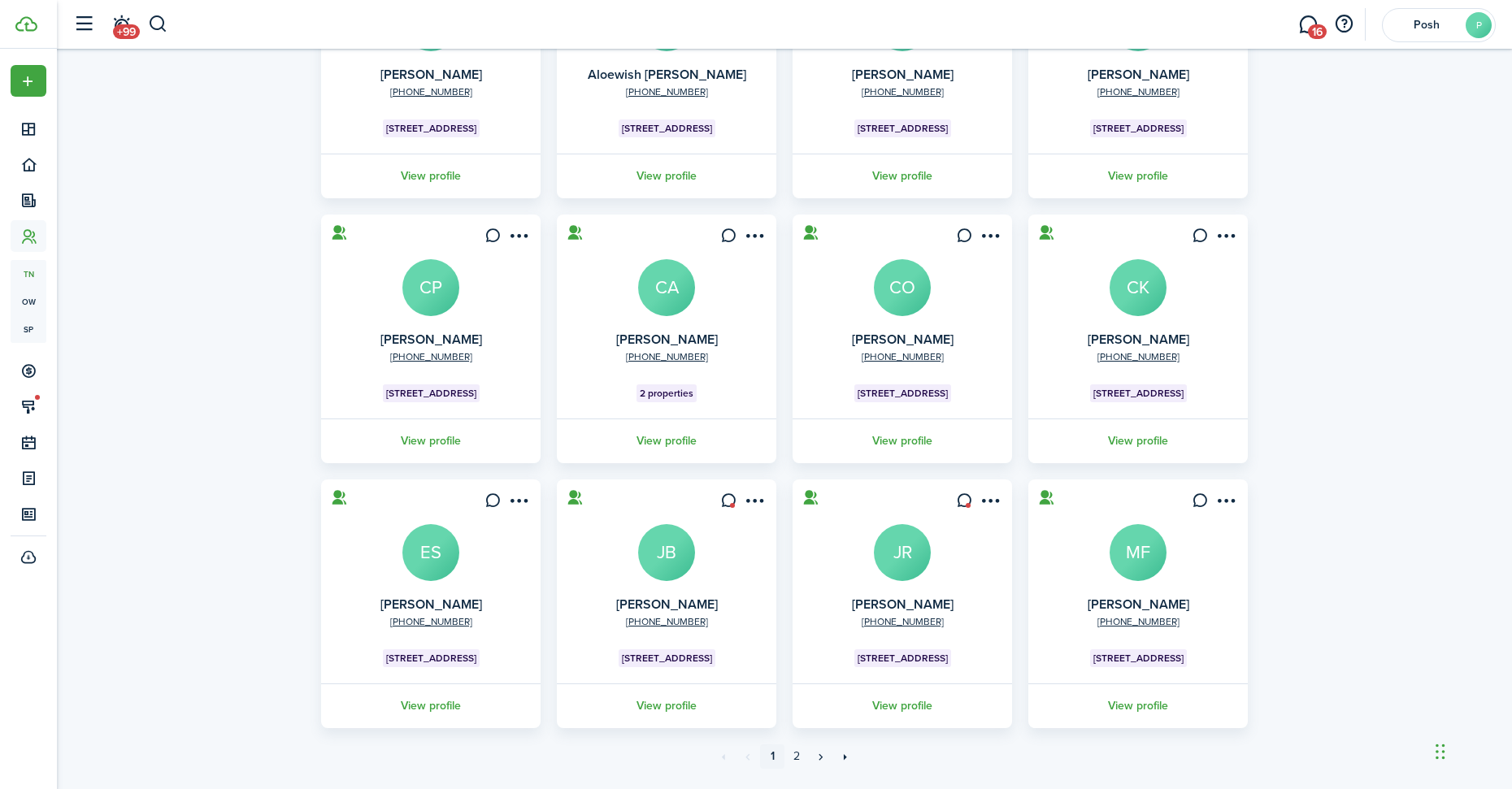
scroll to position [273, 0]
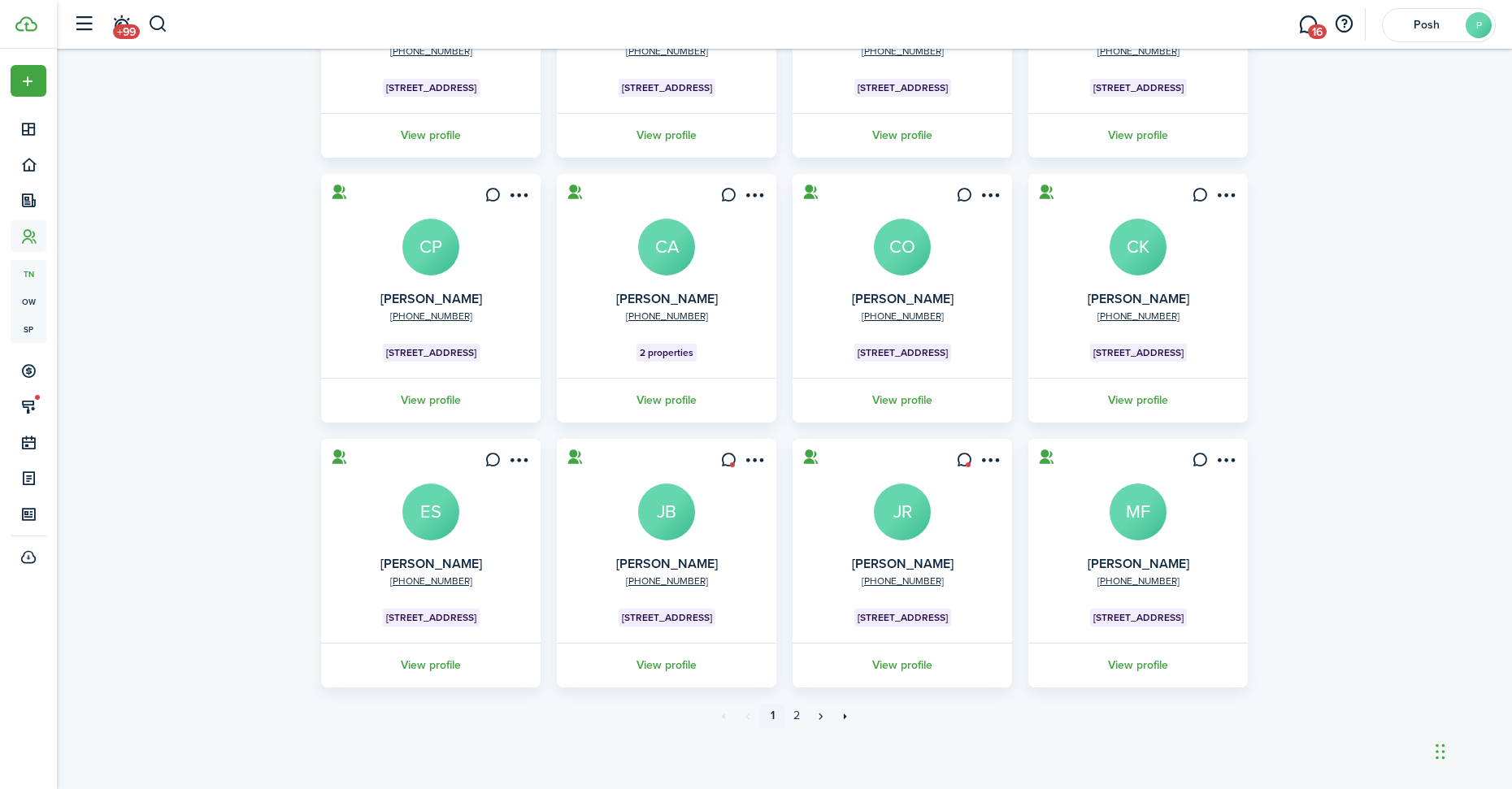
click at [907, 517] on avatar-text "JR" at bounding box center [902, 511] width 57 height 57
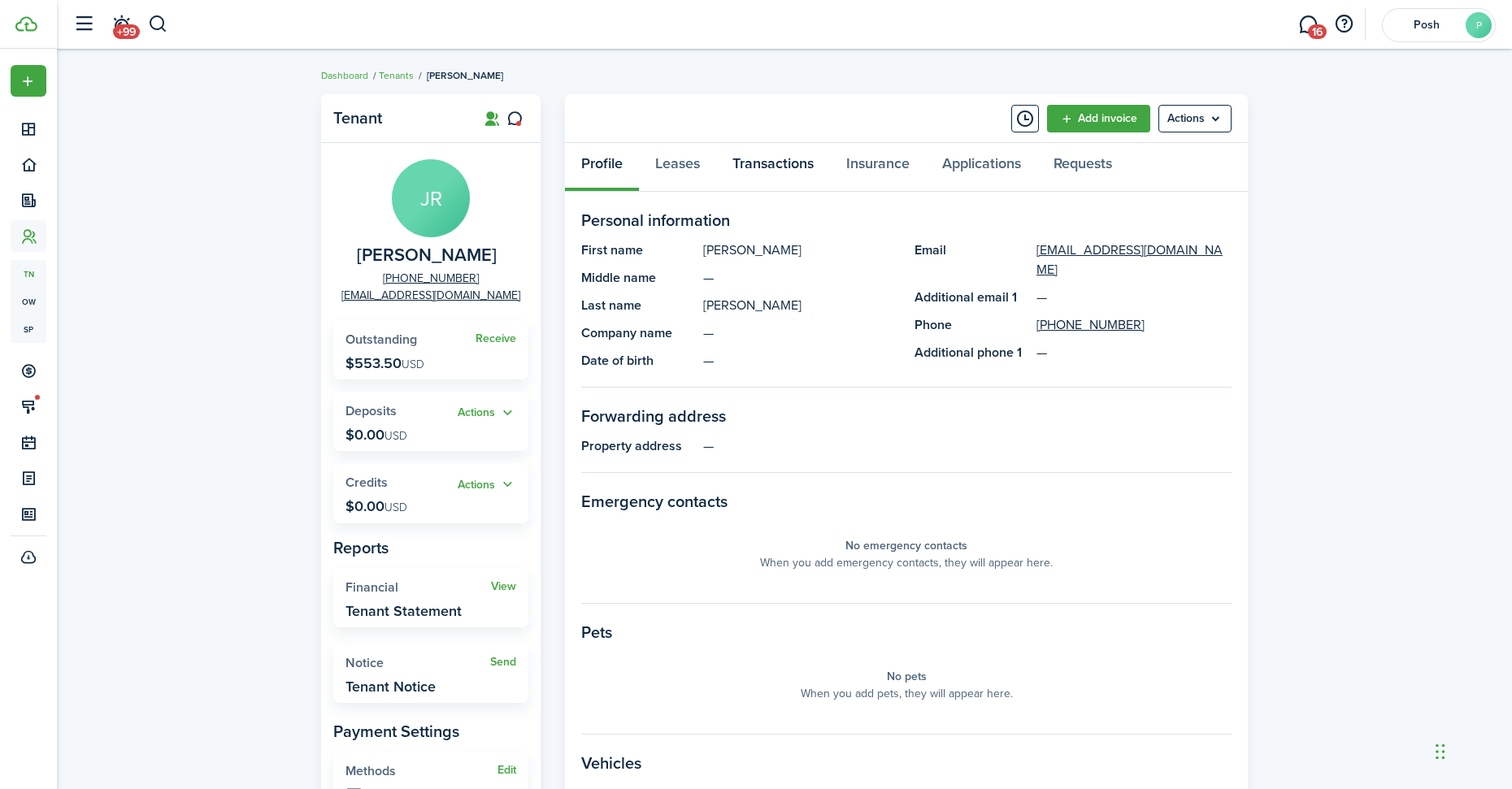
click at [769, 148] on link "Transactions" at bounding box center [773, 167] width 114 height 49
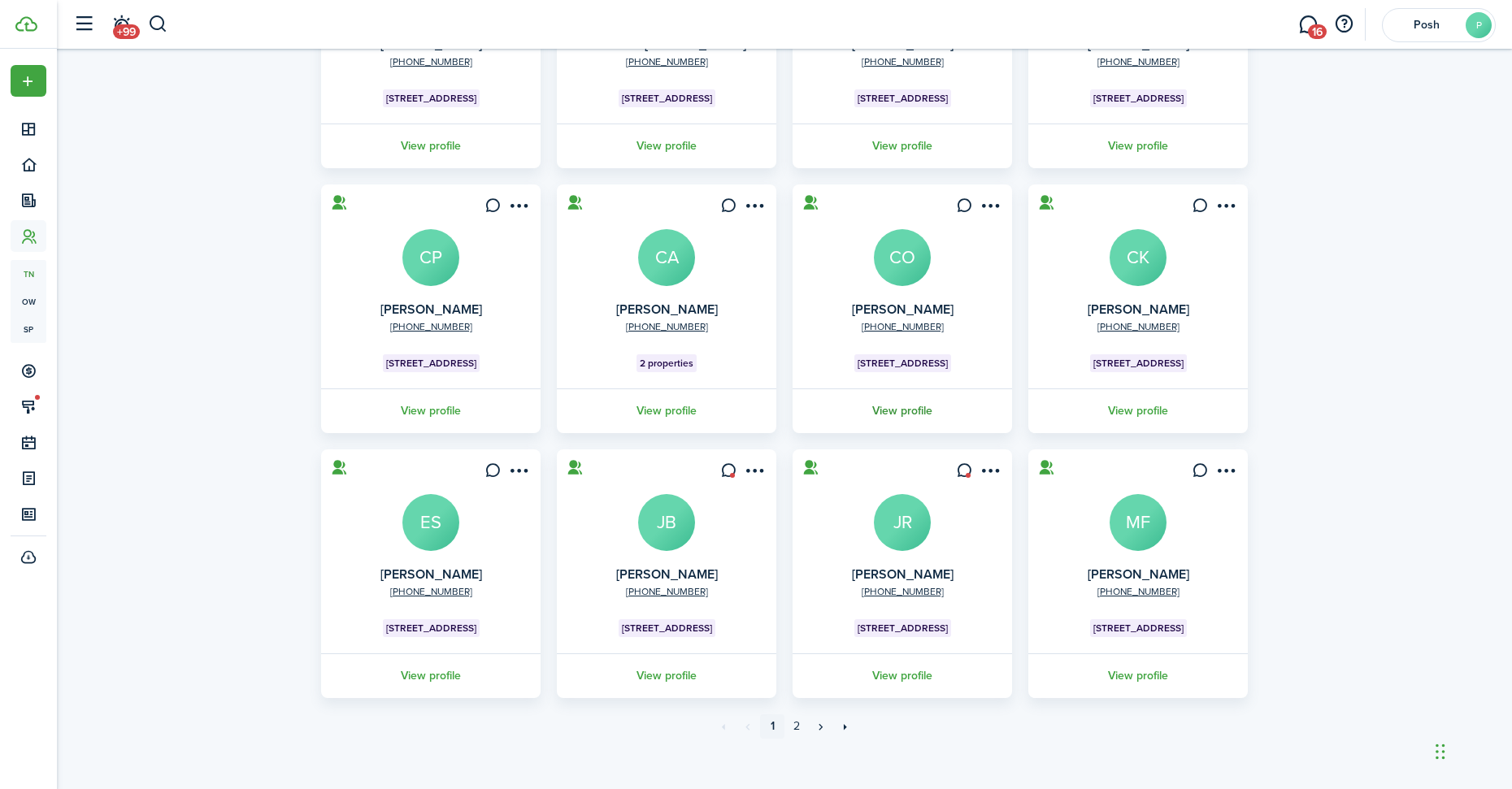
scroll to position [273, 0]
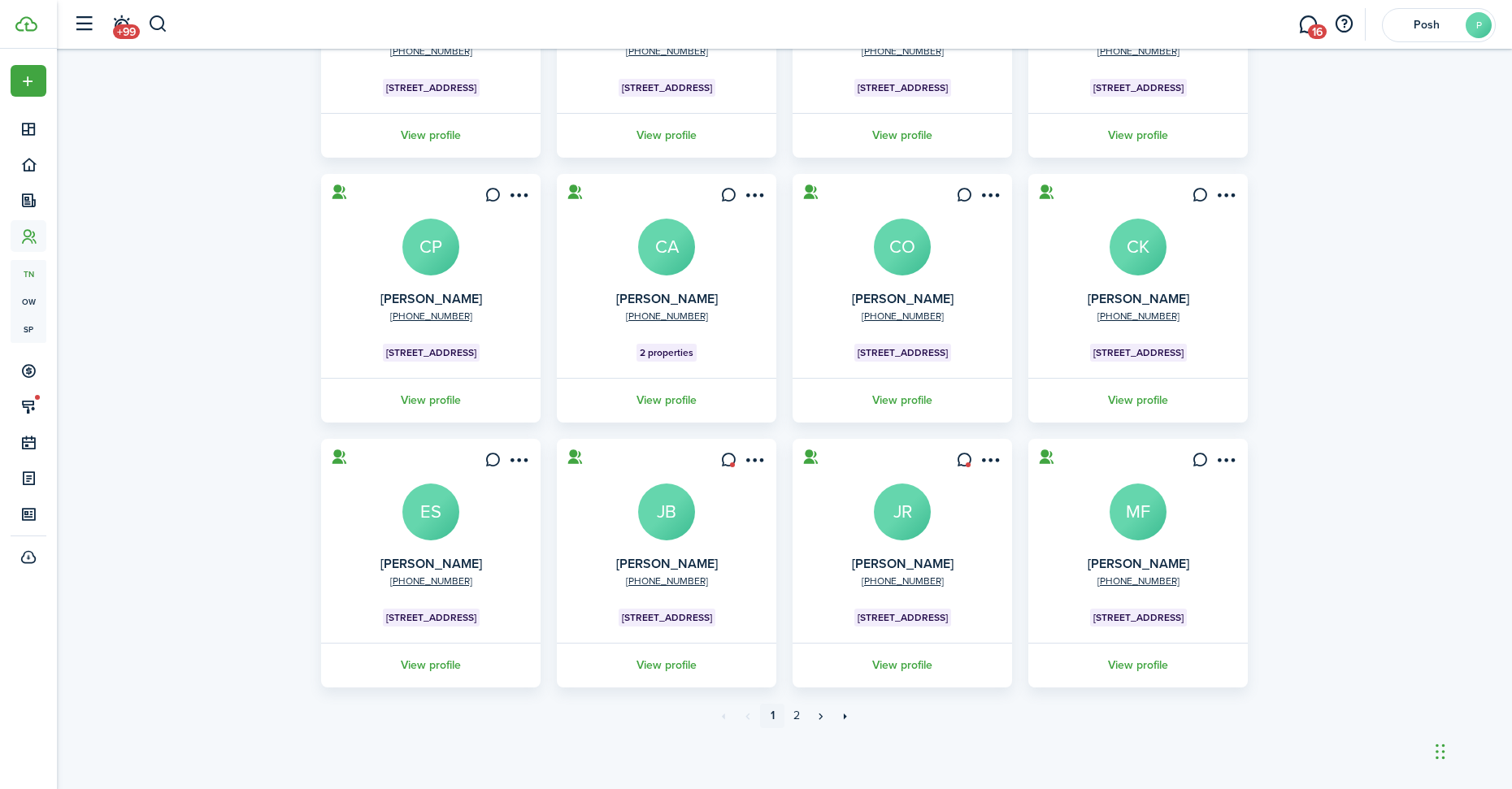
click at [1152, 524] on avatar-text "MF" at bounding box center [1138, 511] width 57 height 57
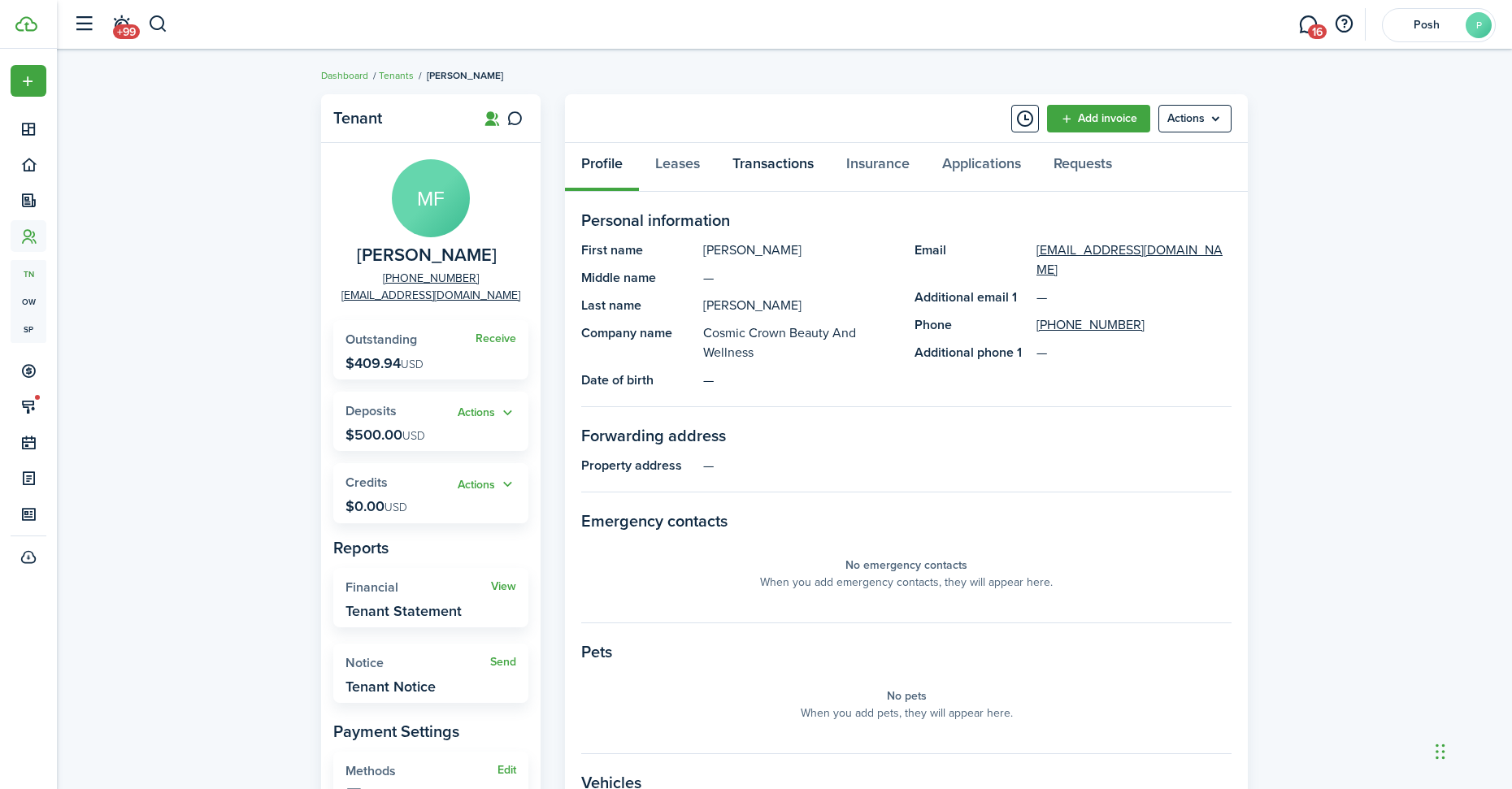
click at [786, 171] on link "Transactions" at bounding box center [773, 167] width 114 height 49
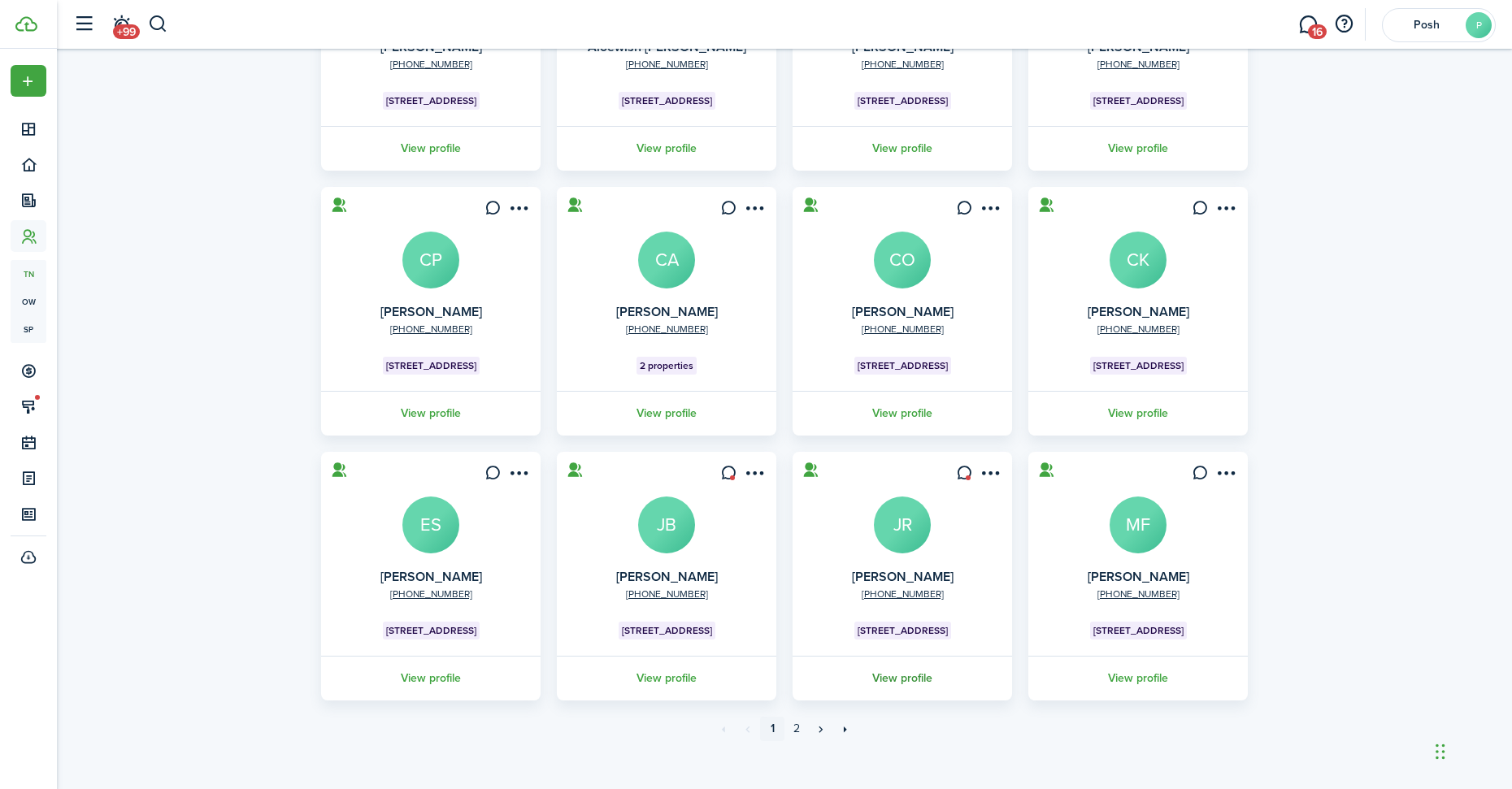
scroll to position [273, 0]
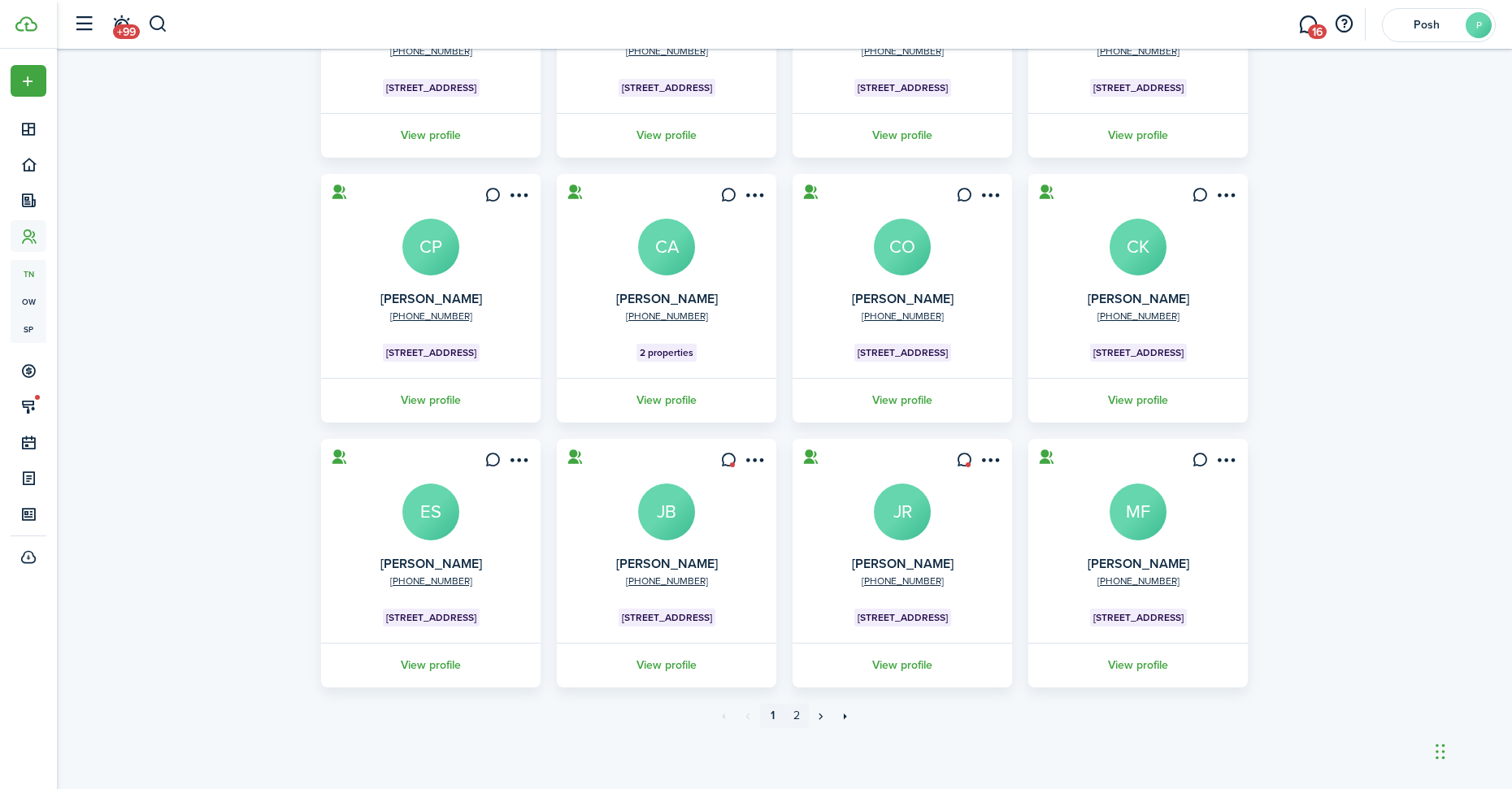
click at [799, 715] on link "2" at bounding box center [797, 715] width 25 height 25
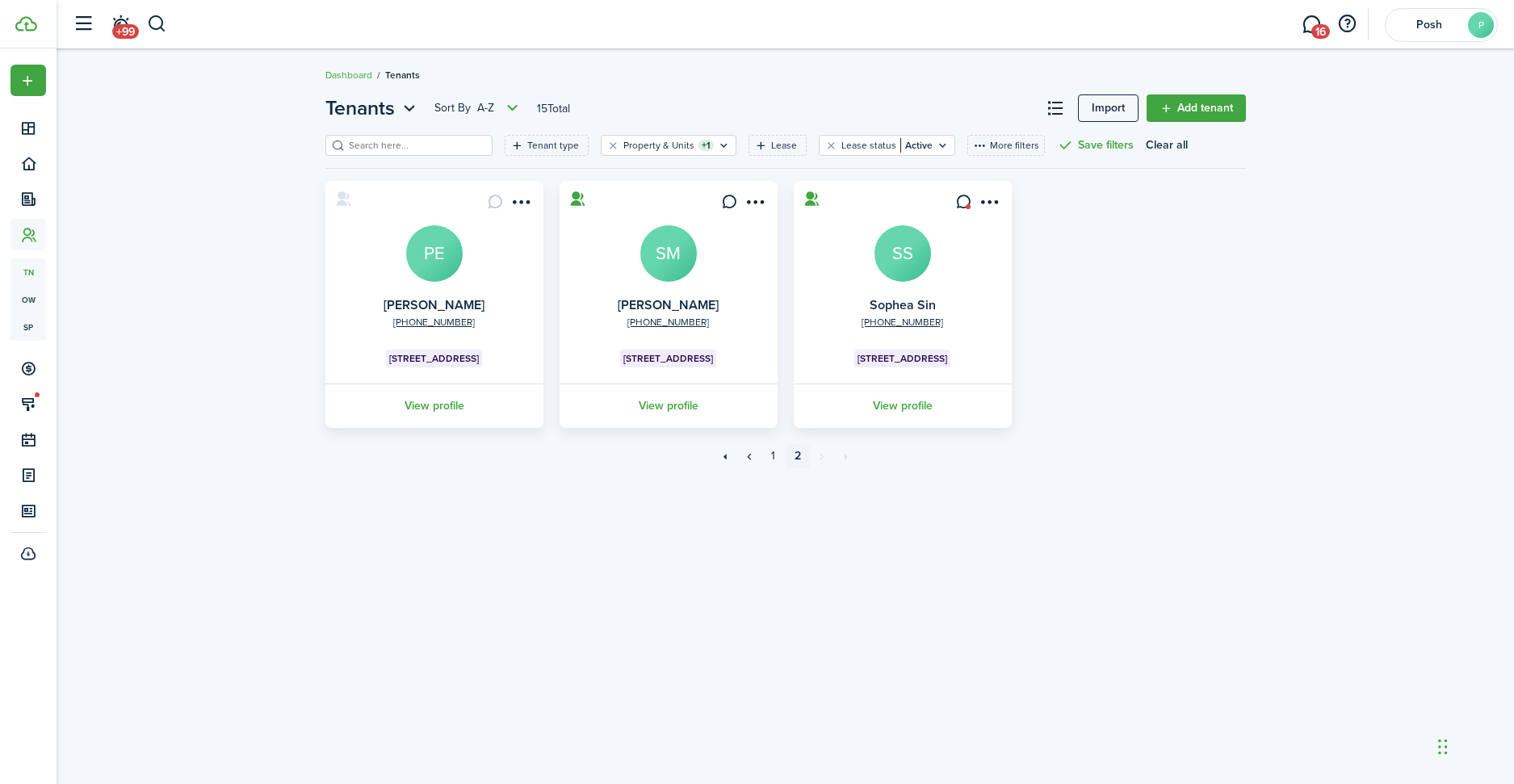
click at [686, 252] on avatar-text "SM" at bounding box center [668, 253] width 57 height 57
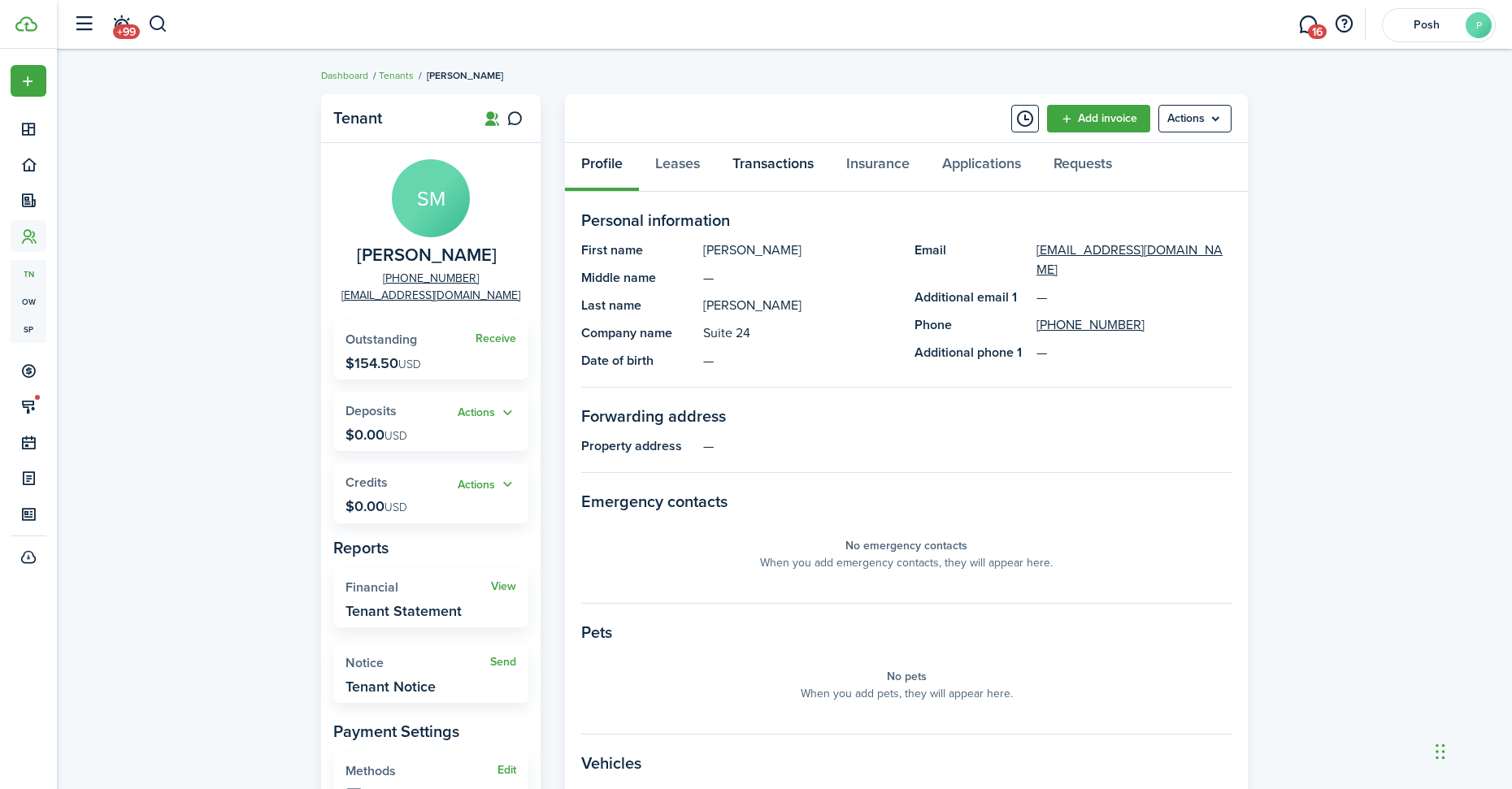
click at [785, 163] on link "Transactions" at bounding box center [773, 167] width 114 height 49
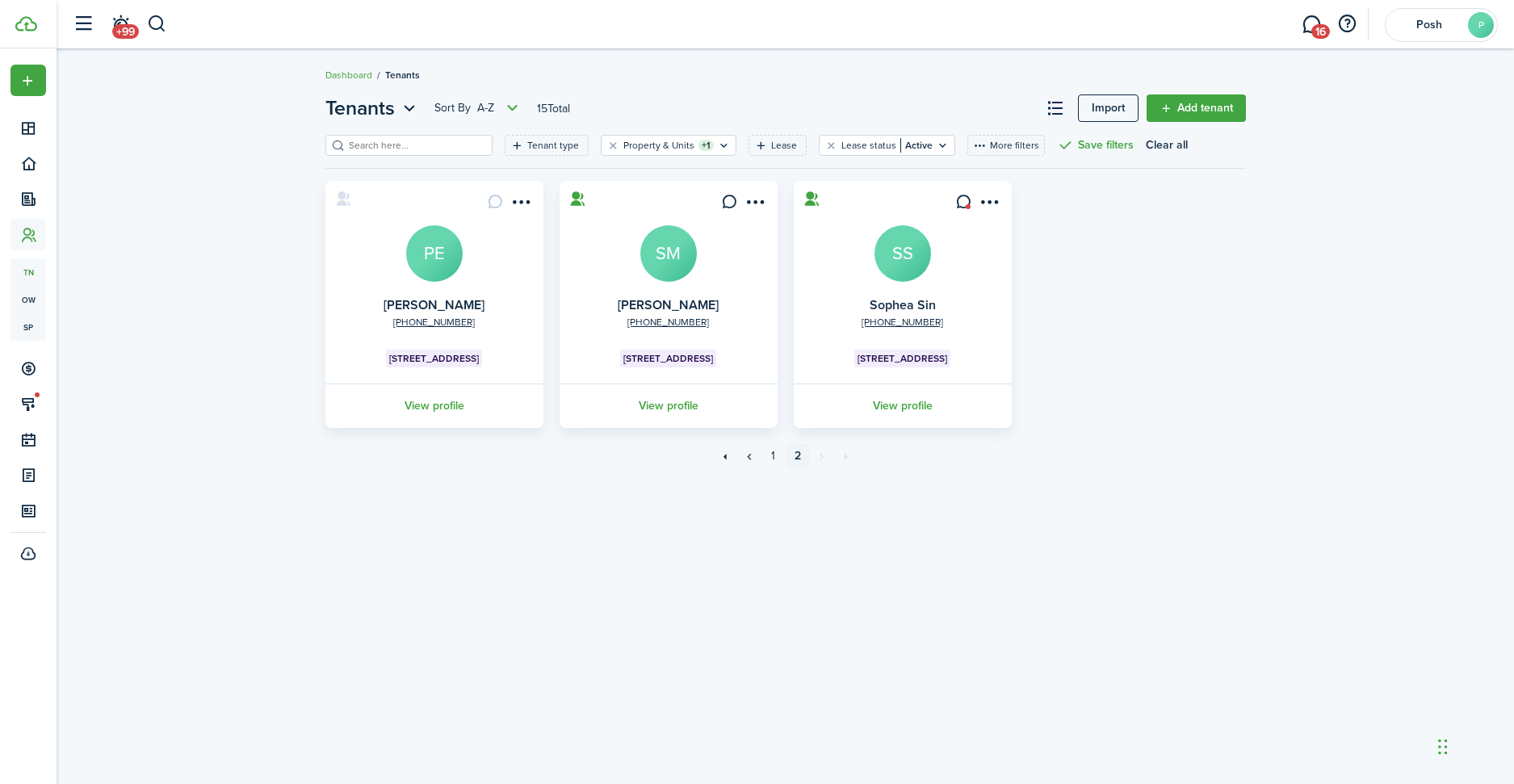
click at [893, 246] on avatar-text "SS" at bounding box center [903, 253] width 57 height 57
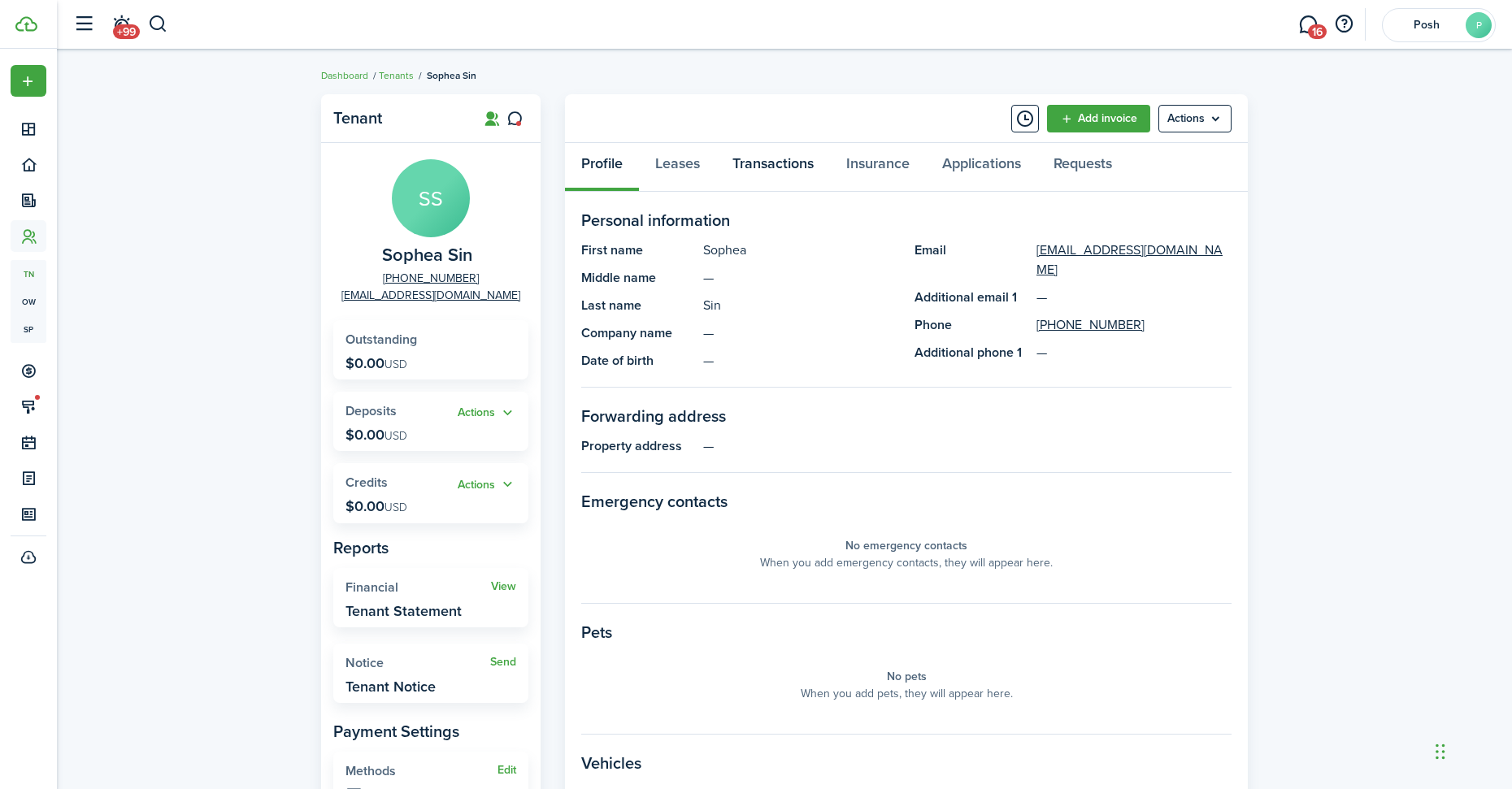
click at [815, 167] on link "Transactions" at bounding box center [773, 167] width 114 height 49
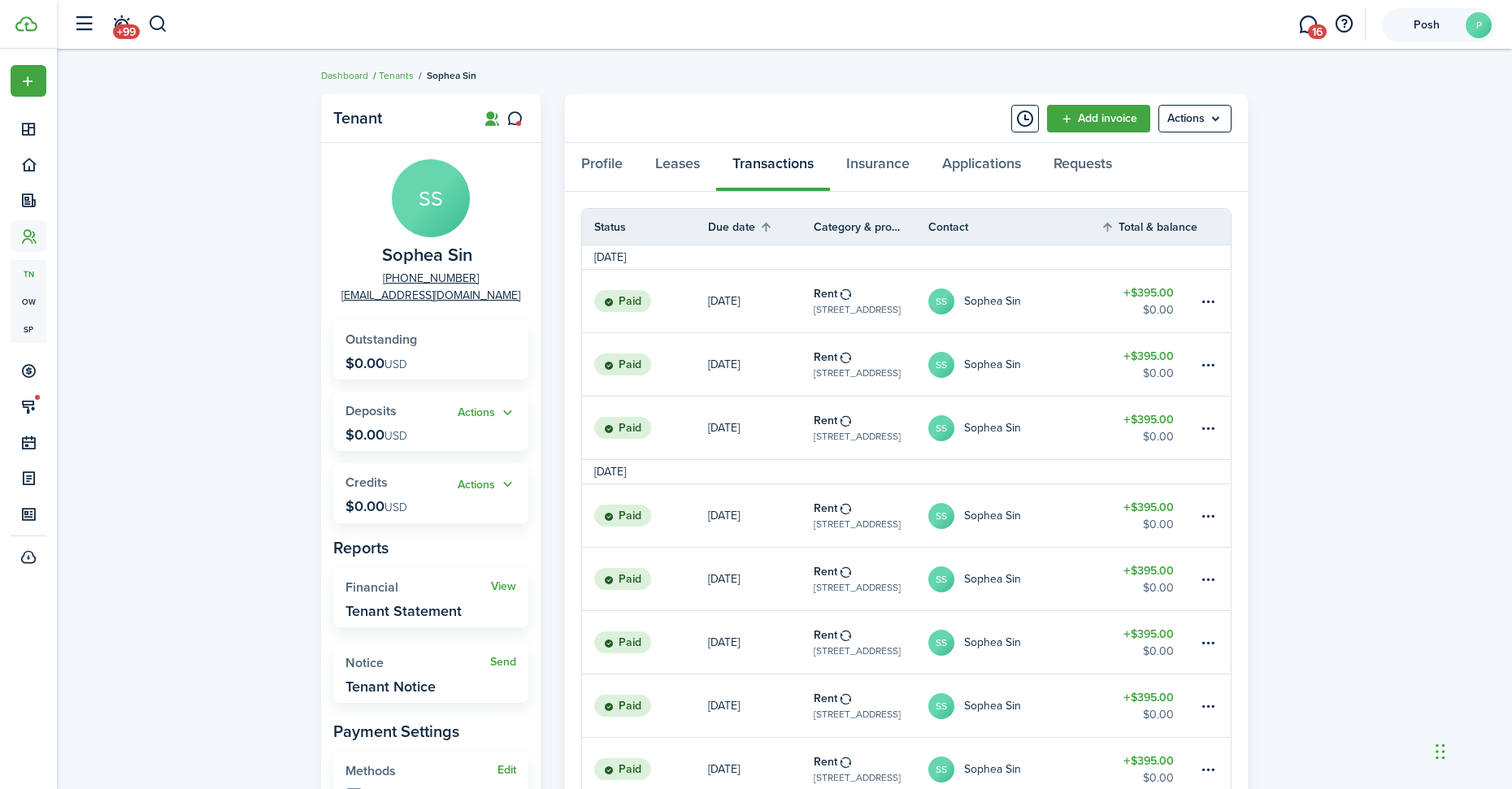
click at [1450, 26] on span "Posh" at bounding box center [1426, 25] width 65 height 12
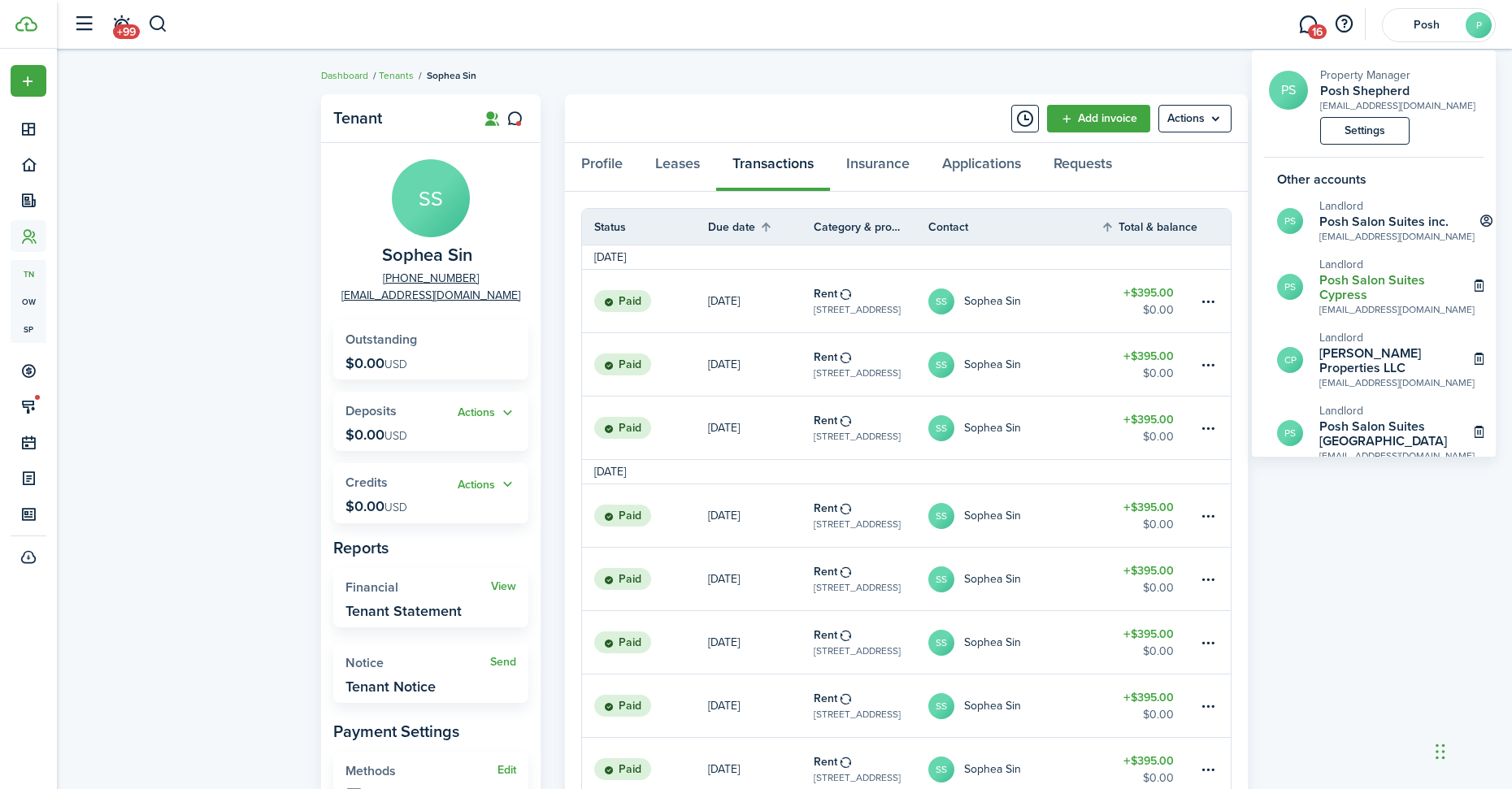
click at [1365, 283] on h2 "Posh Salon Suites Cypress" at bounding box center [1396, 288] width 156 height 29
